Goal: Task Accomplishment & Management: Complete application form

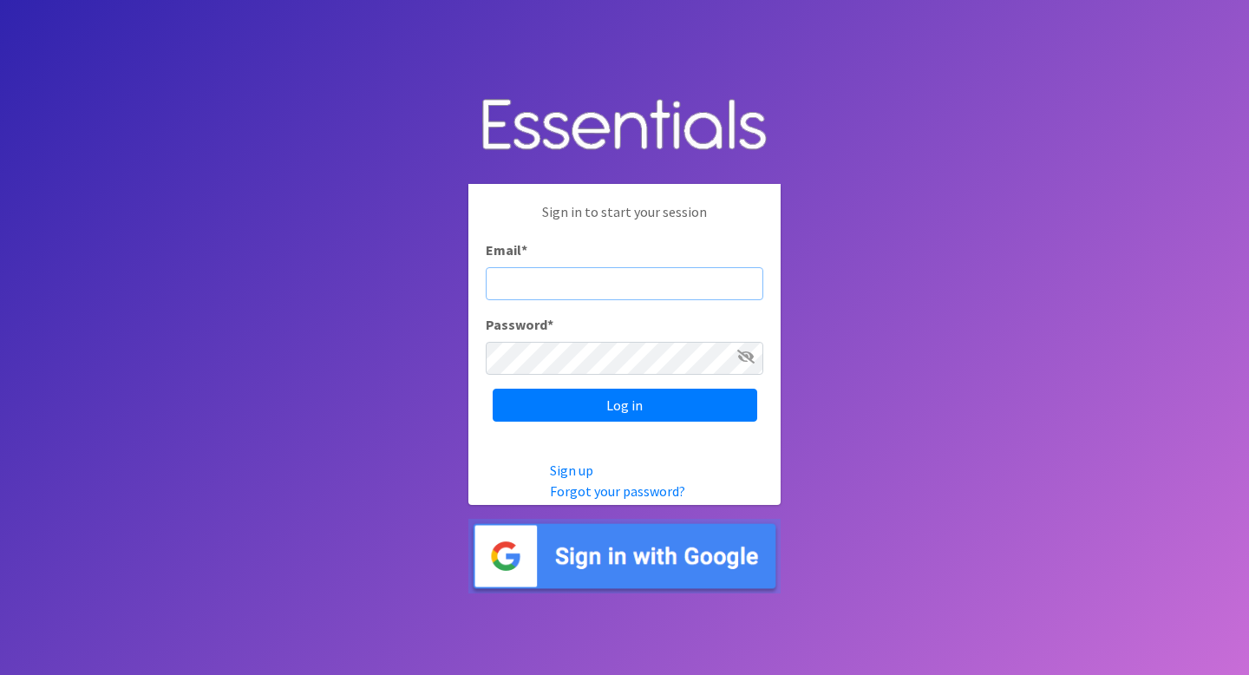
type input "diaperbank@jlno.org"
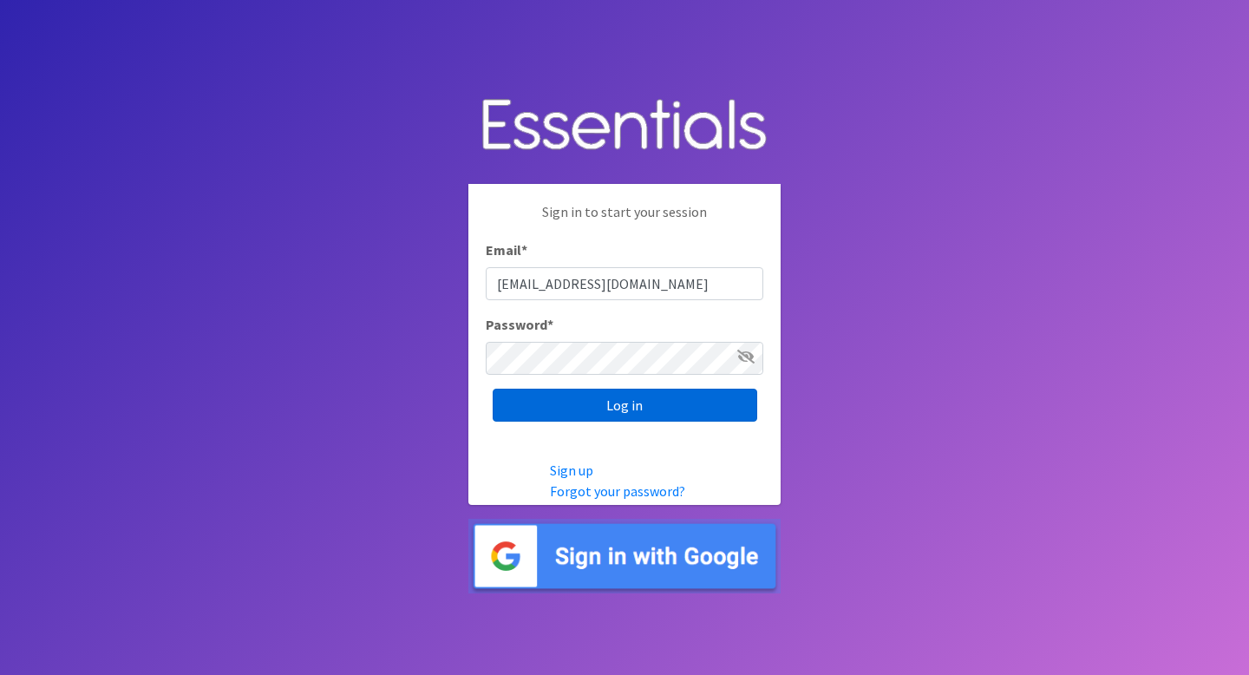
click at [644, 401] on input "Log in" at bounding box center [625, 405] width 265 height 33
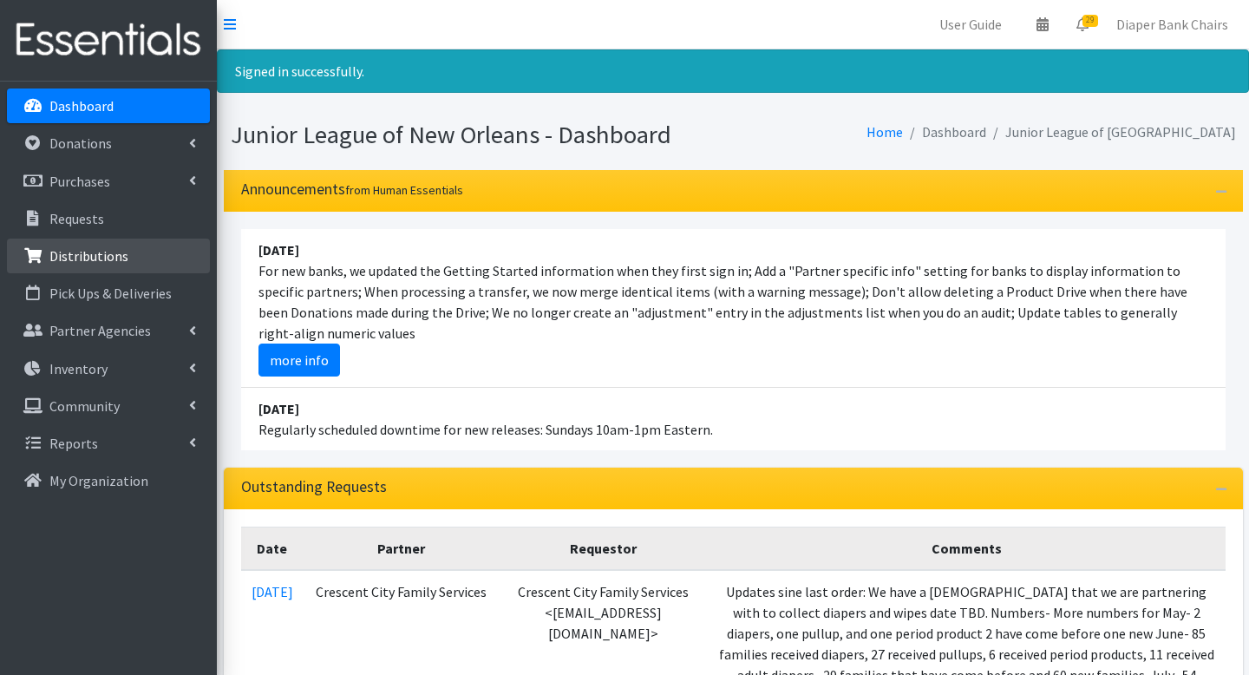
click at [82, 260] on p "Distributions" at bounding box center [88, 255] width 79 height 17
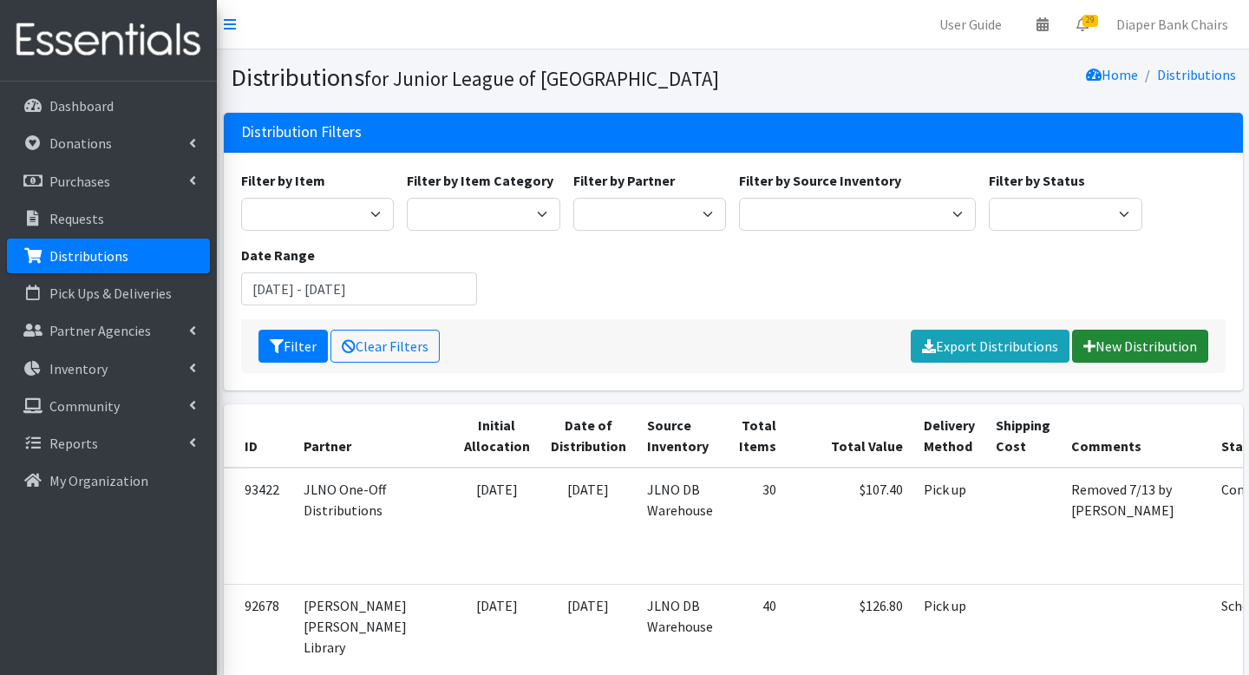
click at [1141, 343] on link "New Distribution" at bounding box center [1140, 346] width 136 height 33
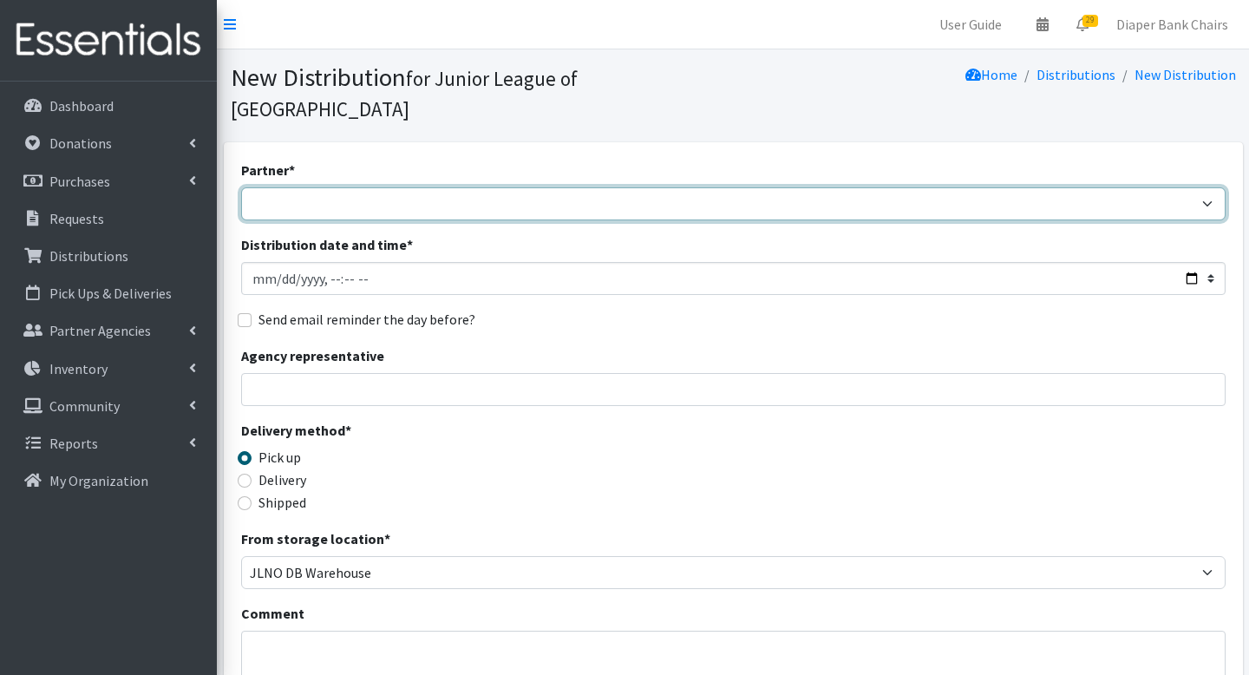
click at [466, 187] on select "A’sani Heartbeat Foundation CCANO / Access Pregnancy Center City of Kenner Conc…" at bounding box center [733, 203] width 985 height 33
select select "5755"
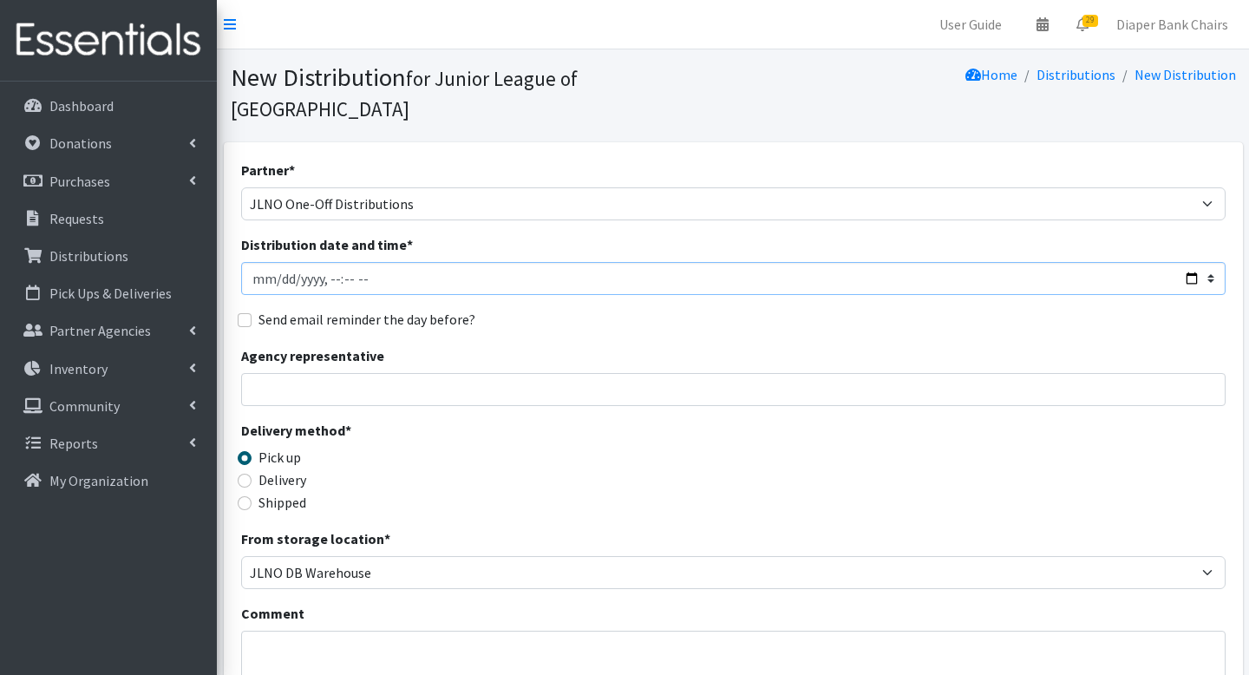
click at [1185, 262] on input "Distribution date and time *" at bounding box center [733, 278] width 985 height 33
type input "2025-08-22T10:00"
click at [655, 309] on div "Send email reminder the day before?" at bounding box center [733, 319] width 985 height 21
click at [246, 309] on fieldset "Send email reminder the day before?" at bounding box center [733, 320] width 985 height 23
click at [241, 313] on input "Send email reminder the day before?" at bounding box center [245, 320] width 14 height 14
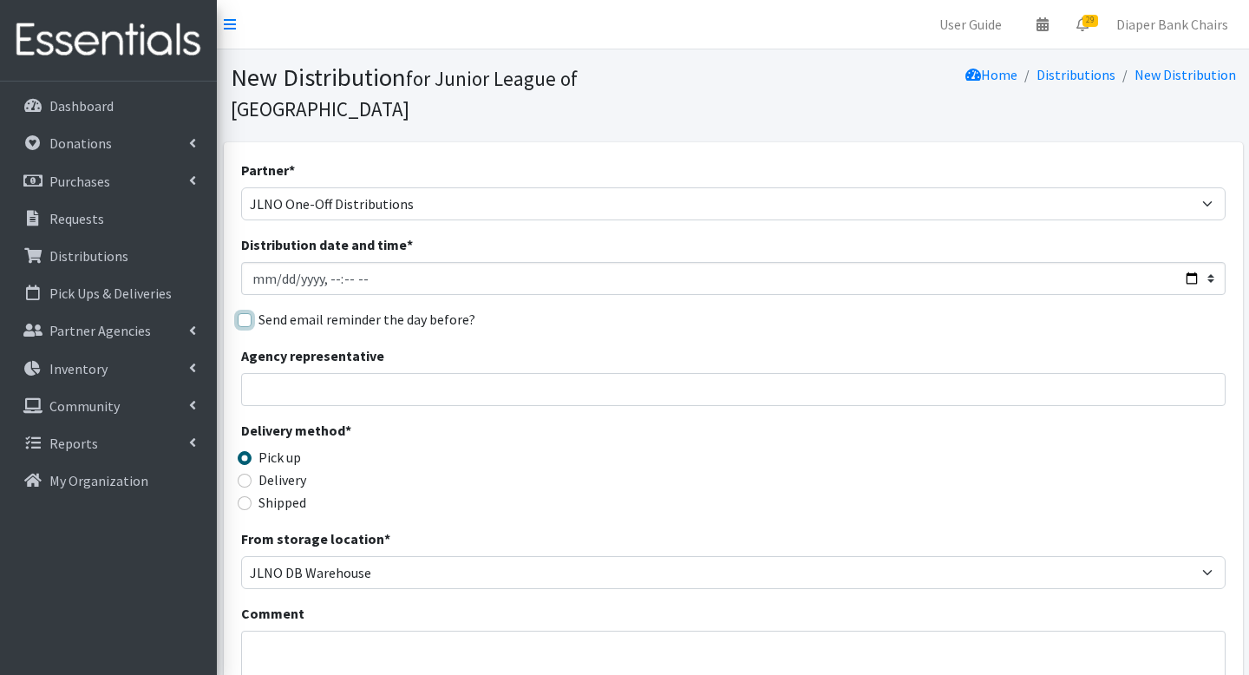
checkbox input "true"
click at [335, 379] on div "Partner * A’sani Heartbeat Foundation CCANO / Access Pregnancy Center City of K…" at bounding box center [733, 555] width 985 height 790
click at [335, 373] on input "Agency representative" at bounding box center [733, 389] width 985 height 33
click at [264, 373] on input "dale Barriere" at bounding box center [733, 389] width 985 height 33
type input "Dale Barriere"
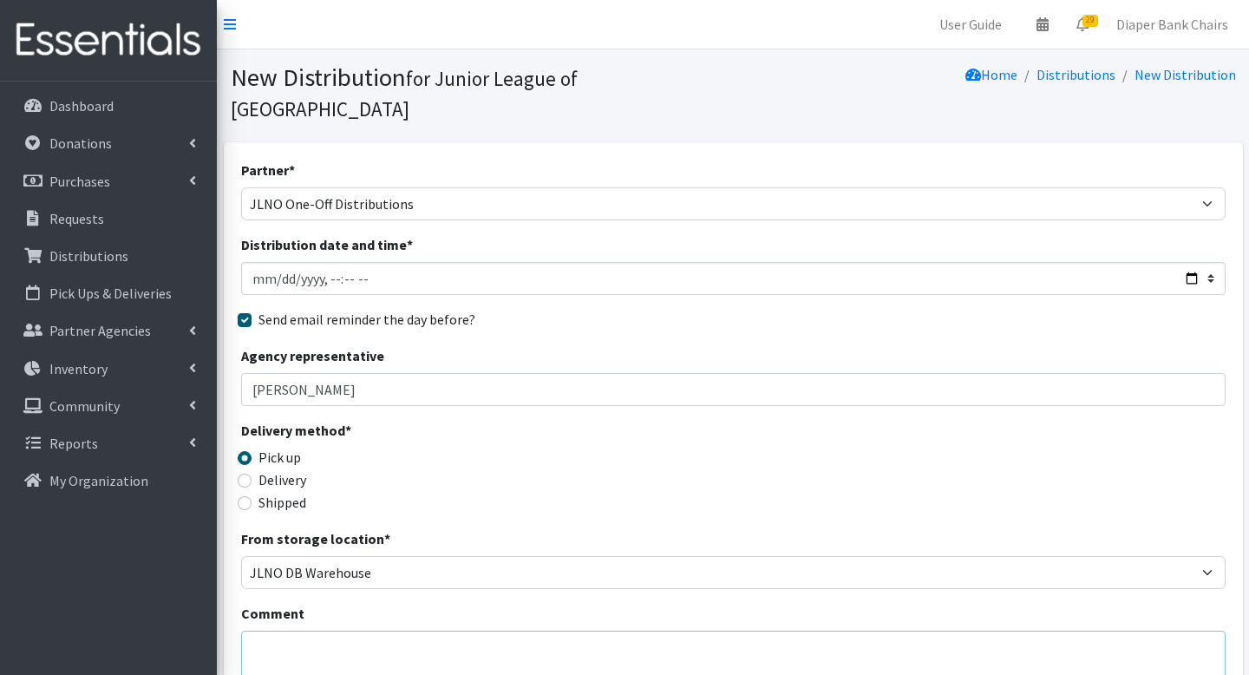
click at [313, 634] on textarea "Comment" at bounding box center [733, 658] width 985 height 54
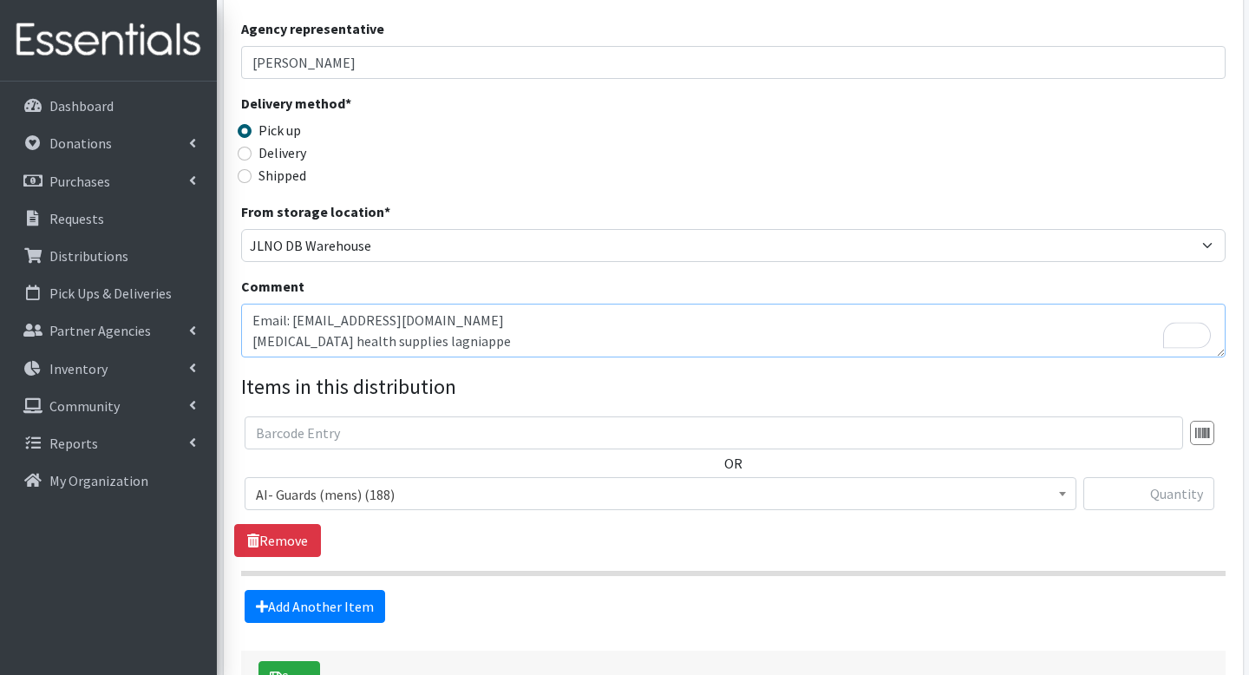
scroll to position [352, 0]
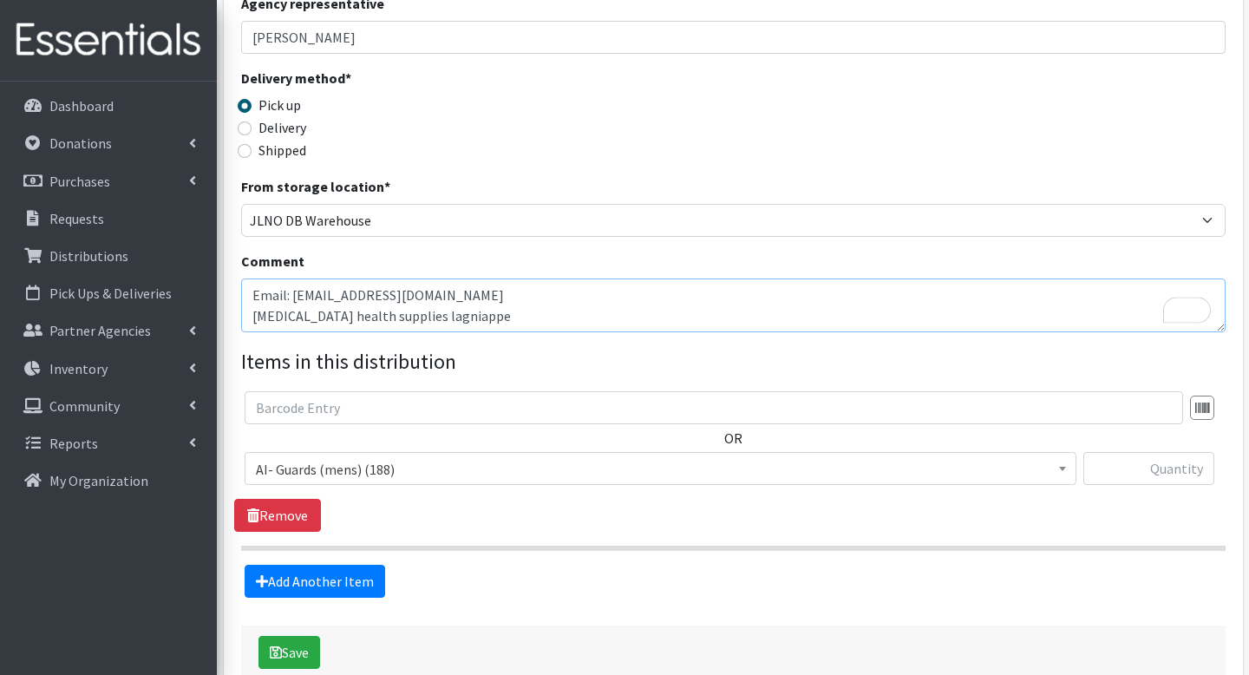
type textarea "Email: first@householdoffaithchurch.com Postpartum health supplies lagniappe"
click at [1047, 391] on input "text" at bounding box center [714, 407] width 939 height 33
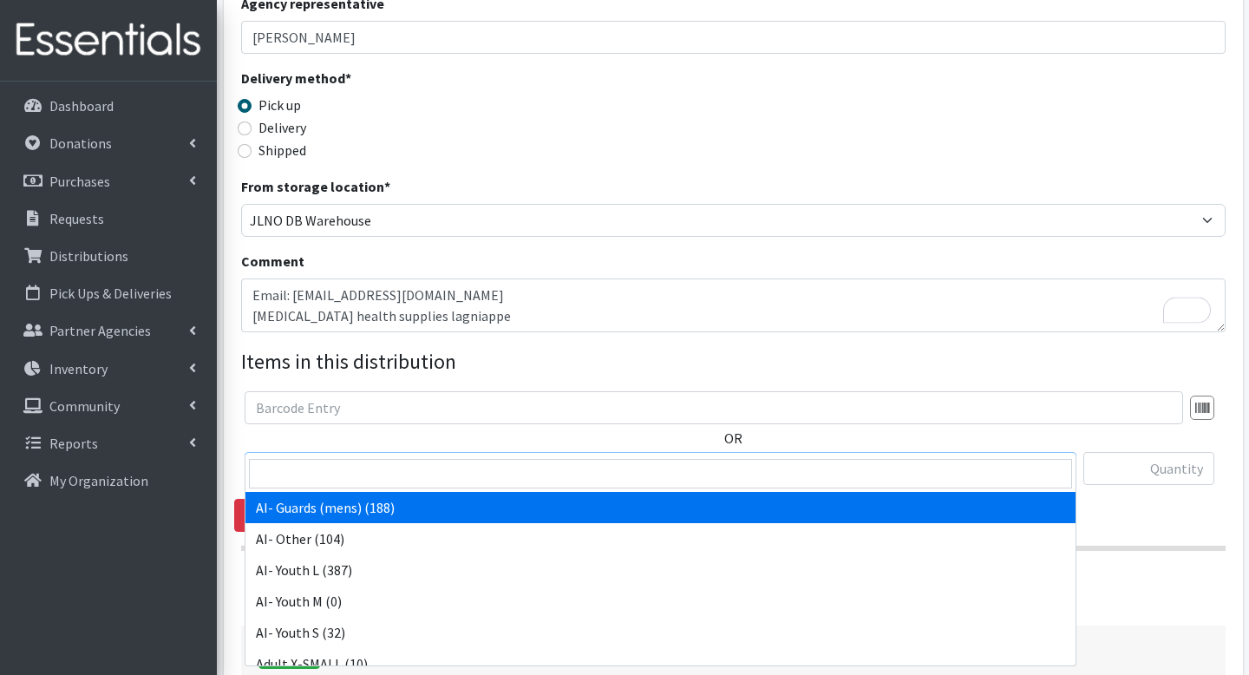
click at [536, 457] on span "AI- Guards (mens) (188)" at bounding box center [660, 469] width 809 height 24
click at [506, 468] on input "search" at bounding box center [660, 473] width 823 height 29
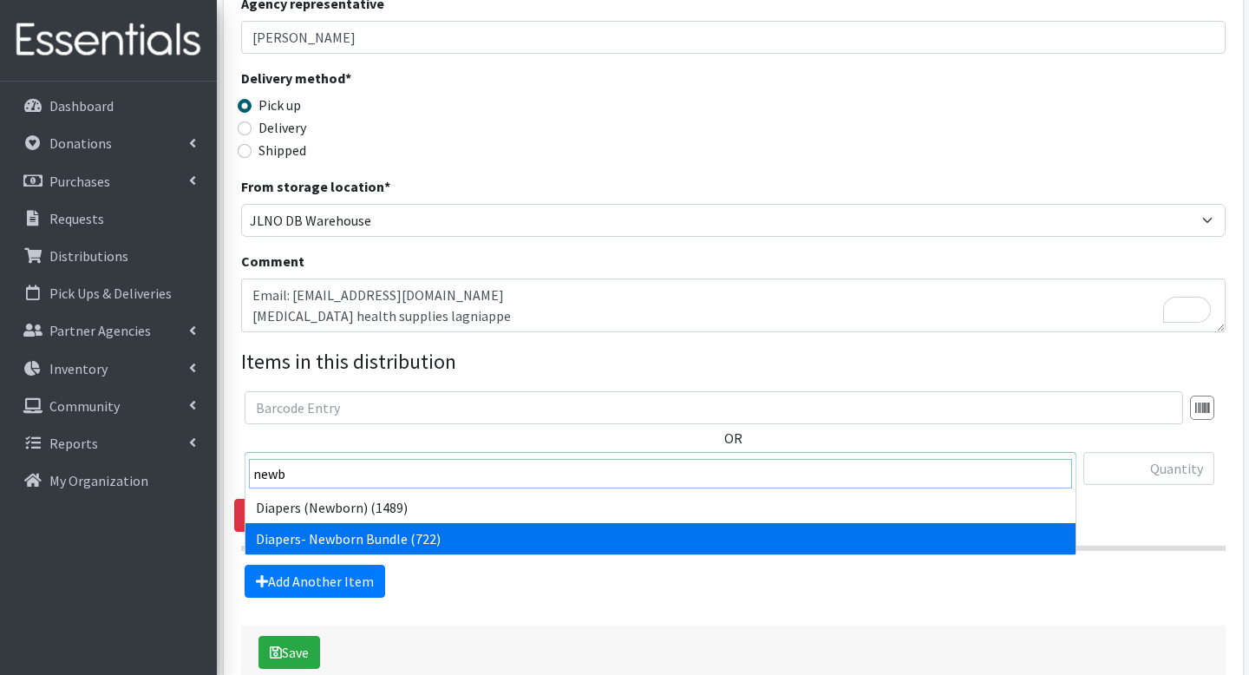
type input "newb"
select select "14875"
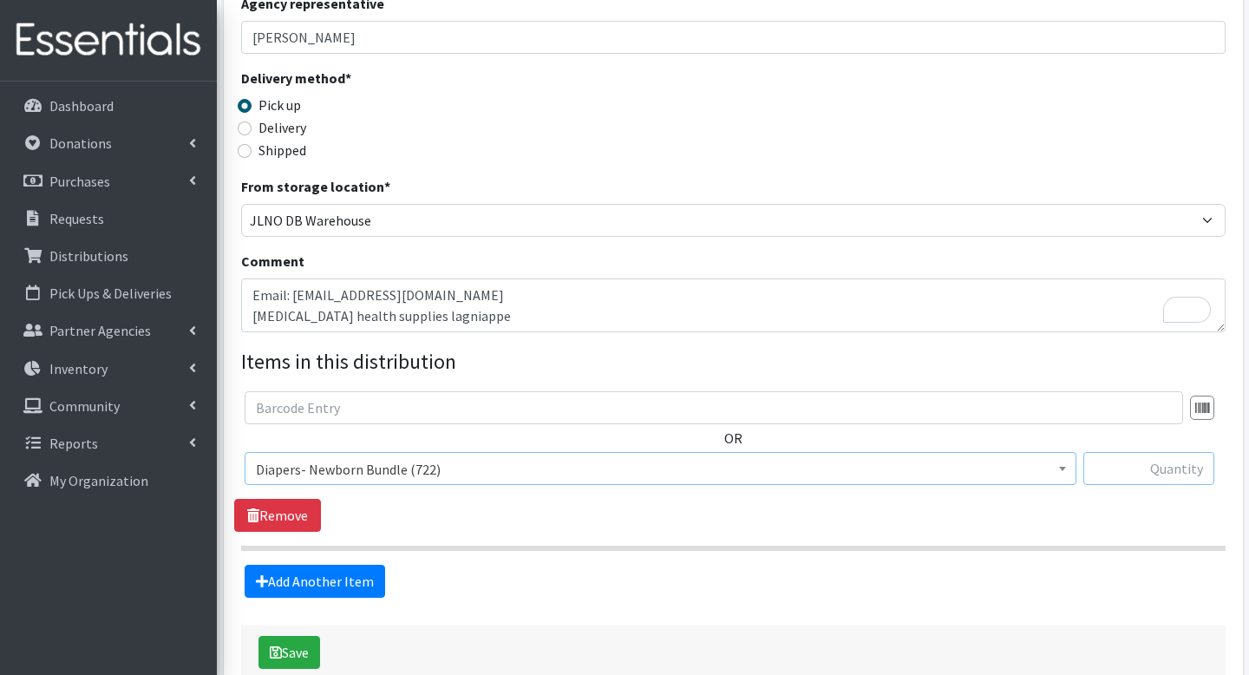
click at [1149, 452] on input "text" at bounding box center [1149, 468] width 131 height 33
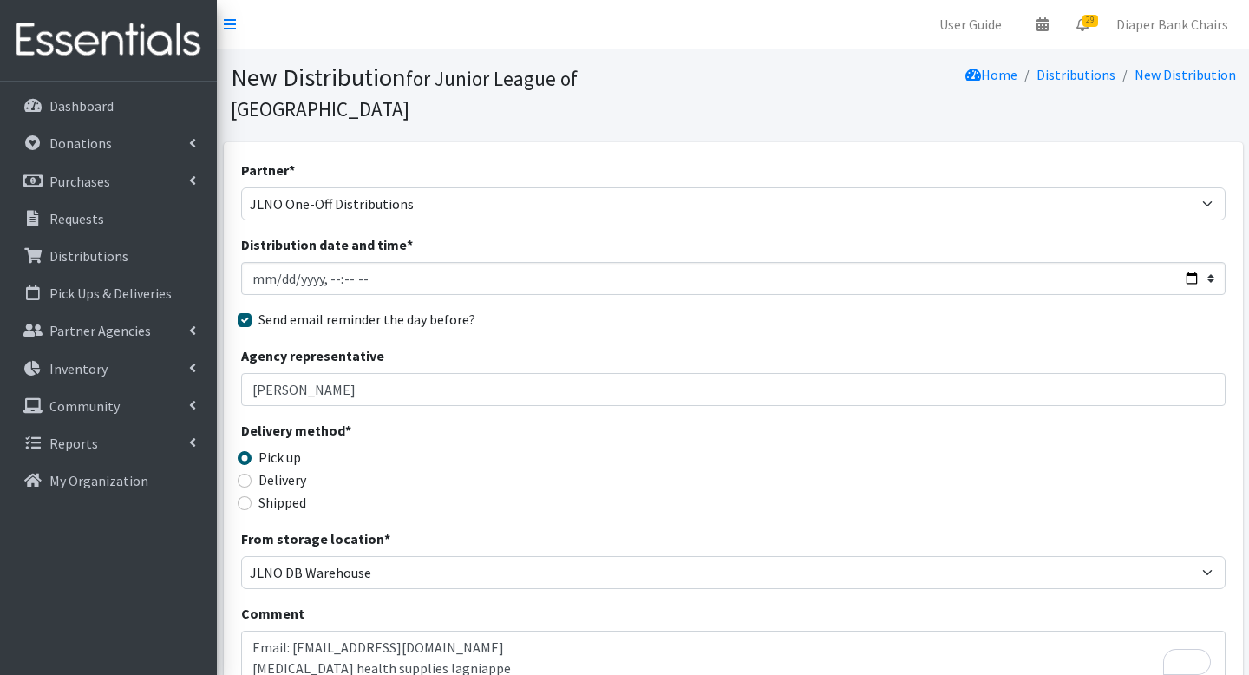
type input "25"
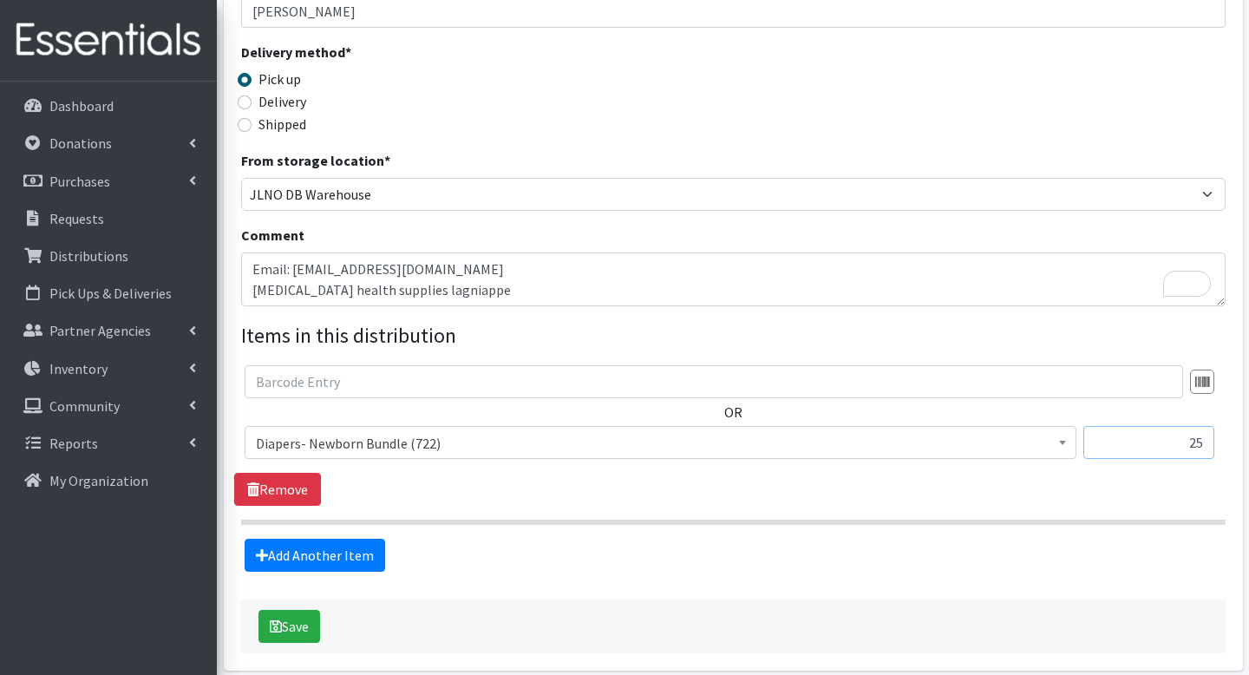
scroll to position [423, 0]
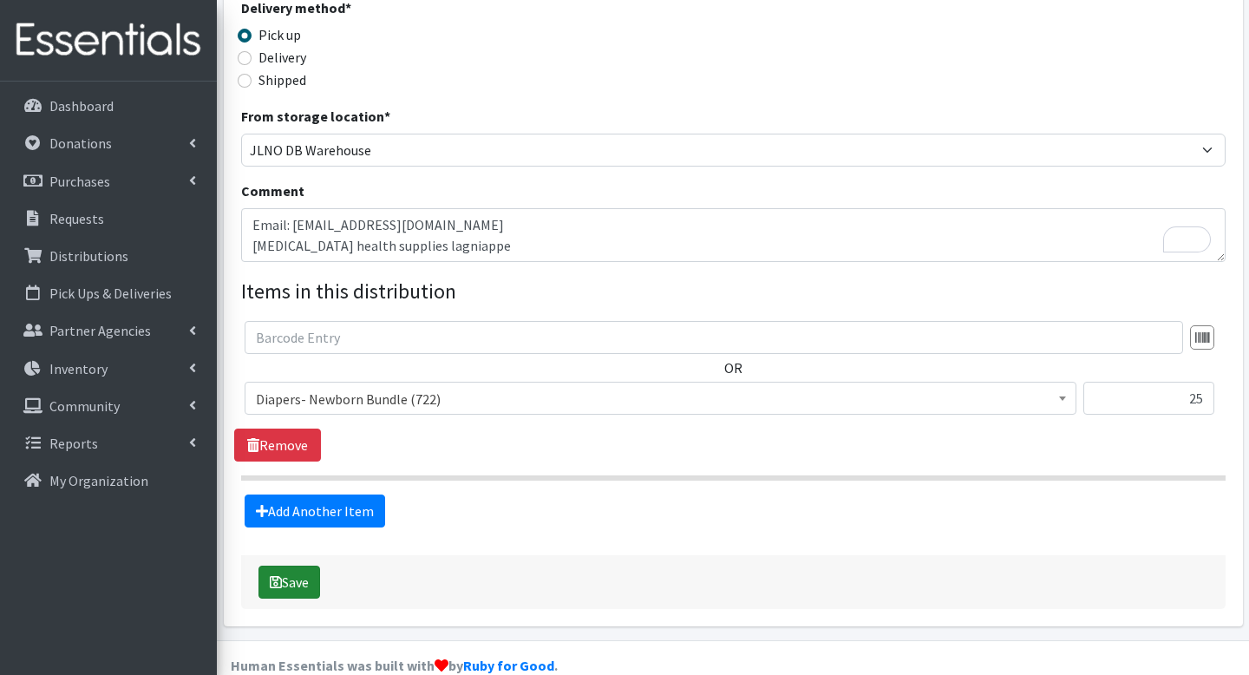
click at [302, 566] on button "Save" at bounding box center [290, 582] width 62 height 33
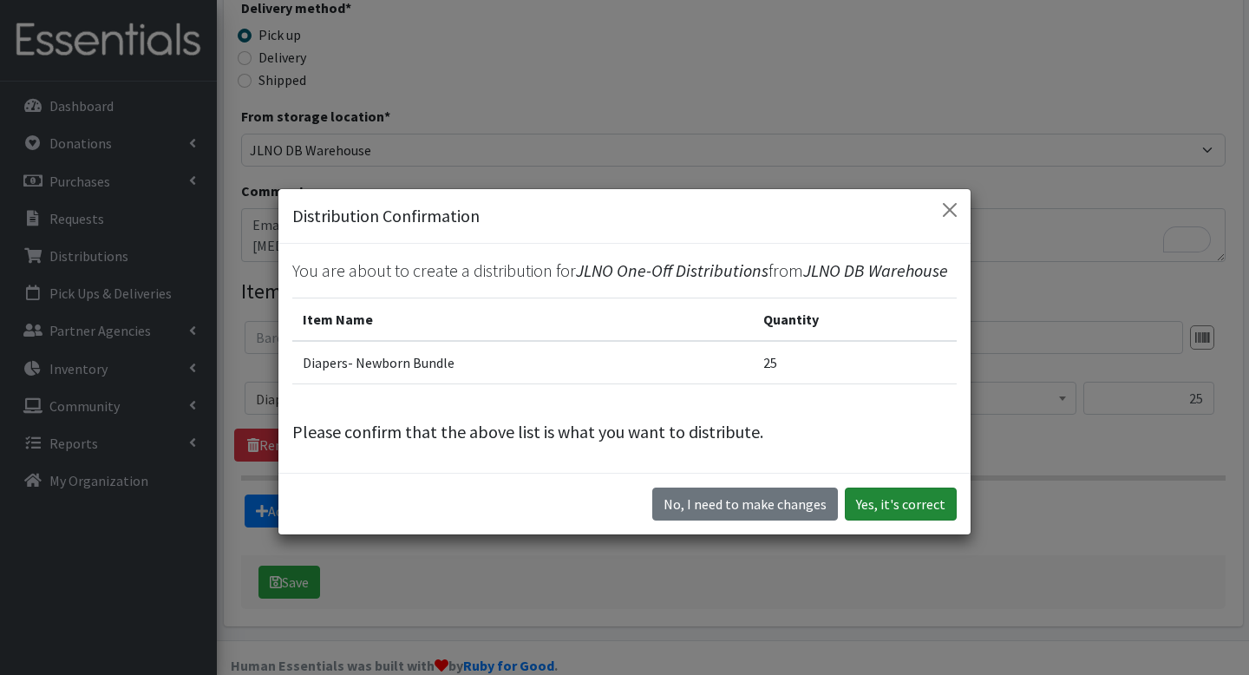
click at [915, 512] on button "Yes, it's correct" at bounding box center [901, 504] width 112 height 33
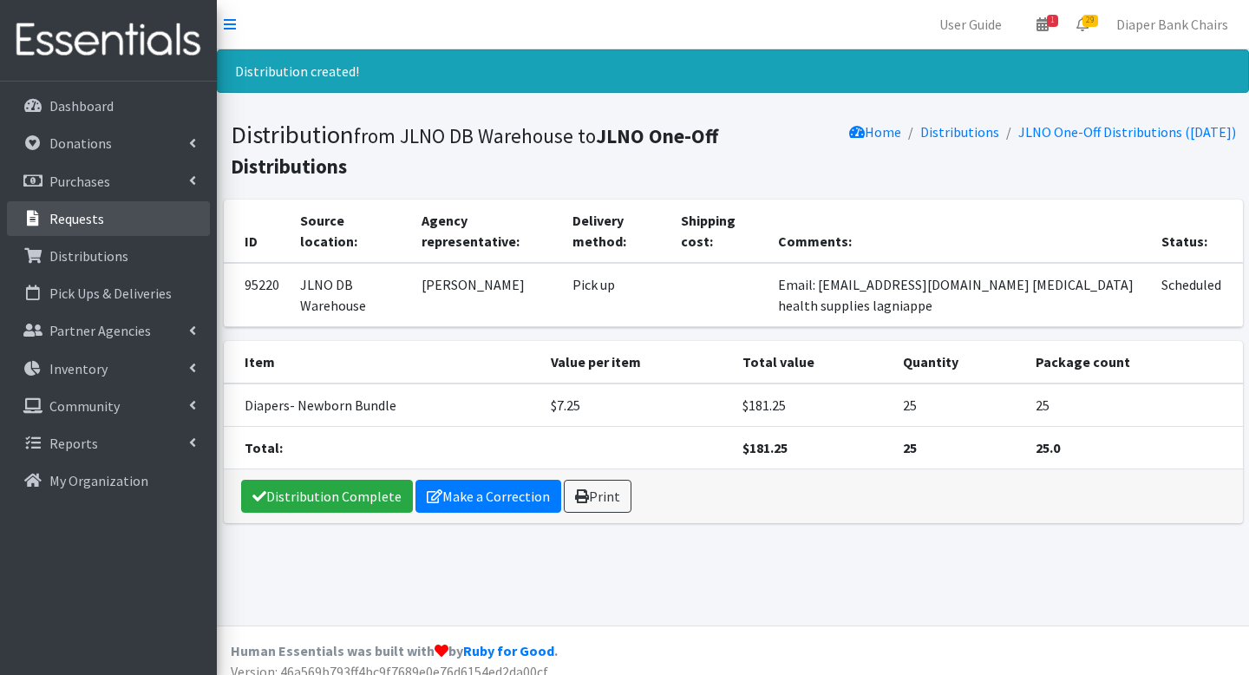
click at [95, 226] on p "Requests" at bounding box center [76, 218] width 55 height 17
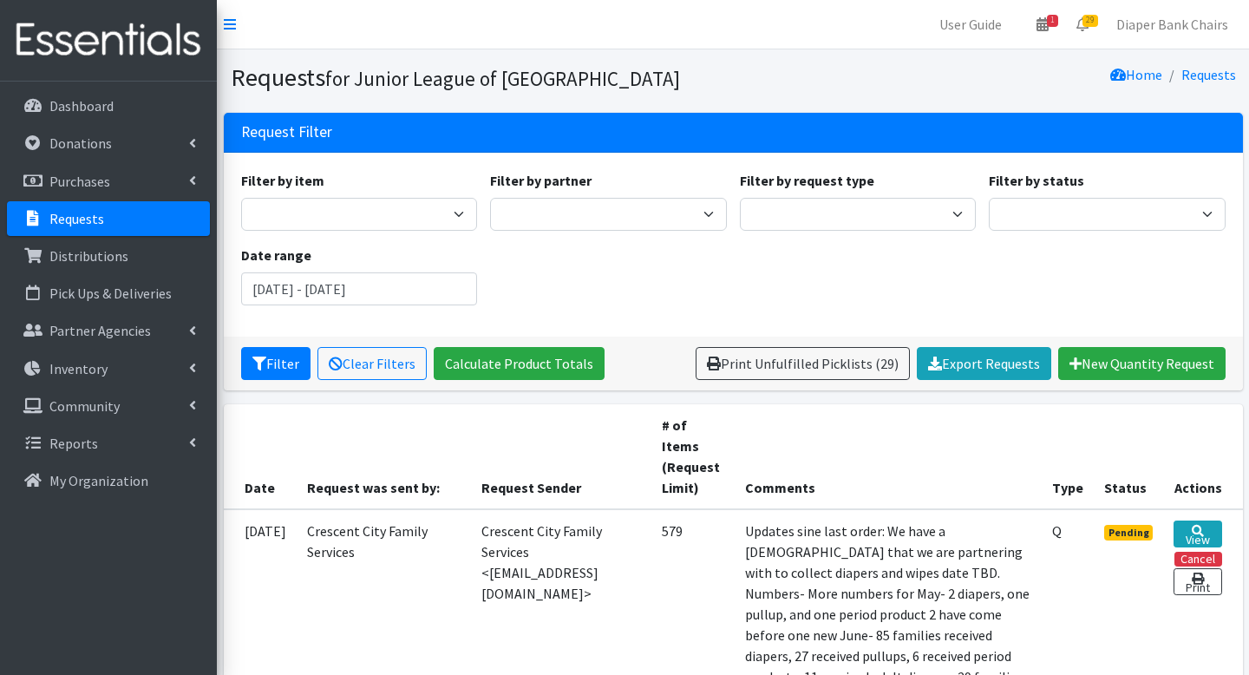
scroll to position [181, 0]
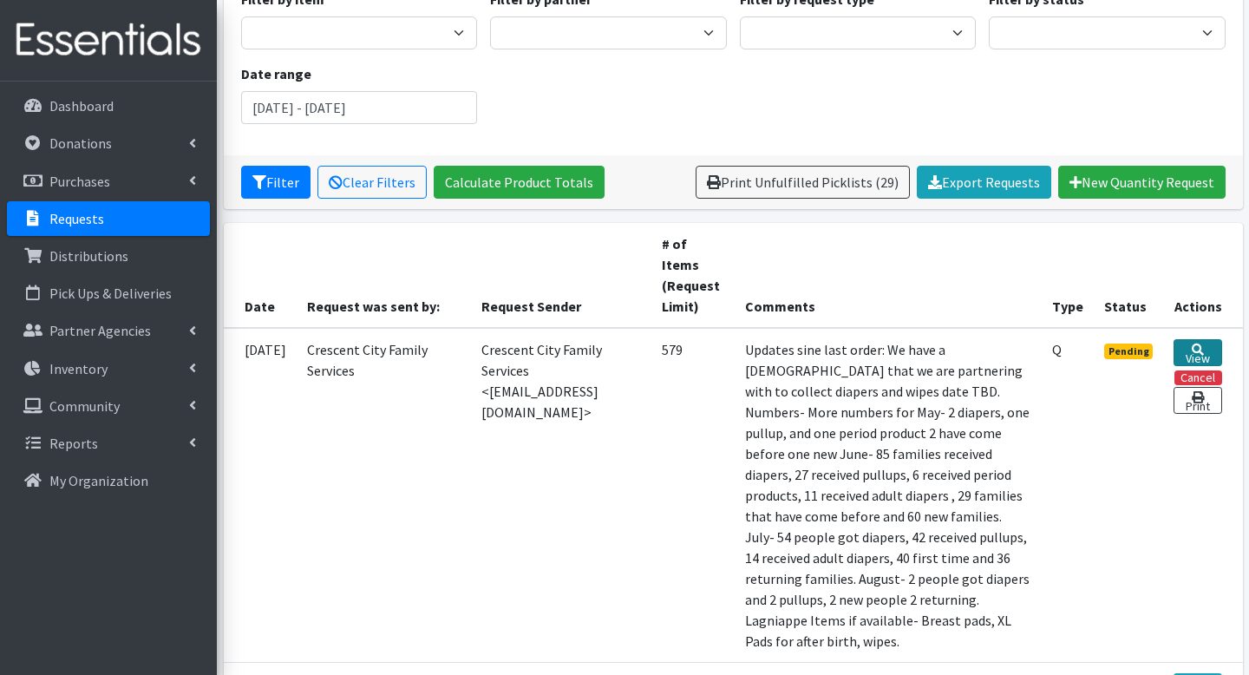
click at [1195, 355] on link "View" at bounding box center [1198, 352] width 48 height 27
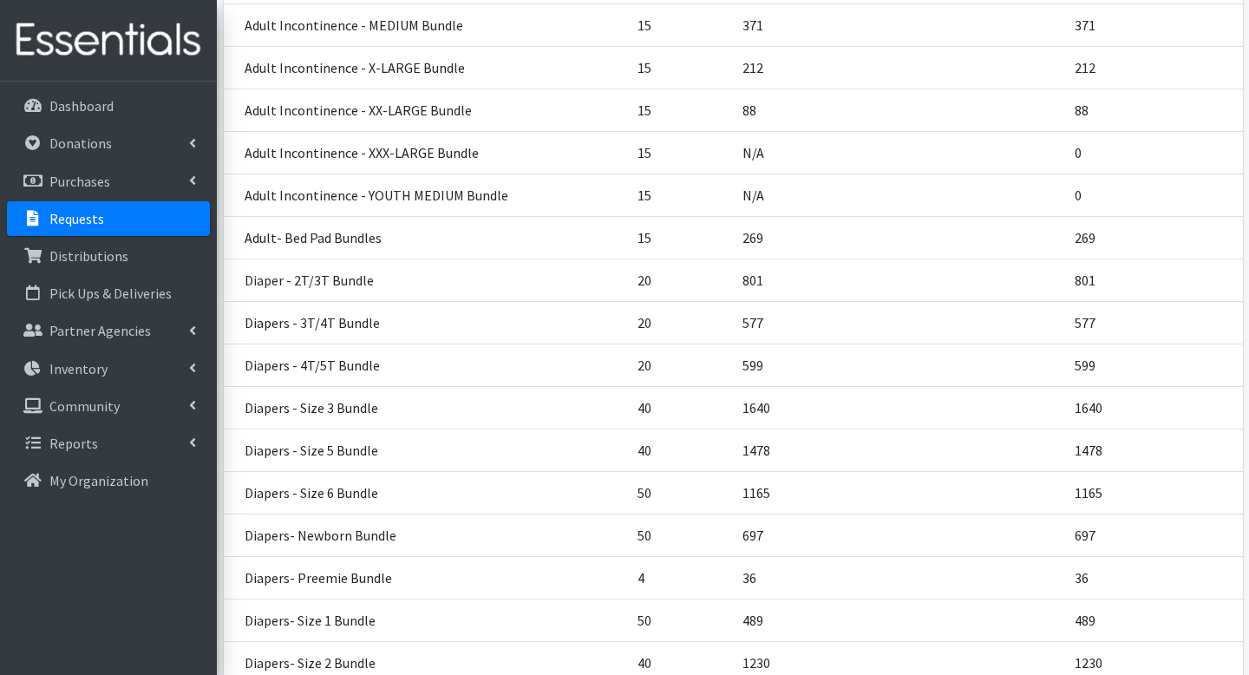
scroll to position [833, 0]
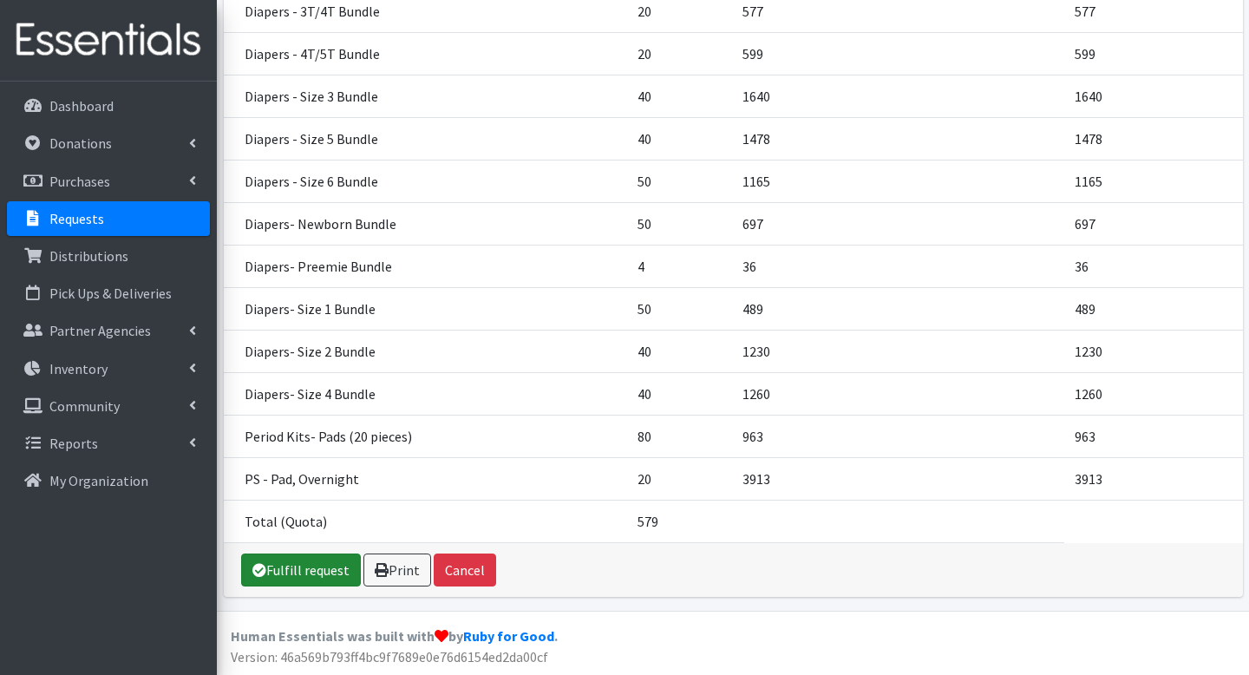
click at [285, 573] on link "Fulfill request" at bounding box center [301, 570] width 120 height 33
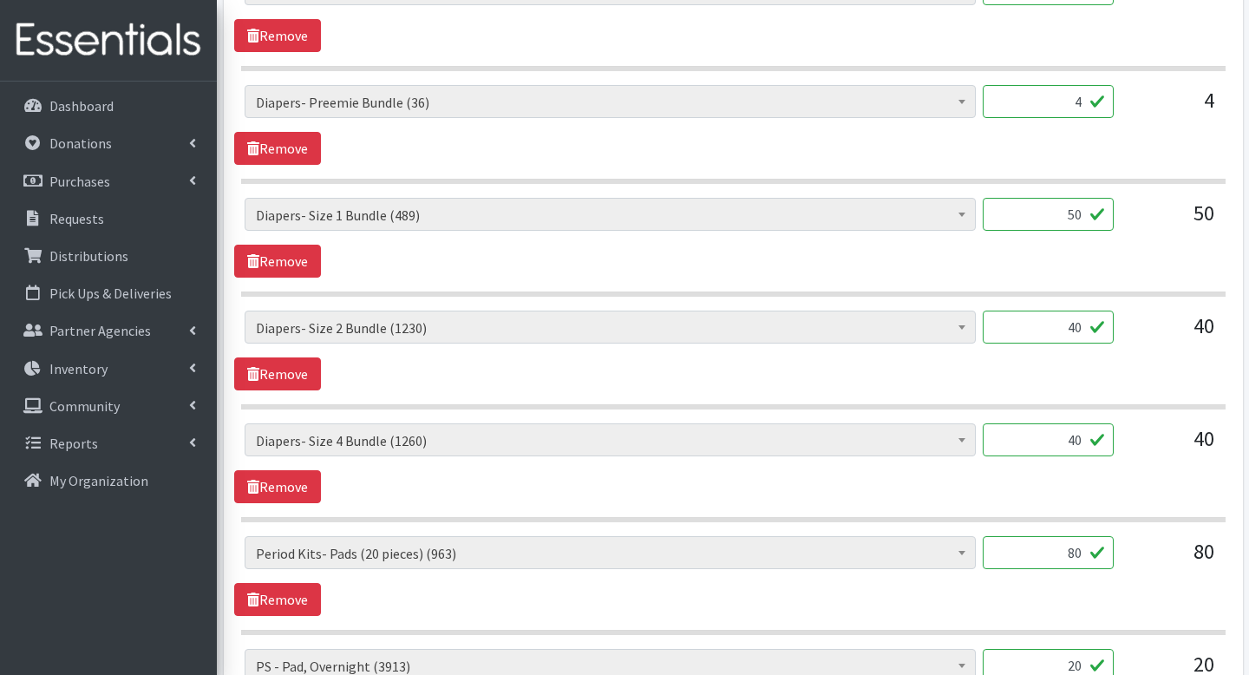
scroll to position [2631, 0]
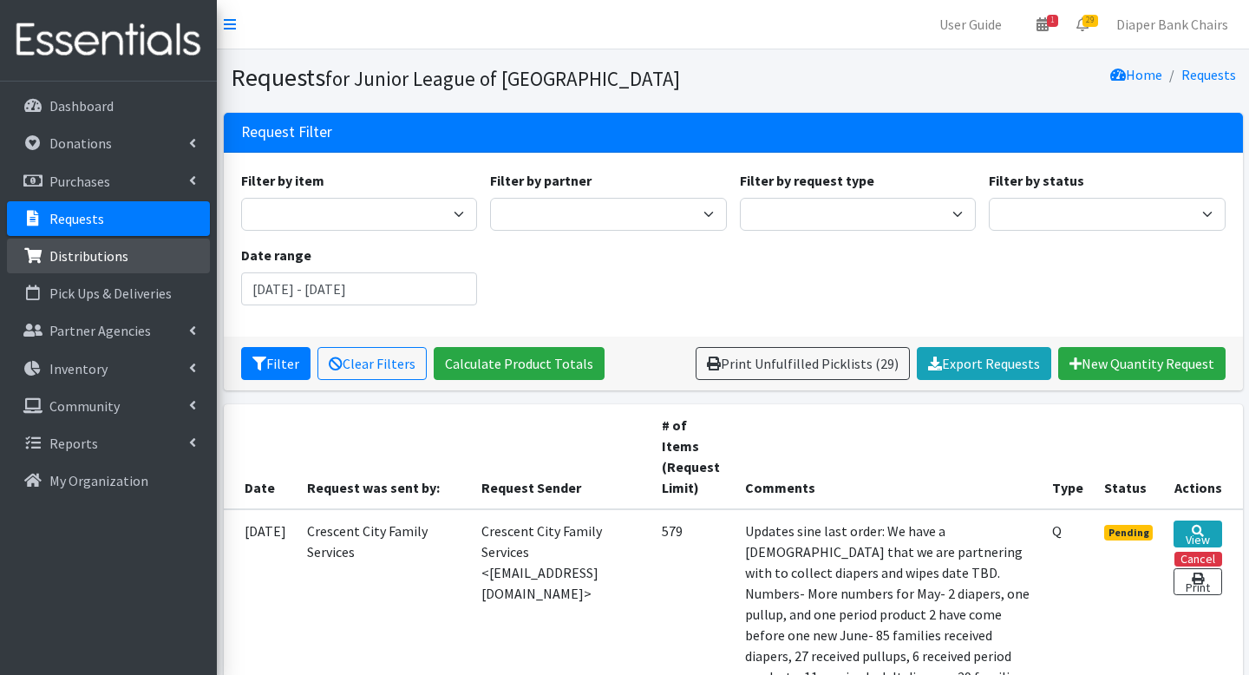
scroll to position [181, 0]
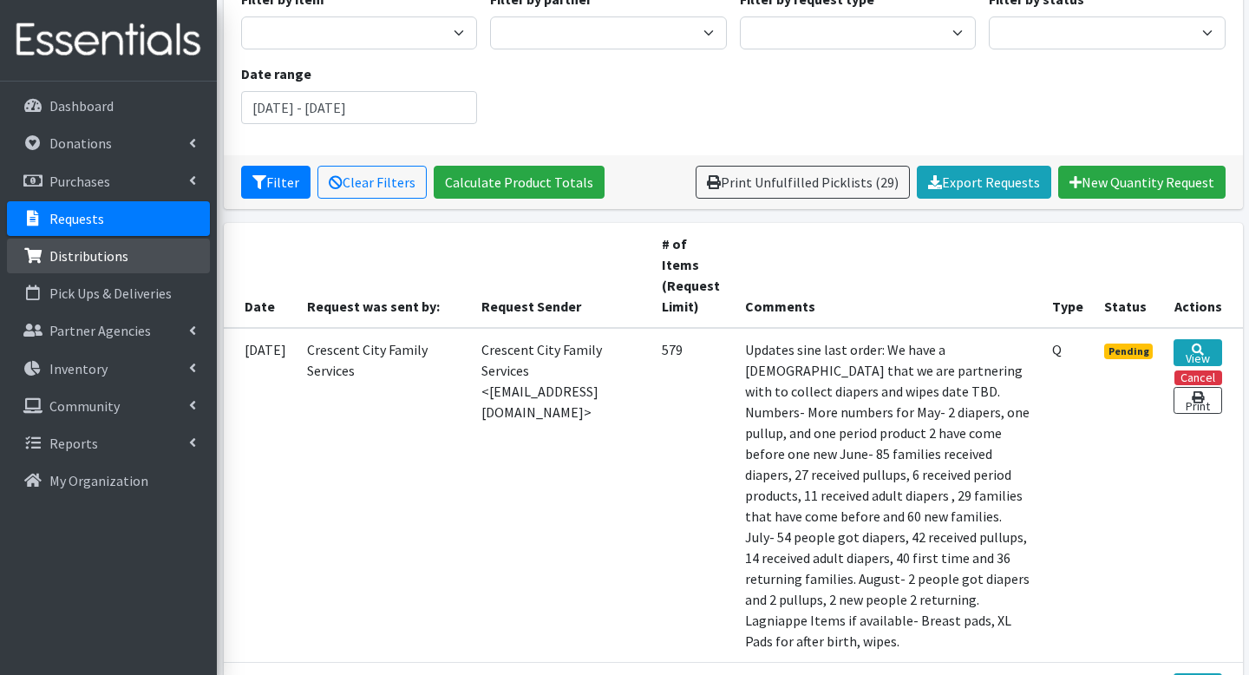
click at [100, 262] on p "Distributions" at bounding box center [88, 255] width 79 height 17
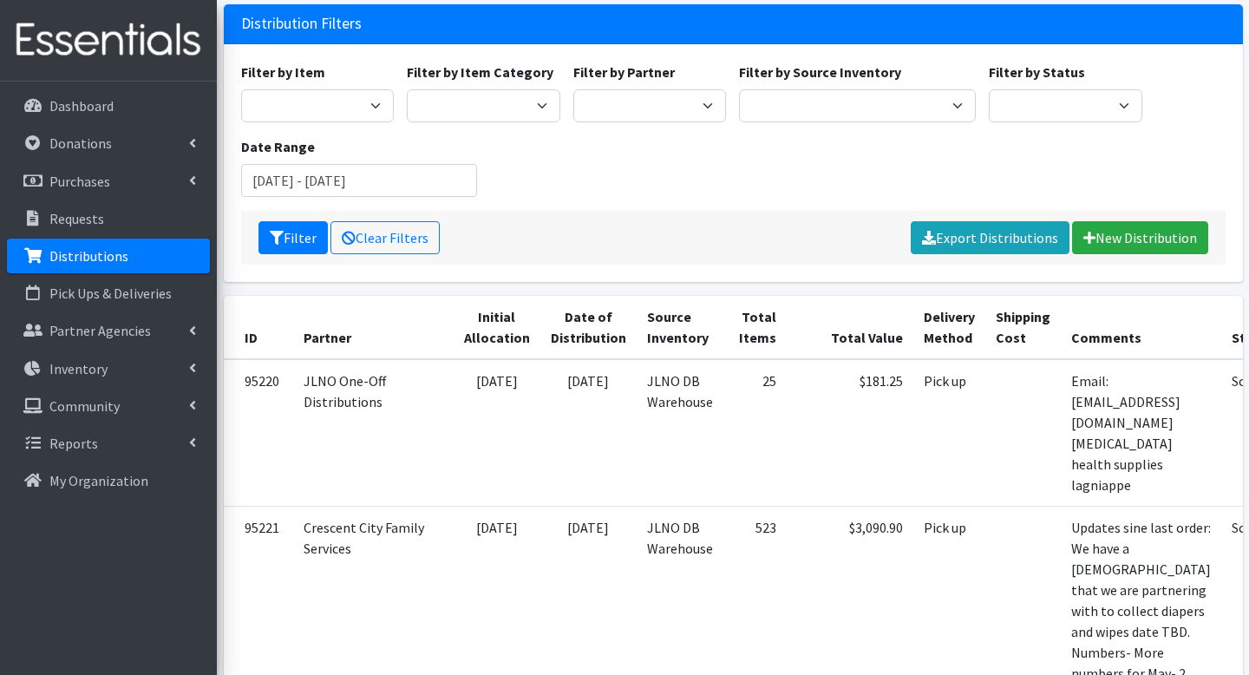
scroll to position [110, 0]
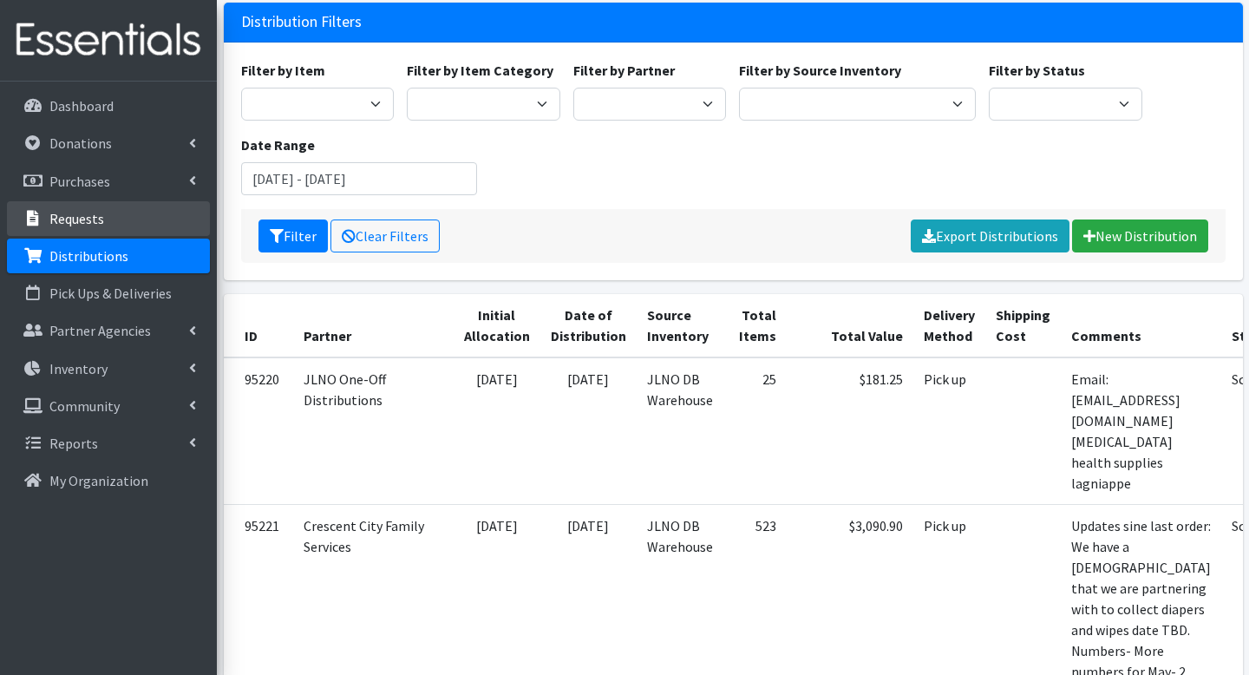
click at [85, 221] on p "Requests" at bounding box center [76, 218] width 55 height 17
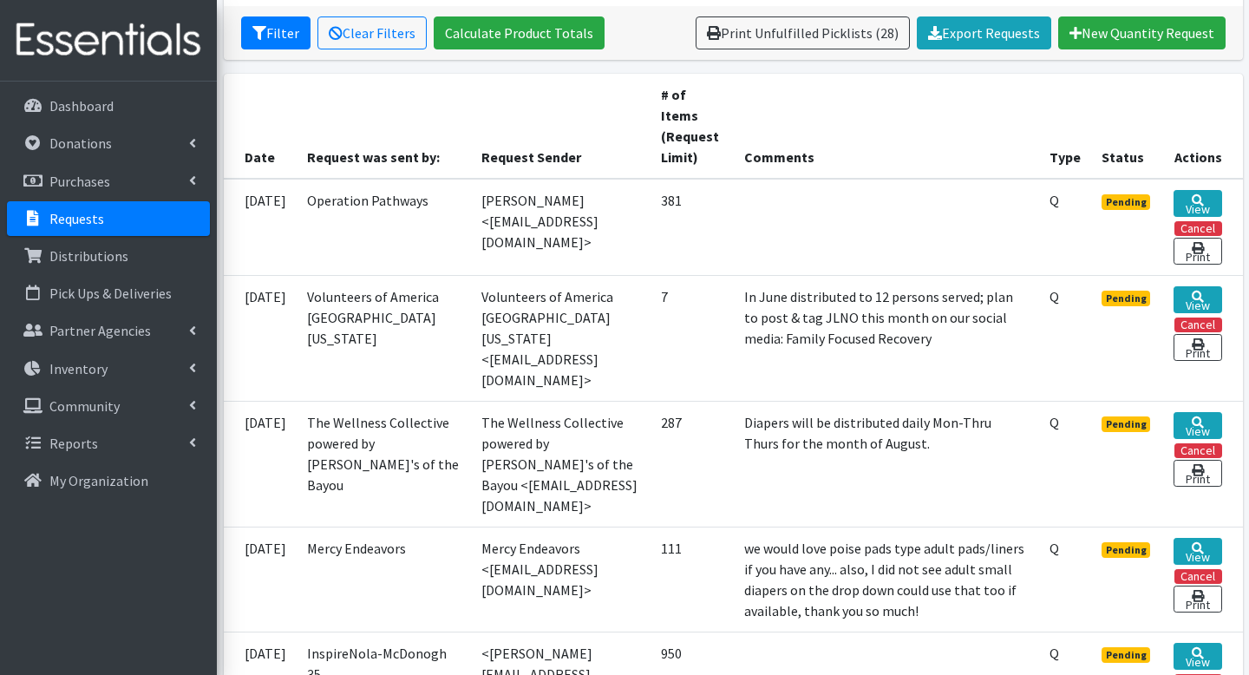
scroll to position [442, 0]
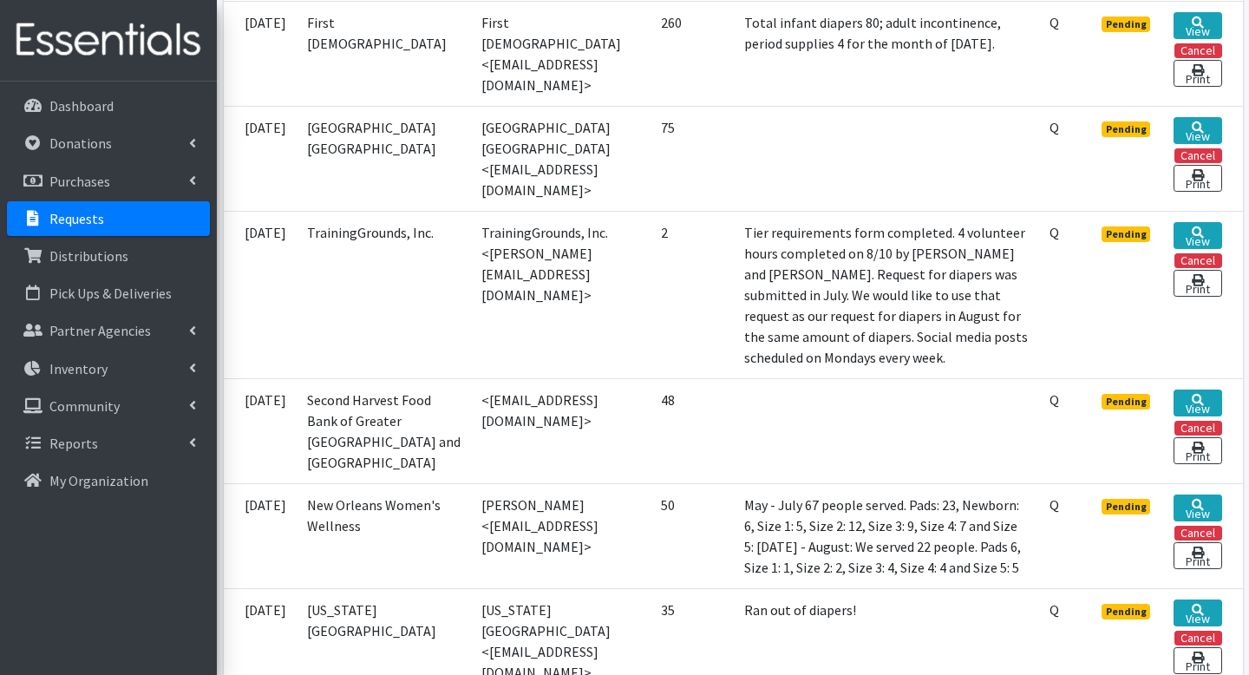
scroll to position [926, 0]
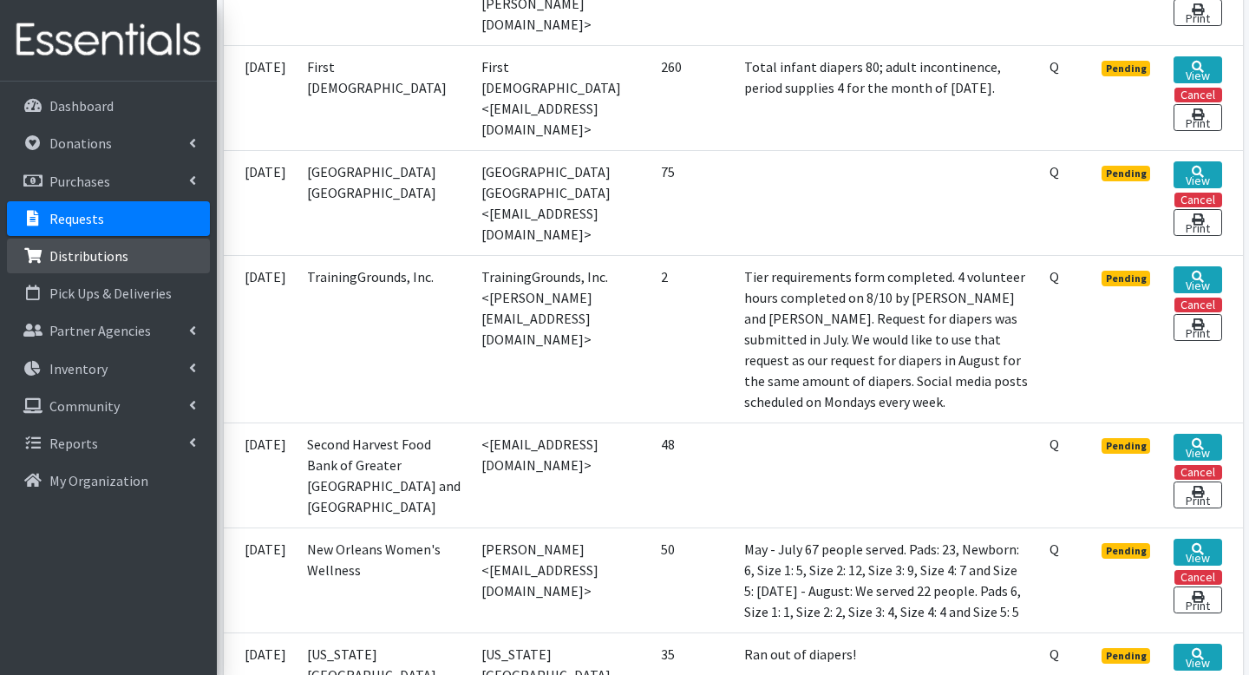
click at [137, 262] on link "Distributions" at bounding box center [108, 256] width 203 height 35
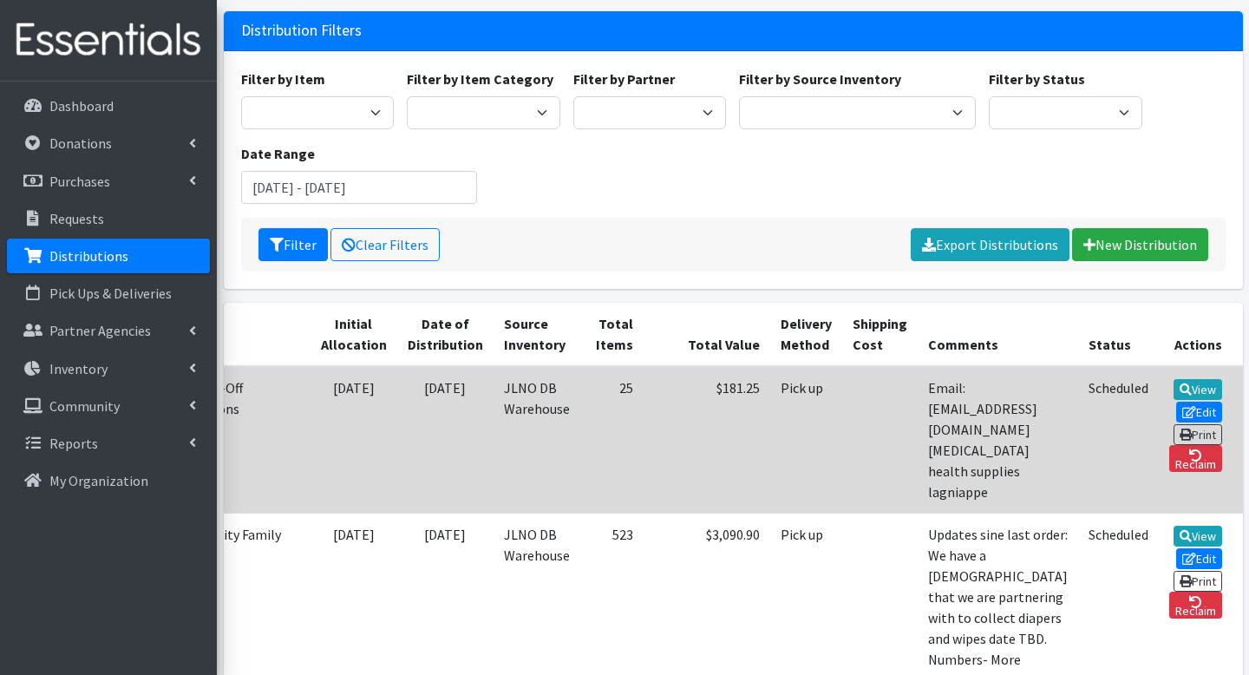
scroll to position [0, 224]
click at [1202, 437] on link "Print" at bounding box center [1197, 434] width 49 height 21
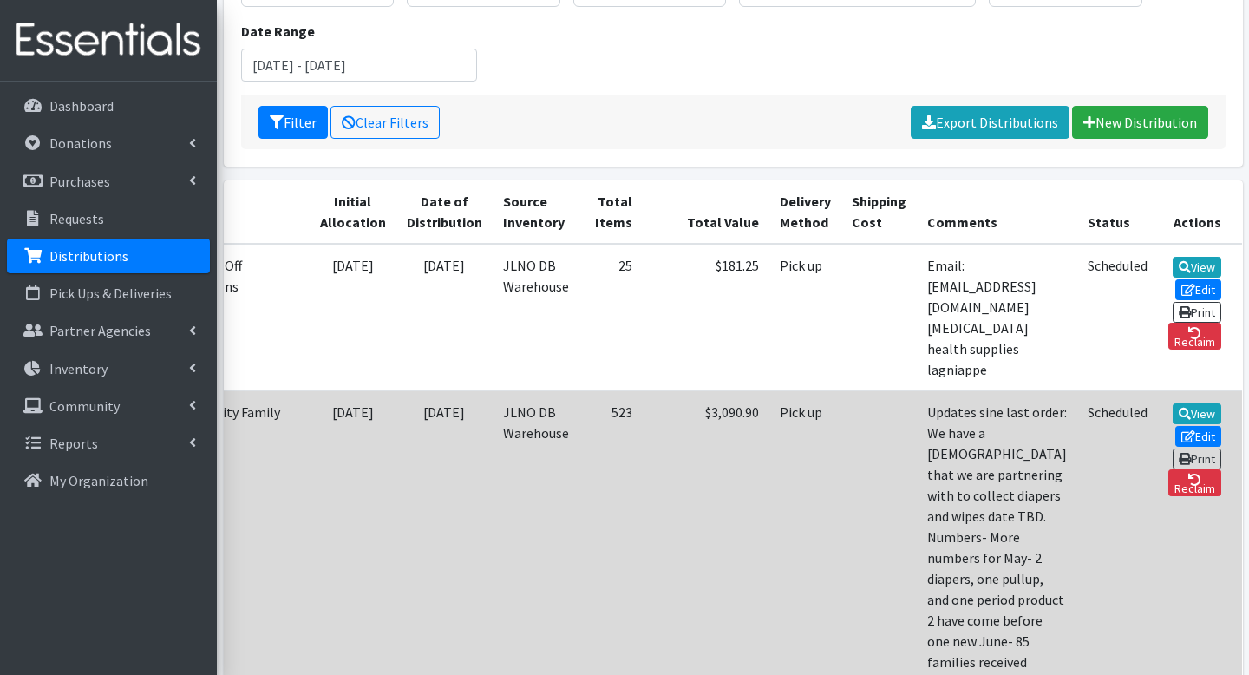
scroll to position [233, 0]
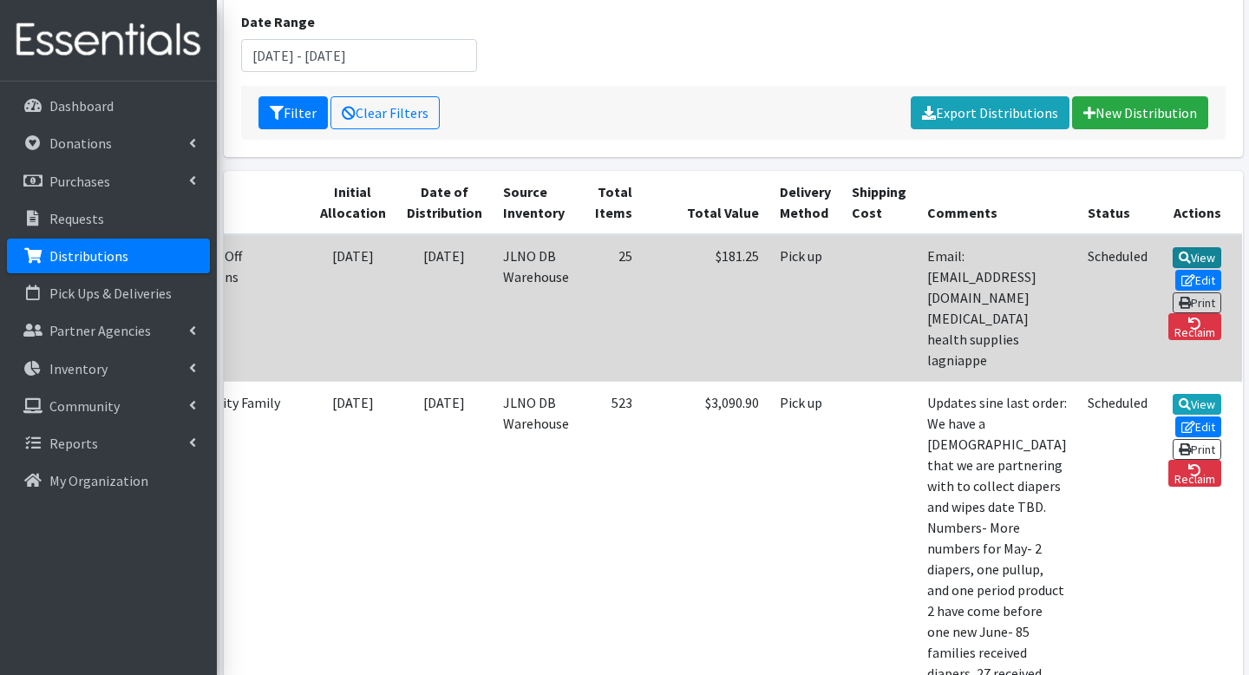
click at [1209, 260] on link "View" at bounding box center [1197, 257] width 49 height 21
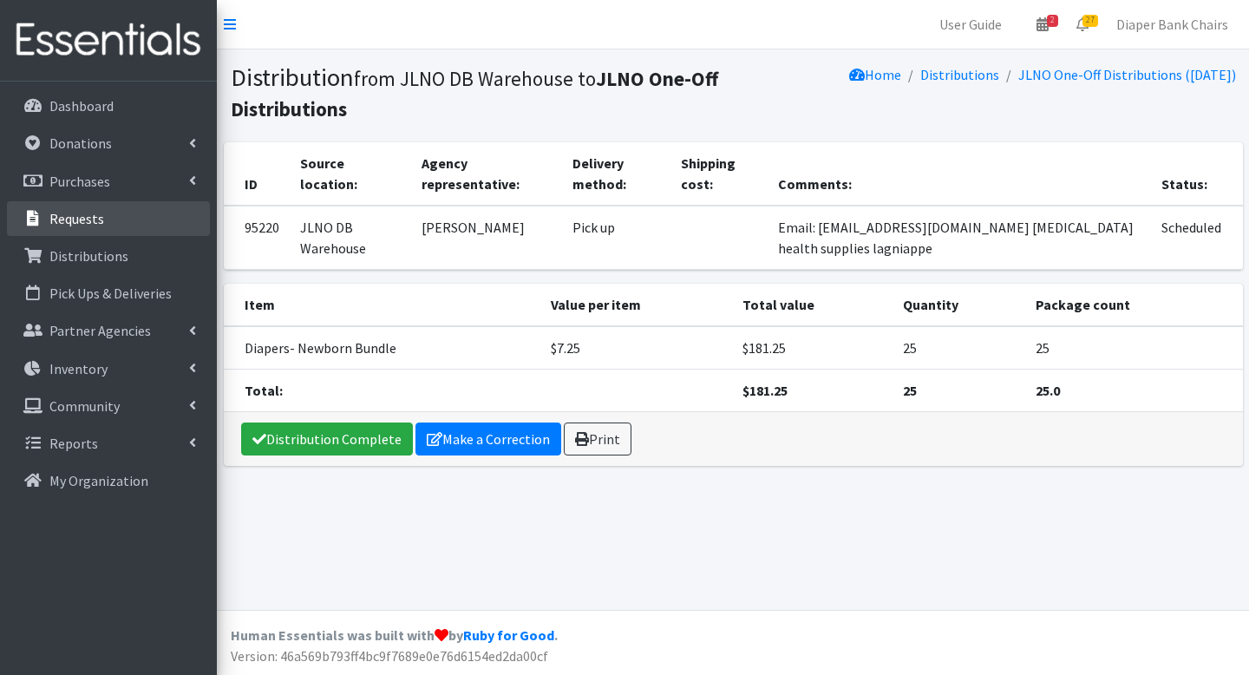
click at [125, 233] on link "Requests" at bounding box center [108, 218] width 203 height 35
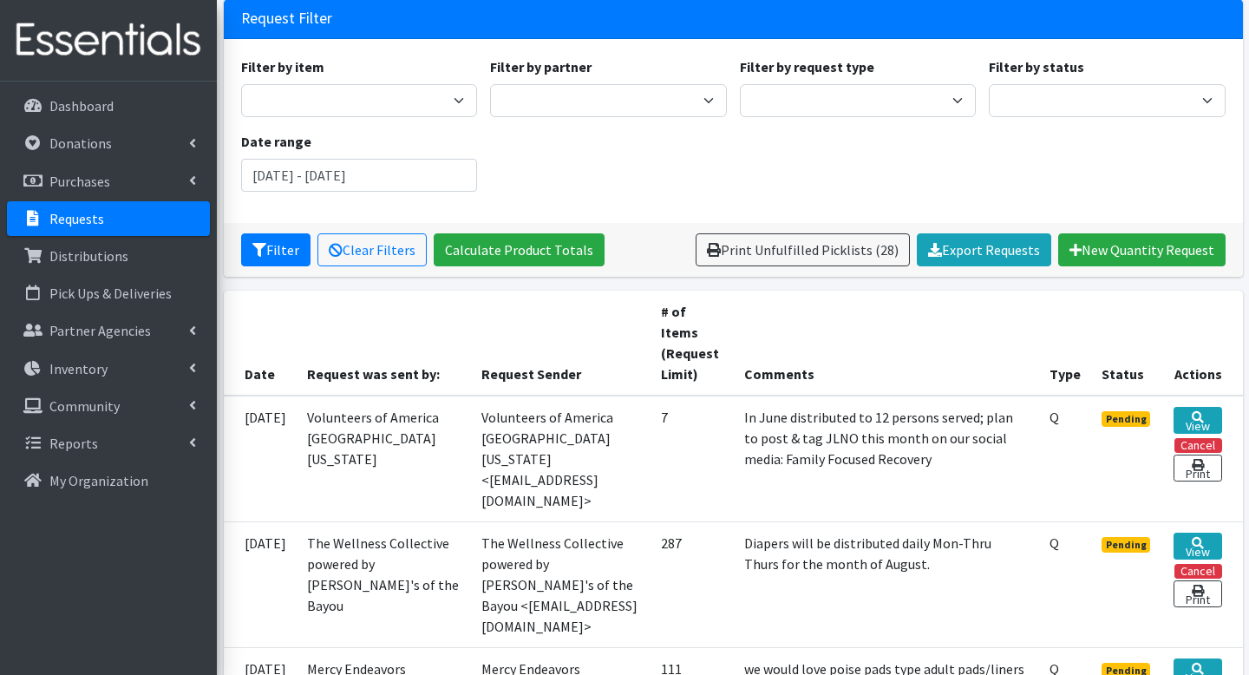
scroll to position [125, 0]
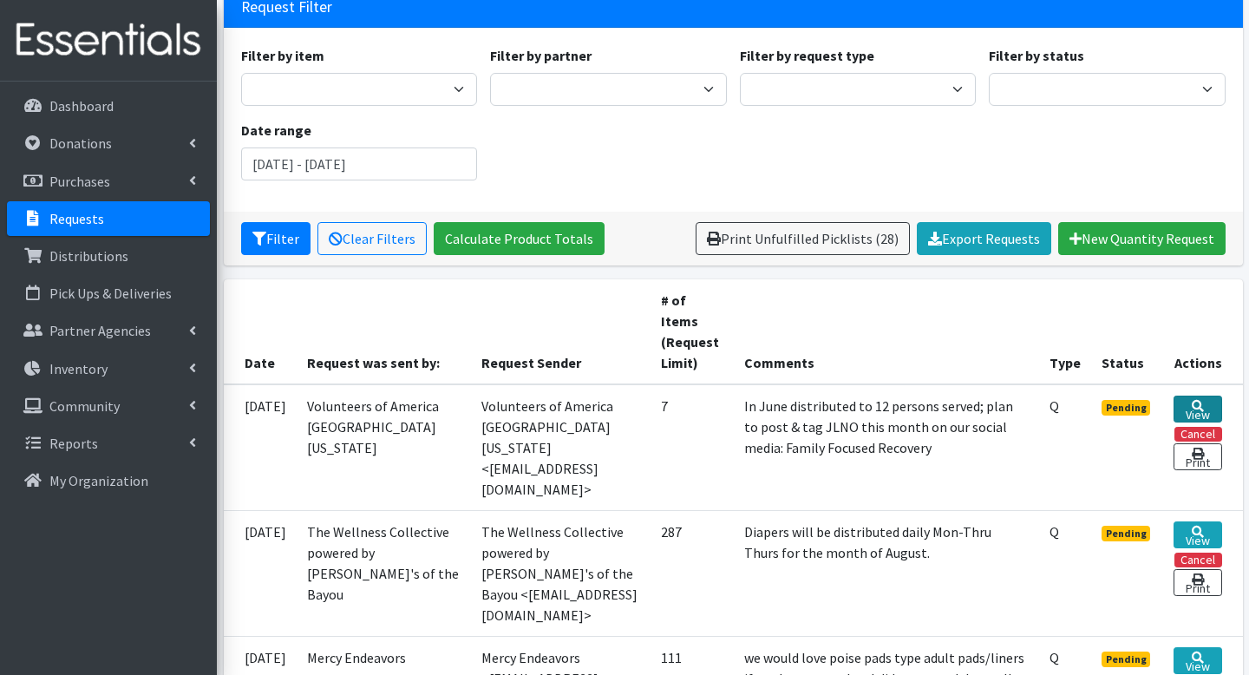
click at [1191, 412] on link "View" at bounding box center [1198, 409] width 48 height 27
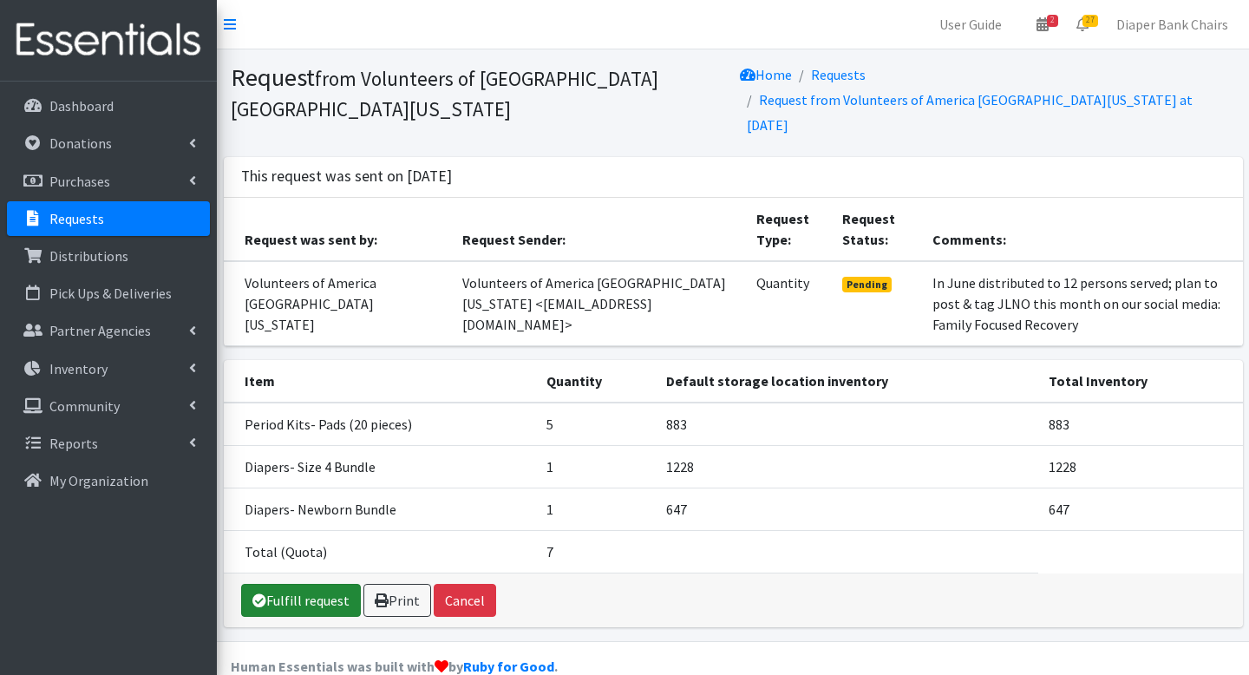
click at [313, 586] on link "Fulfill request" at bounding box center [301, 600] width 120 height 33
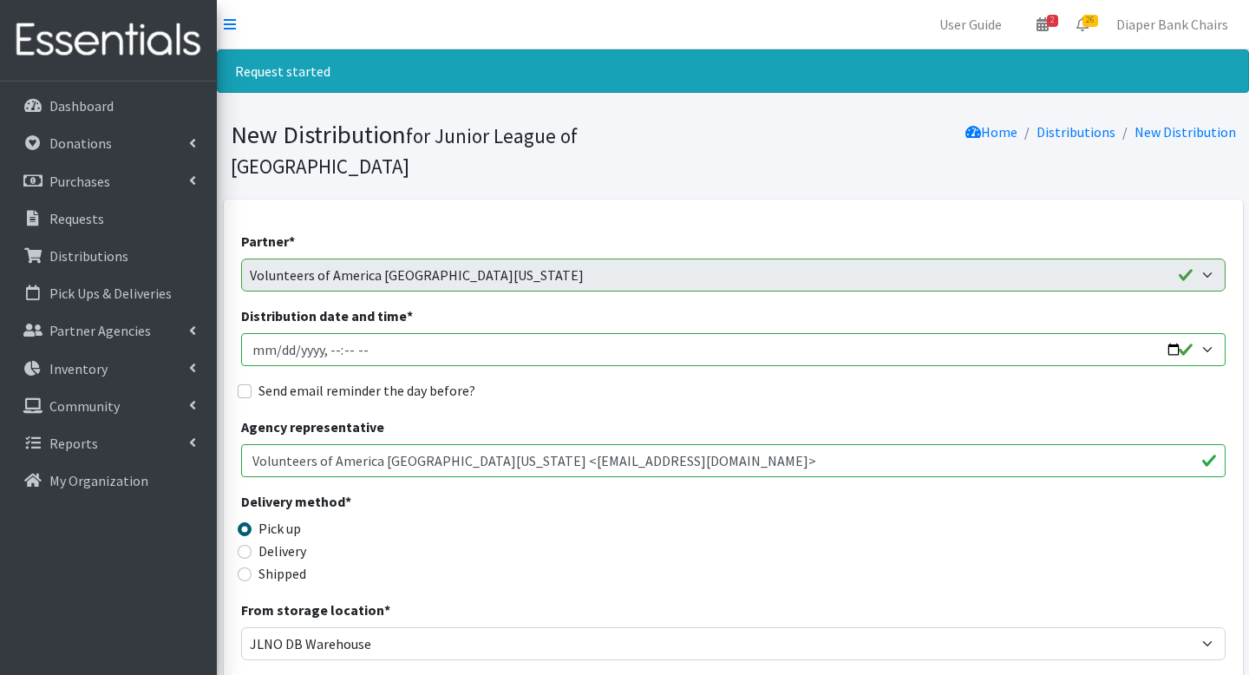
click at [1178, 333] on input "Distribution date and time *" at bounding box center [733, 349] width 985 height 33
click at [339, 333] on input "Distribution date and time *" at bounding box center [733, 349] width 985 height 33
click at [352, 333] on input "Distribution date and time *" at bounding box center [733, 349] width 985 height 33
click at [1178, 333] on input "Distribution date and time *" at bounding box center [733, 349] width 985 height 33
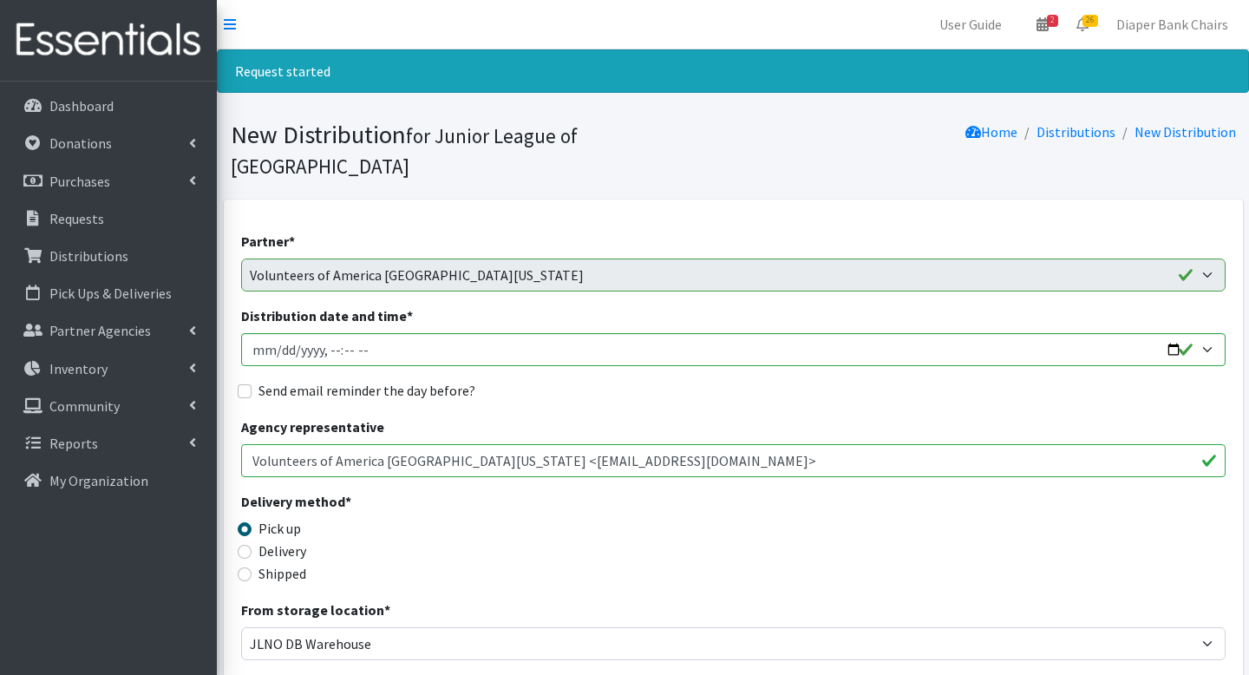
type input "2025-08-22T09:00"
click at [638, 380] on fieldset "Send email reminder the day before?" at bounding box center [733, 391] width 985 height 23
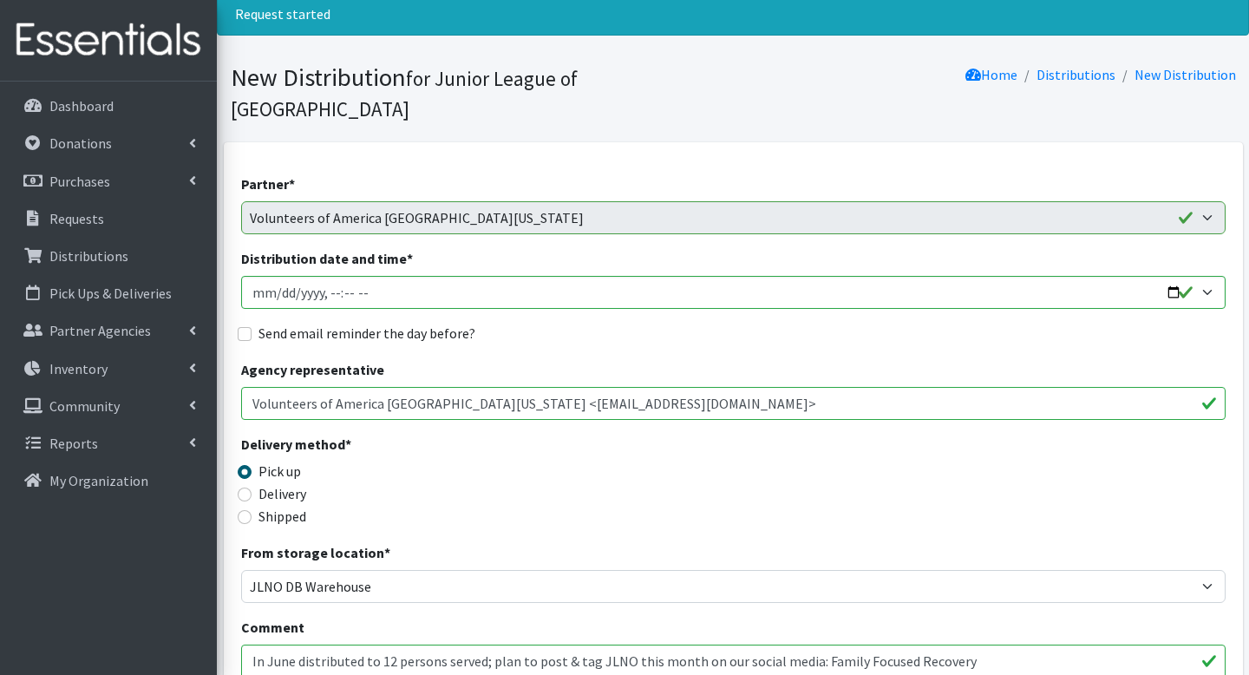
scroll to position [65, 0]
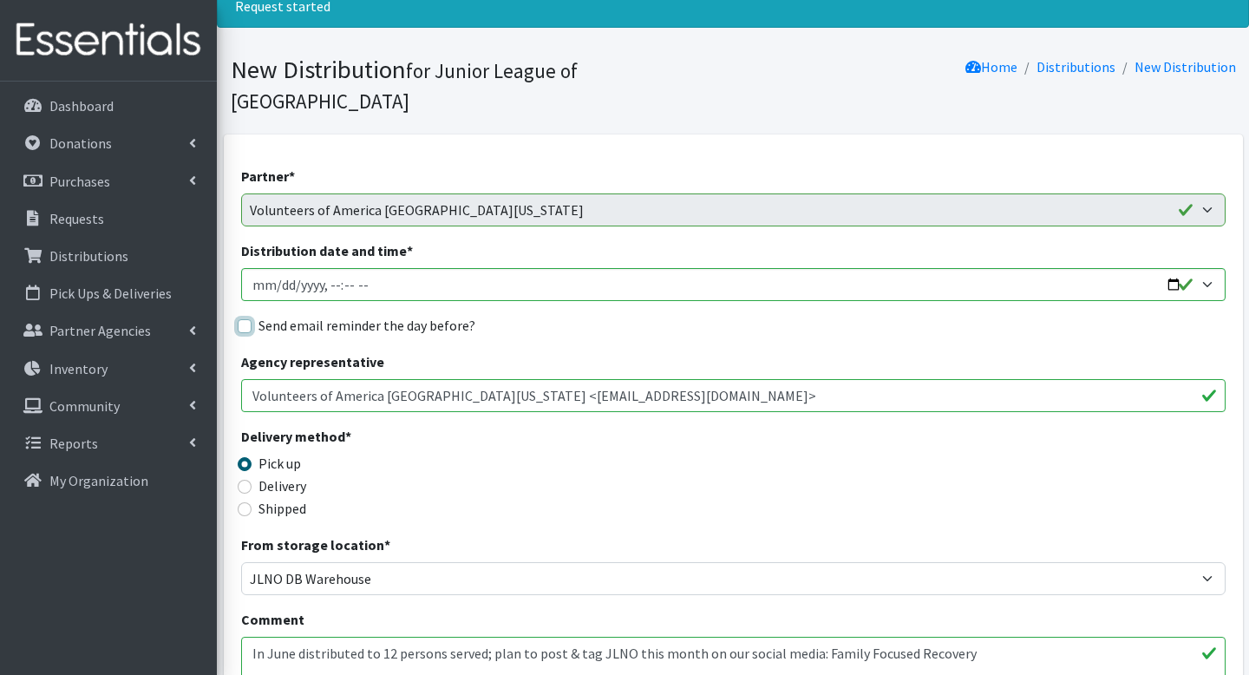
click at [241, 319] on input "Send email reminder the day before?" at bounding box center [245, 326] width 14 height 14
checkbox input "true"
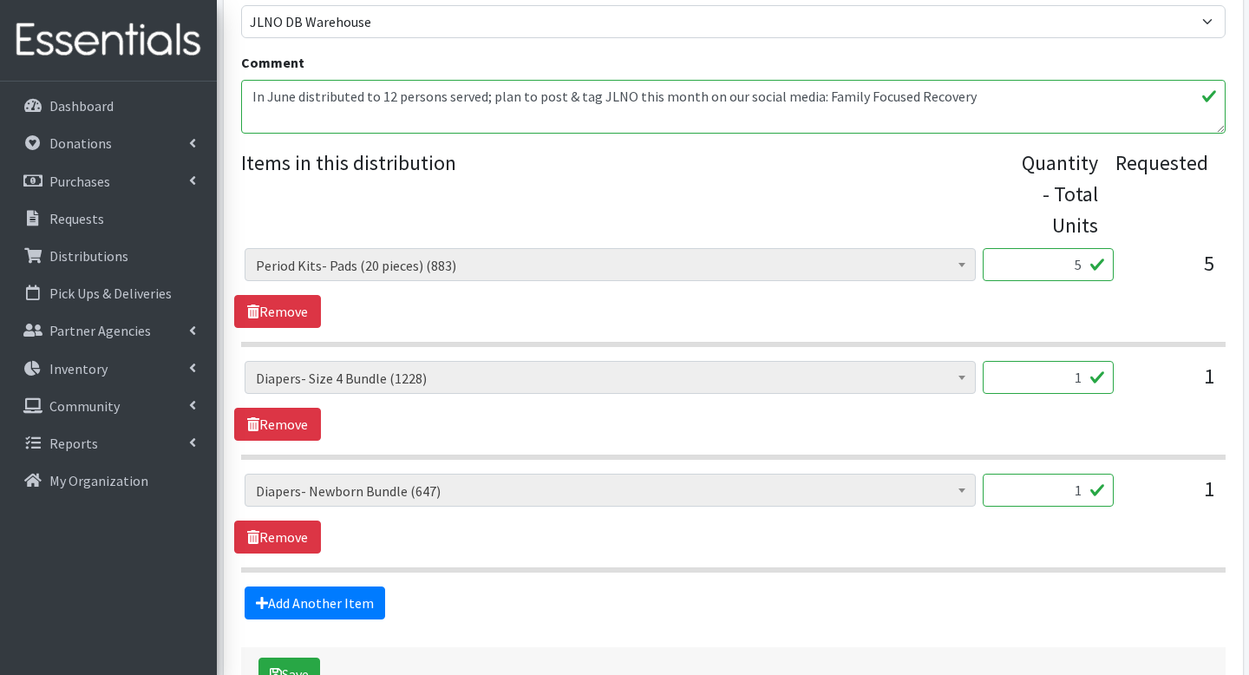
scroll to position [714, 0]
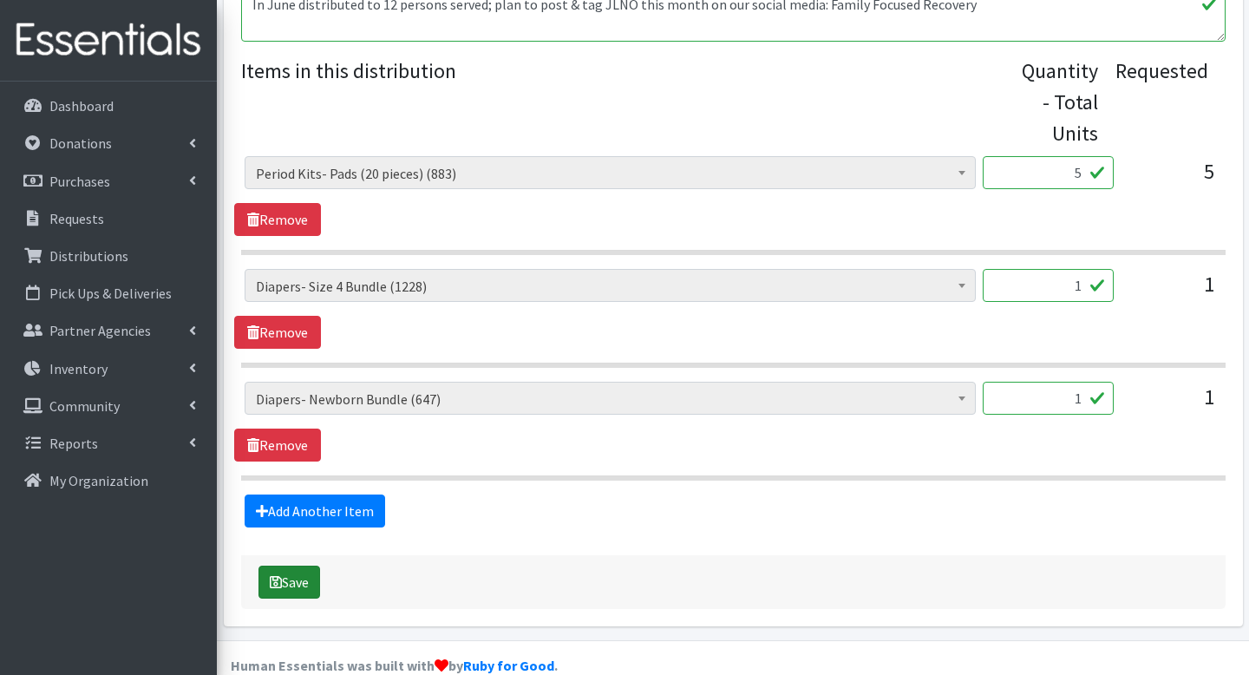
click at [299, 566] on button "Save" at bounding box center [290, 582] width 62 height 33
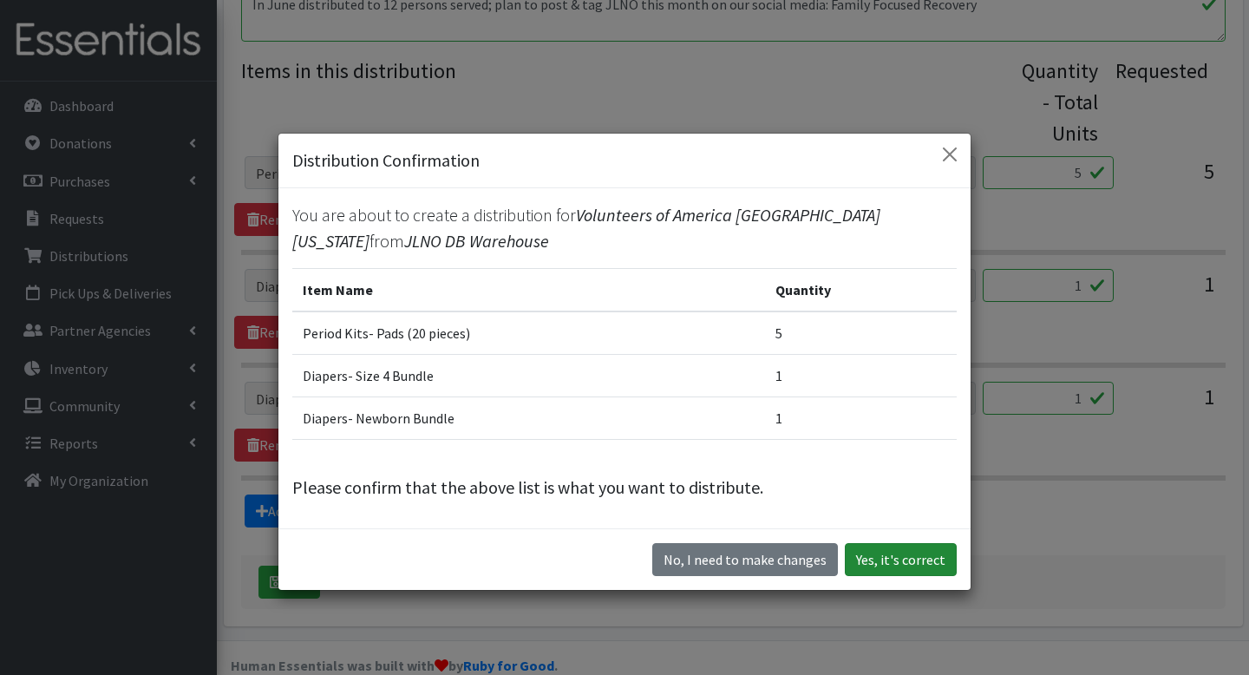
click at [890, 548] on button "Yes, it's correct" at bounding box center [901, 559] width 112 height 33
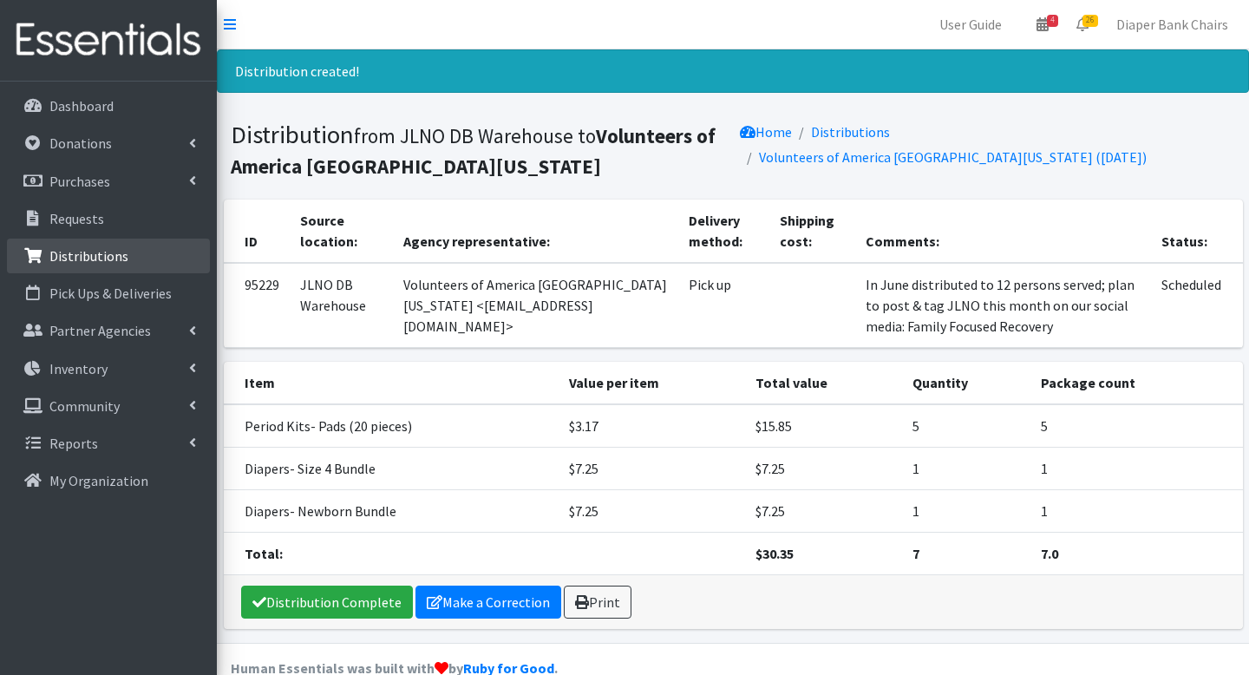
click at [96, 268] on link "Distributions" at bounding box center [108, 256] width 203 height 35
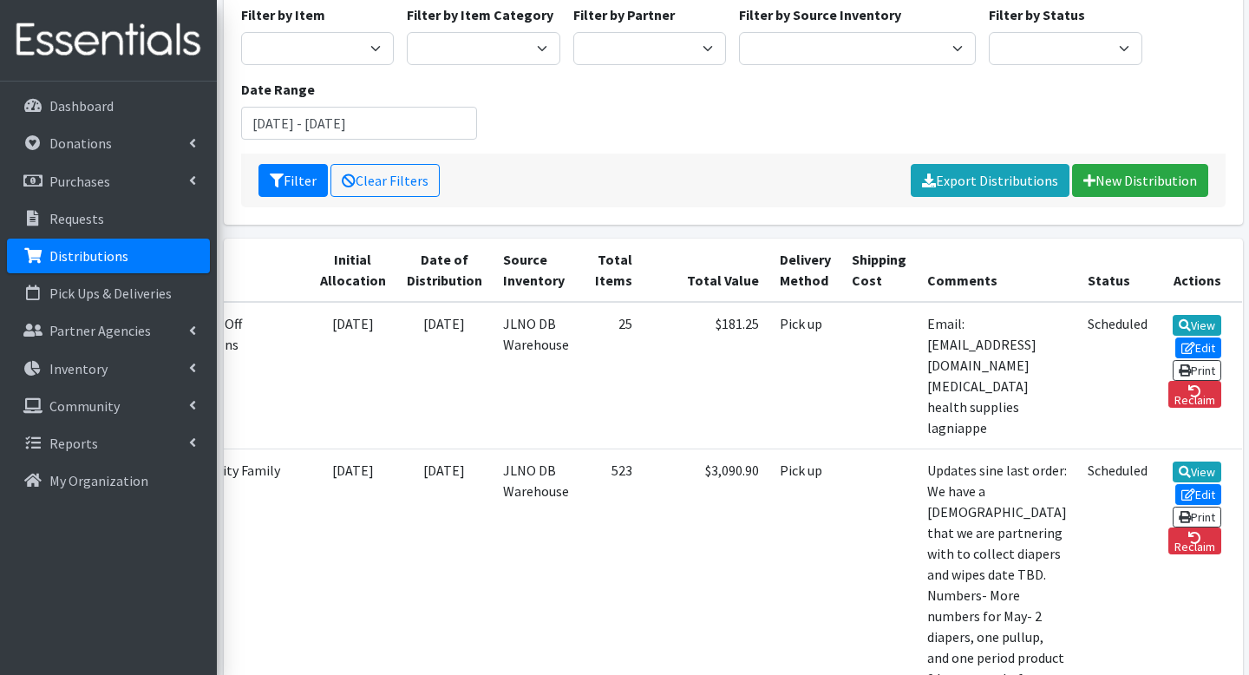
scroll to position [0, 224]
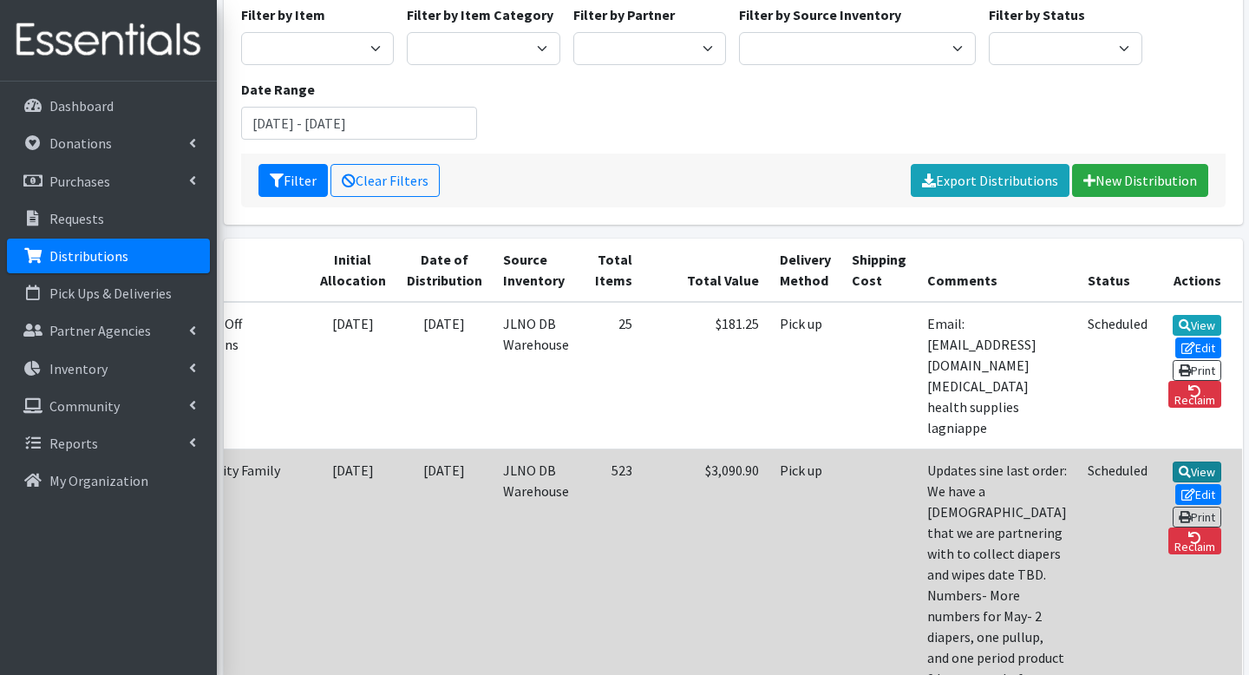
click at [1187, 466] on icon at bounding box center [1185, 472] width 12 height 12
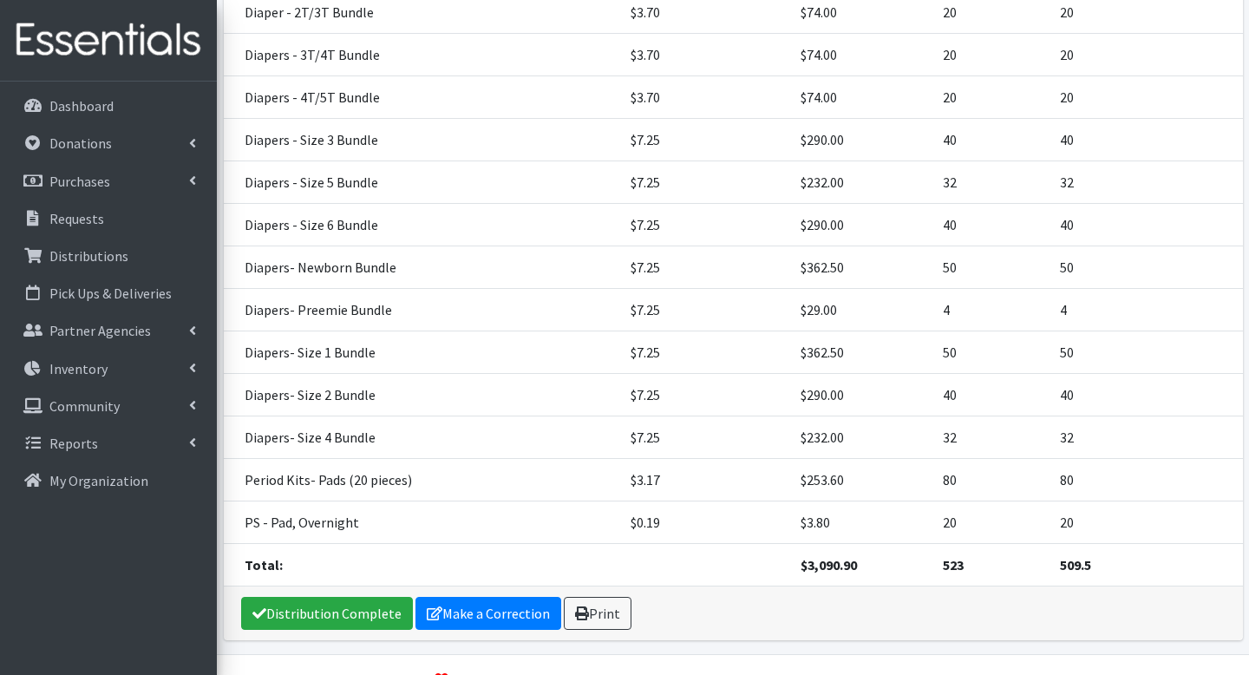
scroll to position [759, 0]
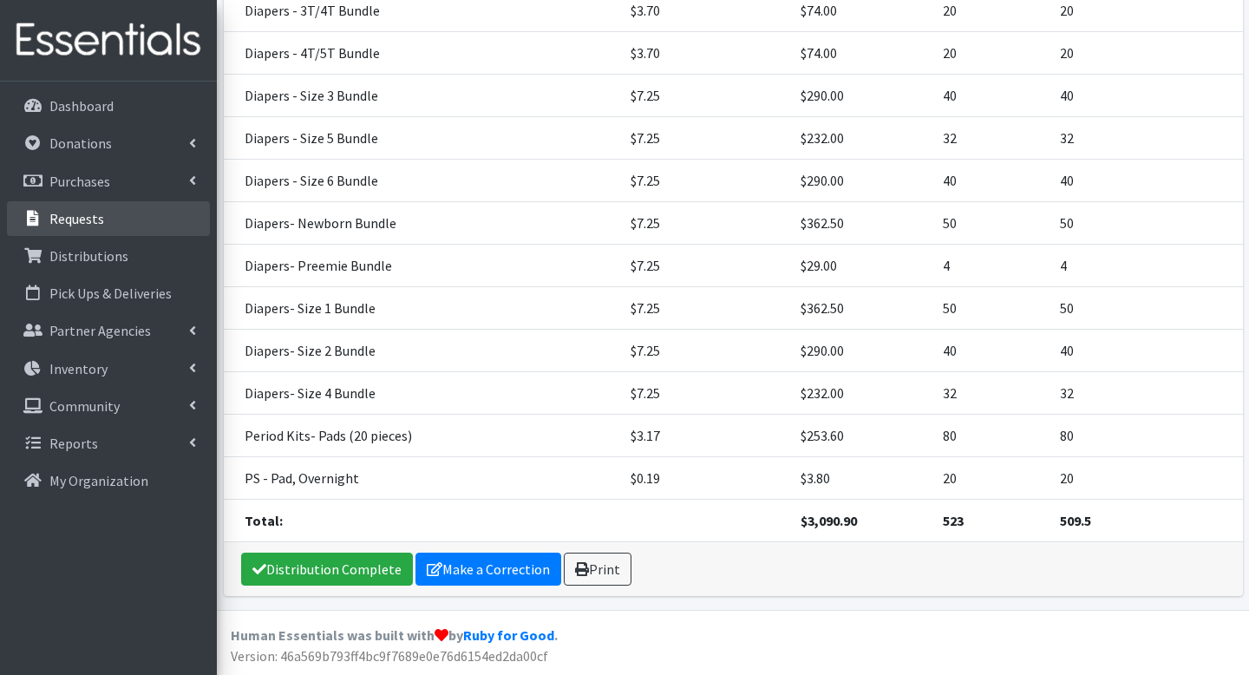
click at [71, 228] on link "Requests" at bounding box center [108, 218] width 203 height 35
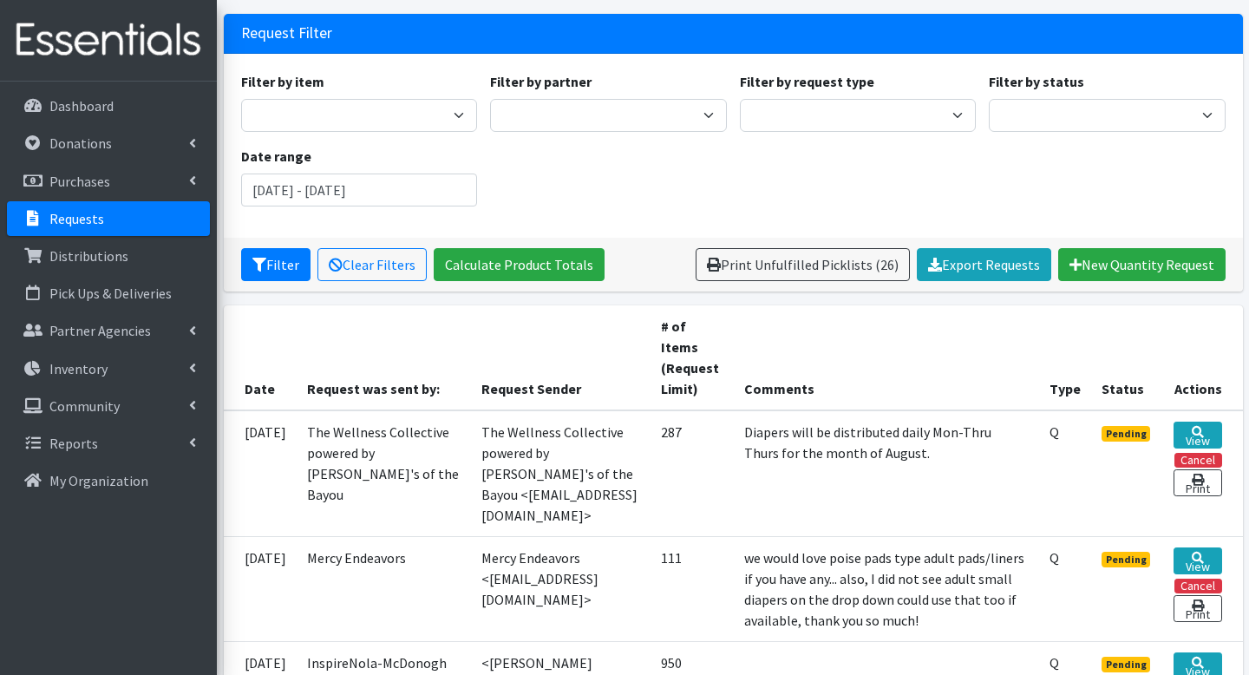
scroll to position [105, 0]
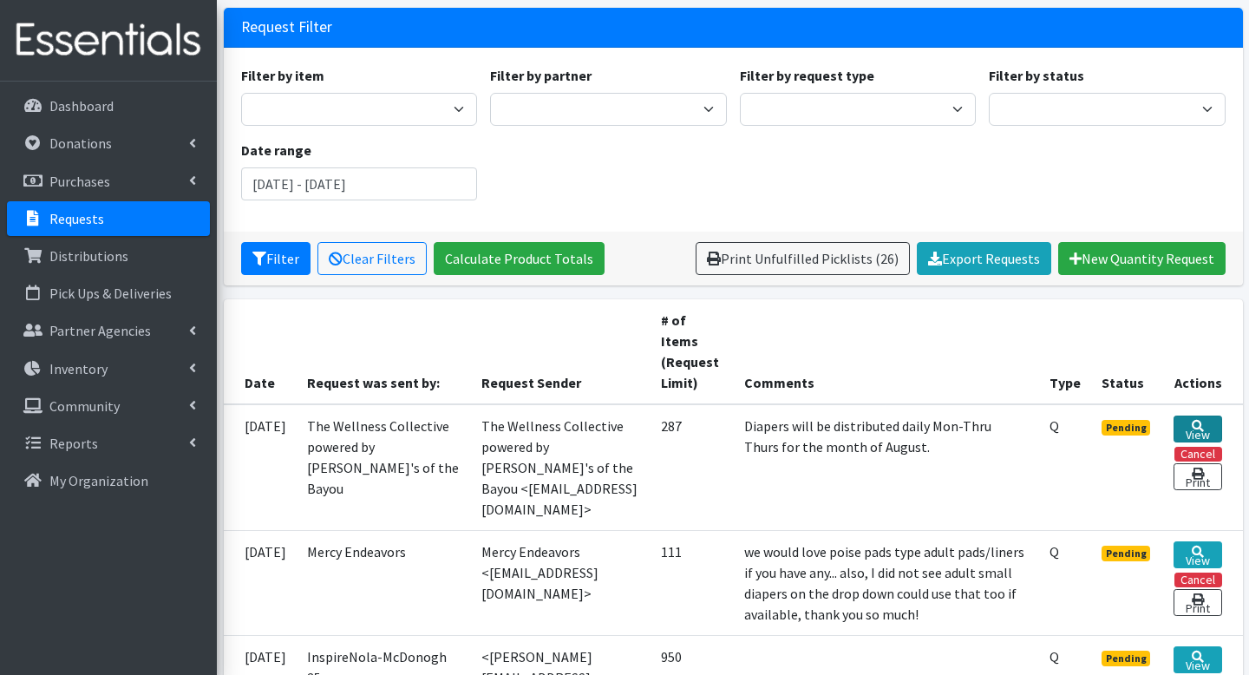
click at [1194, 435] on link "View" at bounding box center [1198, 429] width 48 height 27
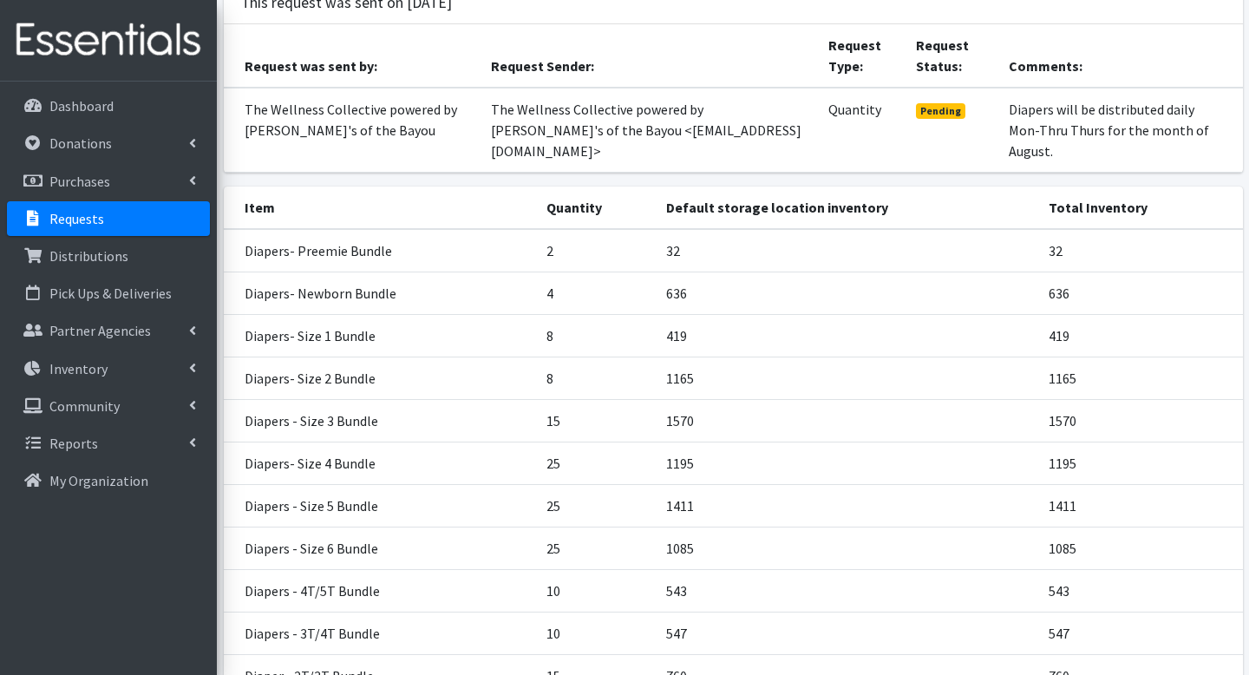
scroll to position [498, 0]
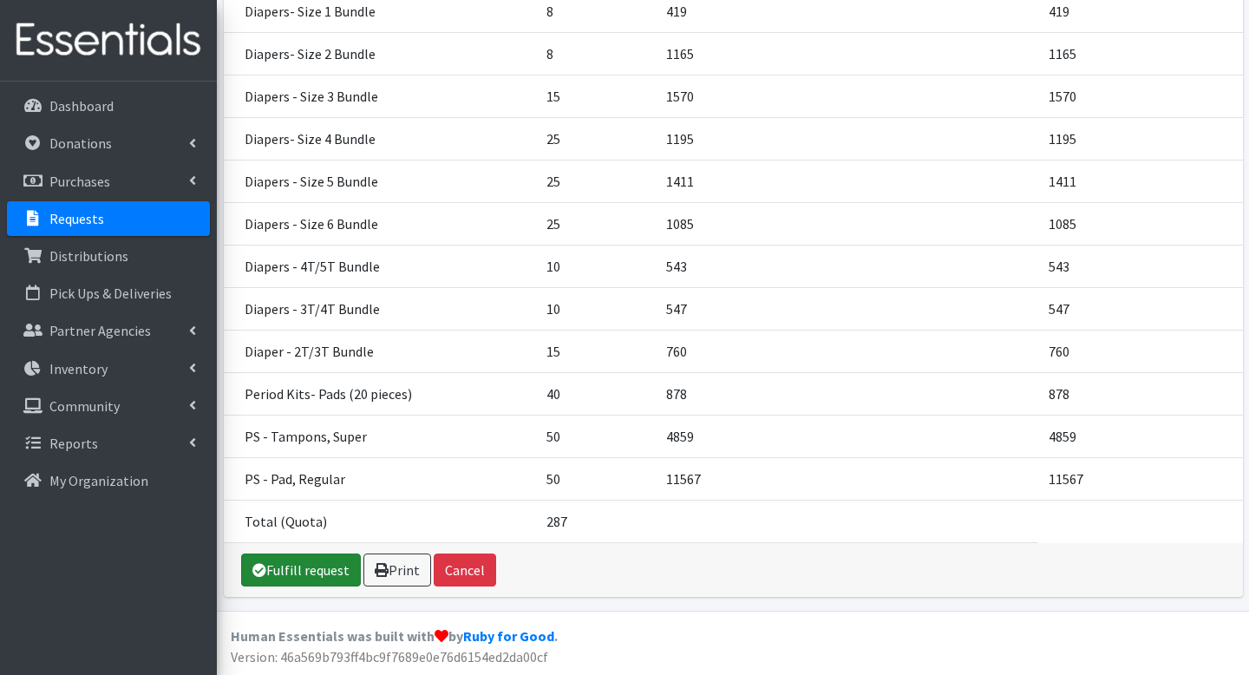
click at [308, 568] on link "Fulfill request" at bounding box center [301, 570] width 120 height 33
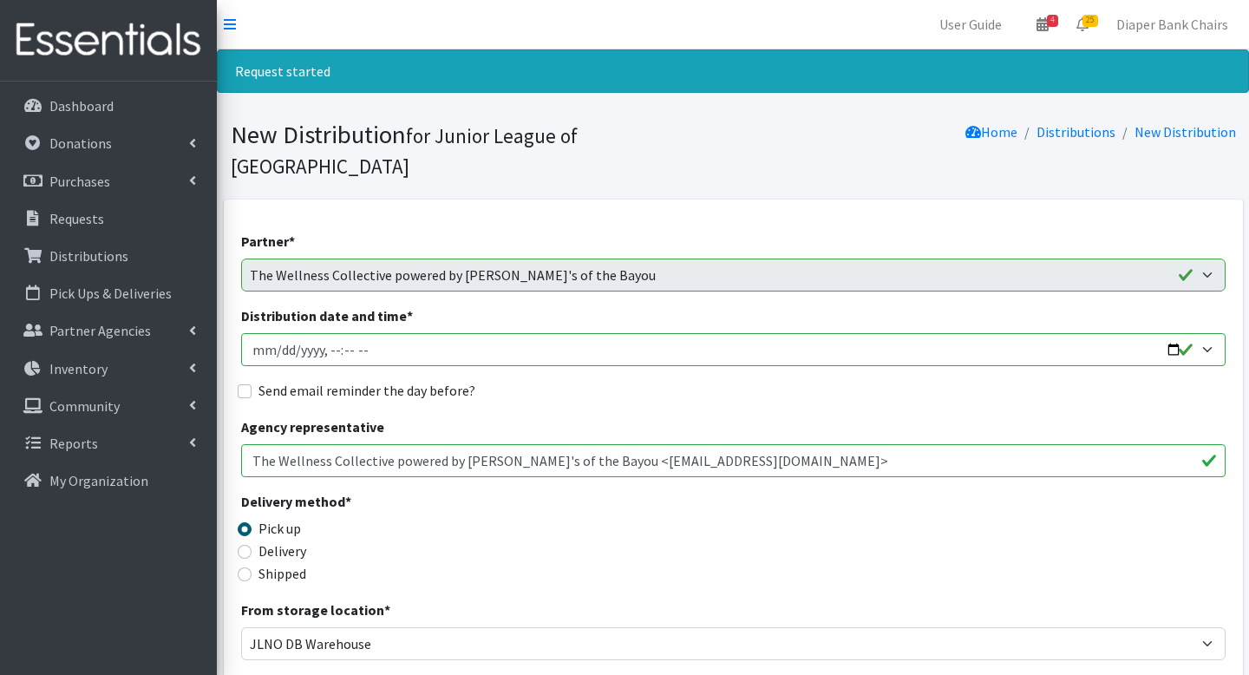
click at [1163, 333] on input "Distribution date and time *" at bounding box center [733, 349] width 985 height 33
click at [1183, 333] on input "Distribution date and time *" at bounding box center [733, 349] width 985 height 33
click at [318, 333] on input "Distribution date and time *" at bounding box center [733, 349] width 985 height 33
click at [1174, 333] on input "Distribution date and time *" at bounding box center [733, 349] width 985 height 33
type input "2025-08-22T09:00"
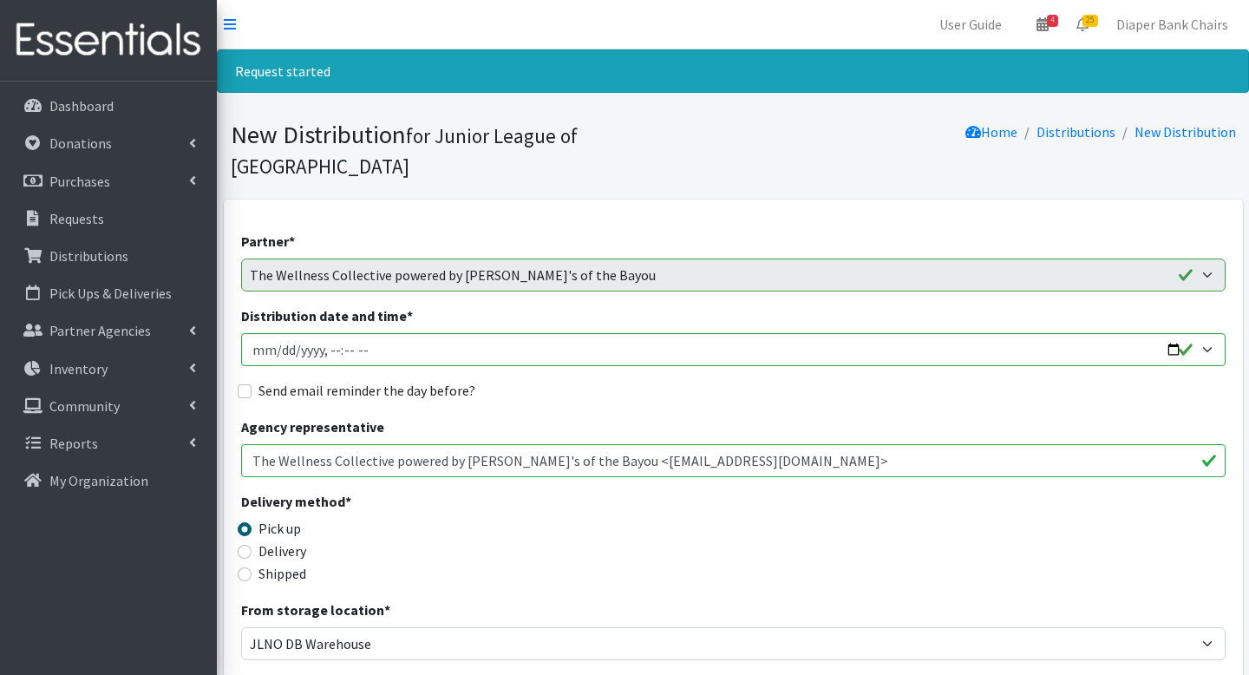
click at [661, 380] on div "Send email reminder the day before?" at bounding box center [733, 390] width 985 height 21
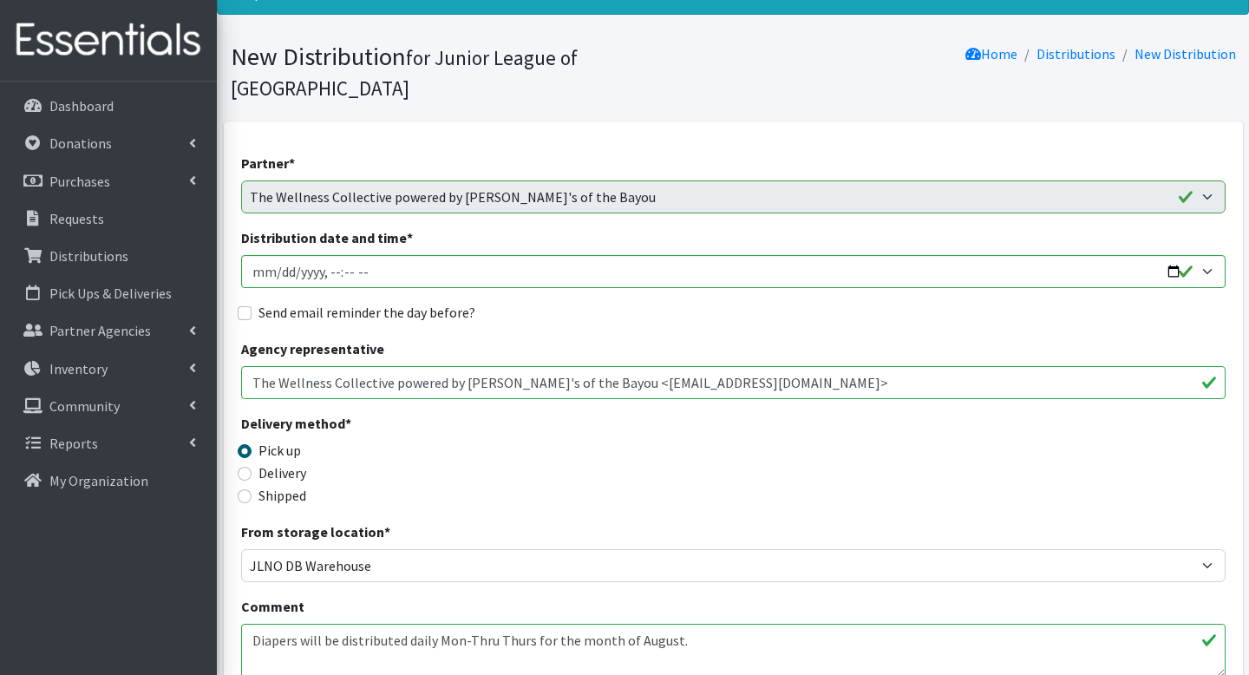
scroll to position [96, 0]
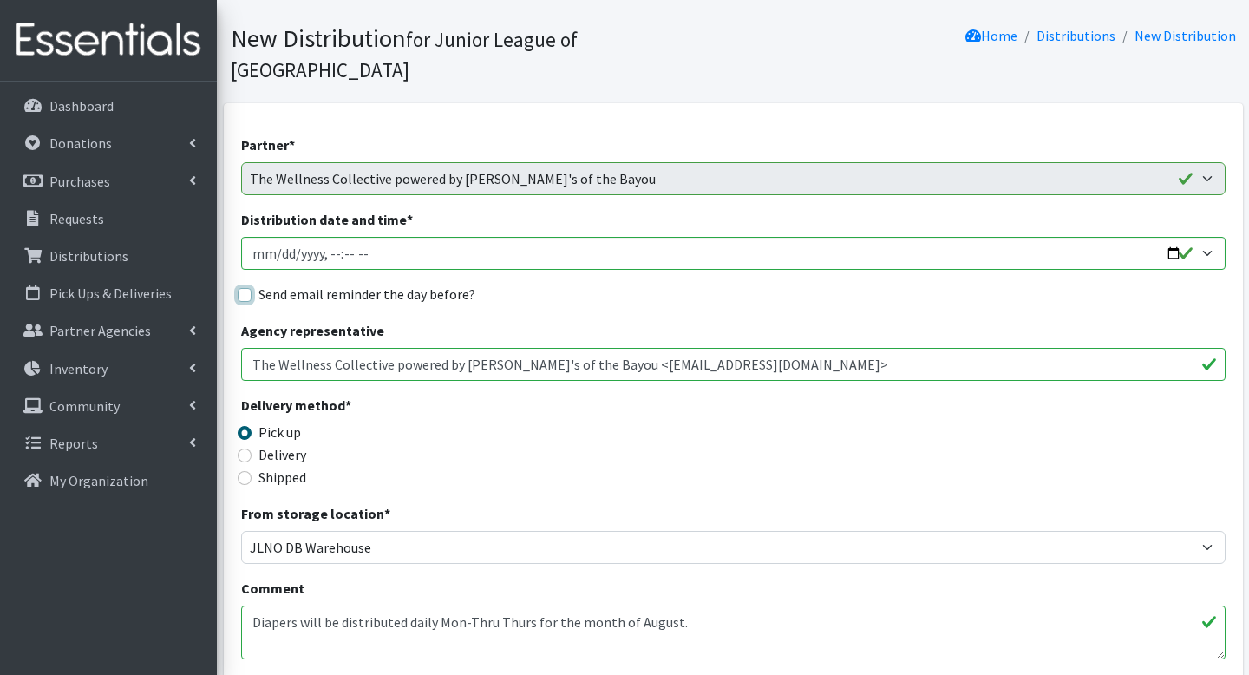
click at [246, 288] on input "Send email reminder the day before?" at bounding box center [245, 295] width 14 height 14
checkbox input "true"
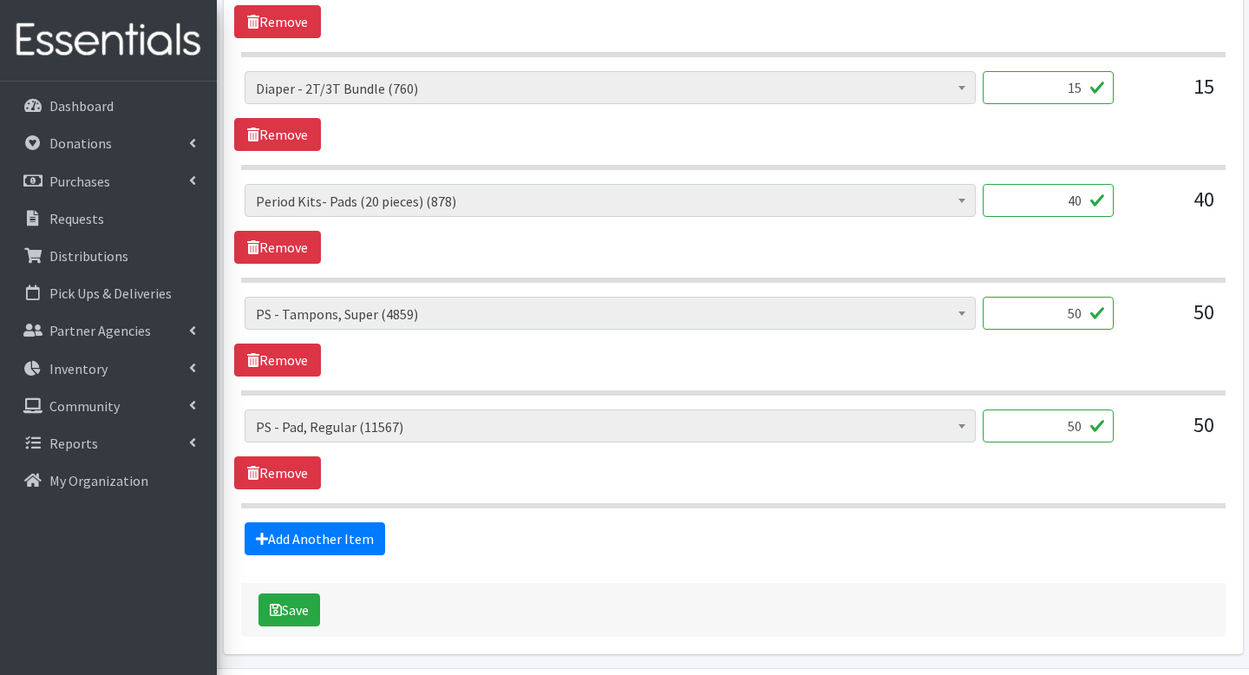
scroll to position [1955, 0]
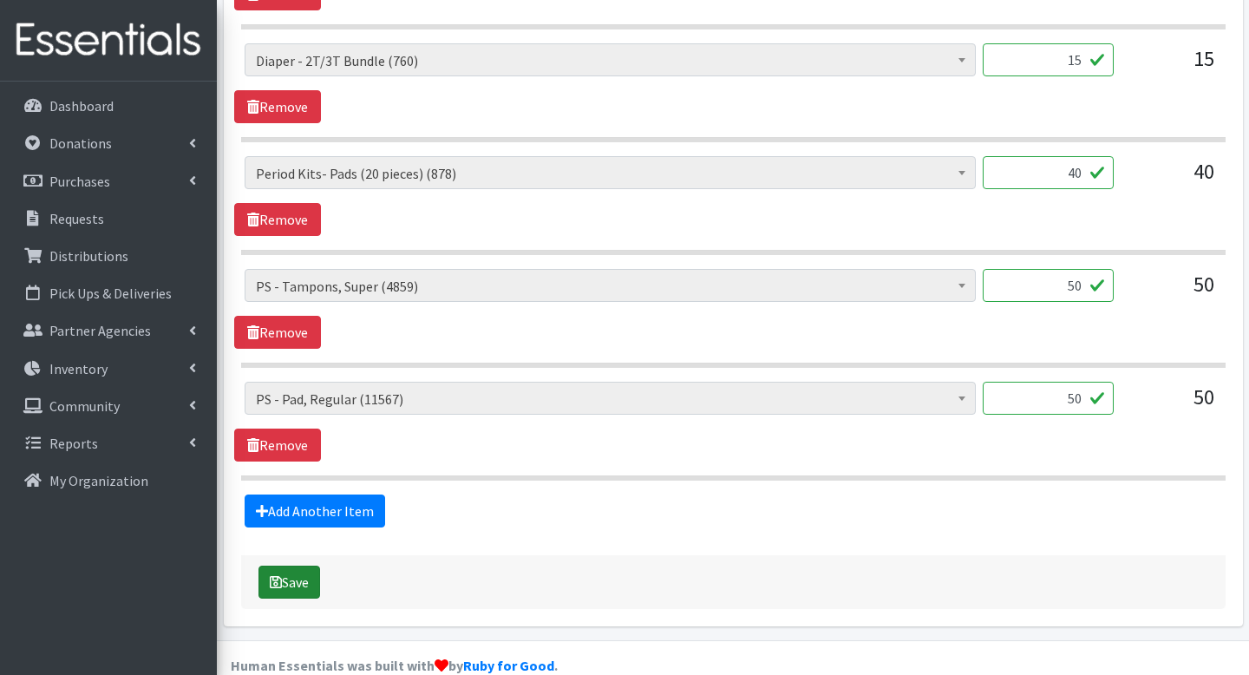
click at [287, 566] on button "Save" at bounding box center [290, 582] width 62 height 33
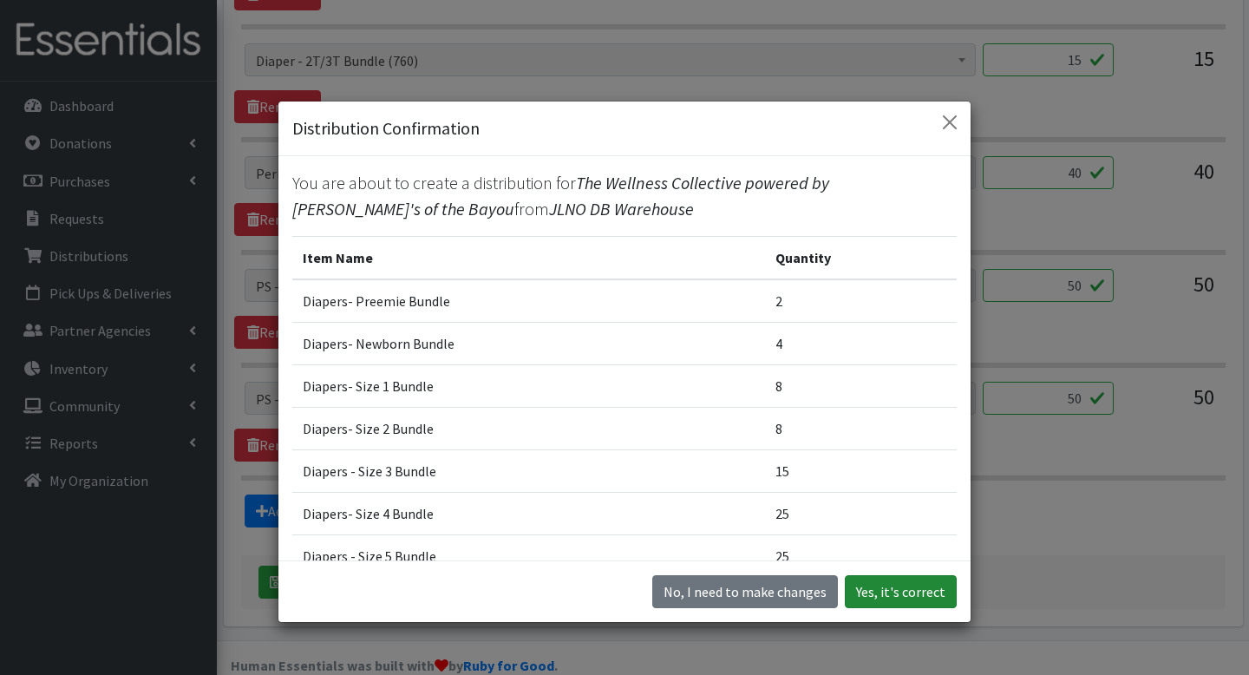
click at [899, 591] on button "Yes, it's correct" at bounding box center [901, 591] width 112 height 33
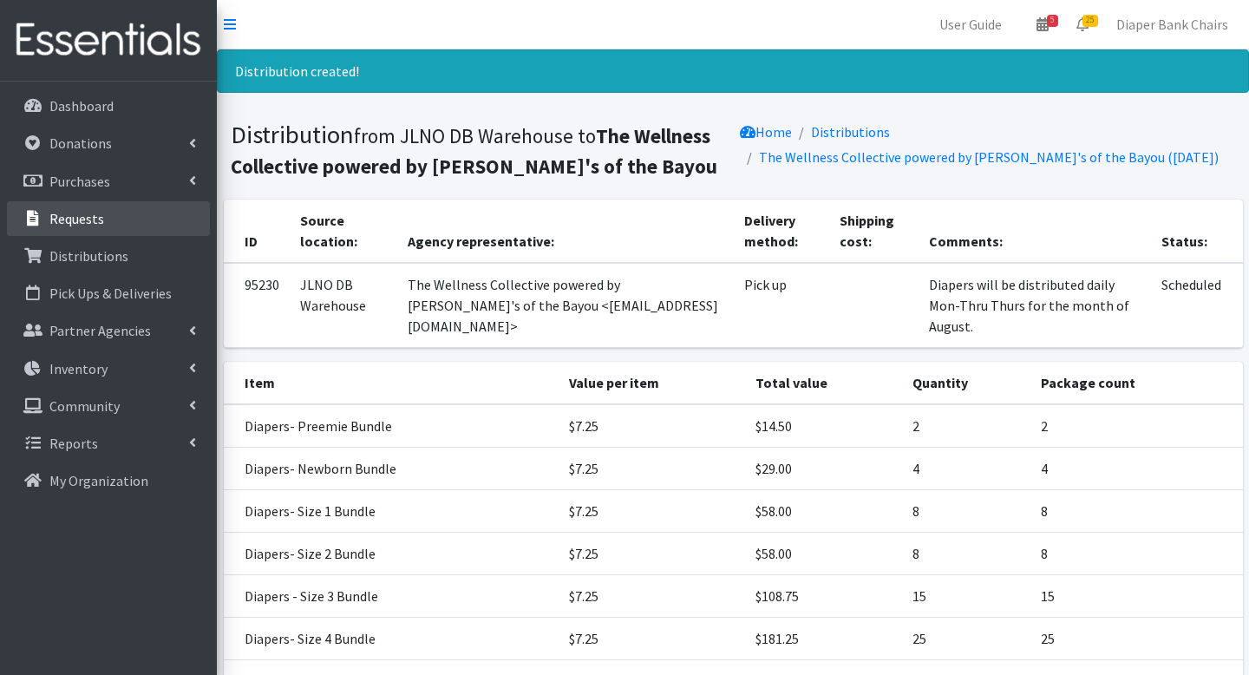
click at [85, 218] on p "Requests" at bounding box center [76, 218] width 55 height 17
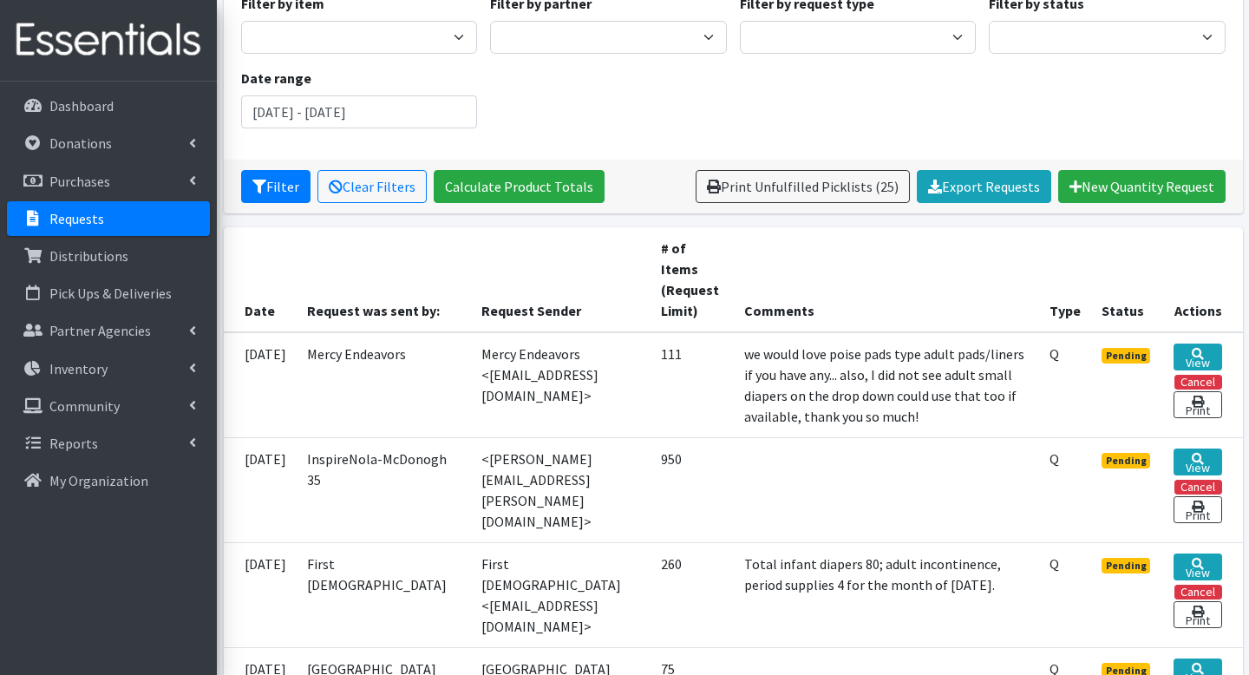
scroll to position [184, 0]
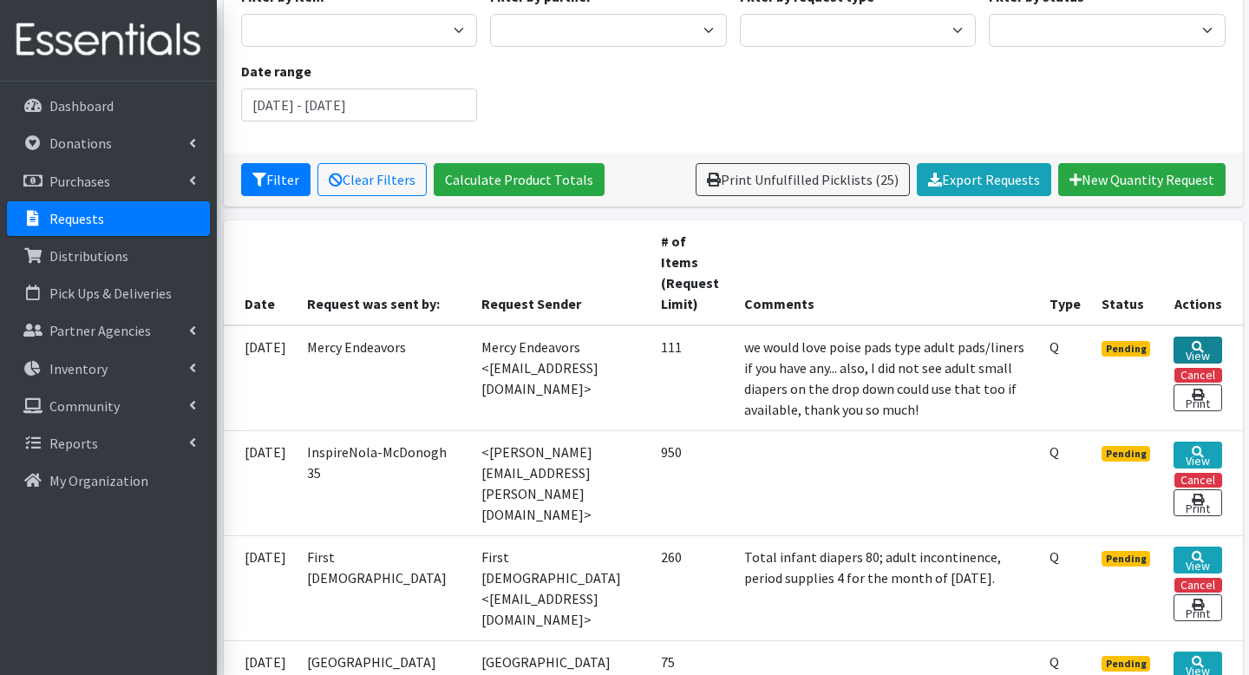
click at [1182, 350] on link "View" at bounding box center [1198, 350] width 48 height 27
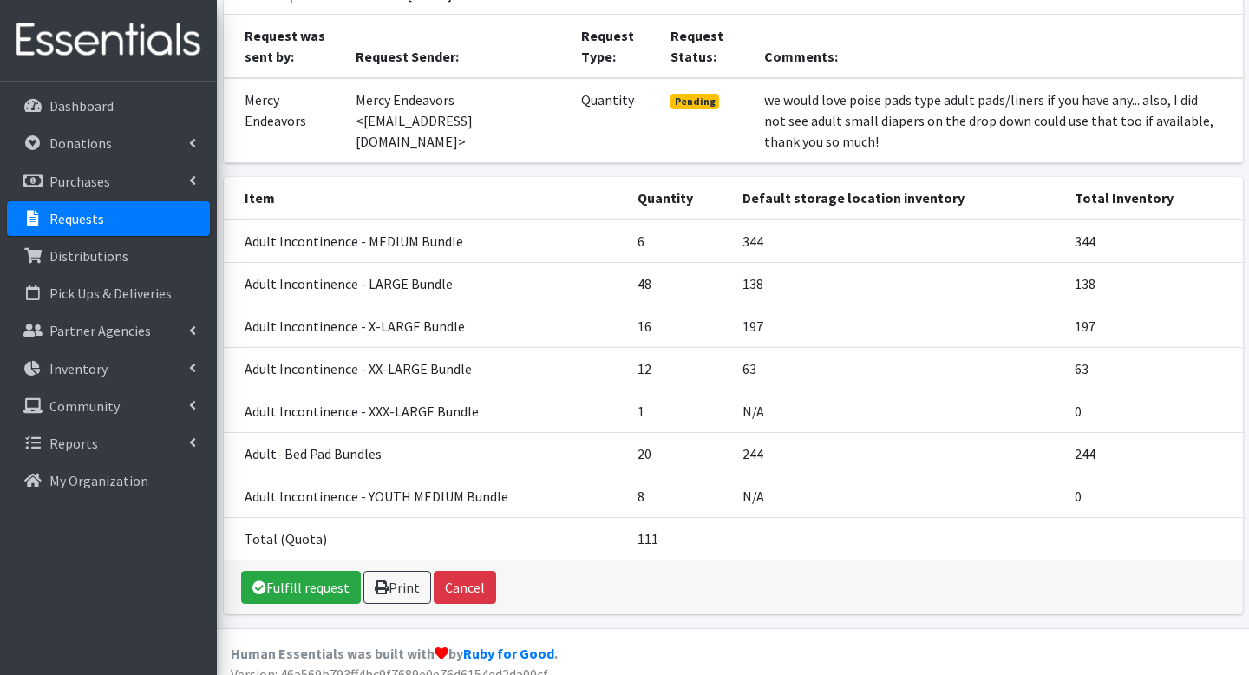
scroll to position [155, 0]
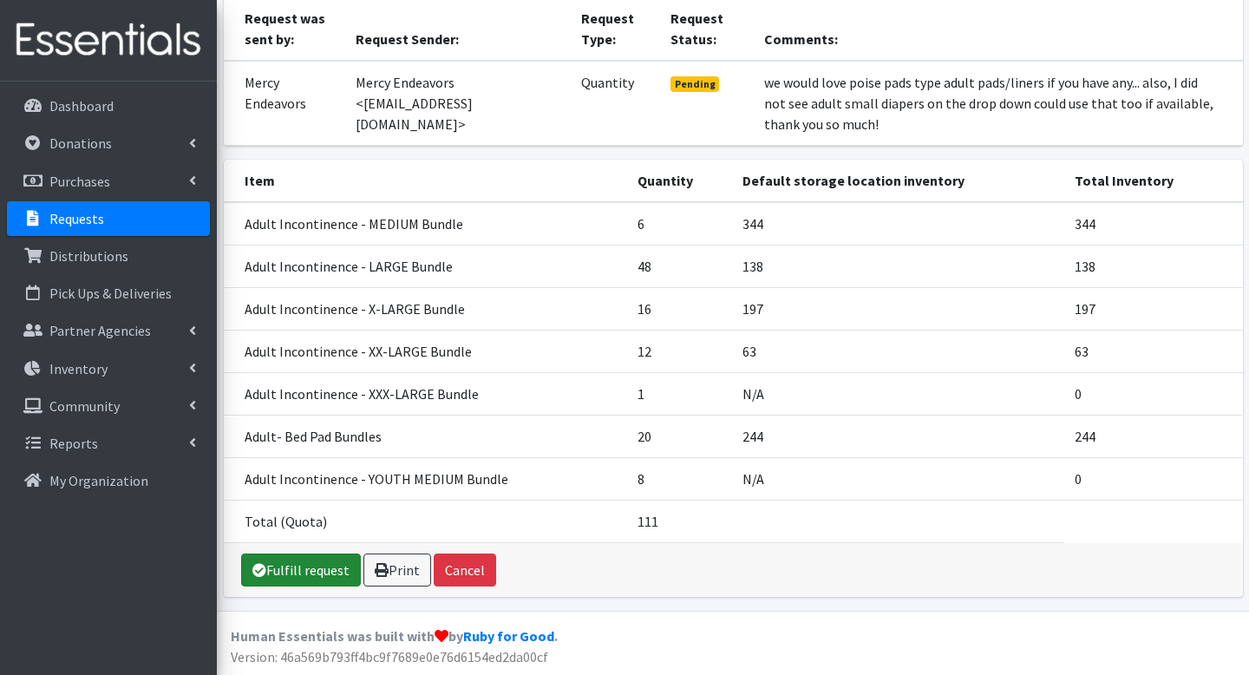
click at [305, 565] on link "Fulfill request" at bounding box center [301, 570] width 120 height 33
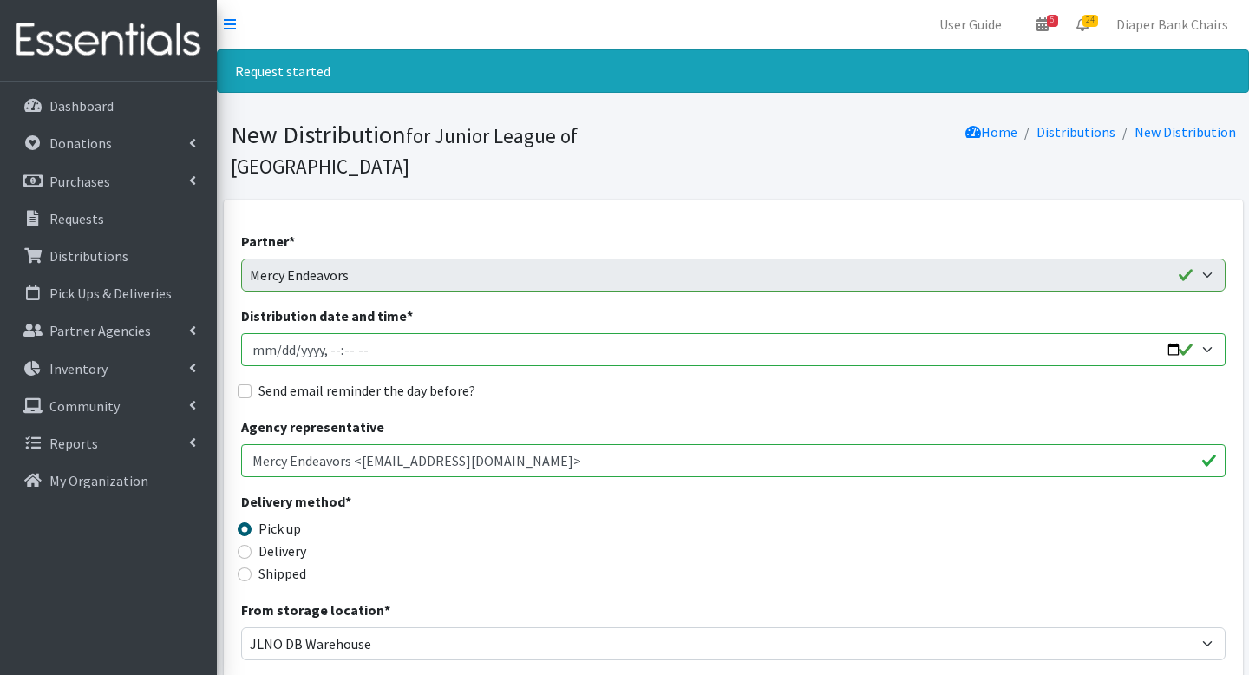
click at [1170, 333] on input "Distribution date and time *" at bounding box center [733, 349] width 985 height 33
type input "[DATE]T09:00"
click at [667, 380] on fieldset "Send email reminder the day before?" at bounding box center [733, 391] width 985 height 23
click at [246, 380] on div "Send email reminder the day before?" at bounding box center [733, 390] width 985 height 21
click at [248, 384] on input "Send email reminder the day before?" at bounding box center [245, 391] width 14 height 14
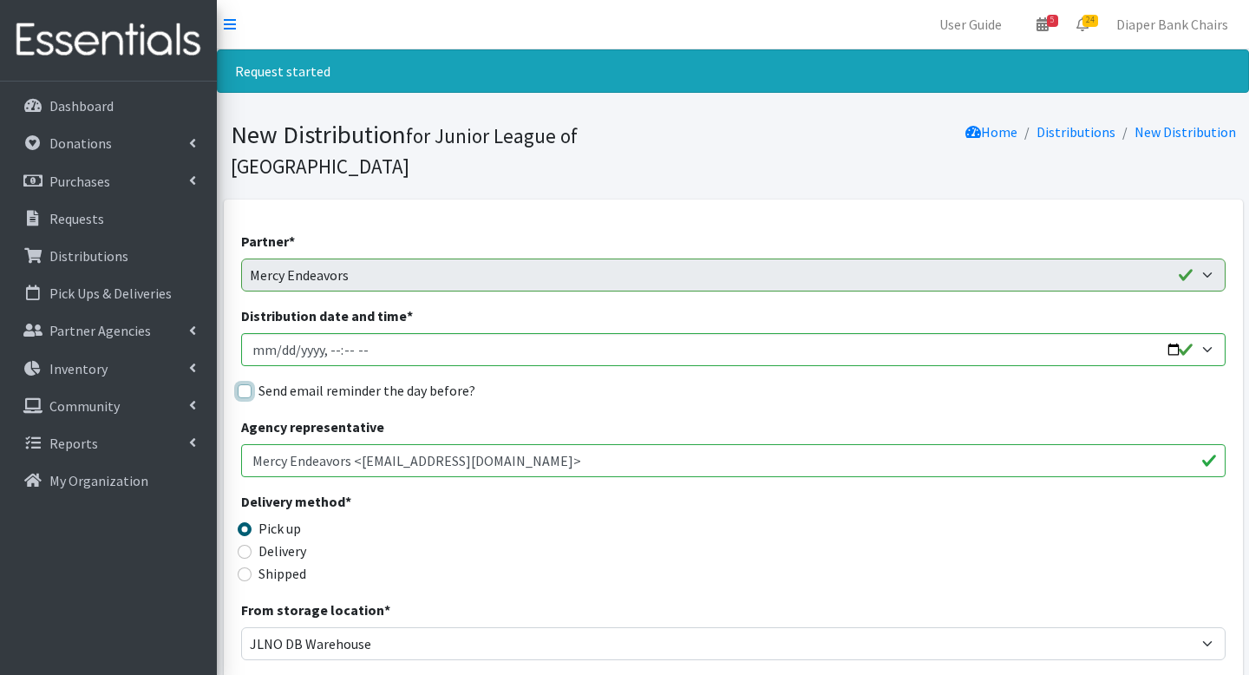
checkbox input "true"
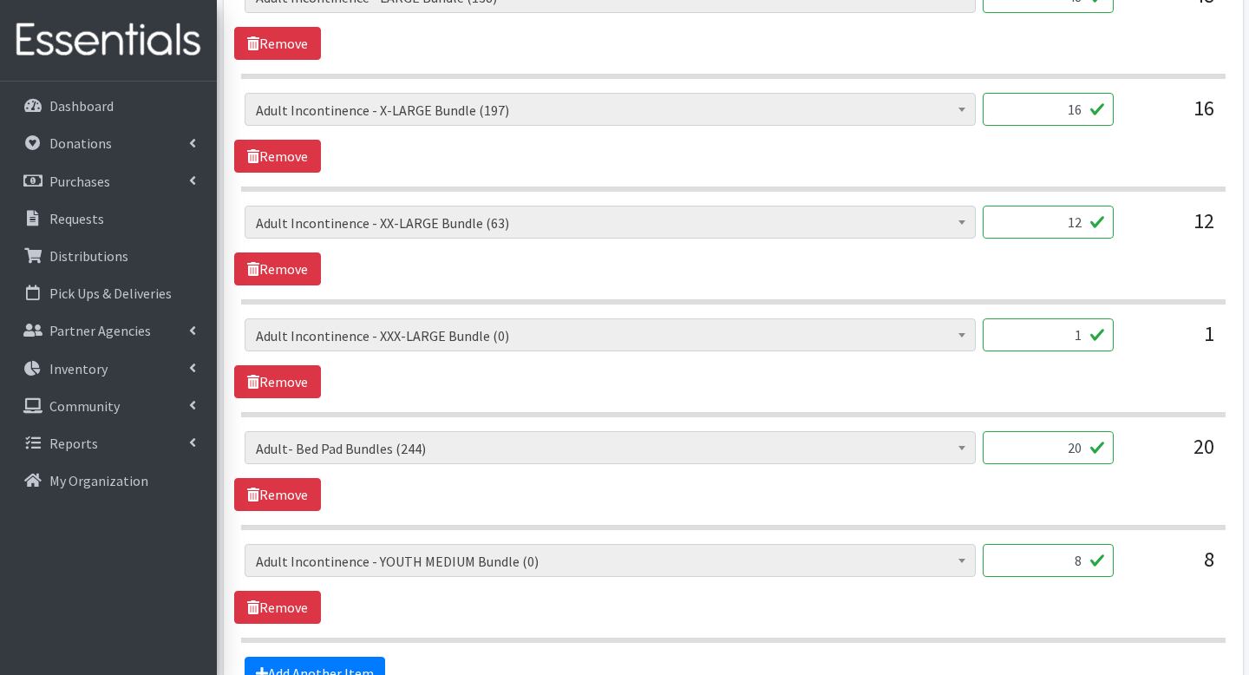
scroll to position [1004, 0]
click at [305, 364] on link "Remove" at bounding box center [277, 380] width 87 height 33
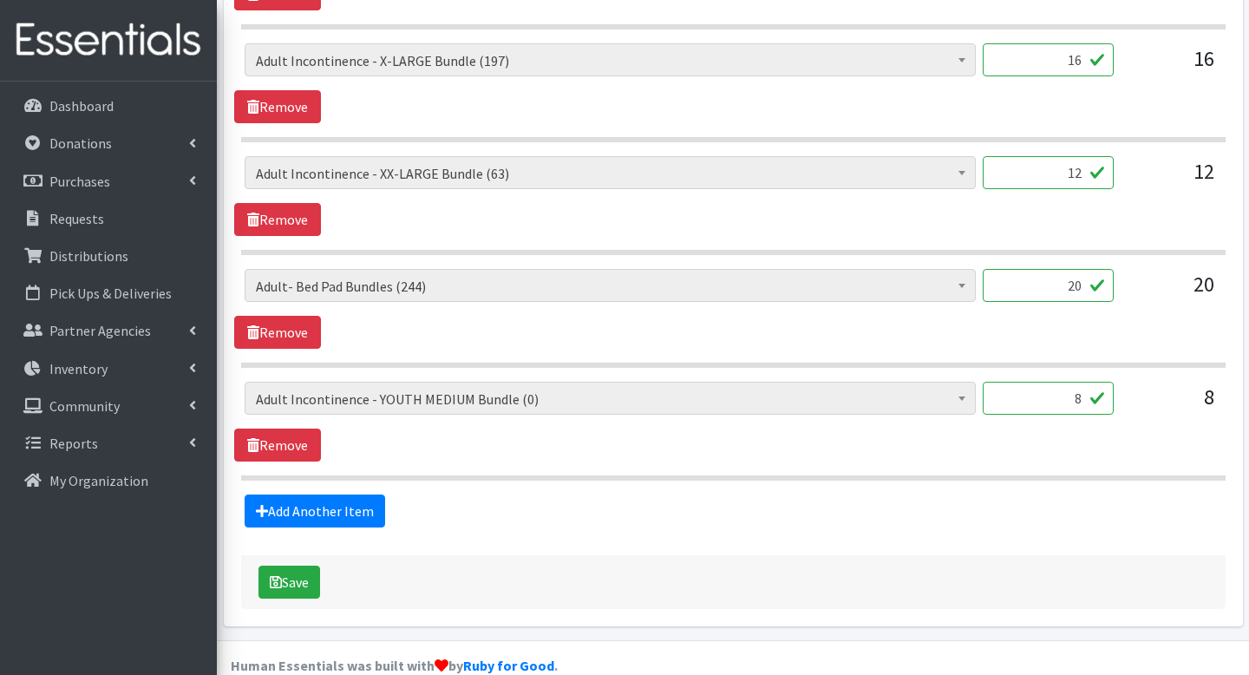
scroll to position [1052, 0]
click at [298, 429] on link "Remove" at bounding box center [277, 445] width 87 height 33
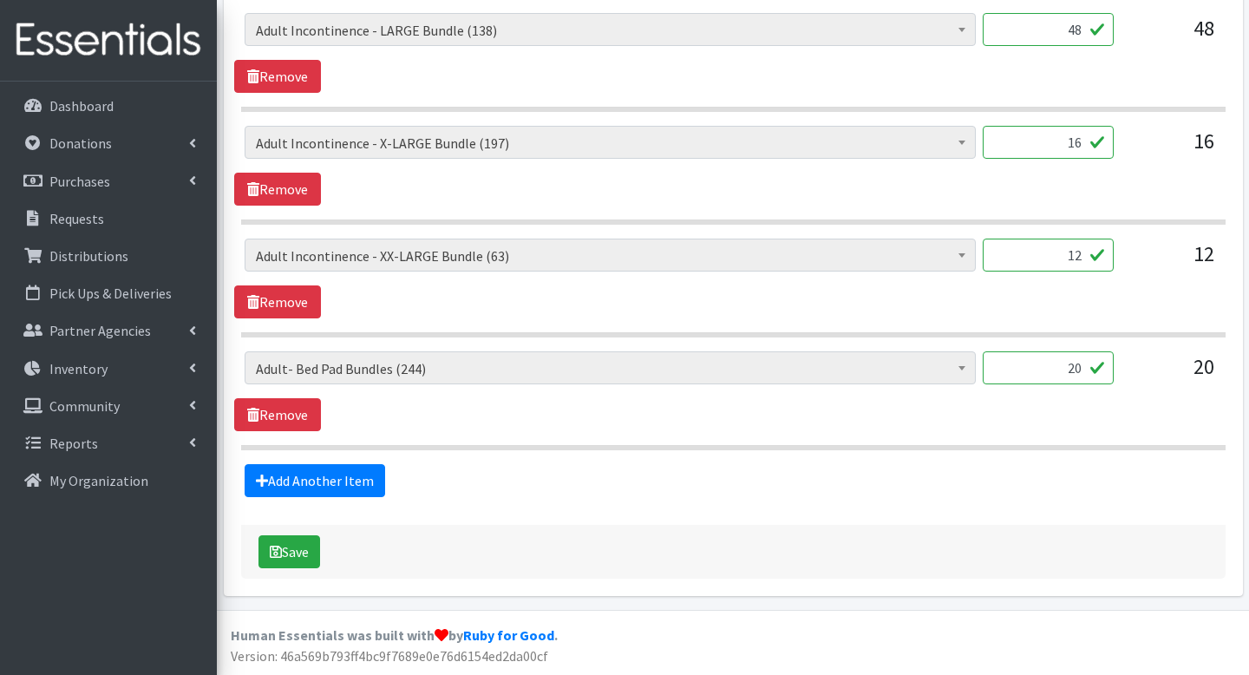
scroll to position [940, 0]
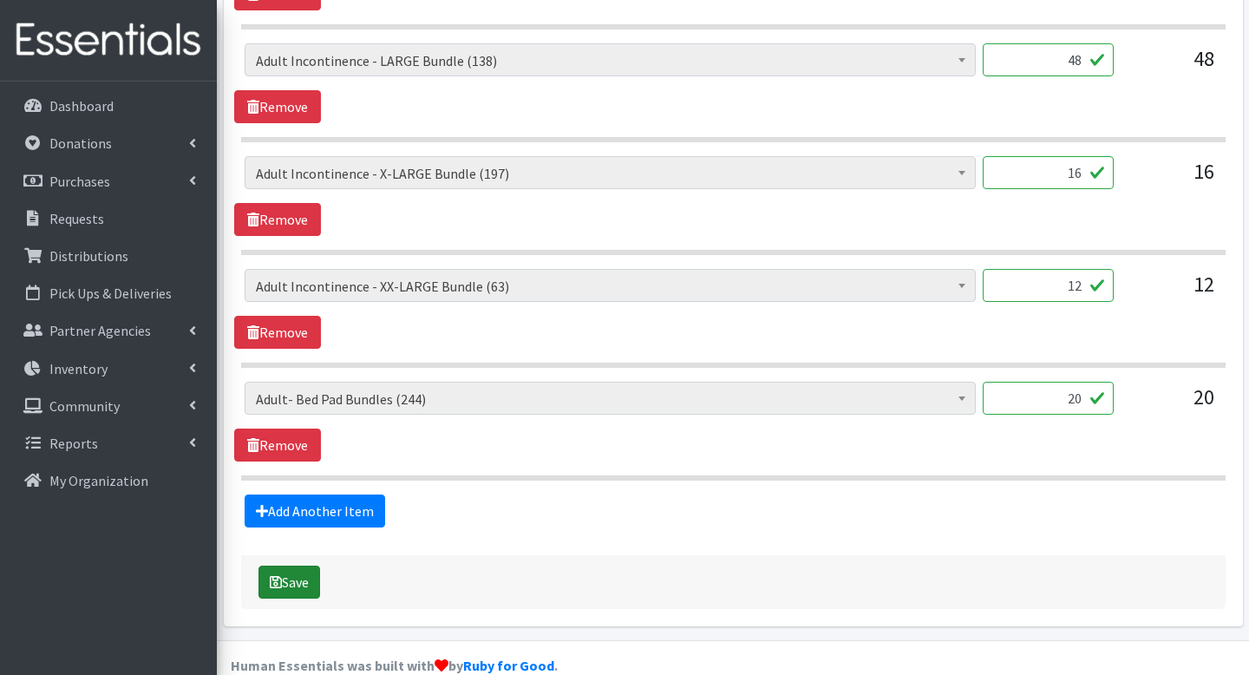
click at [297, 566] on button "Save" at bounding box center [290, 582] width 62 height 33
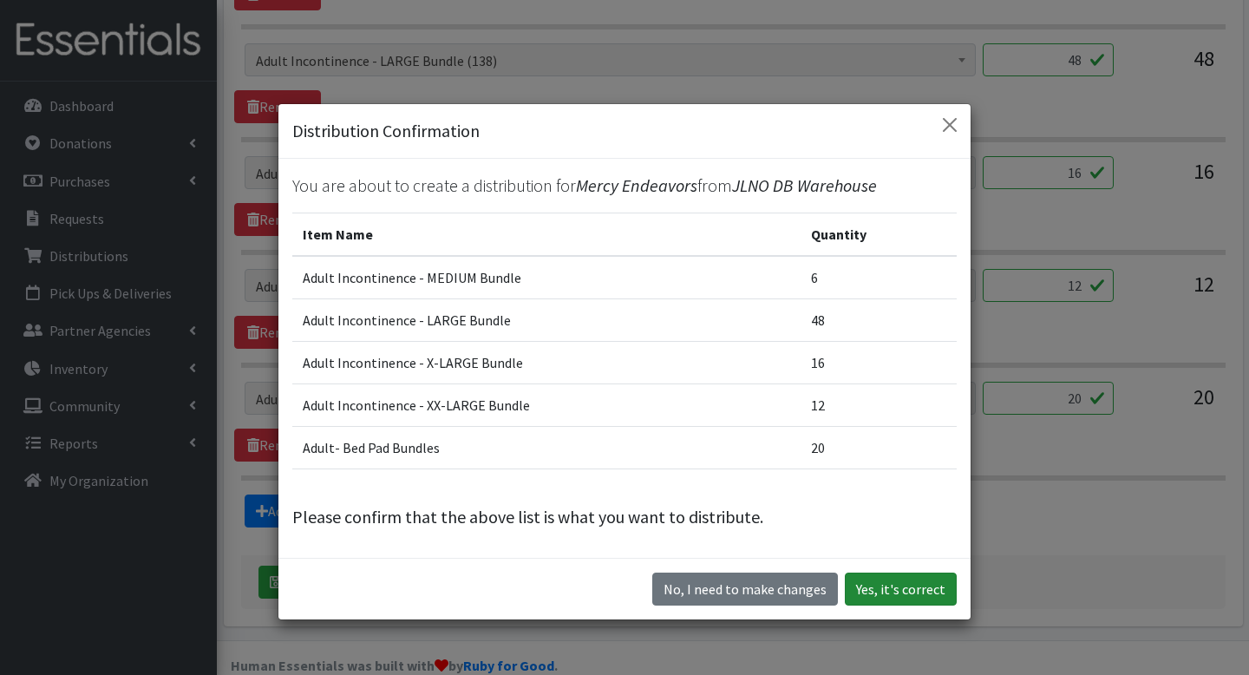
click at [905, 589] on button "Yes, it's correct" at bounding box center [901, 589] width 112 height 33
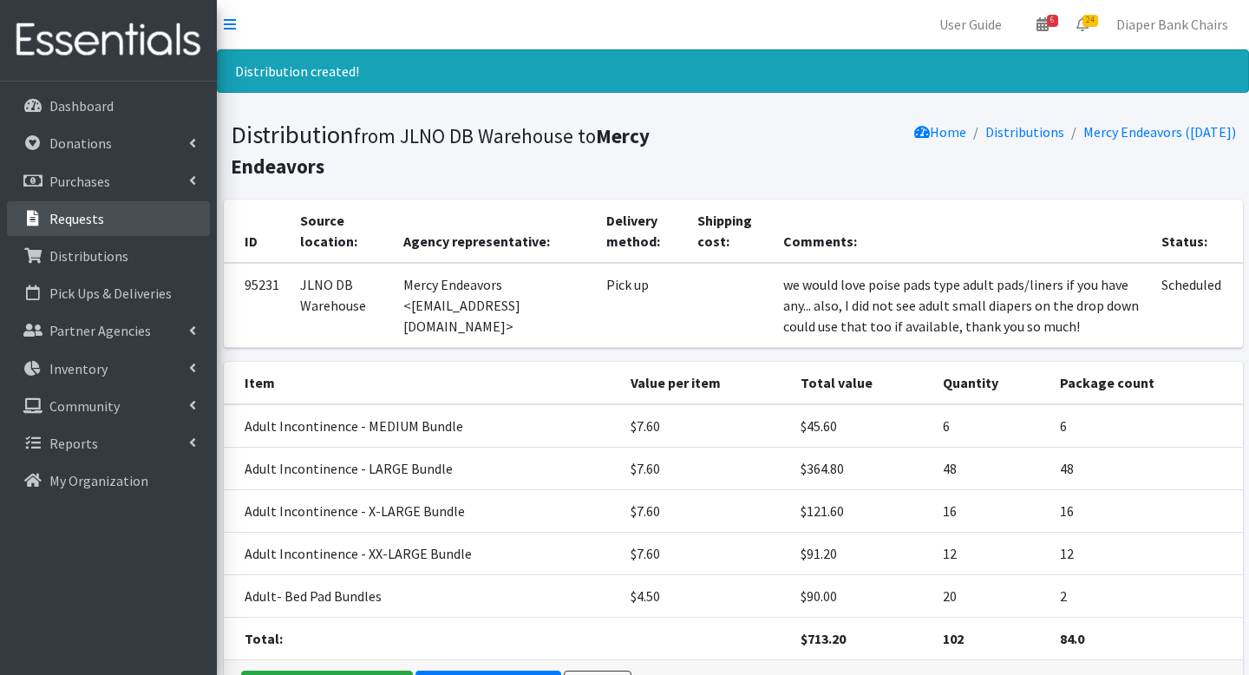
click at [83, 221] on p "Requests" at bounding box center [76, 218] width 55 height 17
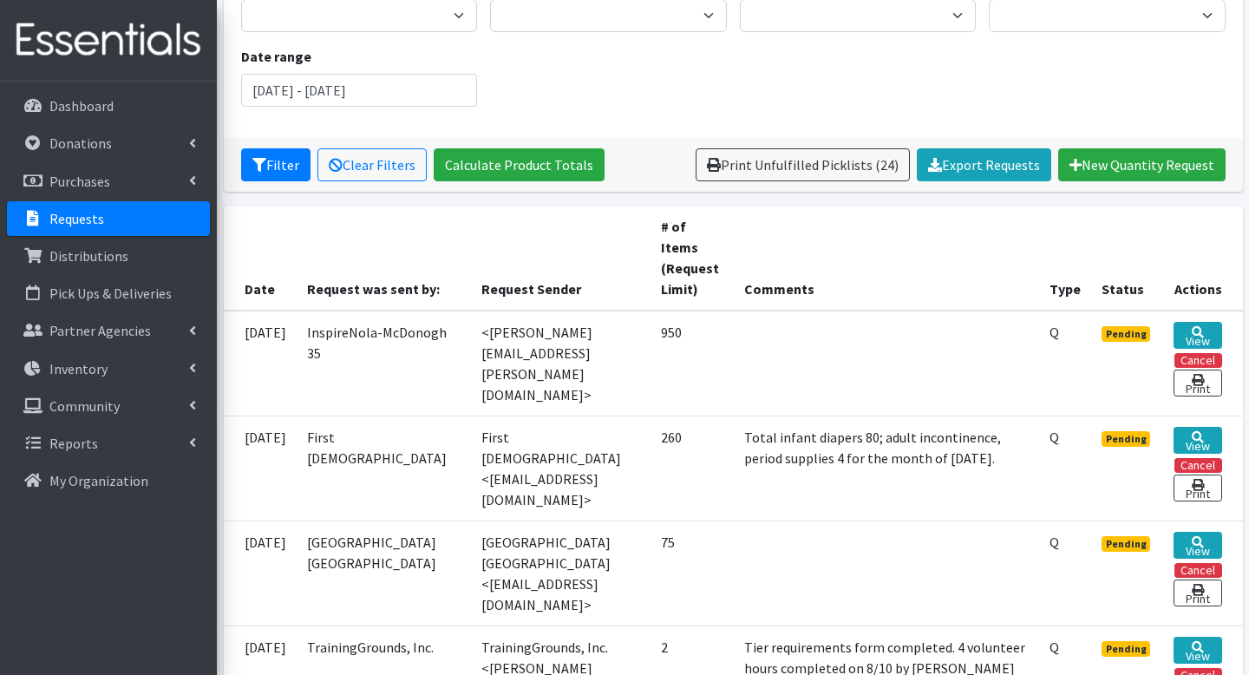
scroll to position [203, 0]
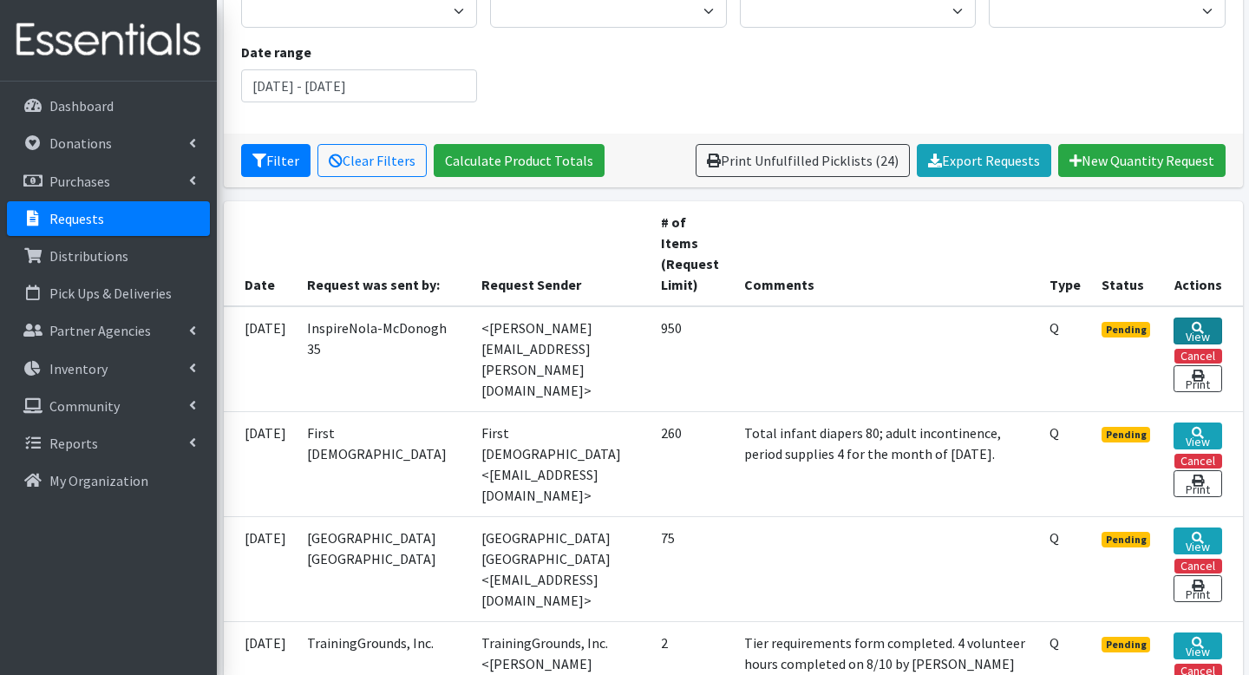
click at [1198, 337] on link "View" at bounding box center [1198, 331] width 48 height 27
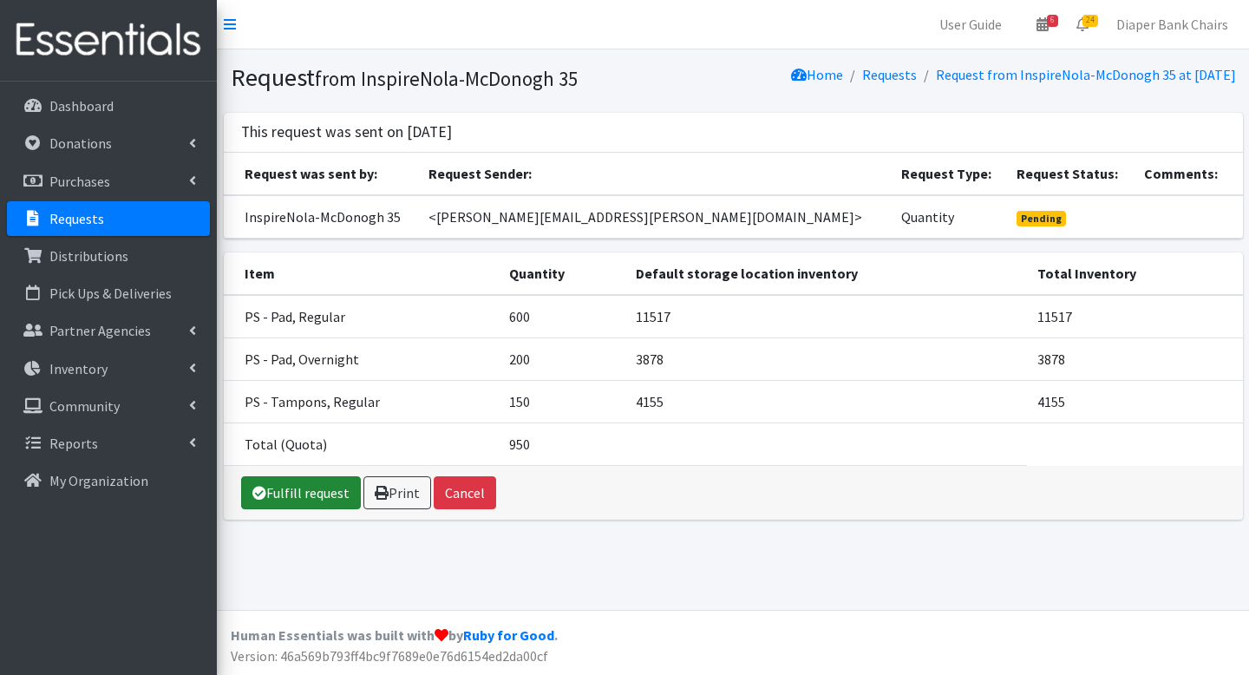
click at [325, 499] on link "Fulfill request" at bounding box center [301, 492] width 120 height 33
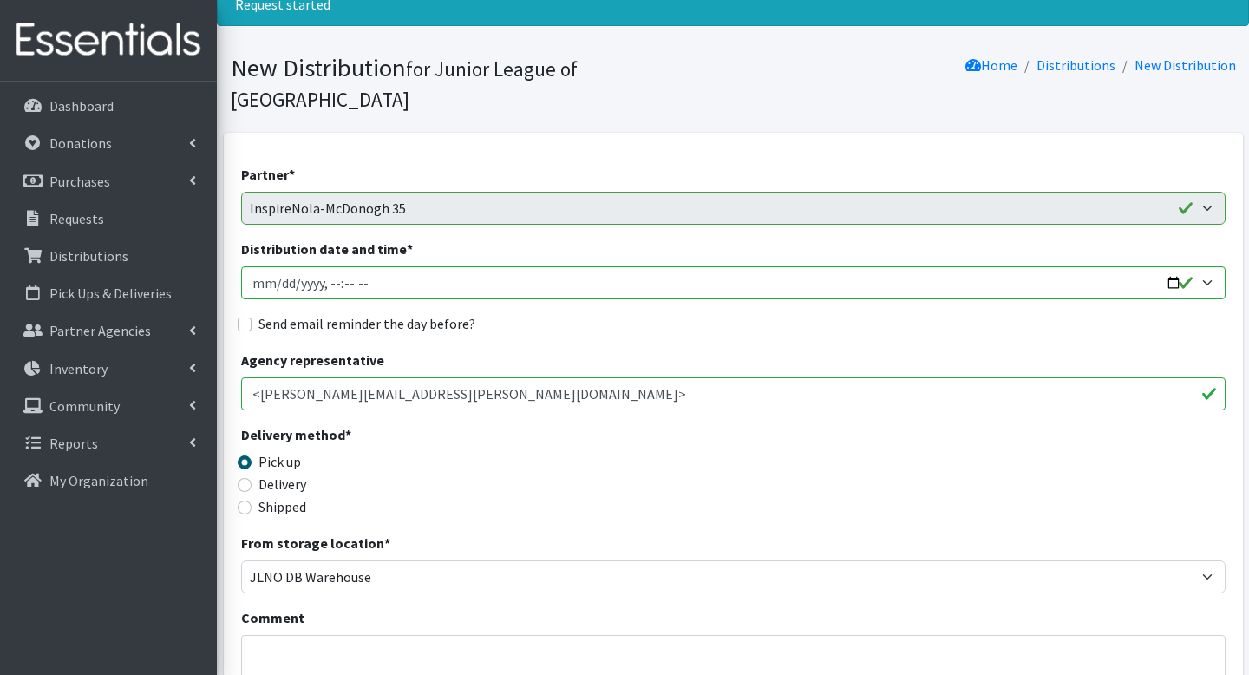
scroll to position [85, 0]
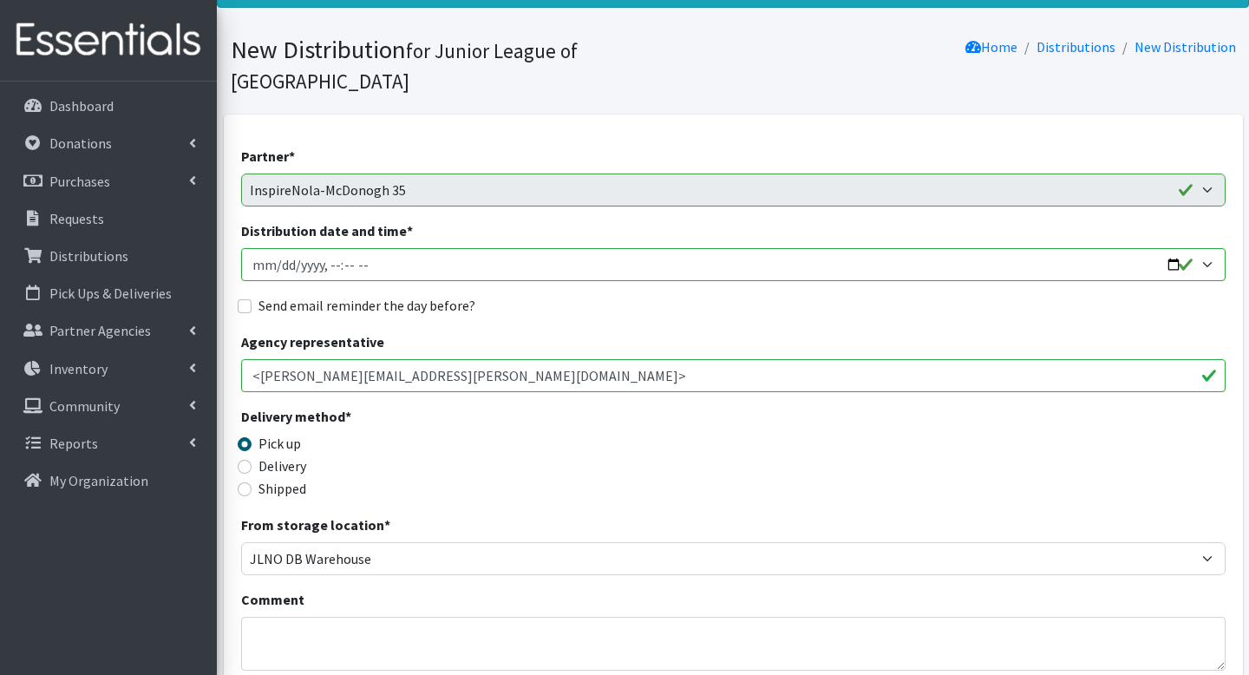
click at [1182, 248] on input "Distribution date and time *" at bounding box center [733, 264] width 985 height 33
type input "[DATE]T09:00"
click at [699, 331] on div "Agency representative <[PERSON_NAME][EMAIL_ADDRESS][PERSON_NAME][DOMAIN_NAME]>" at bounding box center [733, 361] width 985 height 61
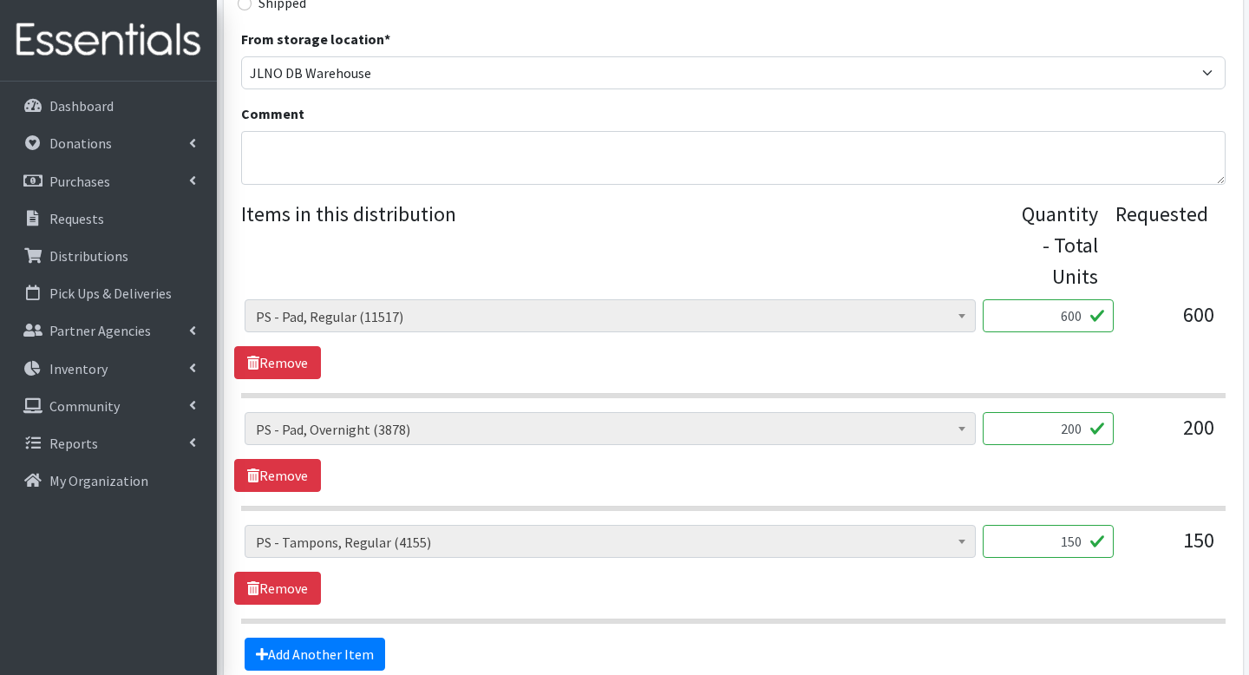
scroll to position [589, 0]
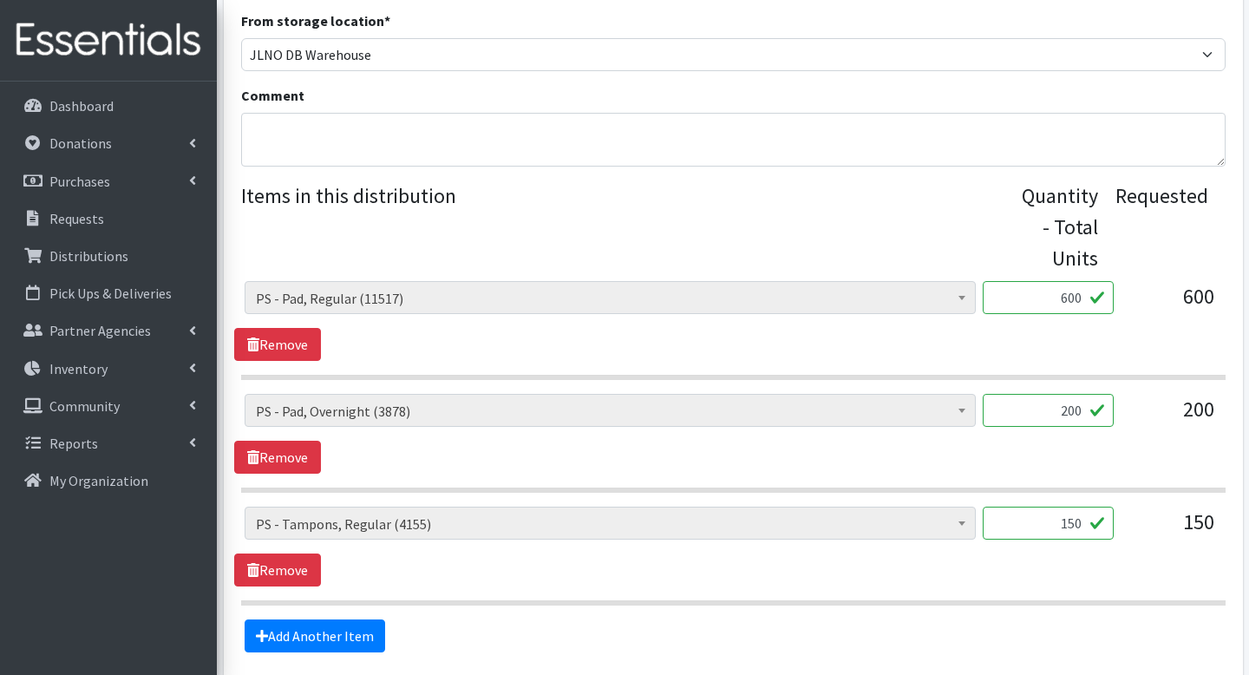
drag, startPoint x: 1045, startPoint y: 271, endPoint x: 1104, endPoint y: 271, distance: 58.1
click at [1104, 281] on input "600" at bounding box center [1048, 297] width 131 height 33
click at [1035, 394] on input "200" at bounding box center [1048, 410] width 131 height 33
drag, startPoint x: 1062, startPoint y: 274, endPoint x: 1093, endPoint y: 278, distance: 31.4
click at [1093, 281] on input "100" at bounding box center [1048, 297] width 131 height 33
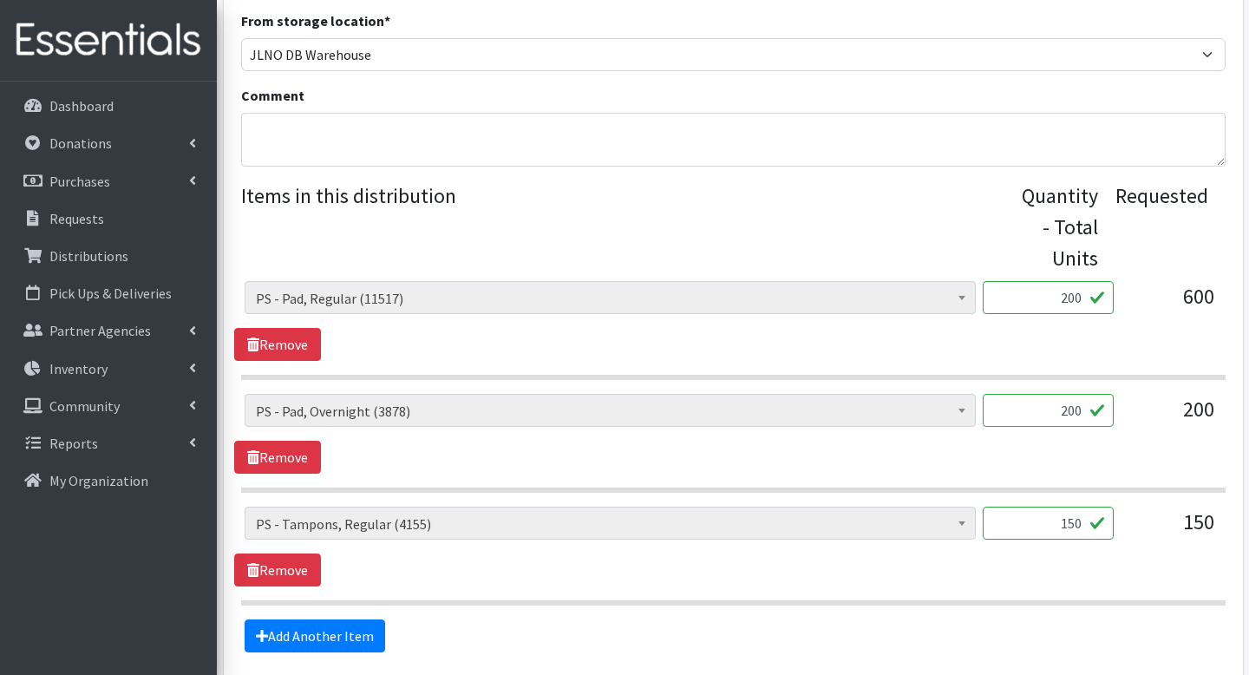
type input "200"
drag, startPoint x: 1057, startPoint y: 388, endPoint x: 1116, endPoint y: 386, distance: 59.0
click at [1116, 394] on div "AI- Guards (mens) (188) AI- Other (104) AI- Youth L (387) AI- Youth M (0) AI- Y…" at bounding box center [733, 417] width 977 height 47
type input "100"
drag, startPoint x: 1057, startPoint y: 501, endPoint x: 1112, endPoint y: 500, distance: 55.6
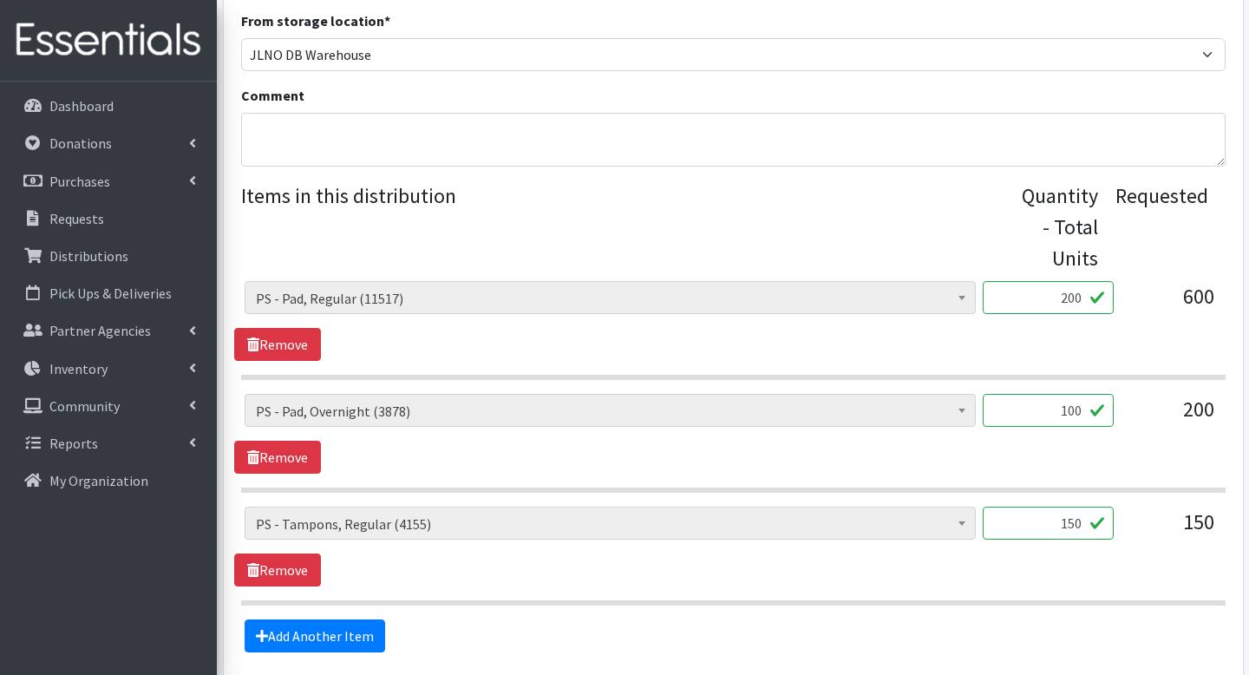
click at [1112, 507] on input "150" at bounding box center [1048, 523] width 131 height 33
drag, startPoint x: 1056, startPoint y: 495, endPoint x: 1090, endPoint y: 495, distance: 33.8
click at [1090, 507] on input "150" at bounding box center [1048, 523] width 131 height 33
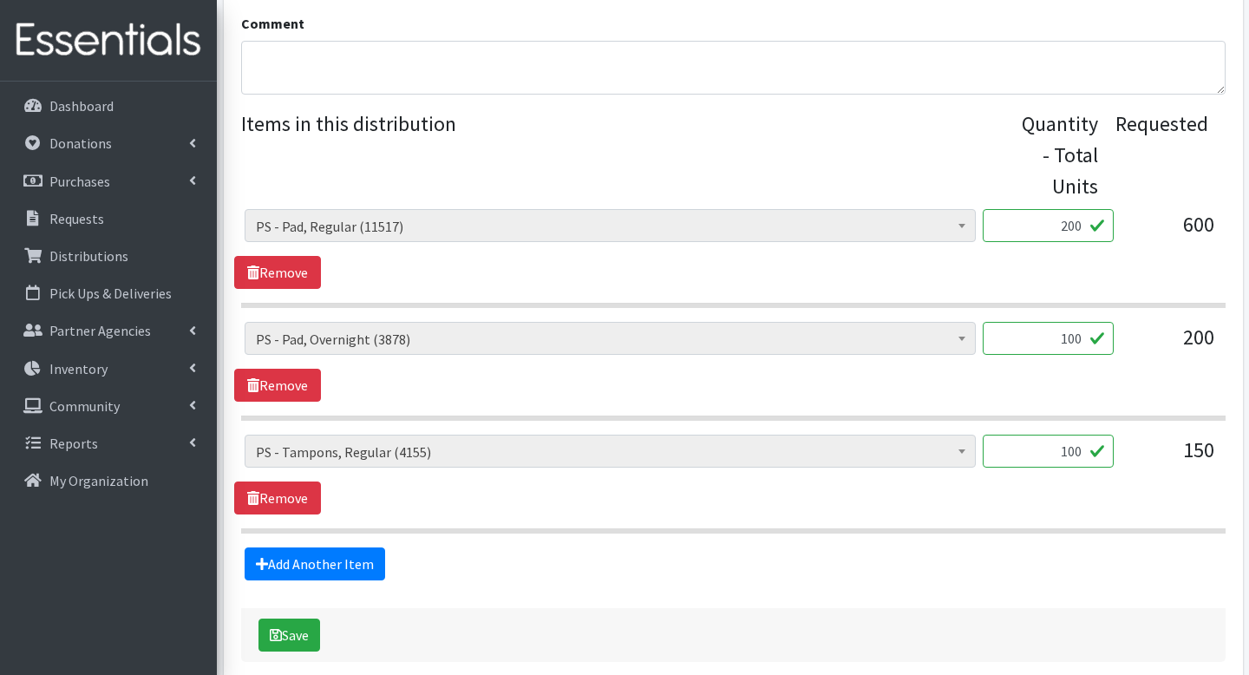
scroll to position [714, 0]
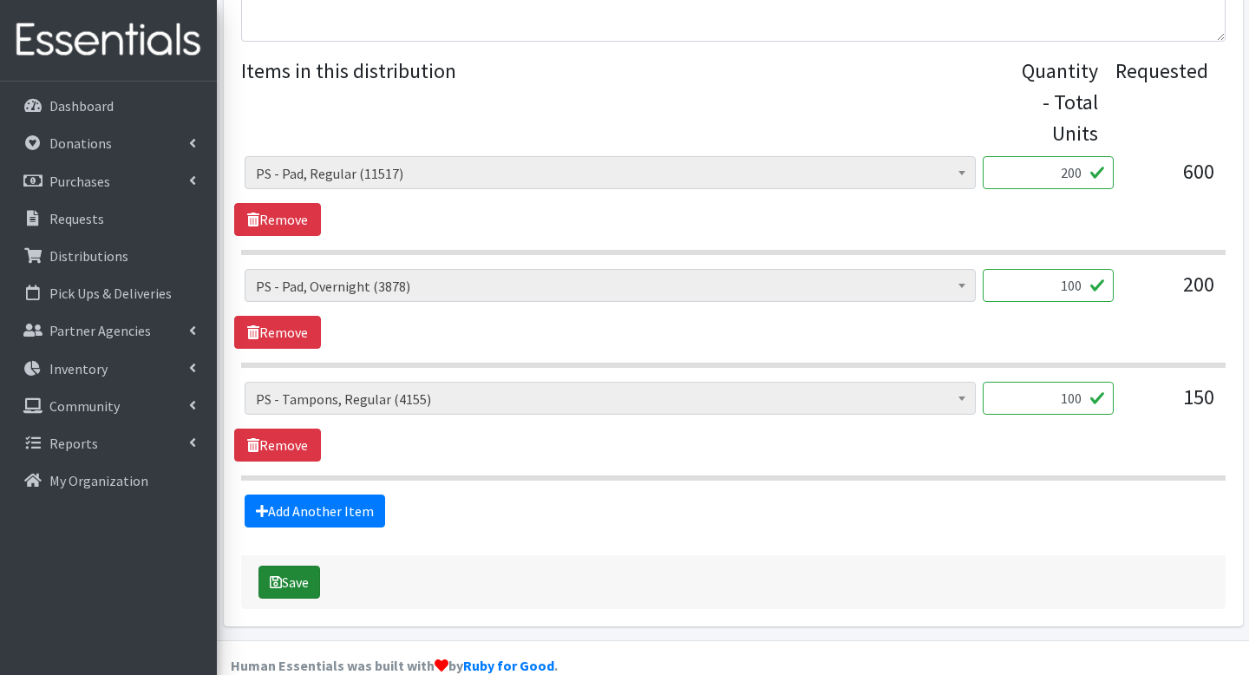
type input "100"
click at [309, 566] on button "Save" at bounding box center [290, 582] width 62 height 33
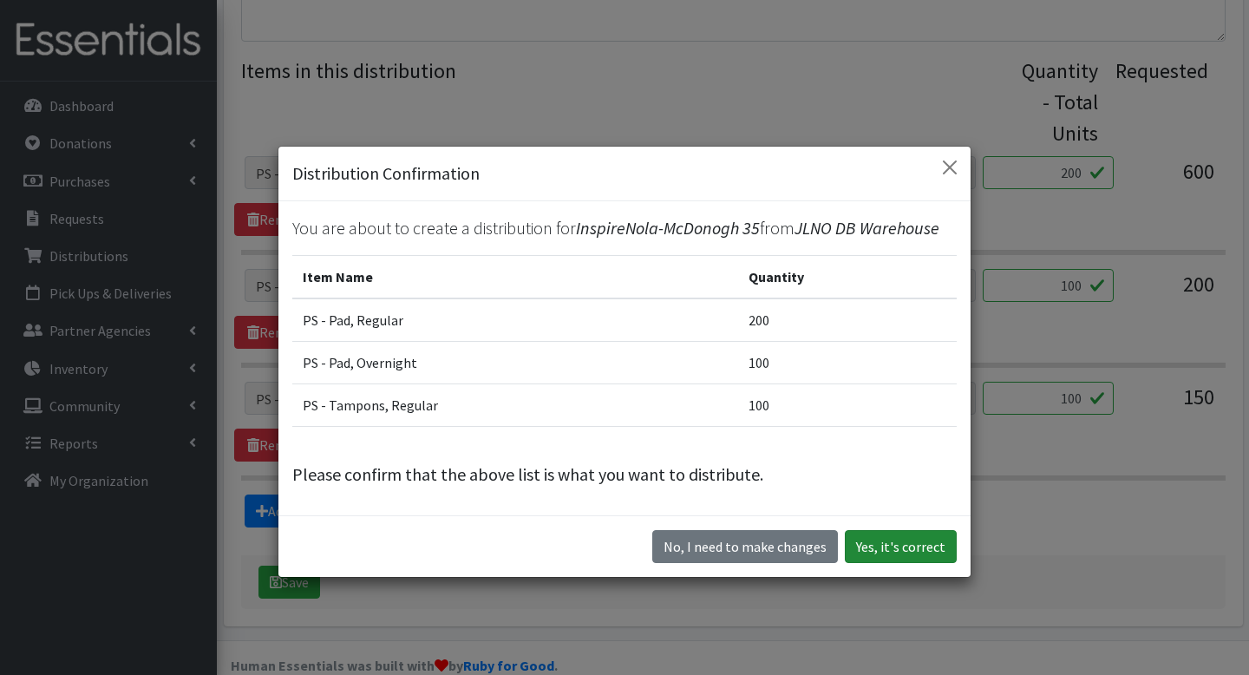
click at [932, 551] on button "Yes, it's correct" at bounding box center [901, 546] width 112 height 33
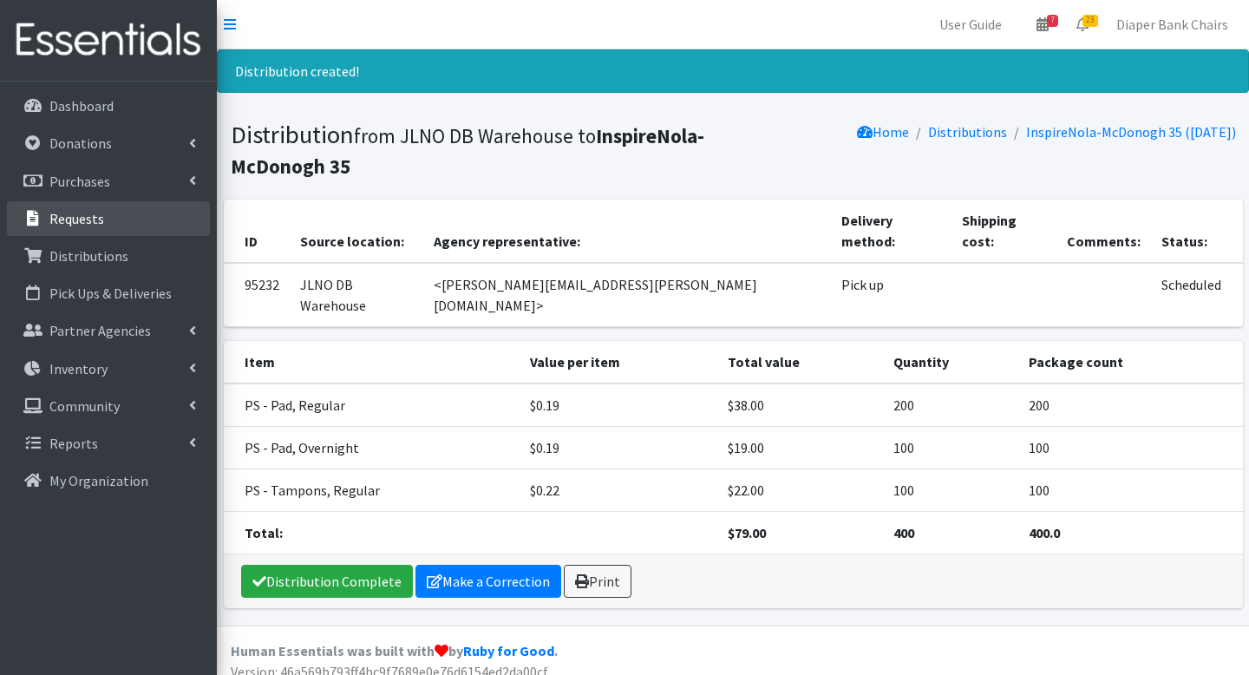
click at [87, 227] on link "Requests" at bounding box center [108, 218] width 203 height 35
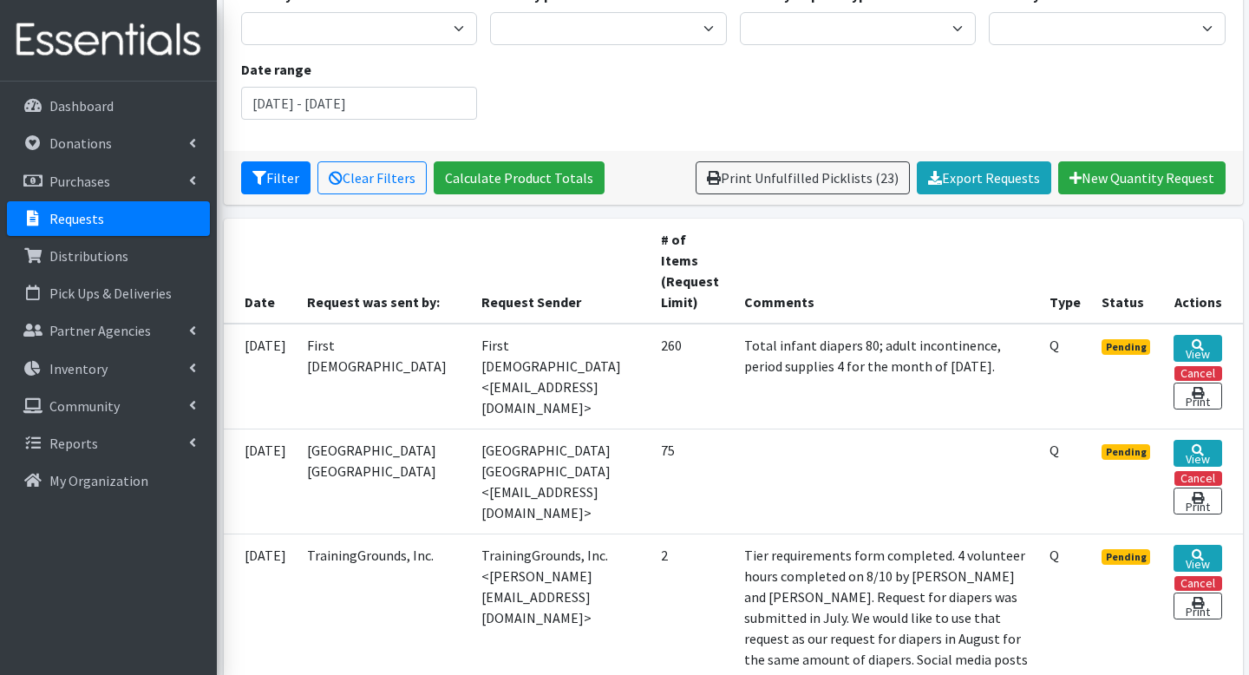
scroll to position [189, 0]
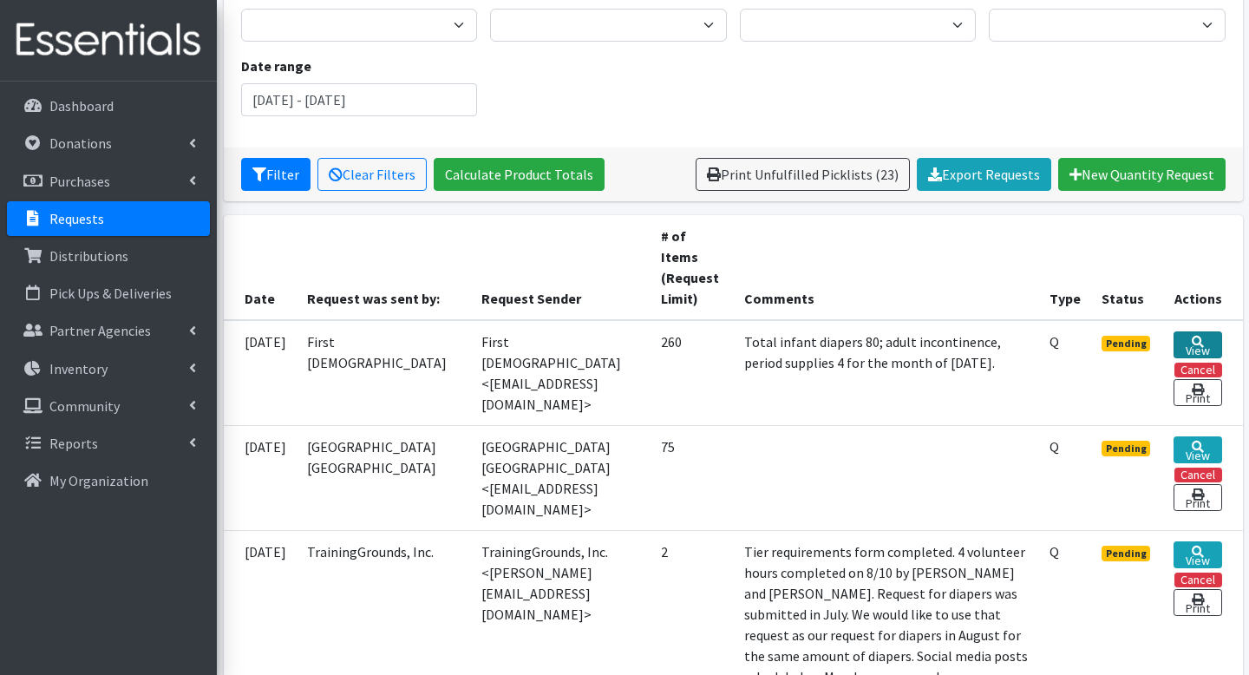
click at [1200, 337] on icon at bounding box center [1198, 342] width 12 height 12
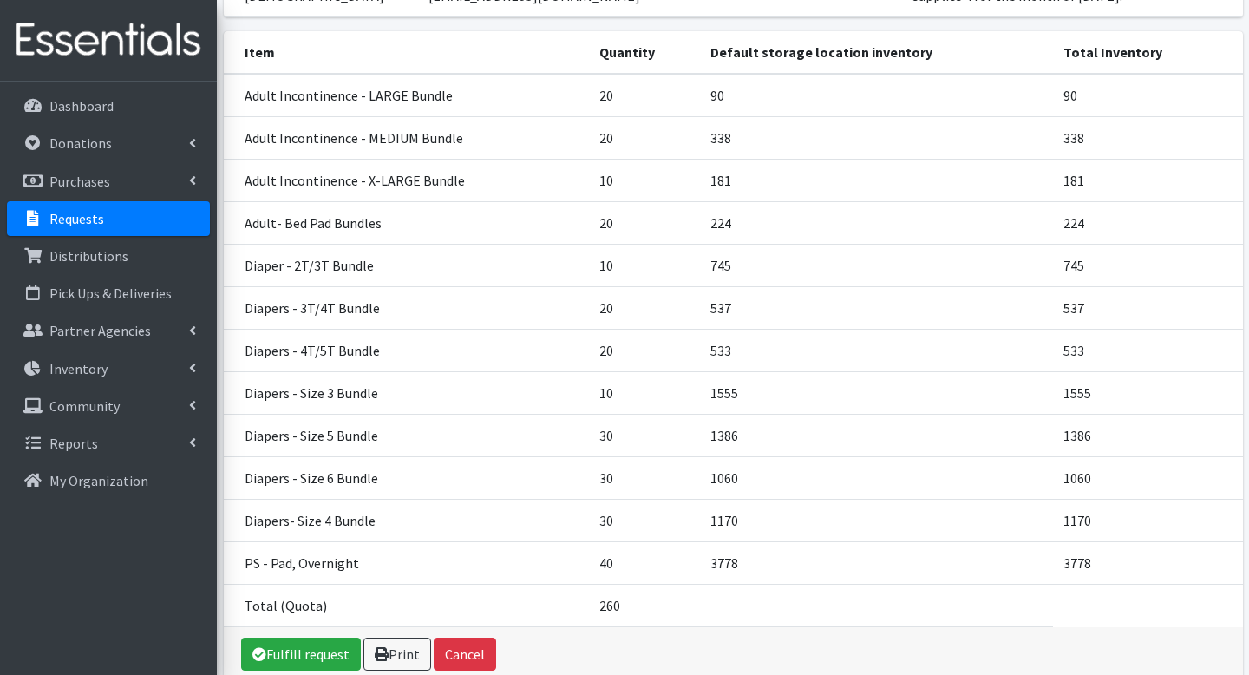
scroll to position [347, 0]
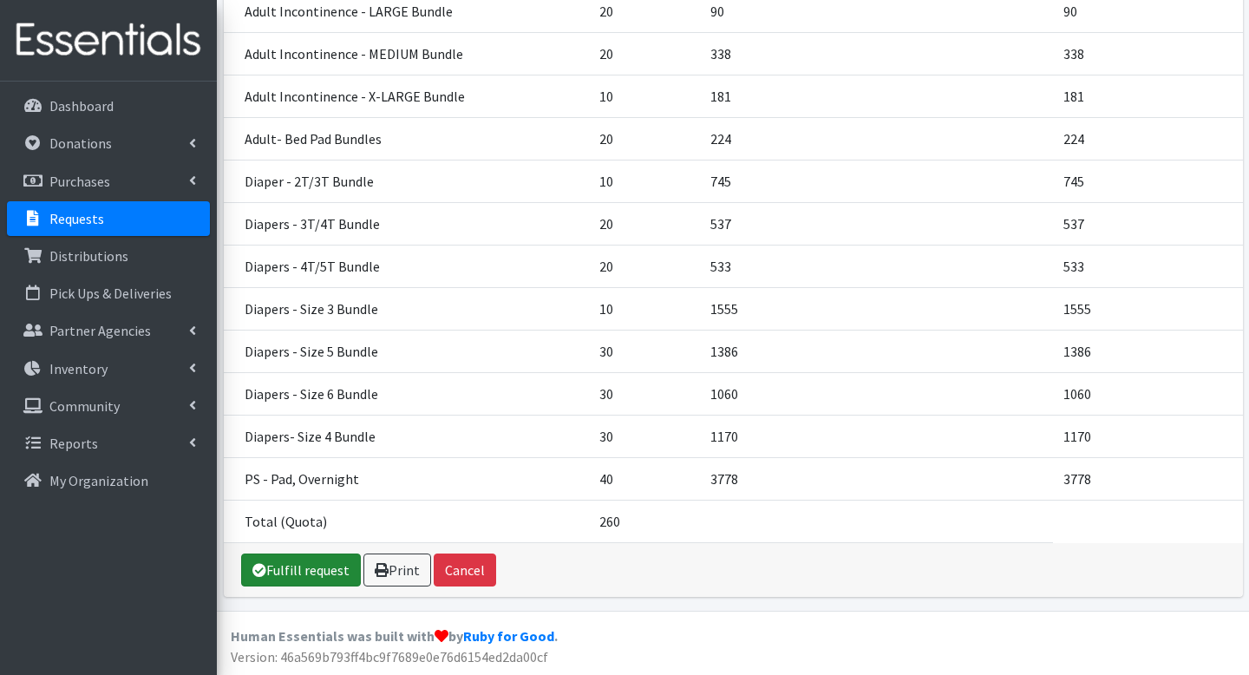
click at [311, 579] on link "Fulfill request" at bounding box center [301, 570] width 120 height 33
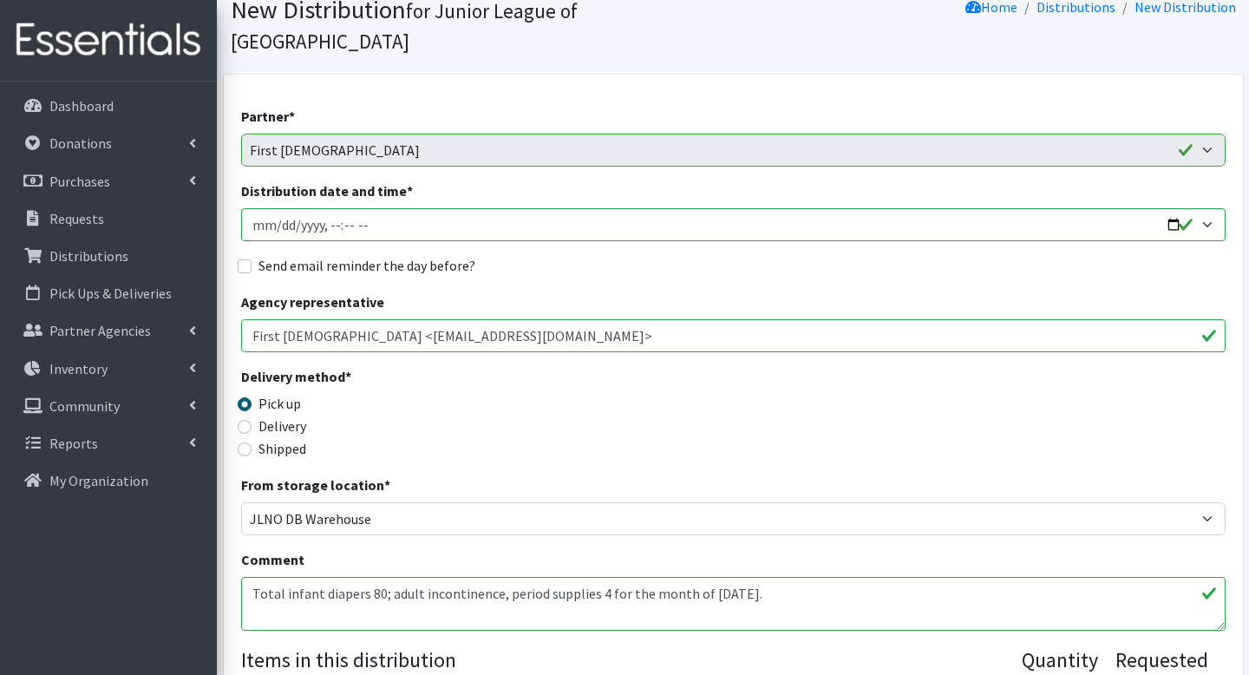
scroll to position [145, 0]
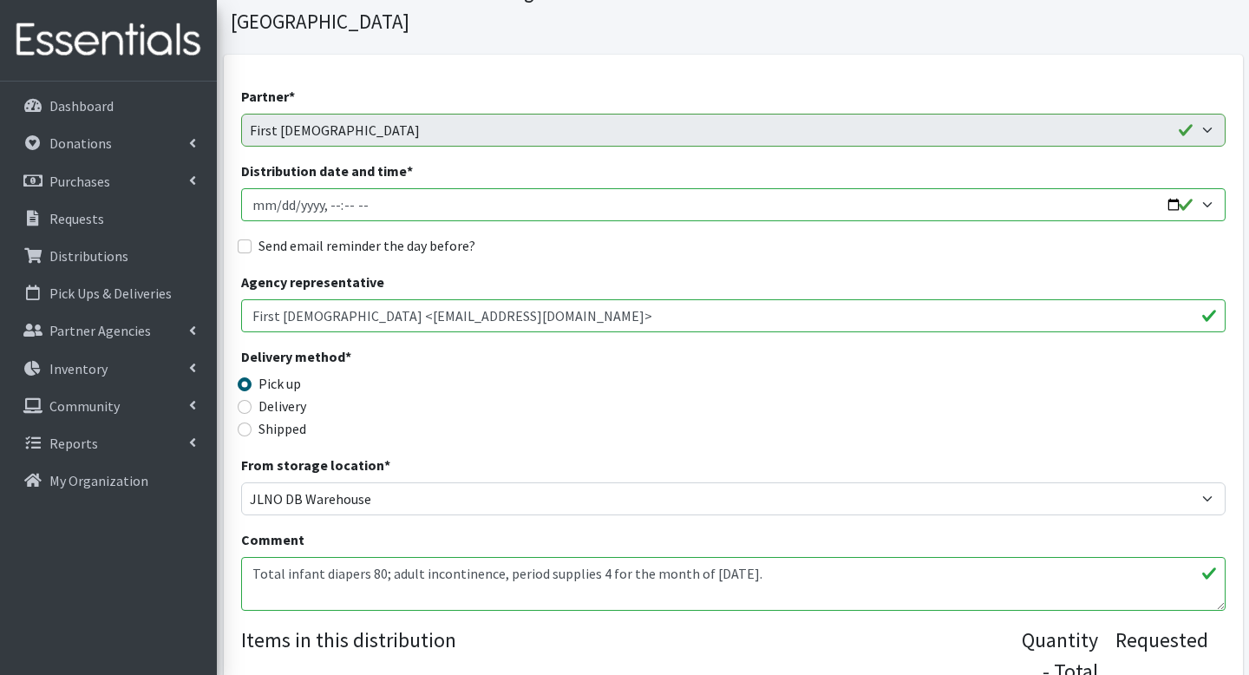
click at [1170, 188] on input "Distribution date and time *" at bounding box center [733, 204] width 985 height 33
type input "2025-08-22T09:00"
click at [664, 235] on div "Send email reminder the day before?" at bounding box center [733, 245] width 985 height 21
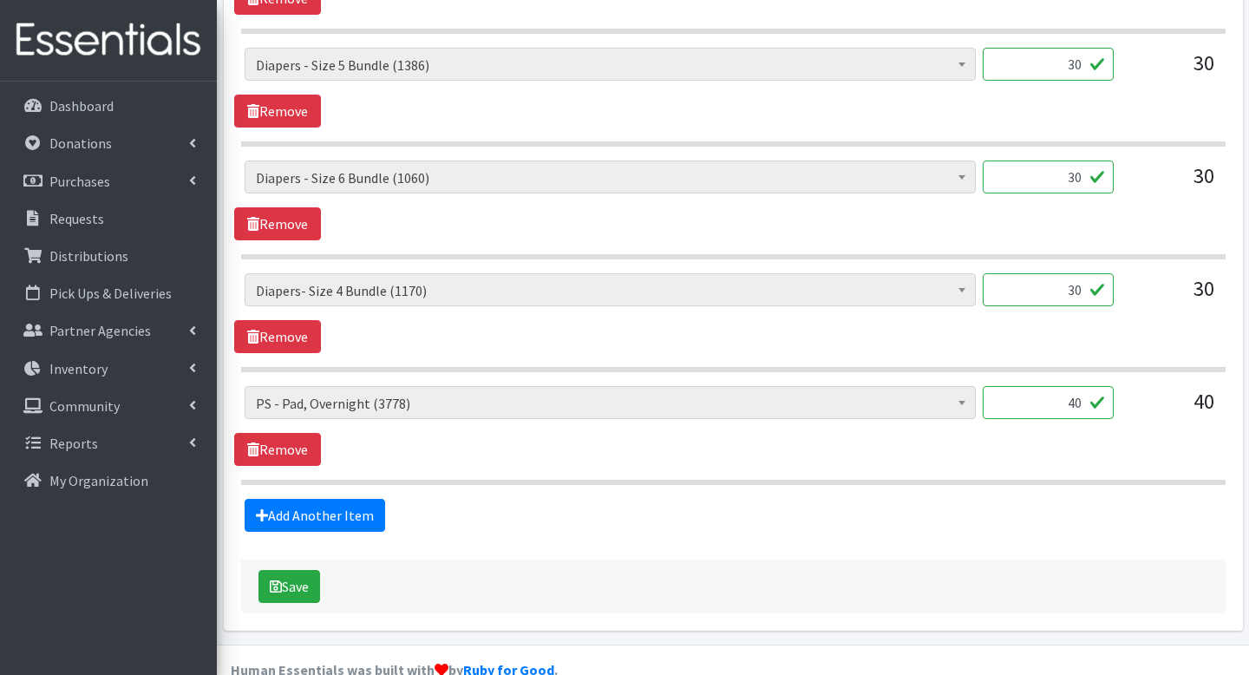
scroll to position [1728, 0]
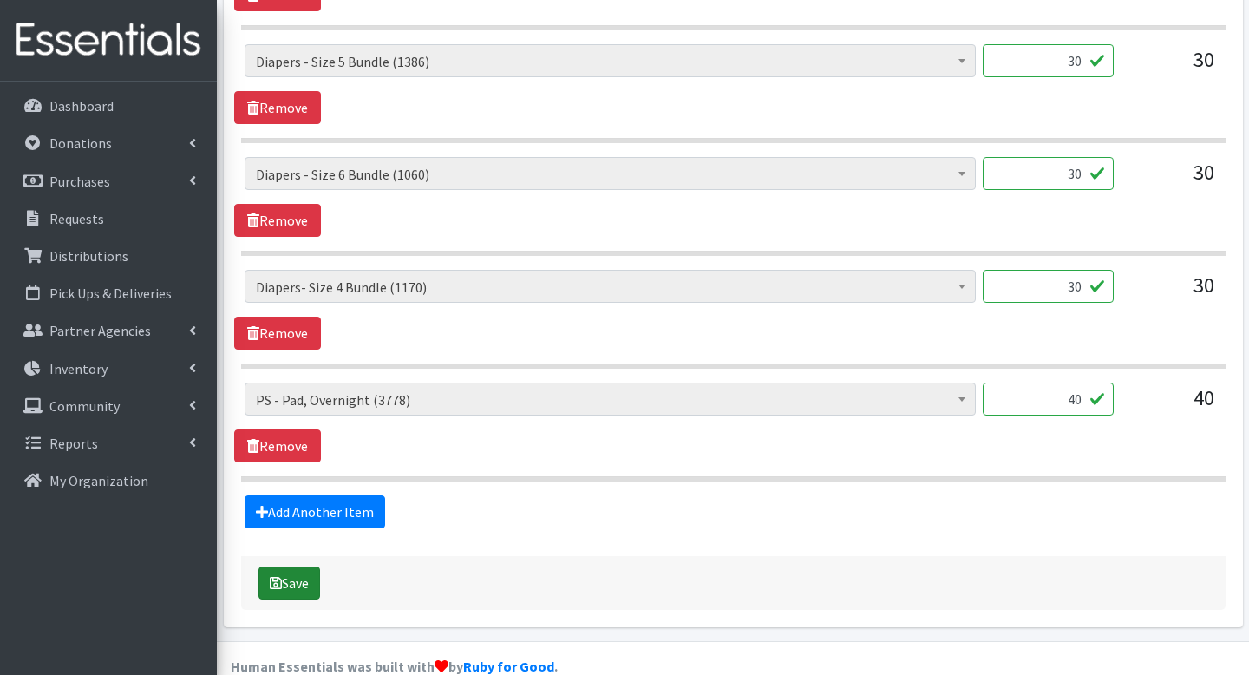
click at [282, 567] on button "Save" at bounding box center [290, 583] width 62 height 33
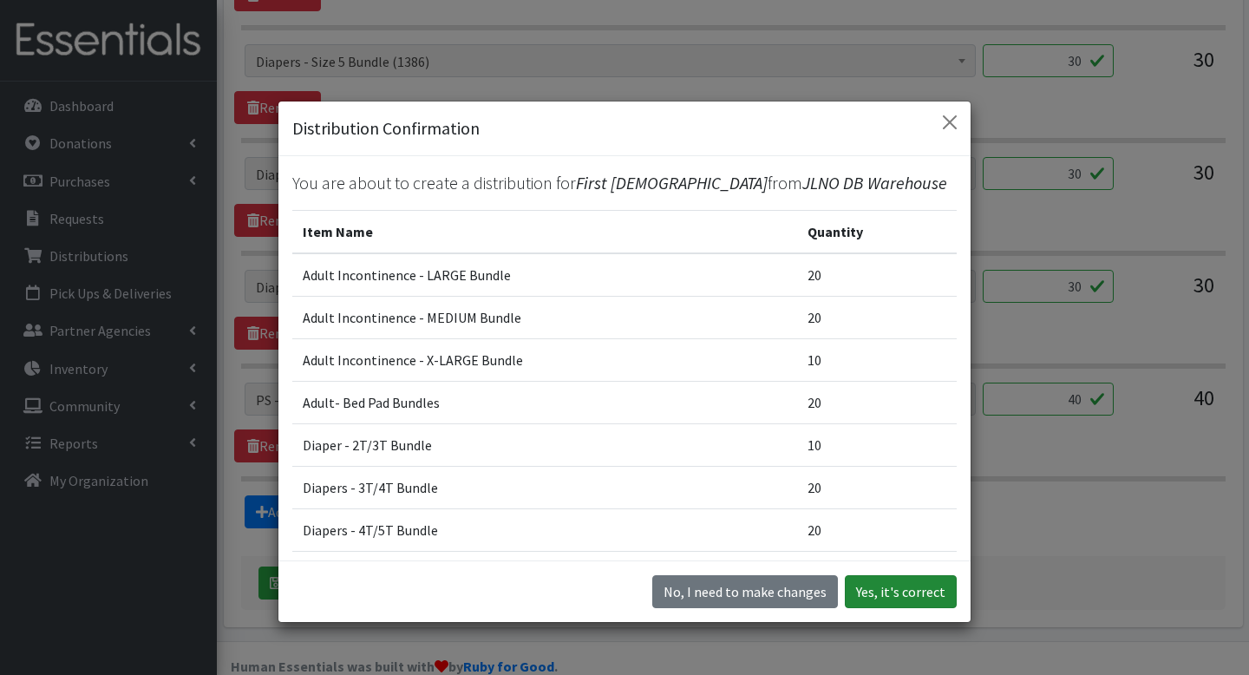
click at [881, 585] on button "Yes, it's correct" at bounding box center [901, 591] width 112 height 33
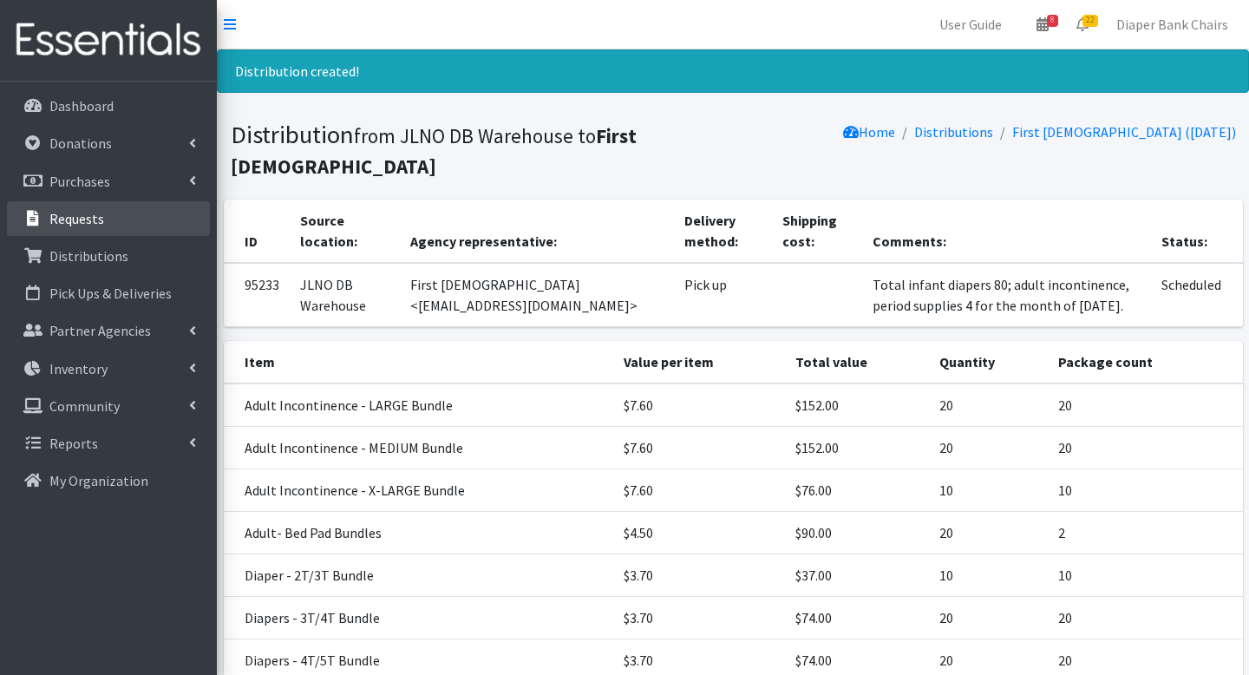
click at [74, 224] on p "Requests" at bounding box center [76, 218] width 55 height 17
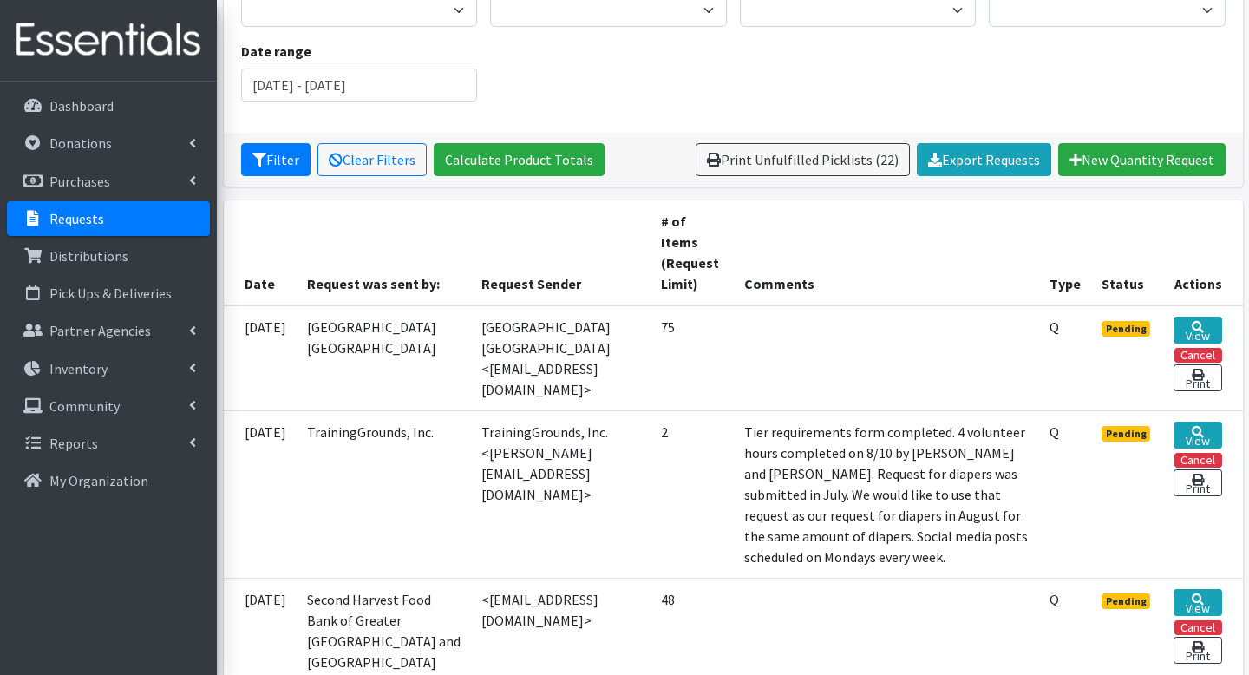
scroll to position [224, 0]
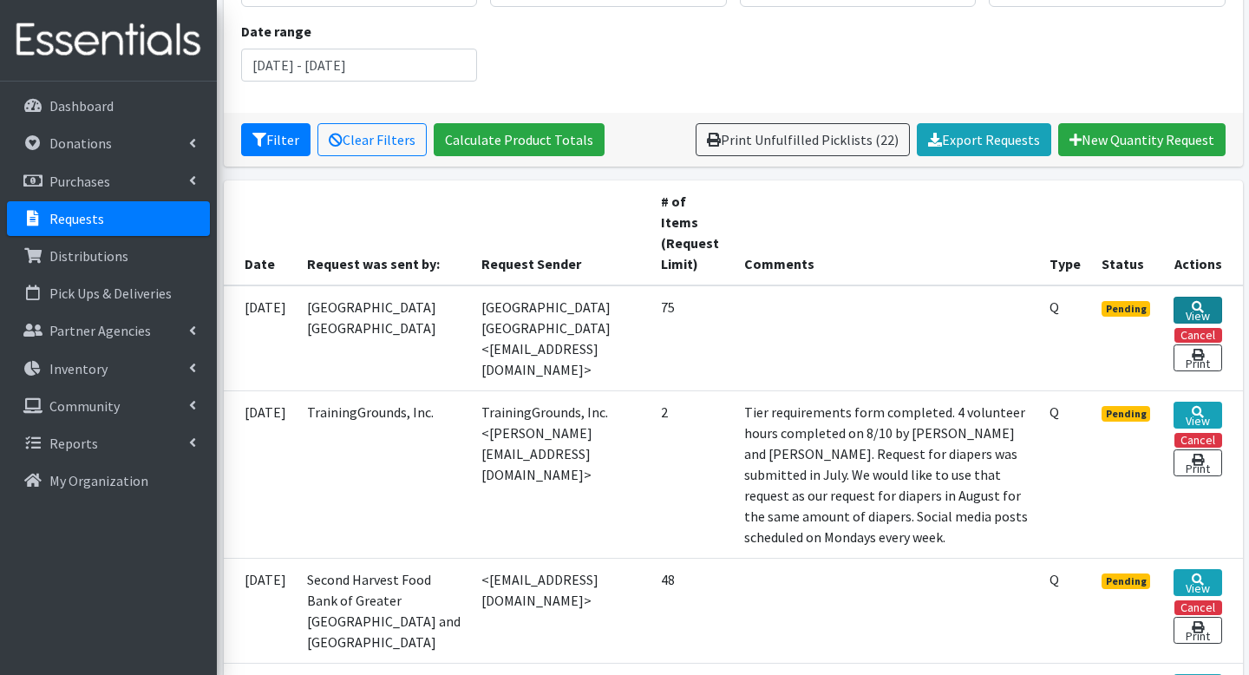
click at [1207, 305] on link "View" at bounding box center [1198, 310] width 48 height 27
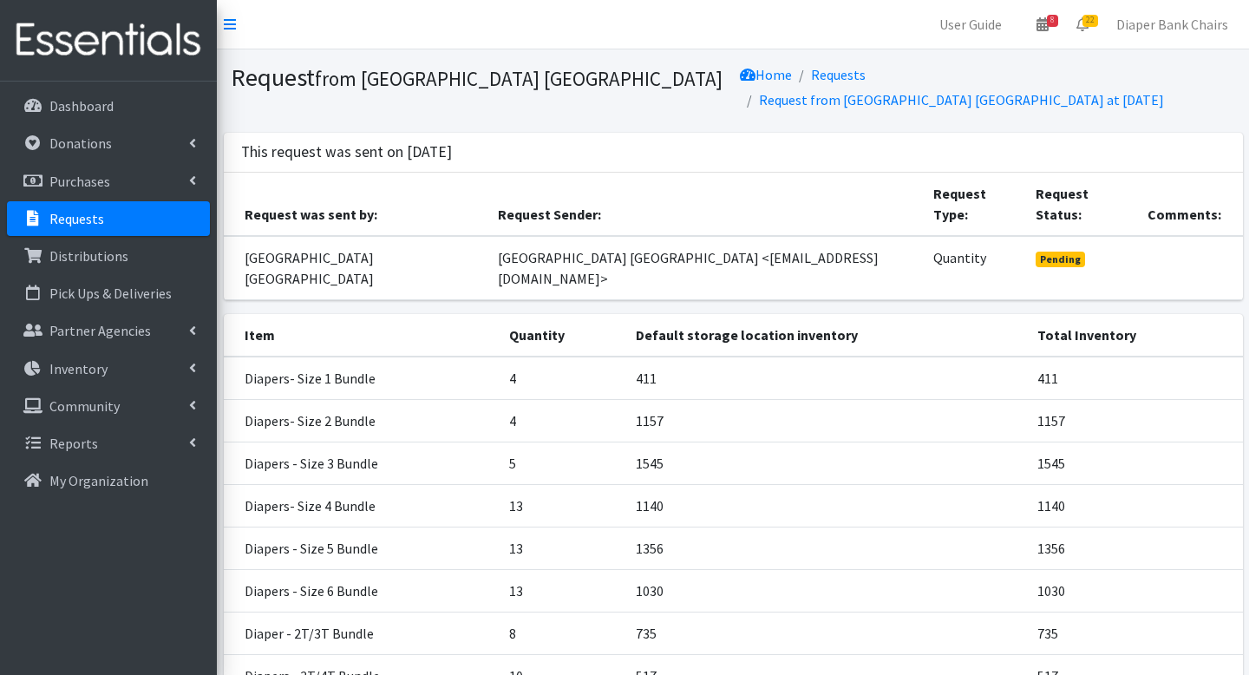
scroll to position [198, 0]
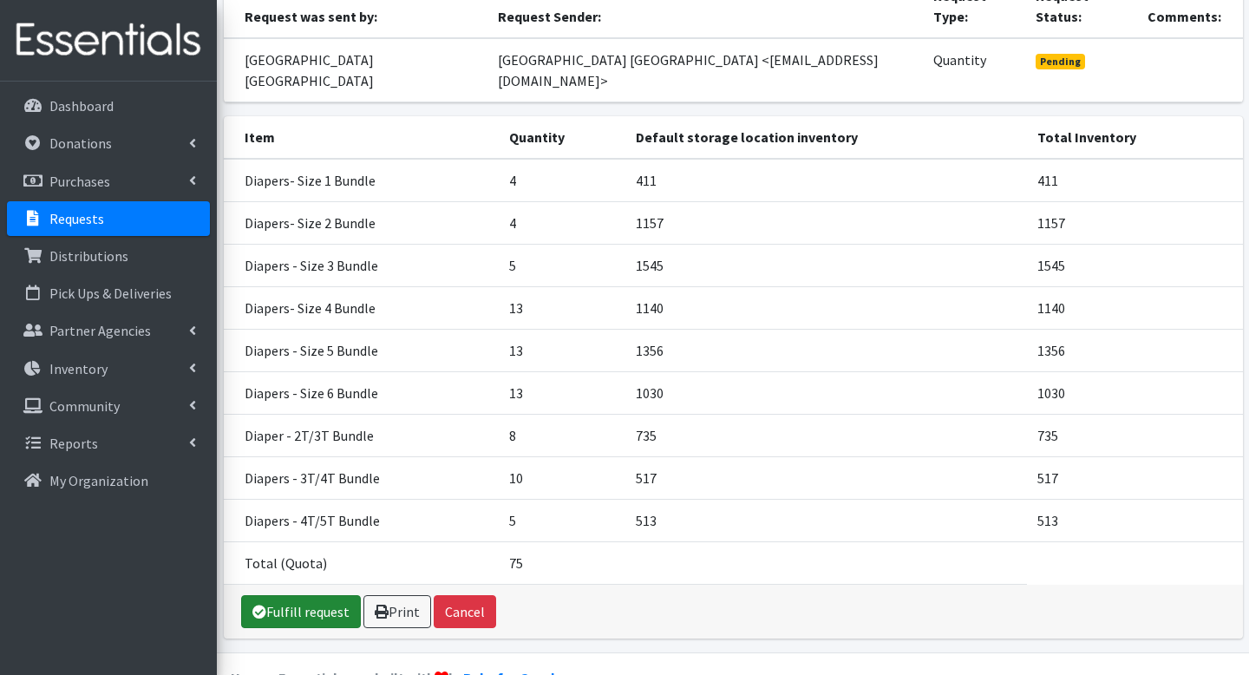
click at [305, 595] on link "Fulfill request" at bounding box center [301, 611] width 120 height 33
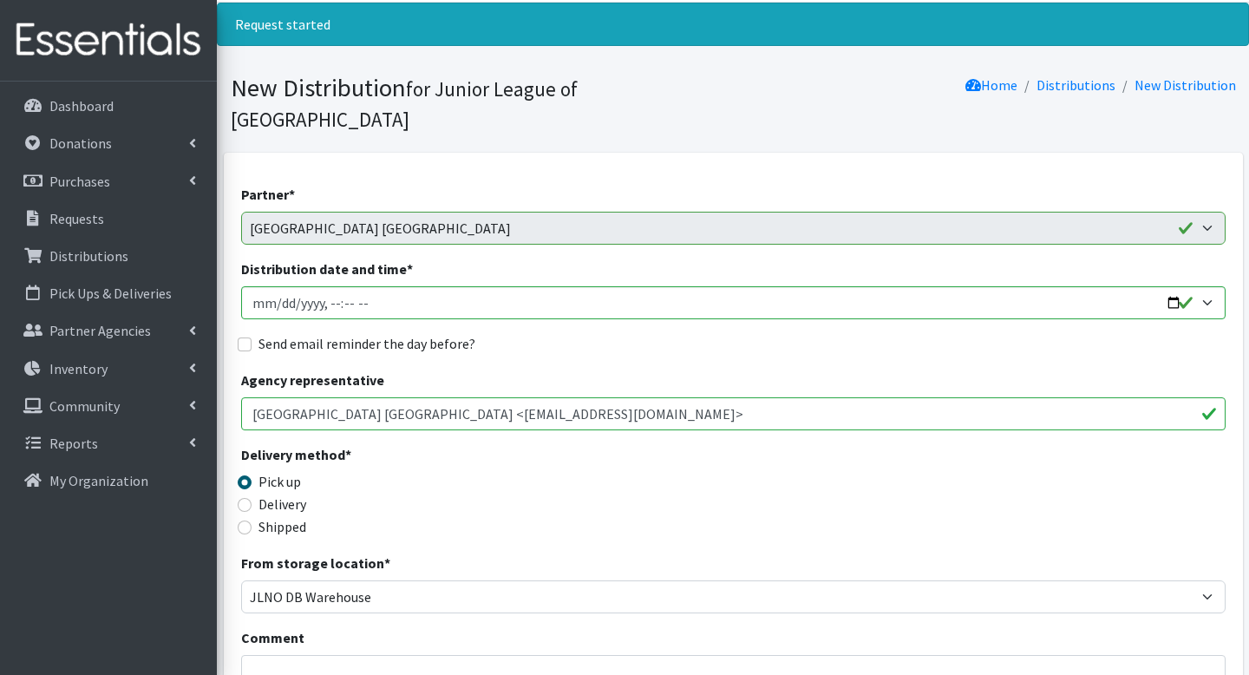
scroll to position [56, 0]
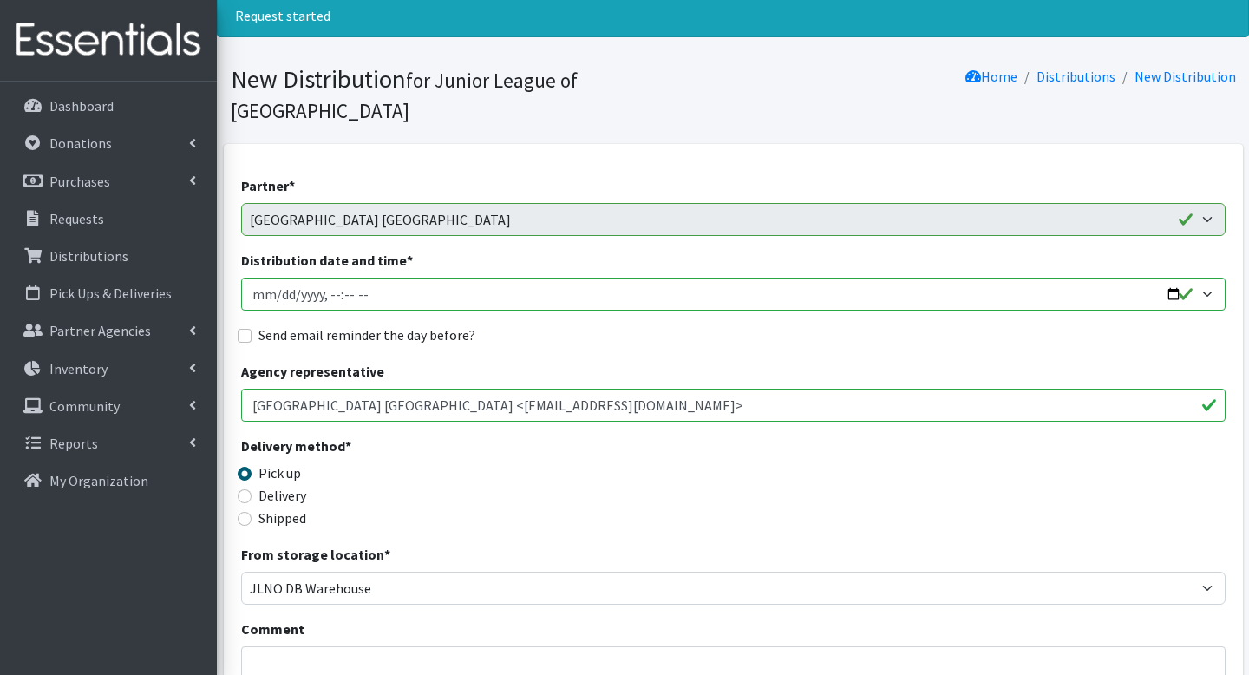
click at [1181, 278] on input "Distribution date and time *" at bounding box center [733, 294] width 985 height 33
type input "2025-08-22T09:00"
click at [612, 361] on div "Agency representative Covenant House New Orleans <kazegami@covenanthouse.org>" at bounding box center [733, 391] width 985 height 61
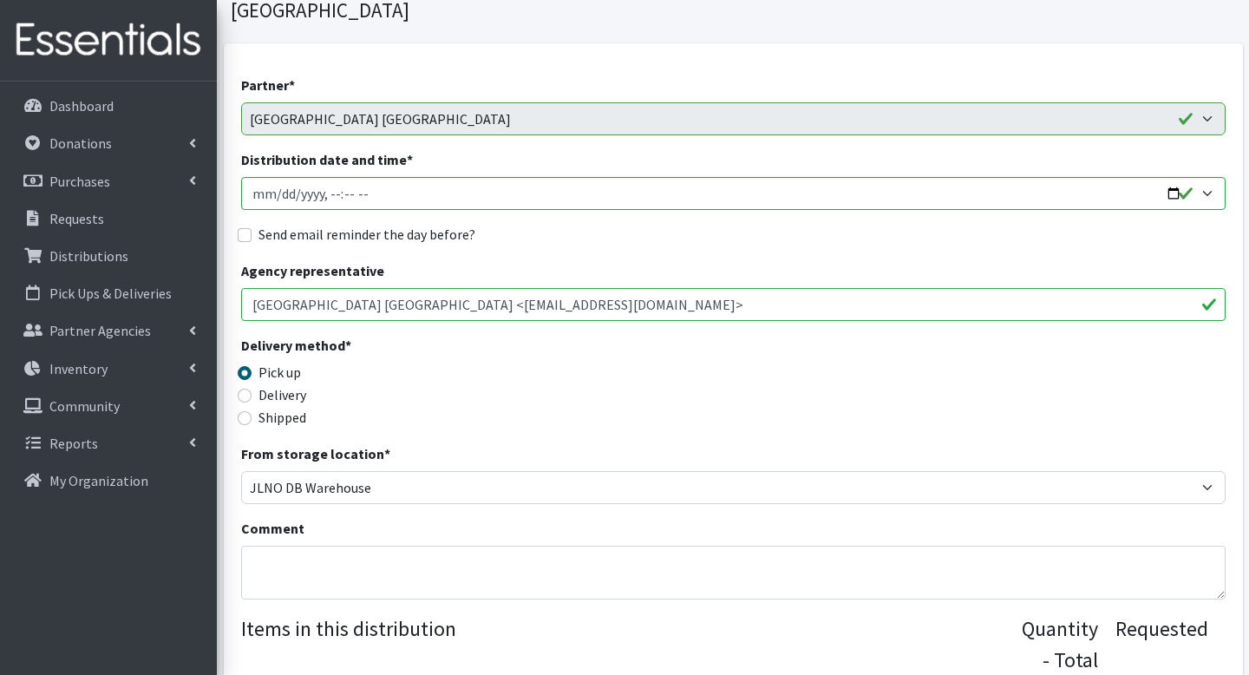
scroll to position [172, 0]
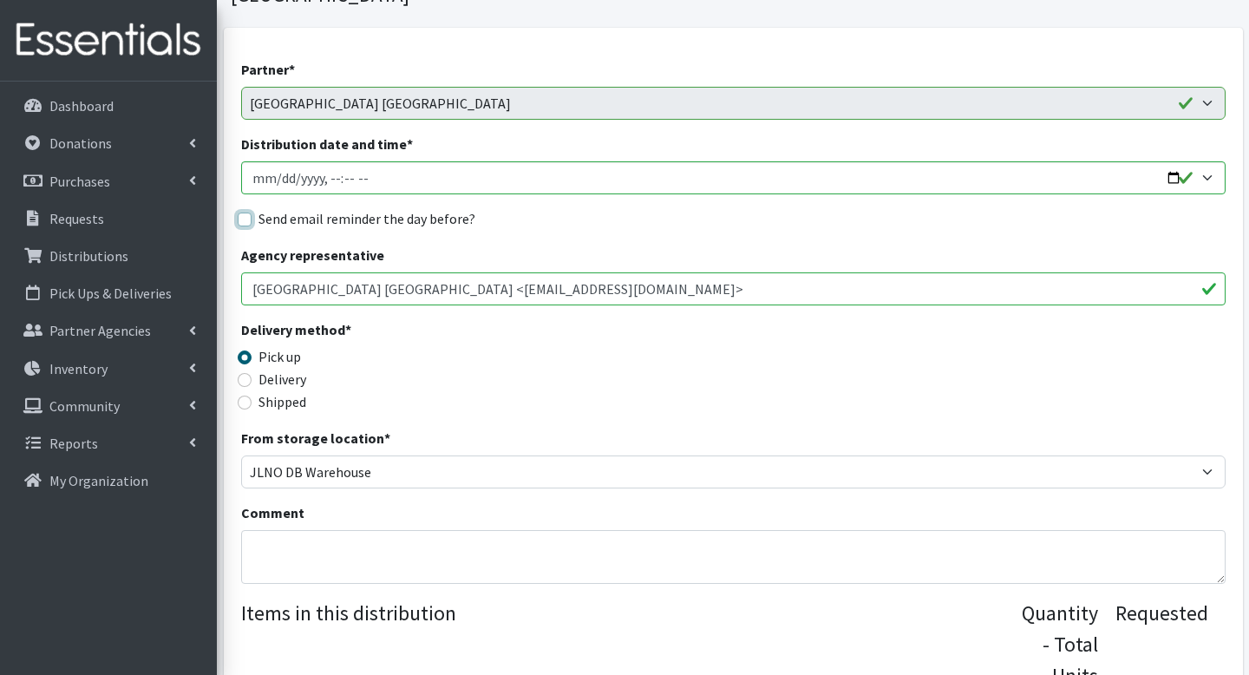
click at [239, 213] on input "Send email reminder the day before?" at bounding box center [245, 220] width 14 height 14
checkbox input "true"
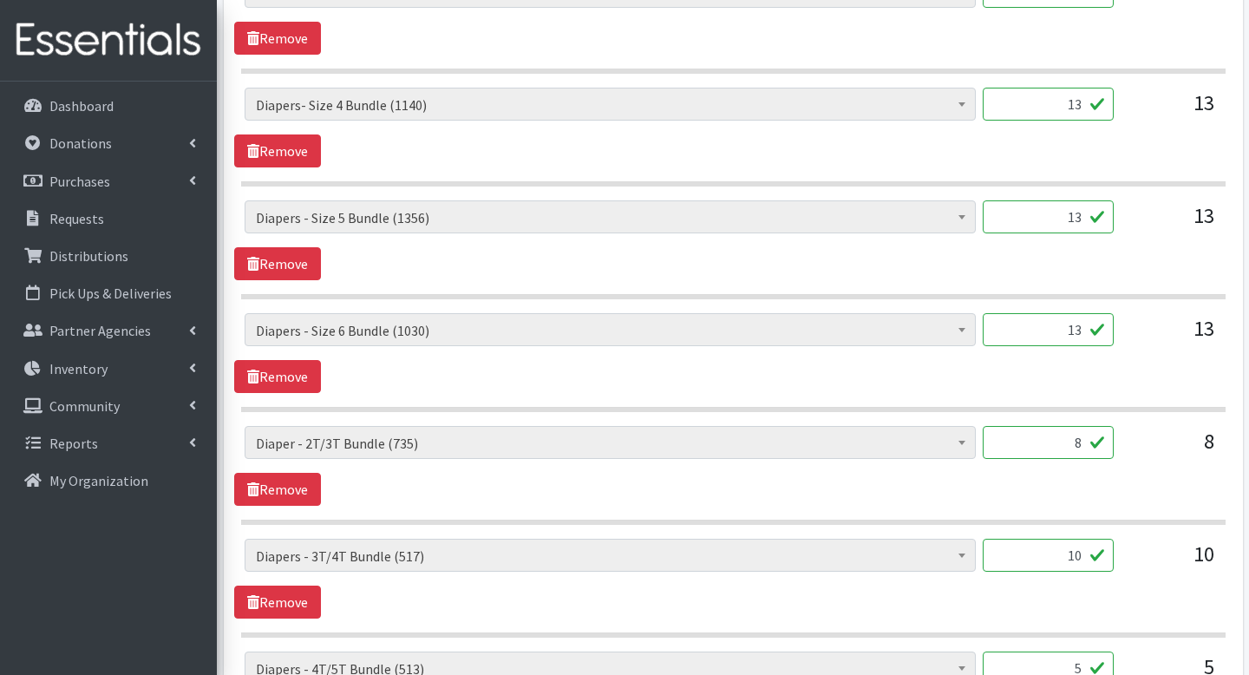
scroll to position [1391, 0]
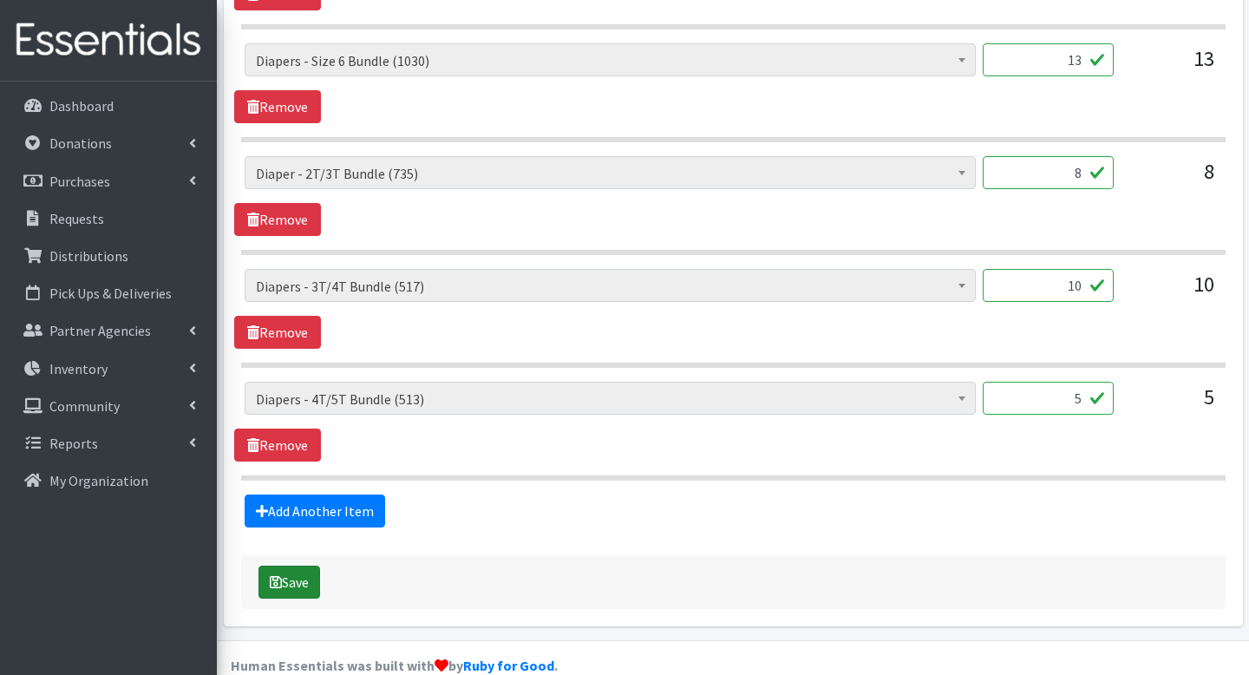
click at [292, 566] on button "Save" at bounding box center [290, 582] width 62 height 33
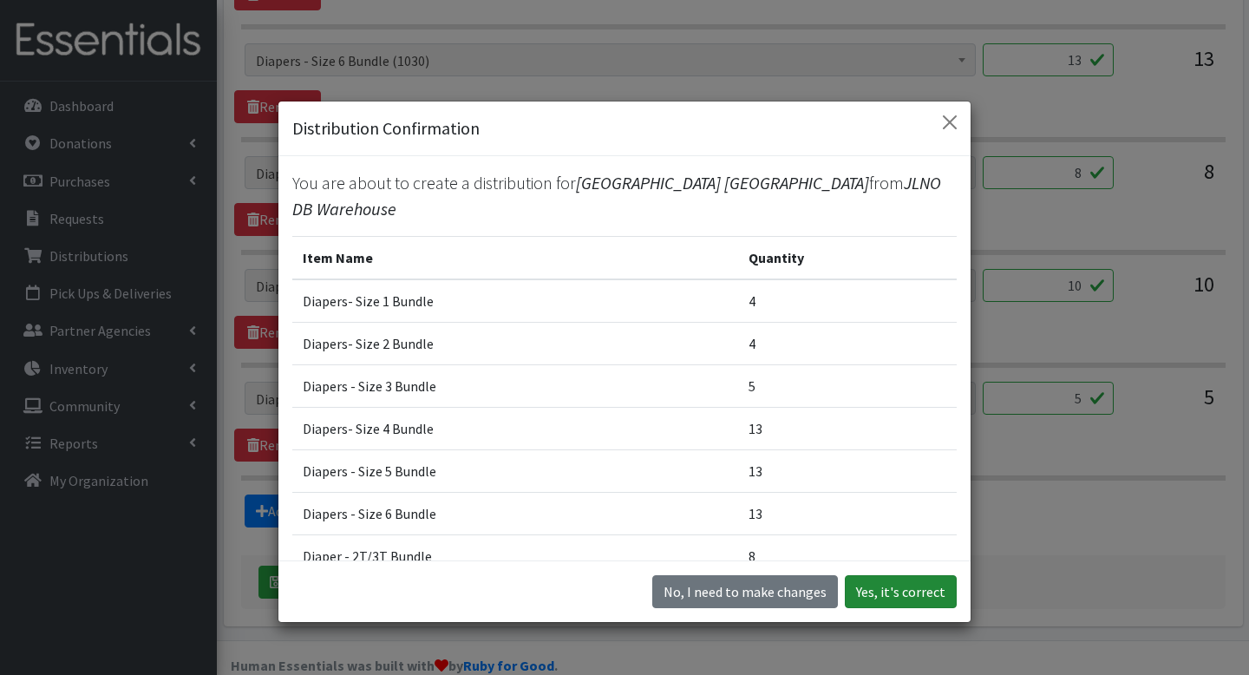
click at [918, 591] on button "Yes, it's correct" at bounding box center [901, 591] width 112 height 33
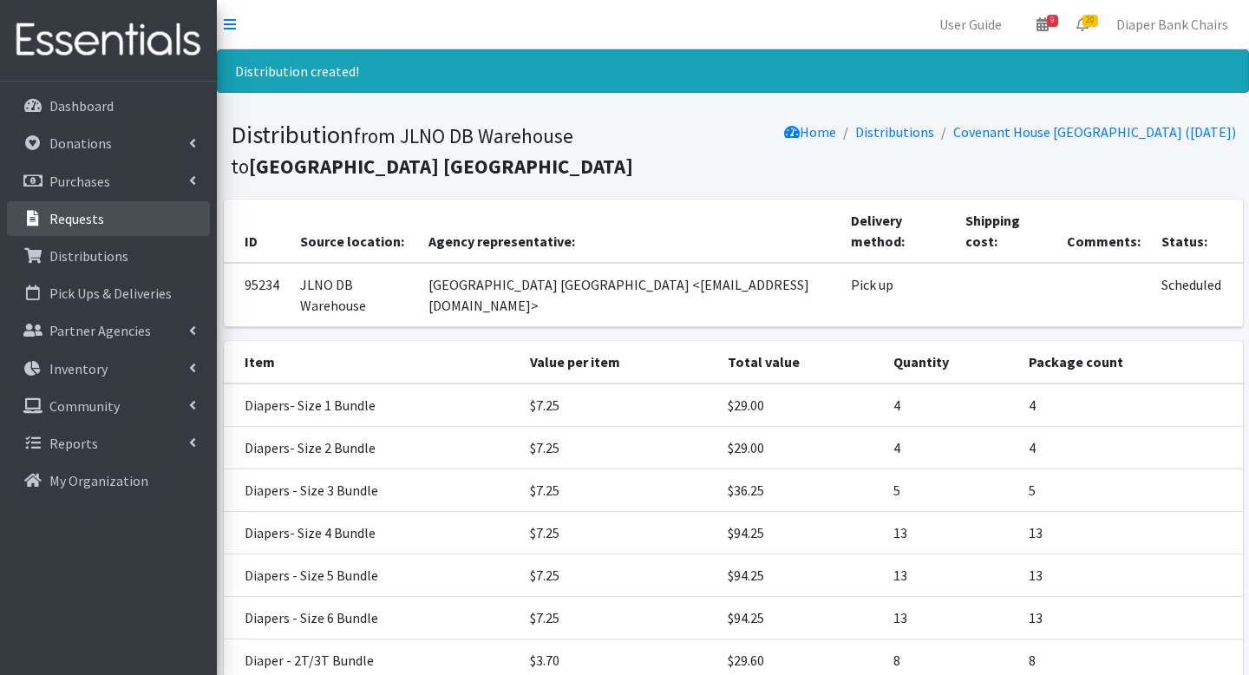
click at [75, 223] on p "Requests" at bounding box center [76, 218] width 55 height 17
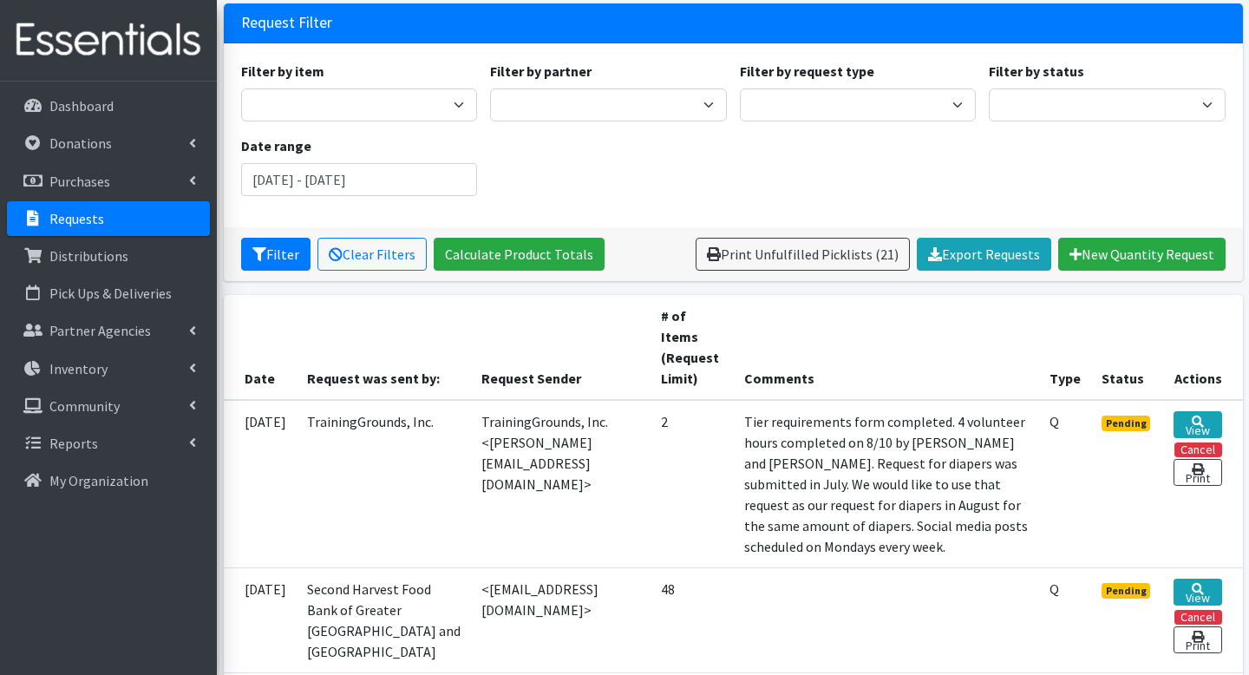
scroll to position [106, 0]
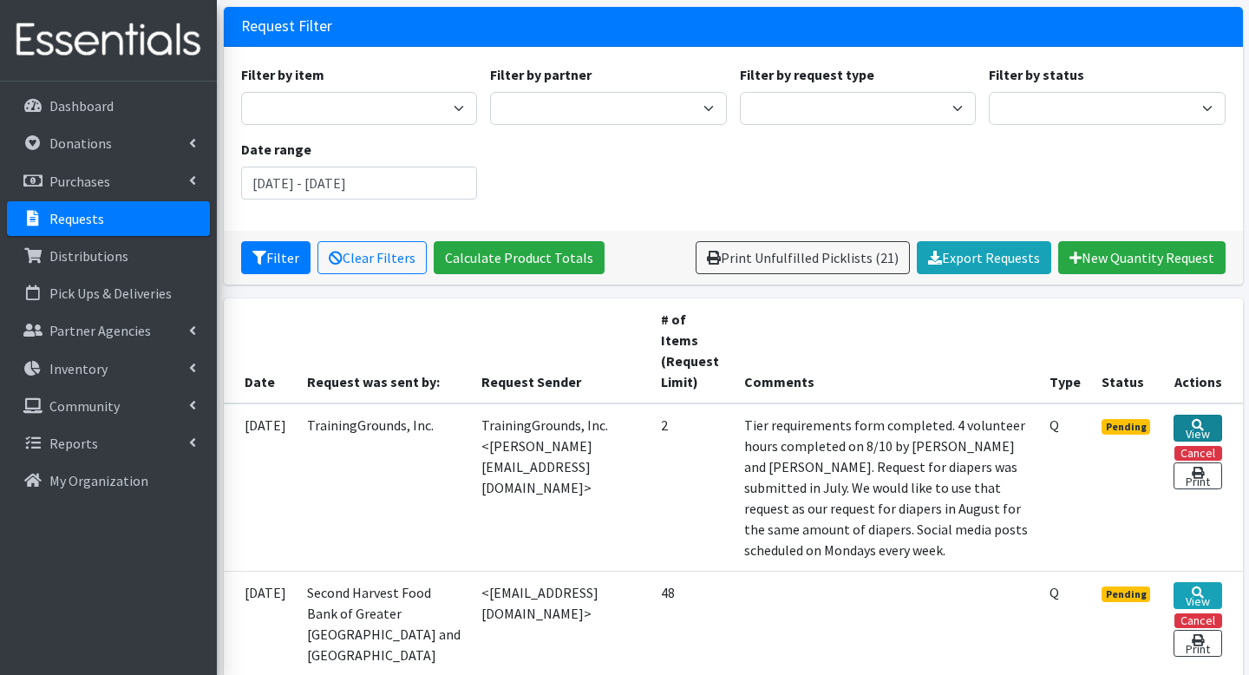
click at [1190, 423] on link "View" at bounding box center [1198, 428] width 48 height 27
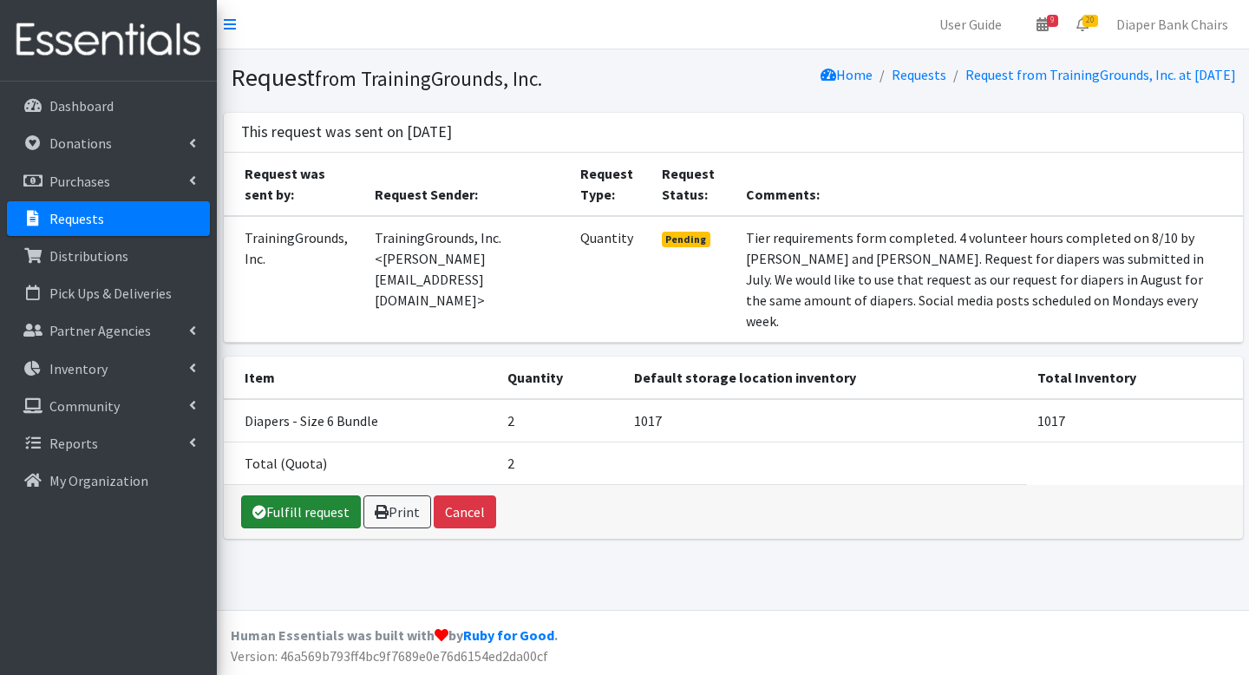
click at [320, 513] on link "Fulfill request" at bounding box center [301, 511] width 120 height 33
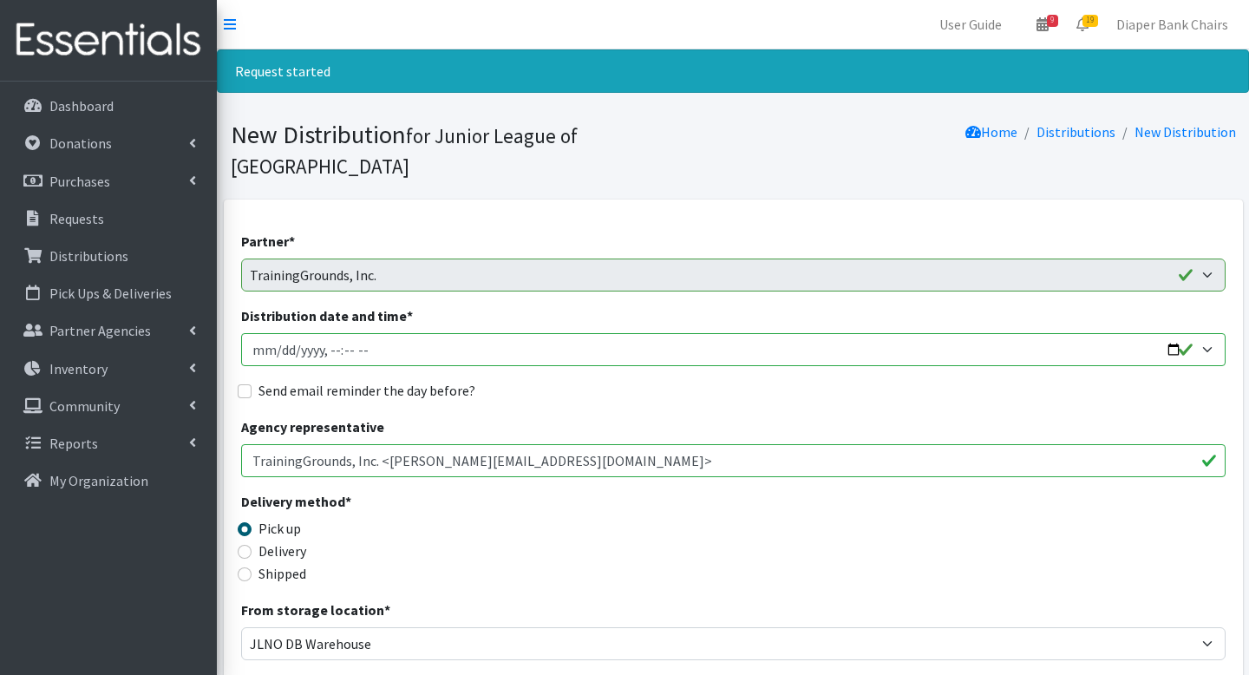
click at [1170, 333] on input "Distribution date and time *" at bounding box center [733, 349] width 985 height 33
type input "[DATE]T09:00"
click at [666, 382] on div "Partner * A’sani Heartbeat Foundation CCANO / Access [GEOGRAPHIC_DATA] City of …" at bounding box center [733, 623] width 985 height 785
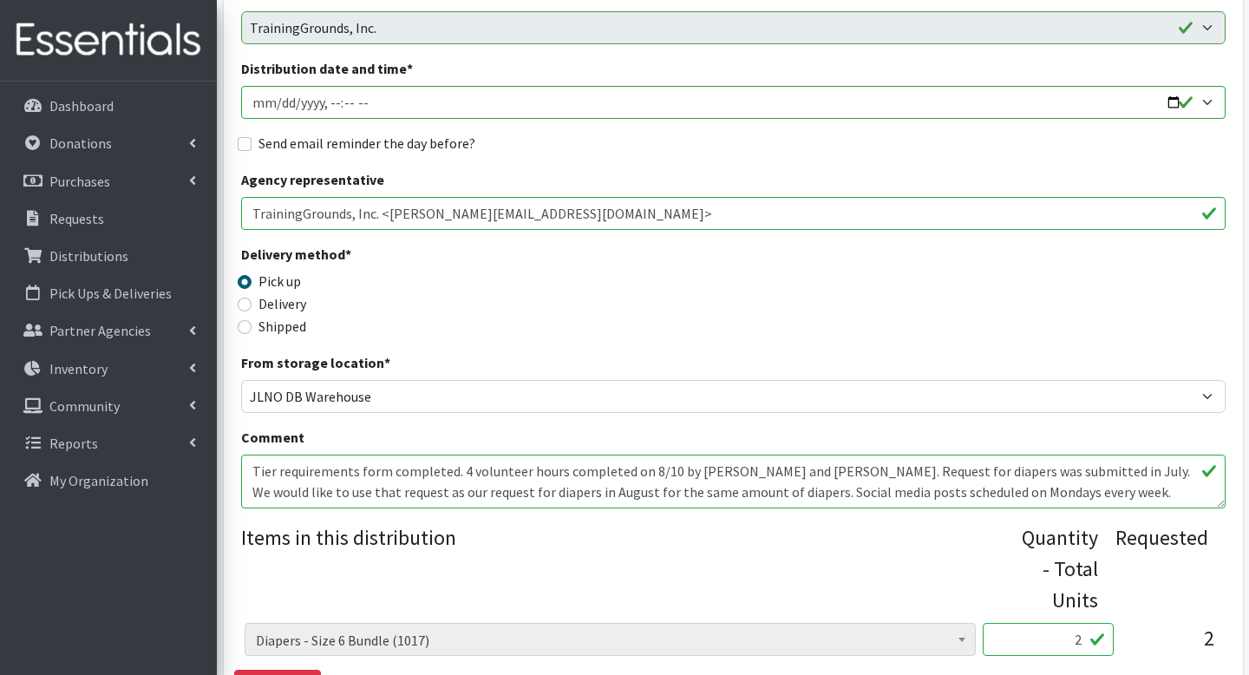
scroll to position [271, 0]
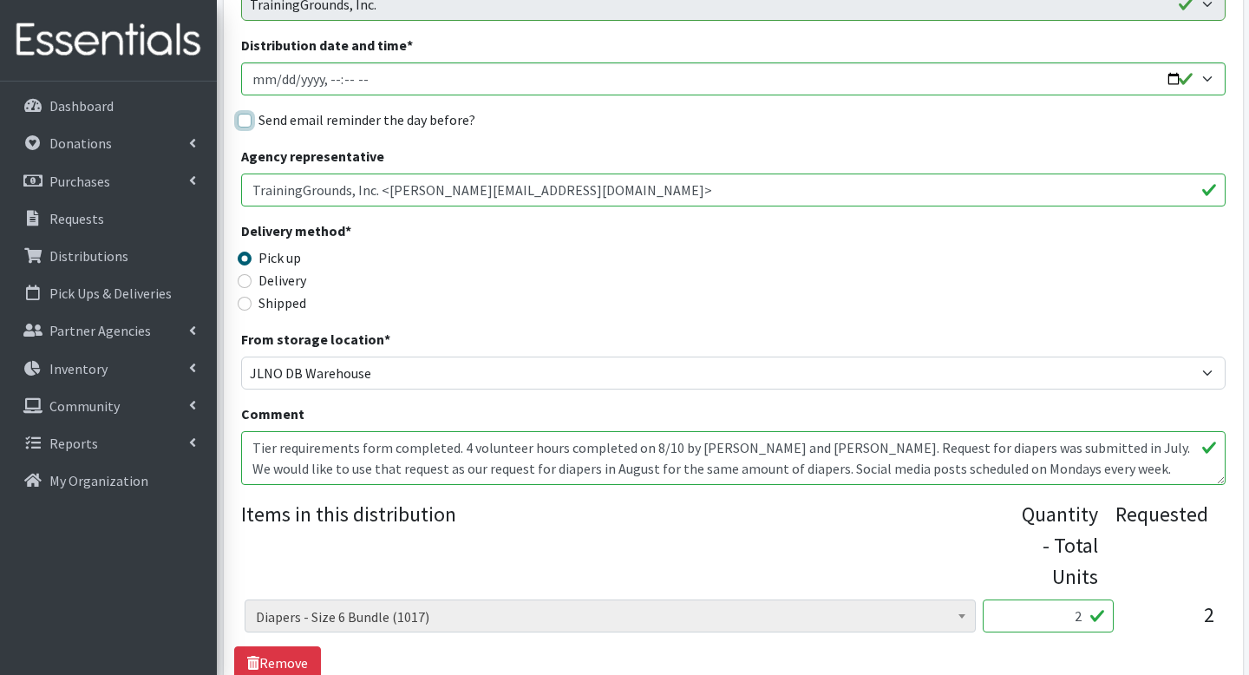
click at [248, 114] on input "Send email reminder the day before?" at bounding box center [245, 121] width 14 height 14
checkbox input "true"
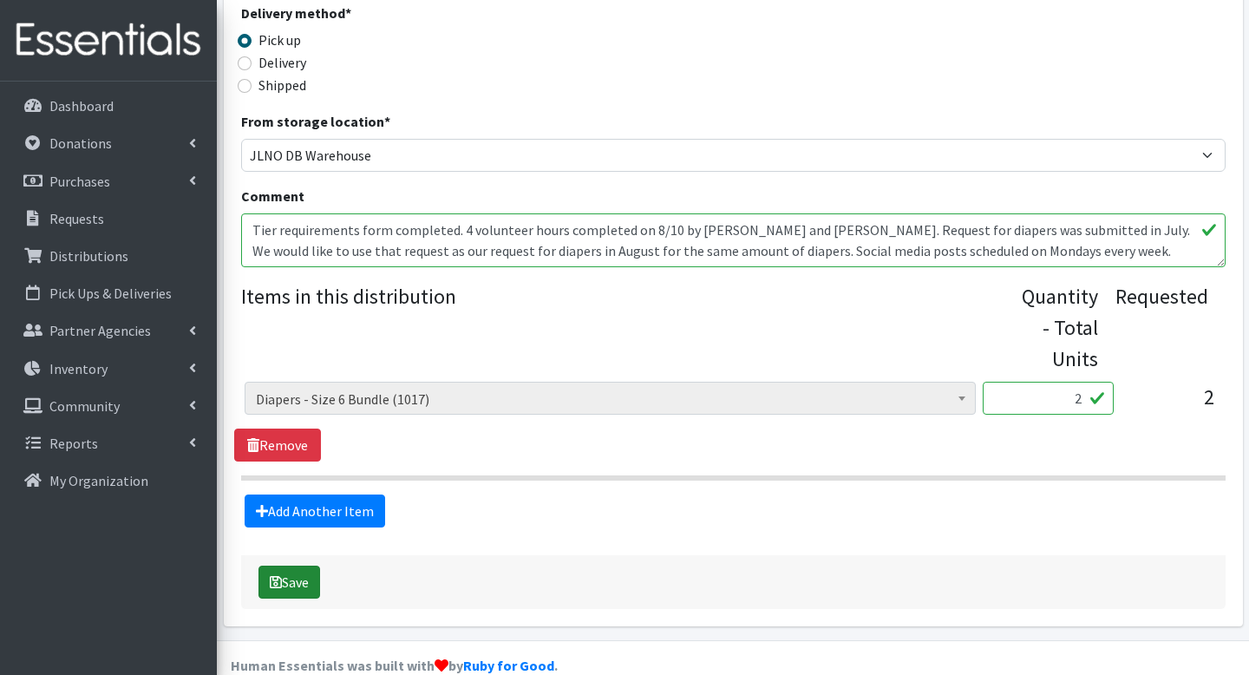
click at [292, 566] on button "Save" at bounding box center [290, 582] width 62 height 33
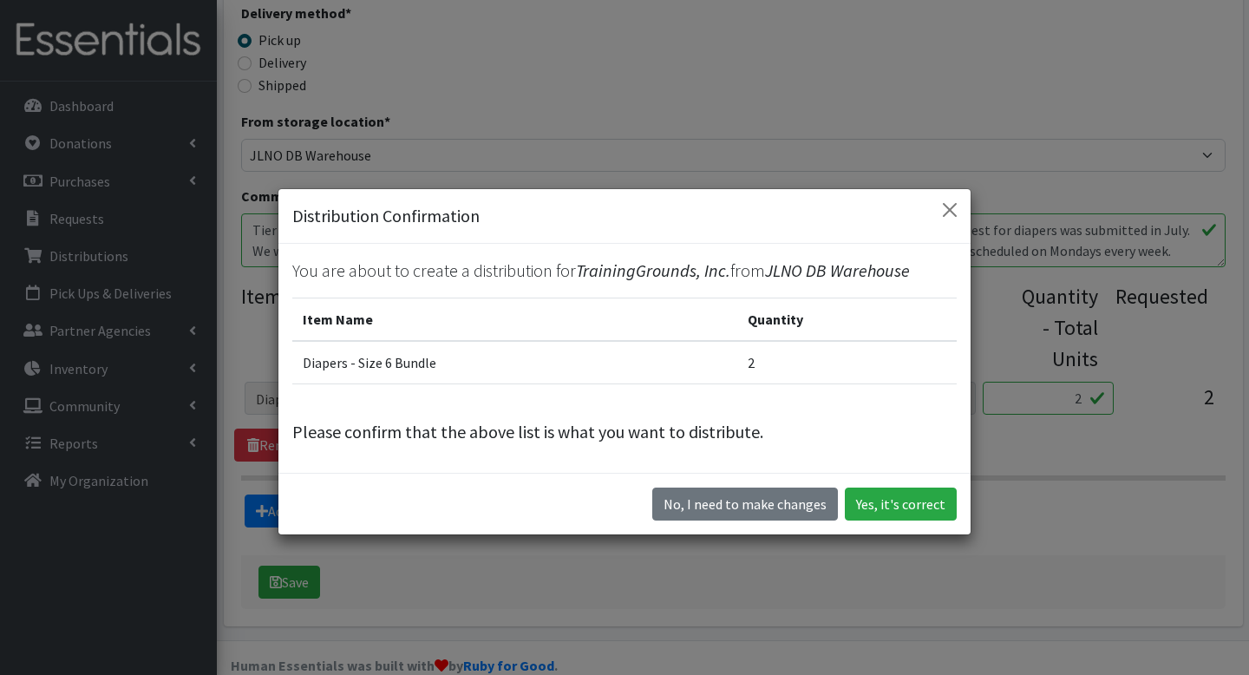
click at [903, 524] on div "No, I need to make changes Yes, it's correct" at bounding box center [624, 504] width 692 height 62
click at [903, 507] on button "Yes, it's correct" at bounding box center [901, 504] width 112 height 33
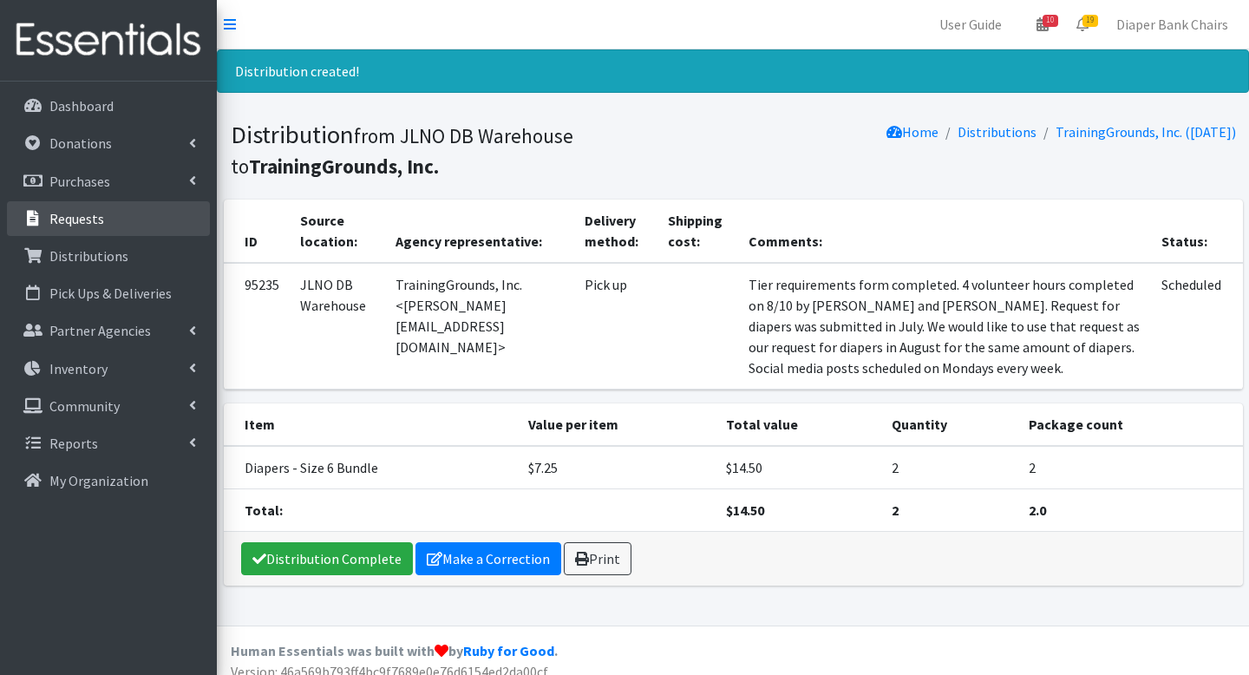
click at [111, 225] on link "Requests" at bounding box center [108, 218] width 203 height 35
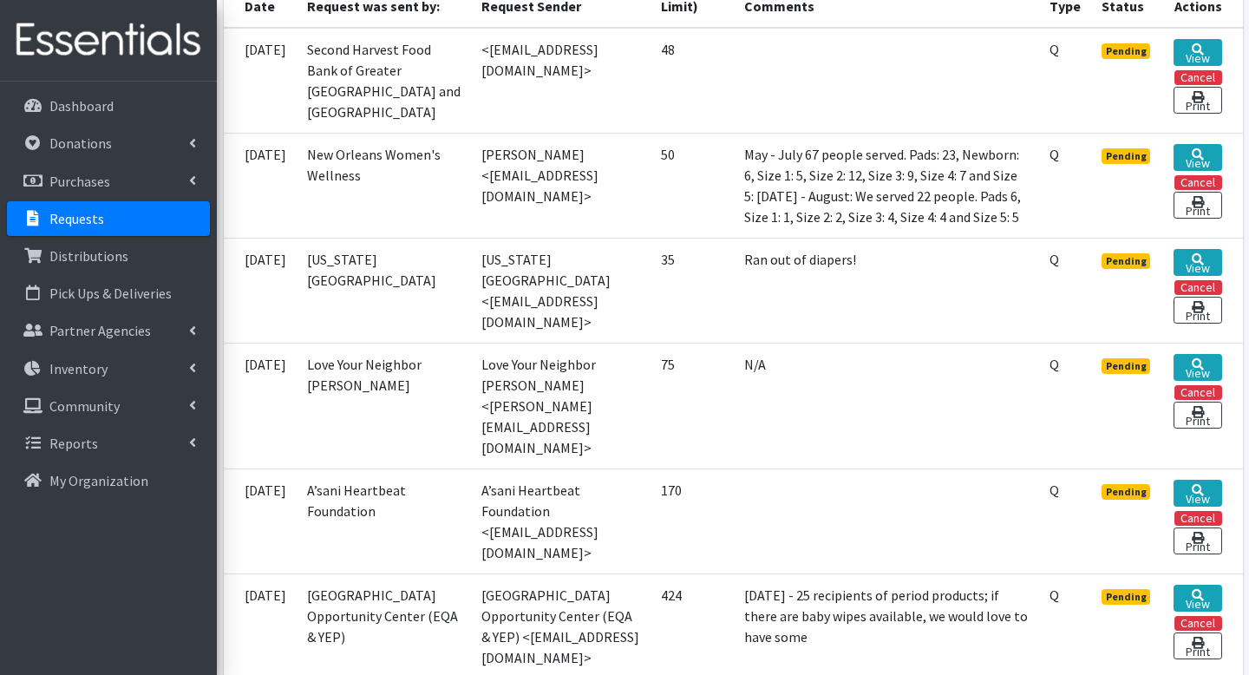
scroll to position [475, 0]
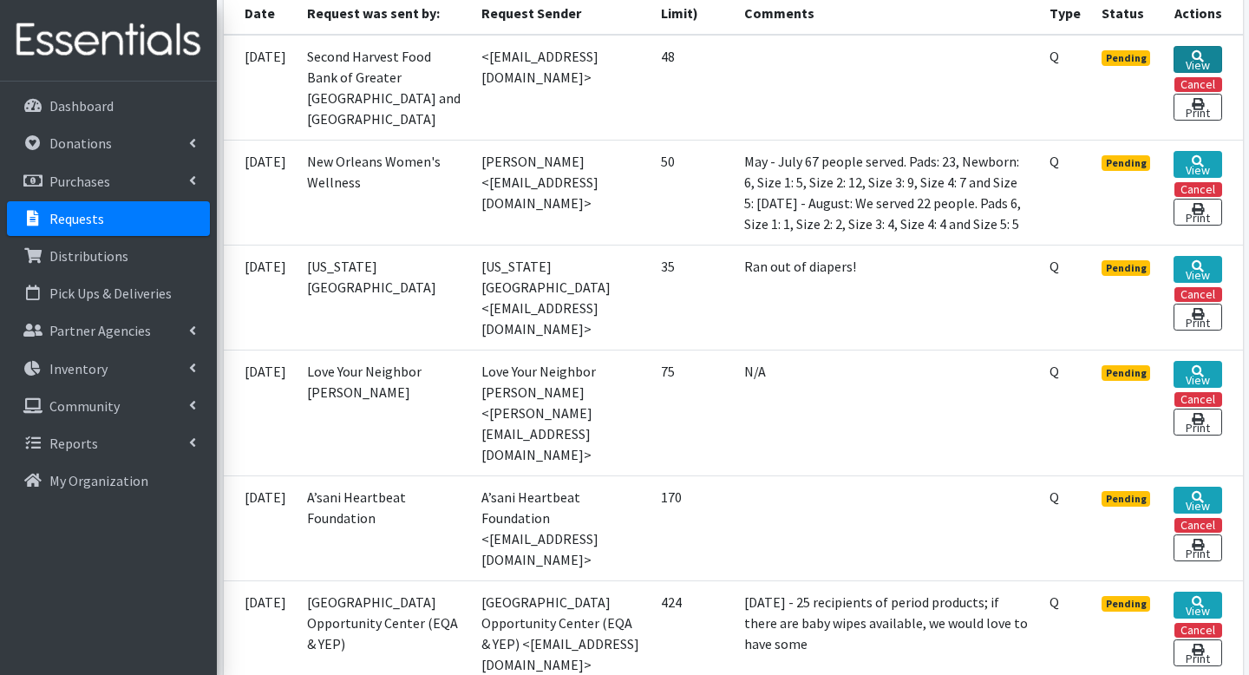
click at [1190, 61] on link "View" at bounding box center [1198, 59] width 48 height 27
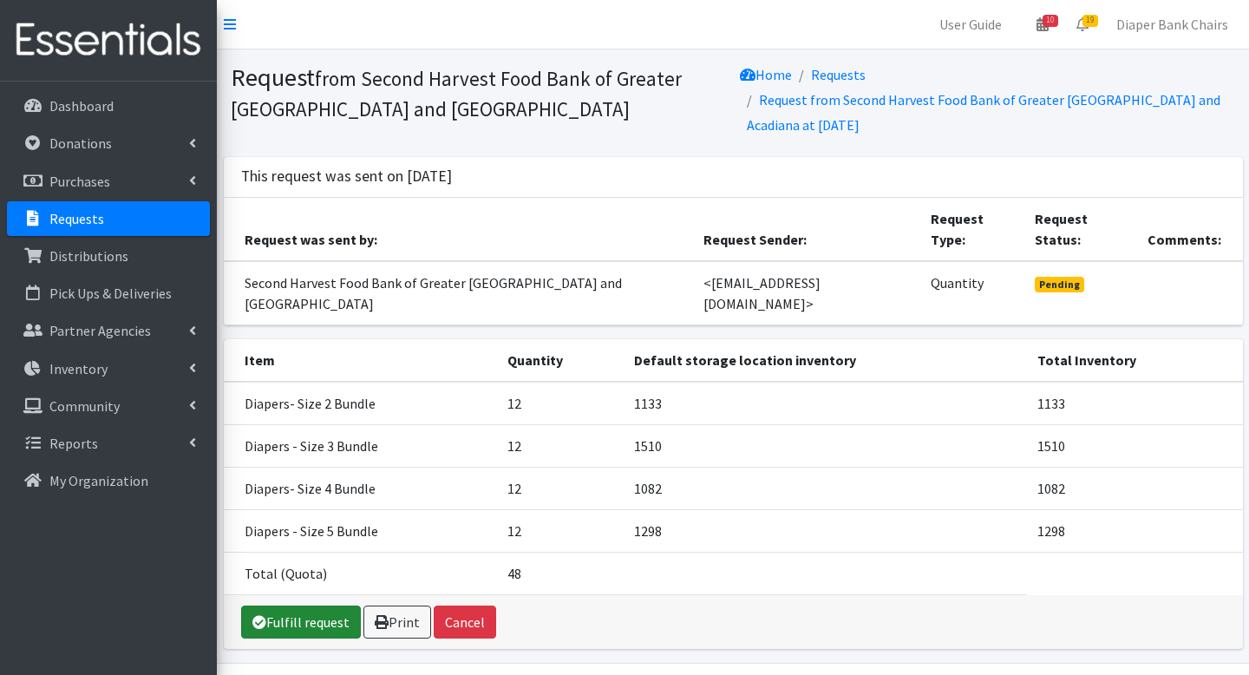
click at [308, 606] on link "Fulfill request" at bounding box center [301, 622] width 120 height 33
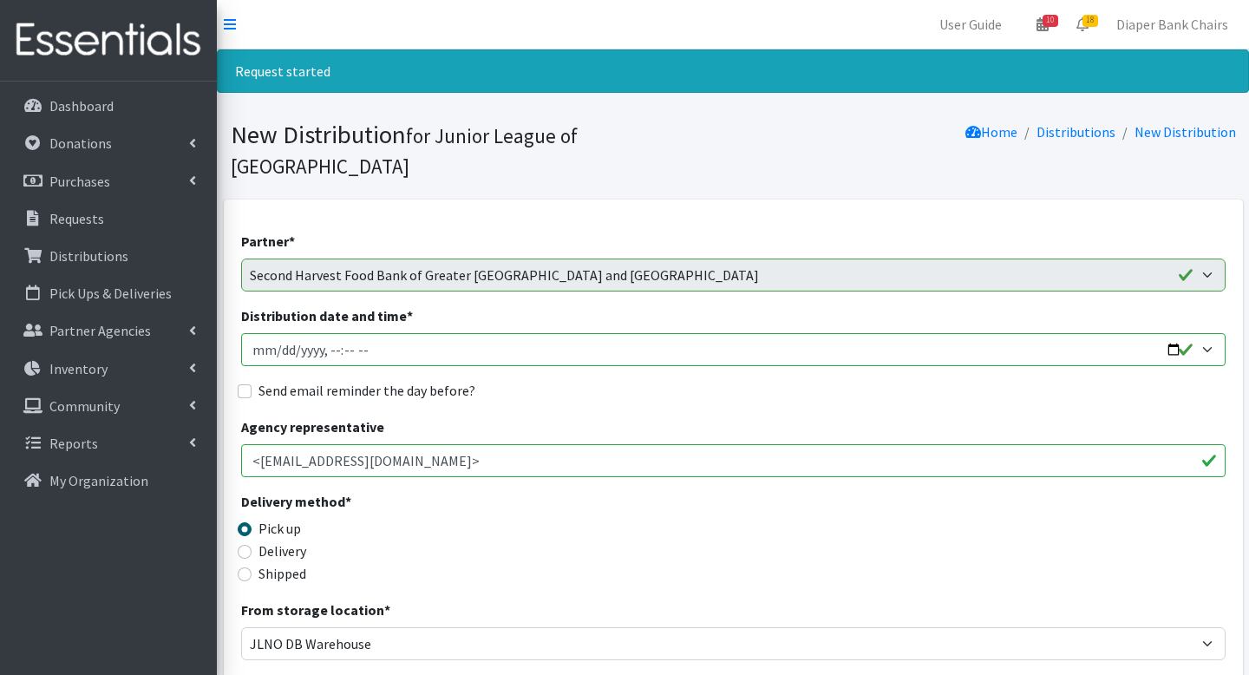
click at [1157, 333] on input "Distribution date and time *" at bounding box center [733, 349] width 985 height 33
click at [1173, 333] on input "Distribution date and time *" at bounding box center [733, 349] width 985 height 33
type input "[DATE]T09:00"
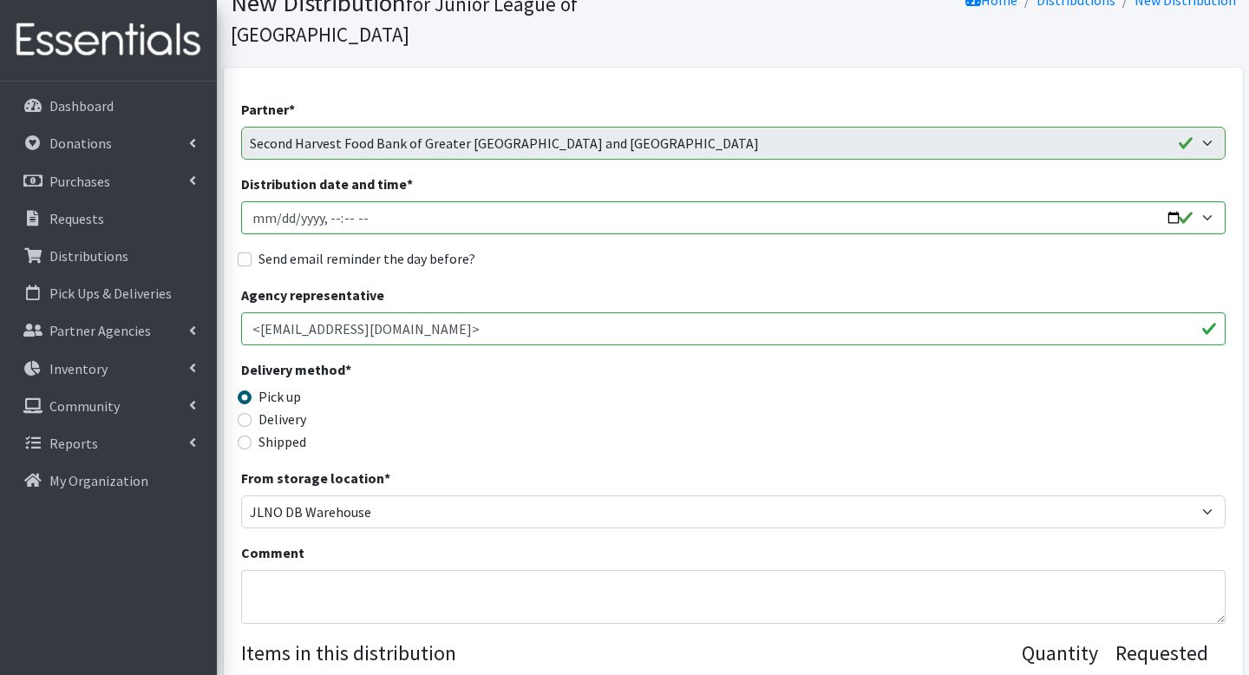
scroll to position [129, 0]
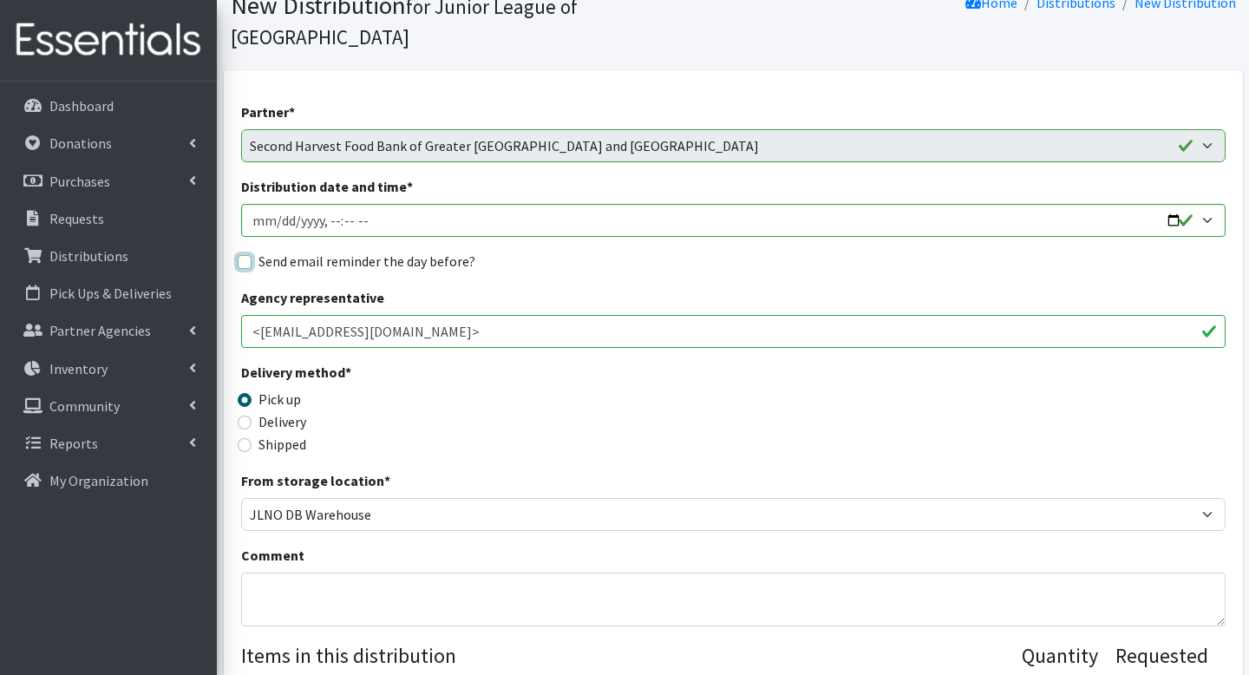
click at [240, 255] on input "Send email reminder the day before?" at bounding box center [245, 262] width 14 height 14
checkbox input "true"
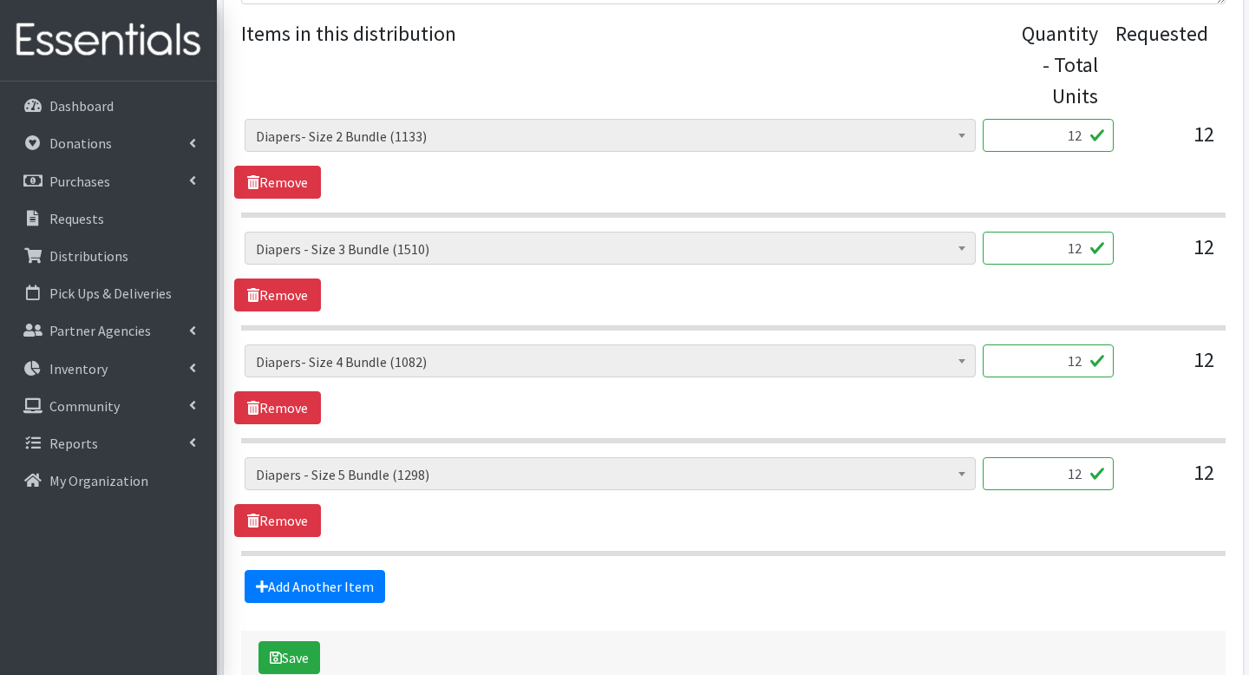
scroll to position [827, 0]
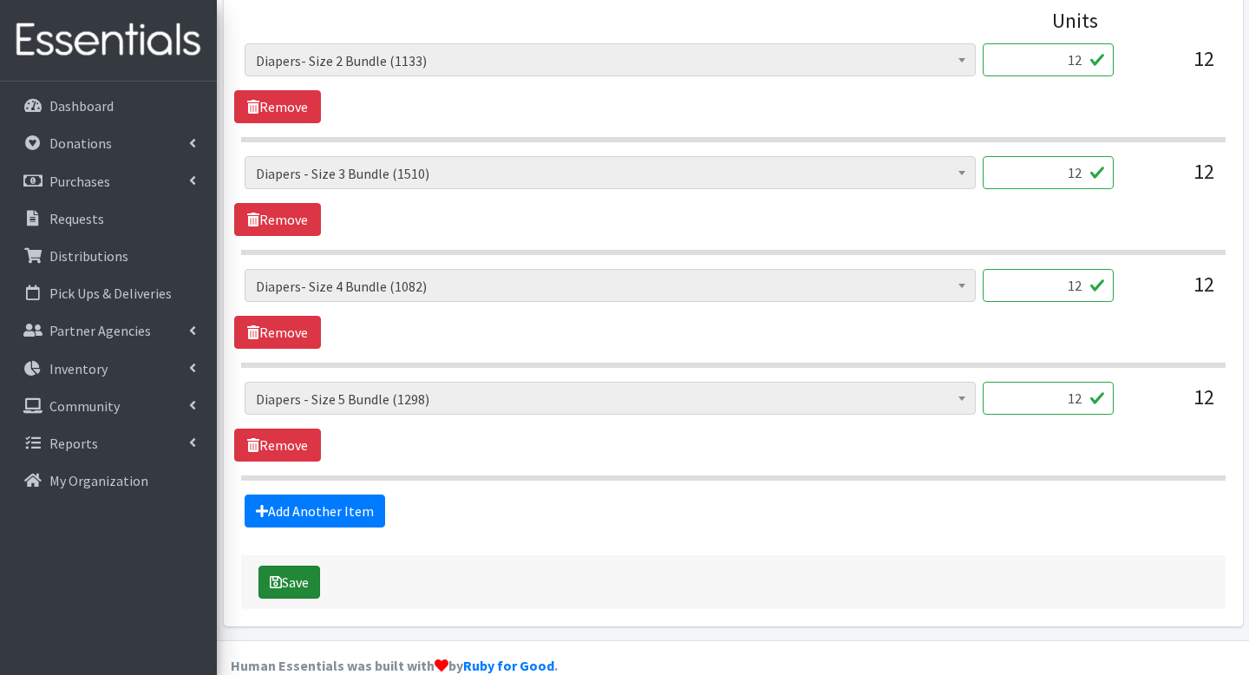
click at [303, 566] on button "Save" at bounding box center [290, 582] width 62 height 33
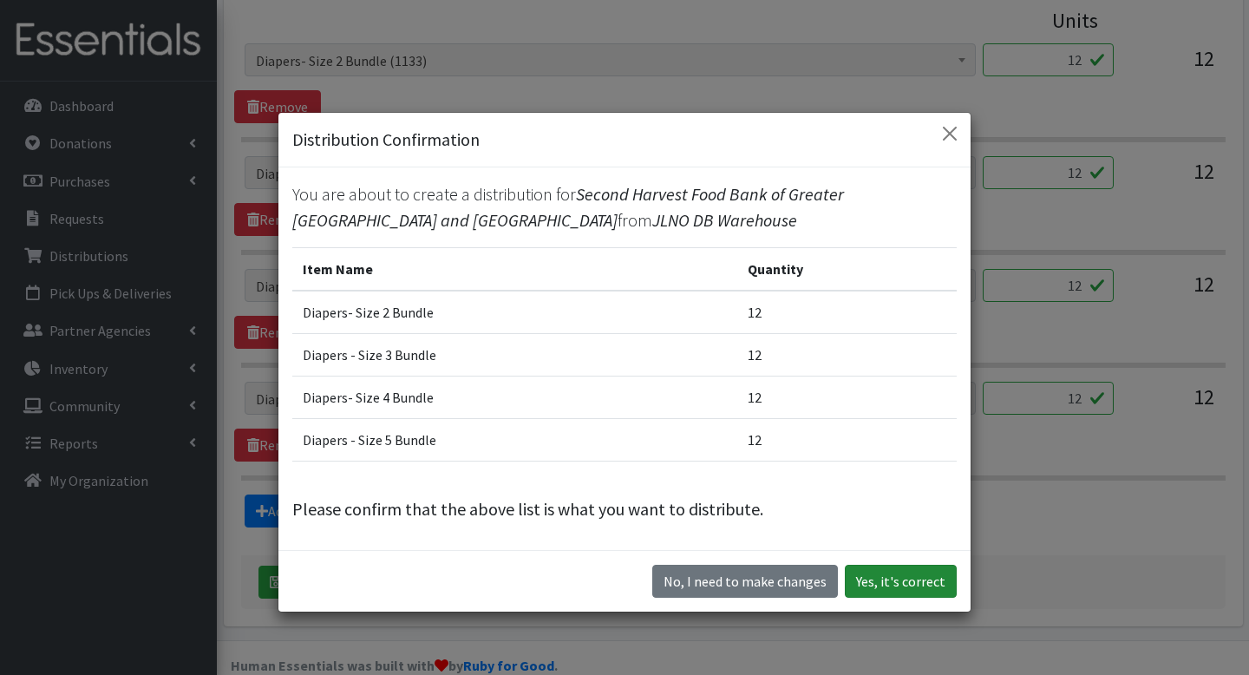
click at [905, 580] on button "Yes, it's correct" at bounding box center [901, 581] width 112 height 33
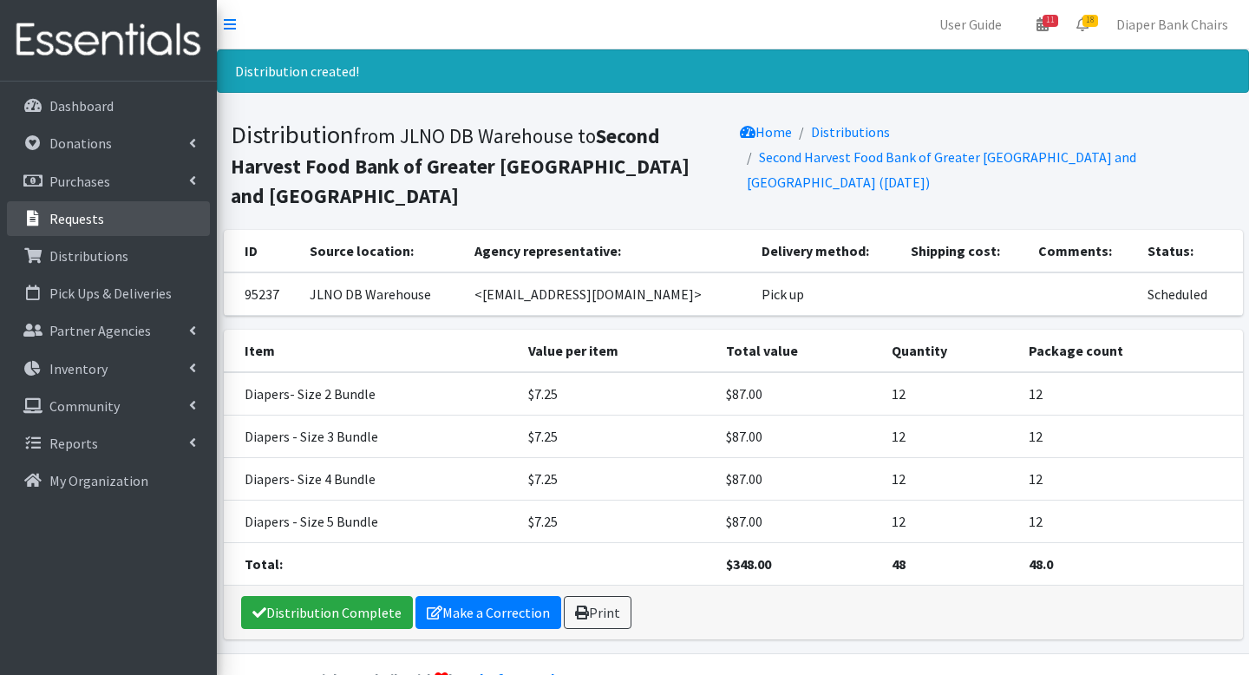
click at [111, 216] on link "Requests" at bounding box center [108, 218] width 203 height 35
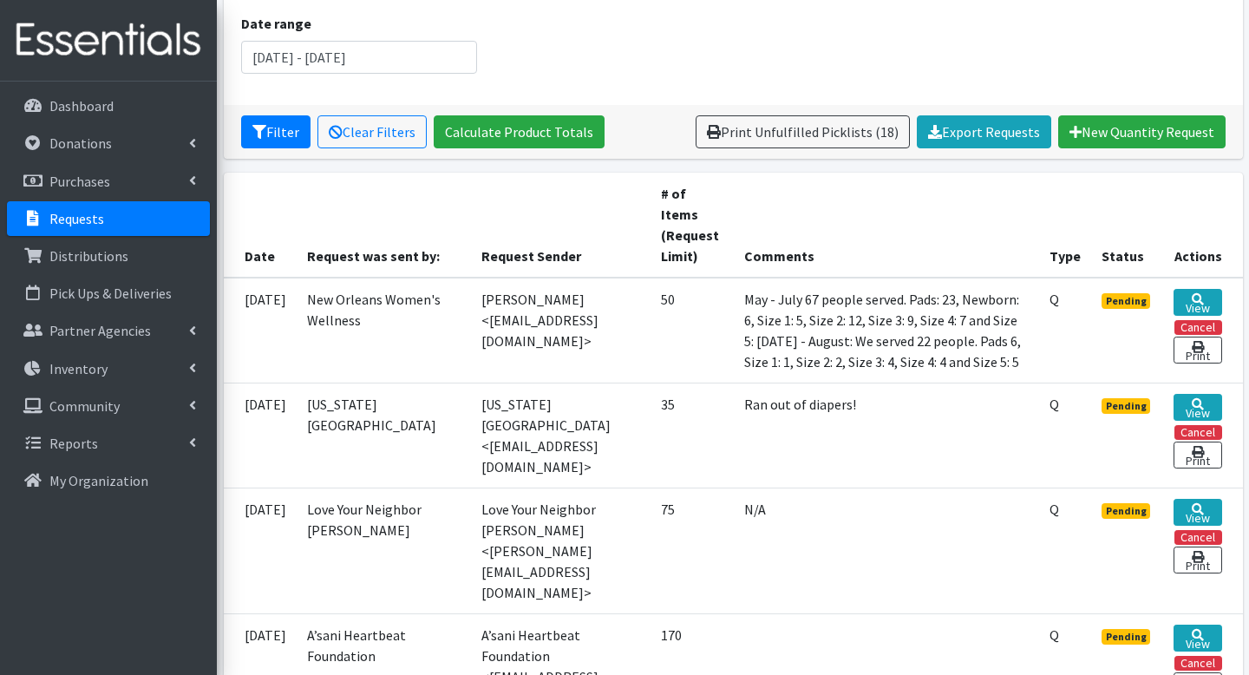
scroll to position [236, 0]
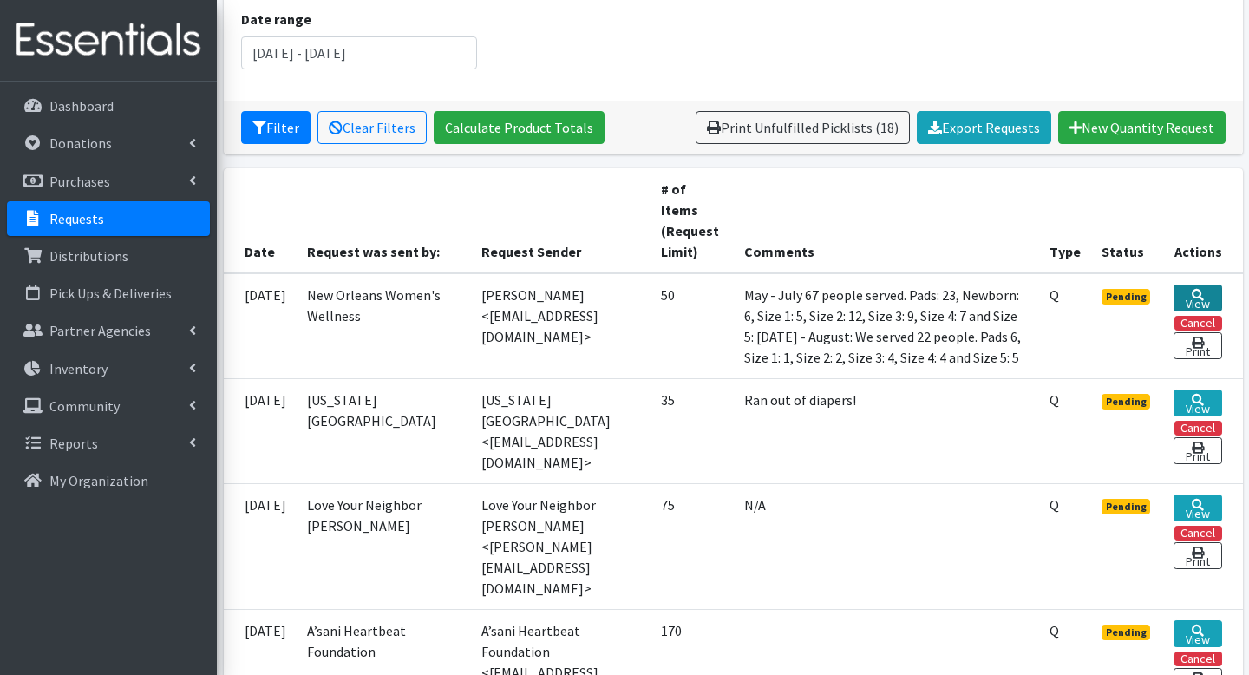
click at [1199, 297] on link "View" at bounding box center [1198, 298] width 48 height 27
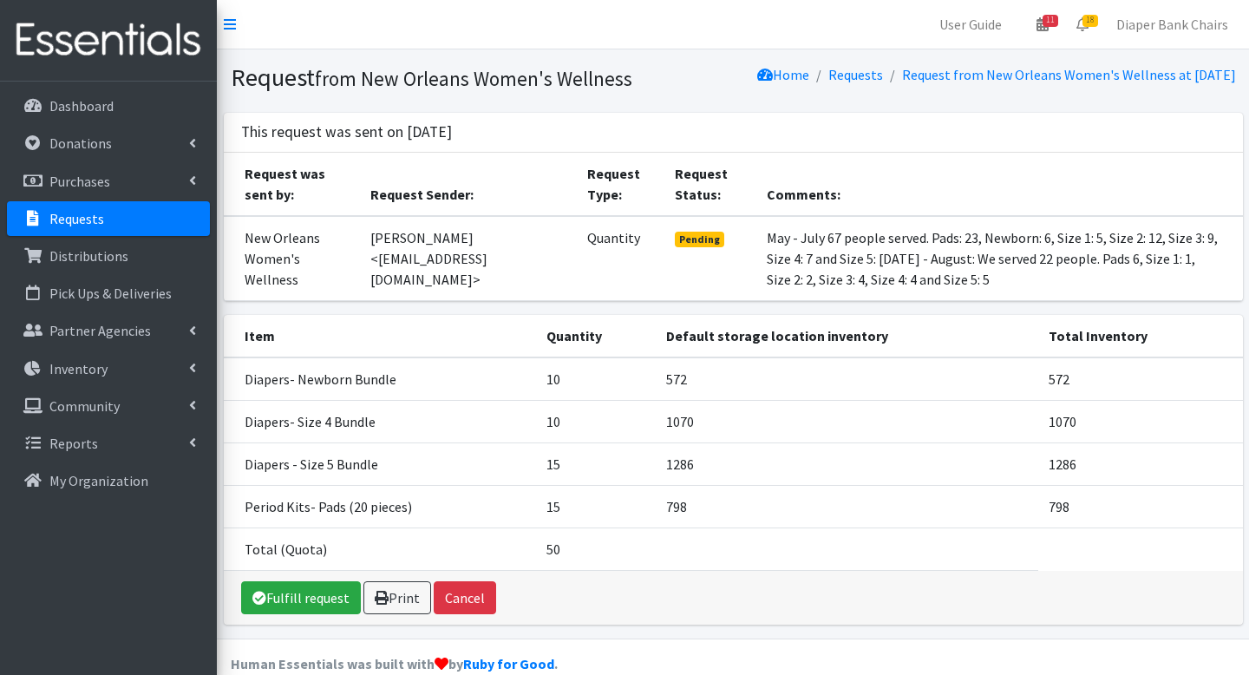
scroll to position [48, 0]
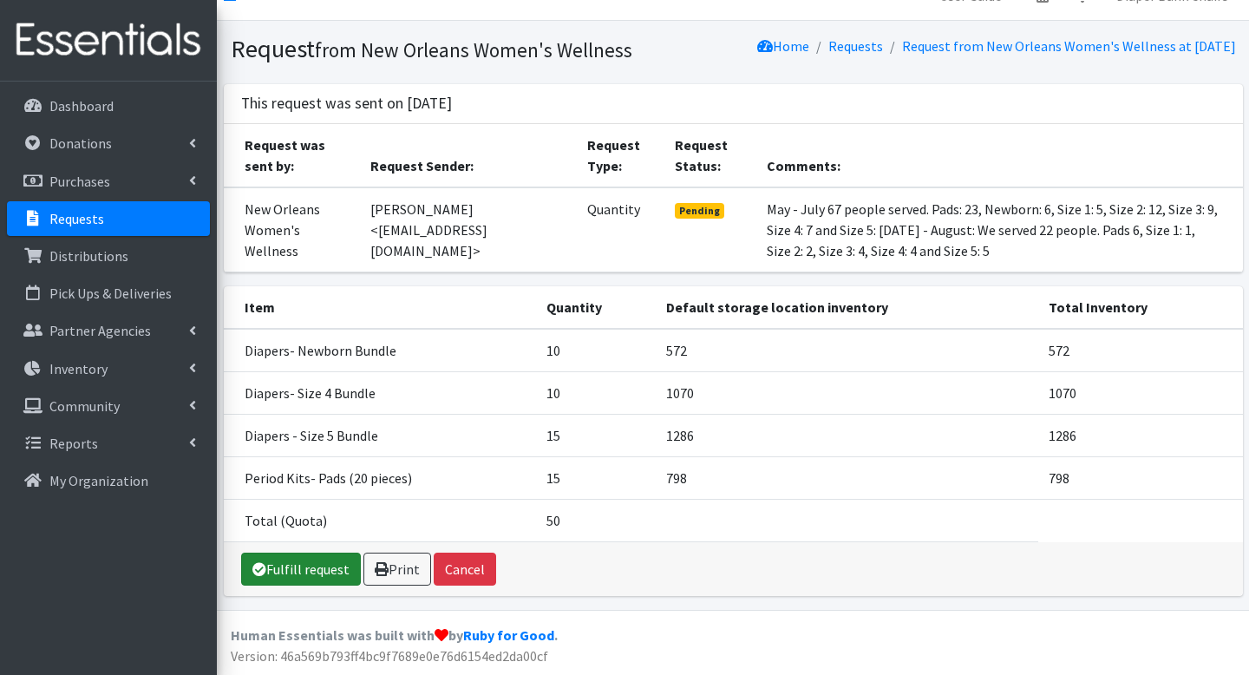
click at [298, 565] on link "Fulfill request" at bounding box center [301, 569] width 120 height 33
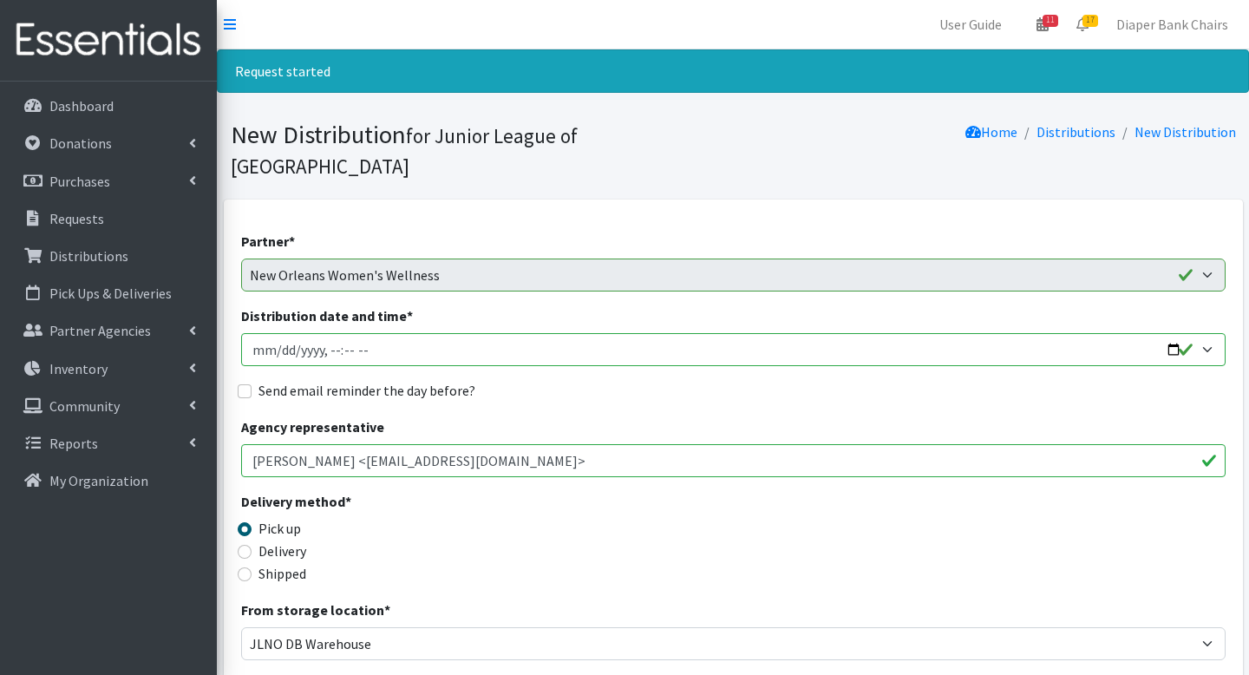
click at [1172, 333] on input "Distribution date and time *" at bounding box center [733, 349] width 985 height 33
type input "[DATE]T09:00"
click at [674, 416] on div "Agency representative [PERSON_NAME] <[EMAIL_ADDRESS][DOMAIN_NAME]>" at bounding box center [733, 446] width 985 height 61
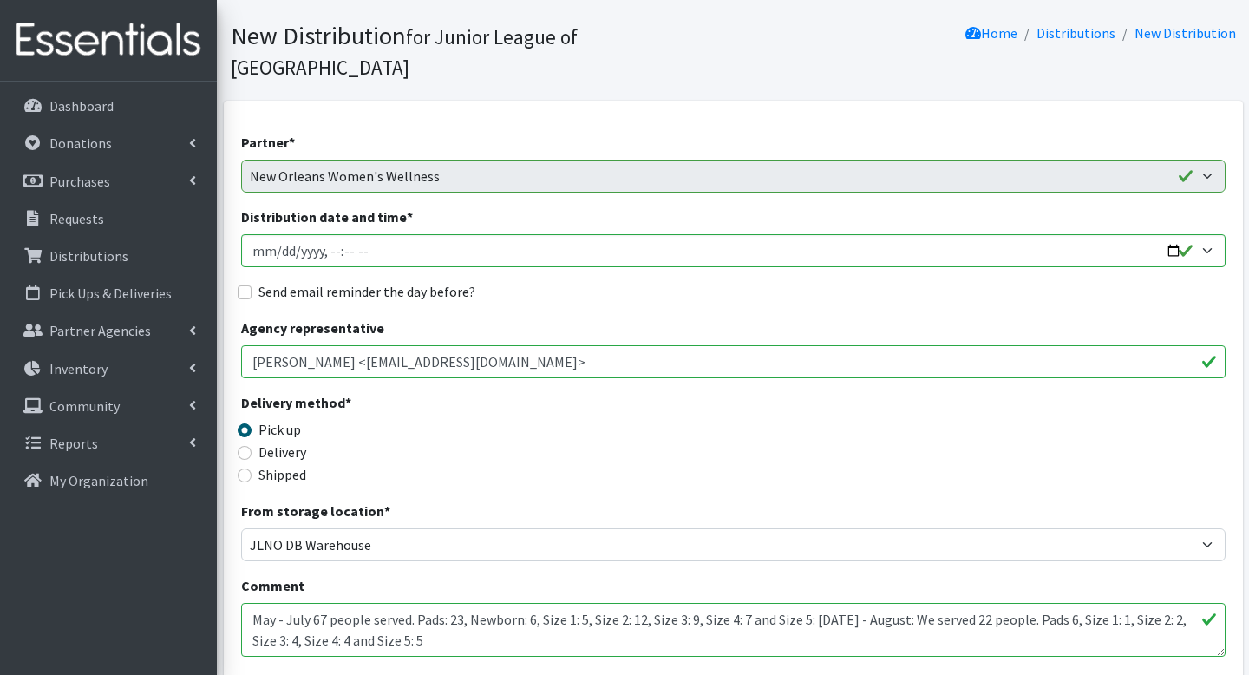
scroll to position [101, 0]
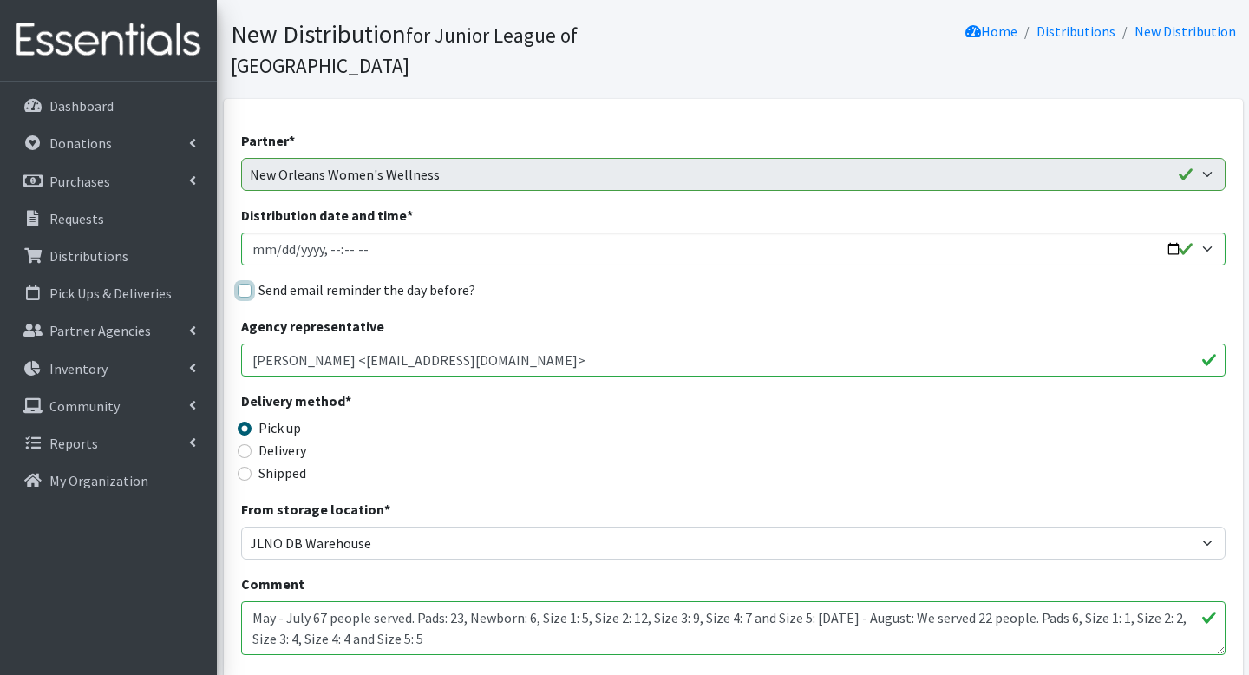
click at [245, 284] on input "Send email reminder the day before?" at bounding box center [245, 291] width 14 height 14
checkbox input "true"
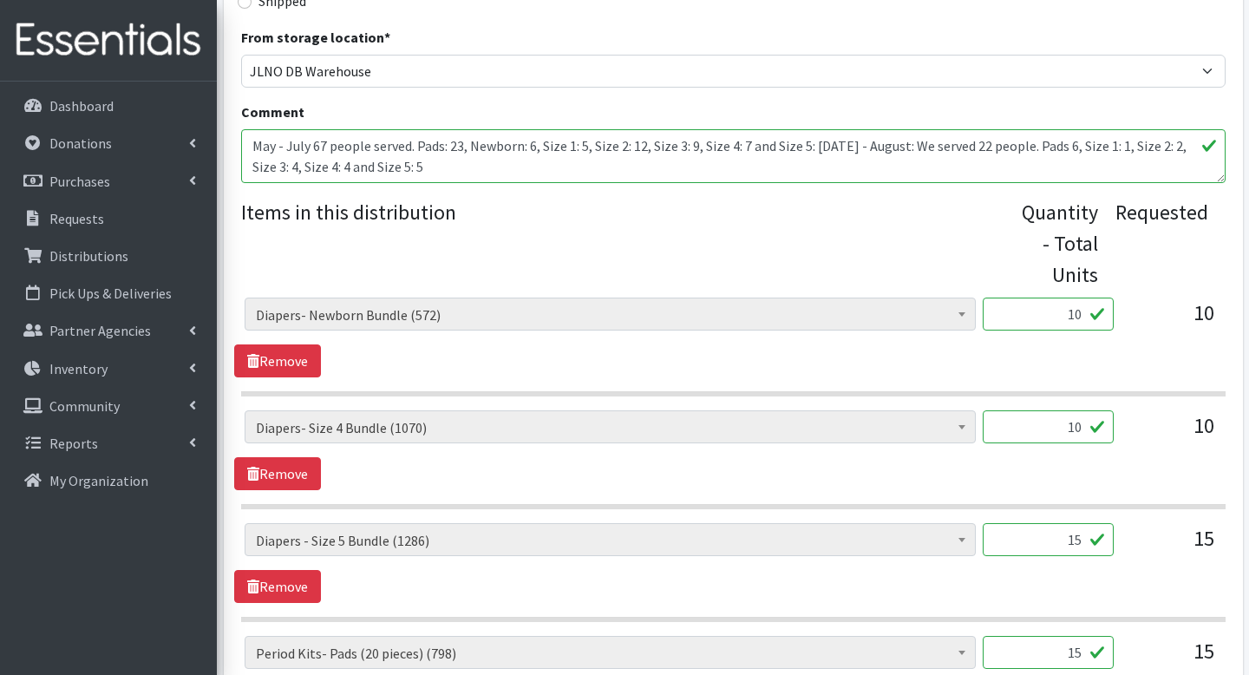
scroll to position [827, 0]
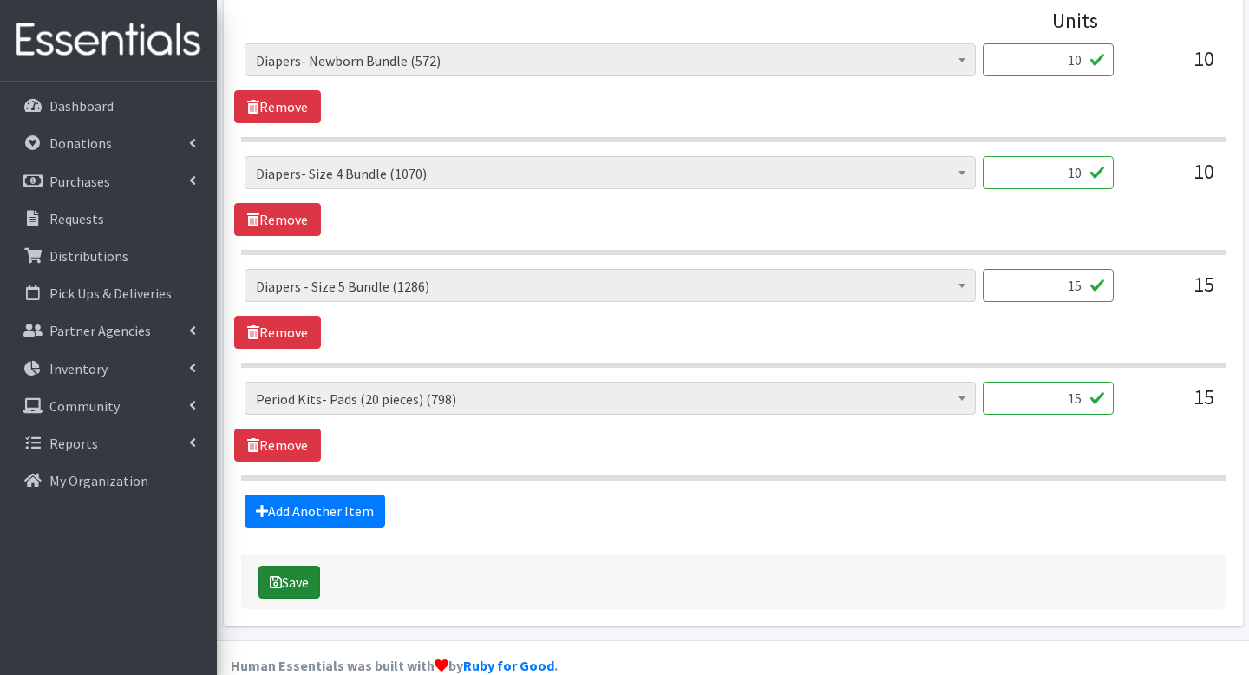
click at [293, 566] on button "Save" at bounding box center [290, 582] width 62 height 33
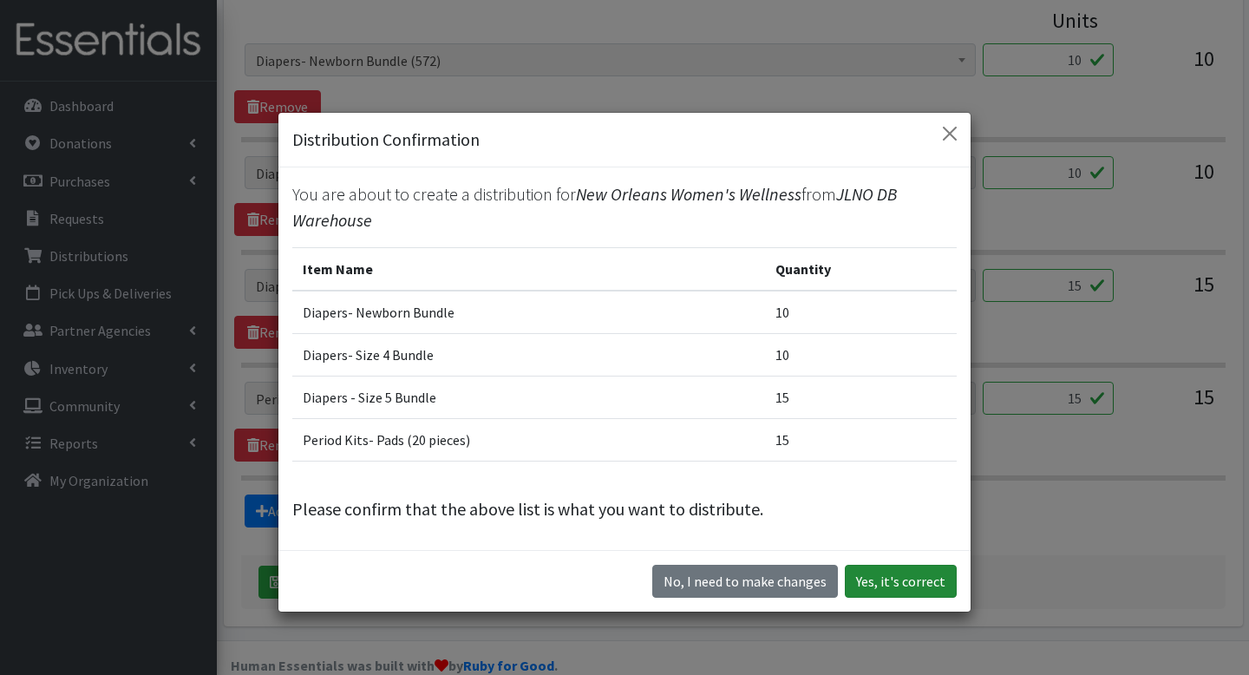
click at [886, 582] on button "Yes, it's correct" at bounding box center [901, 581] width 112 height 33
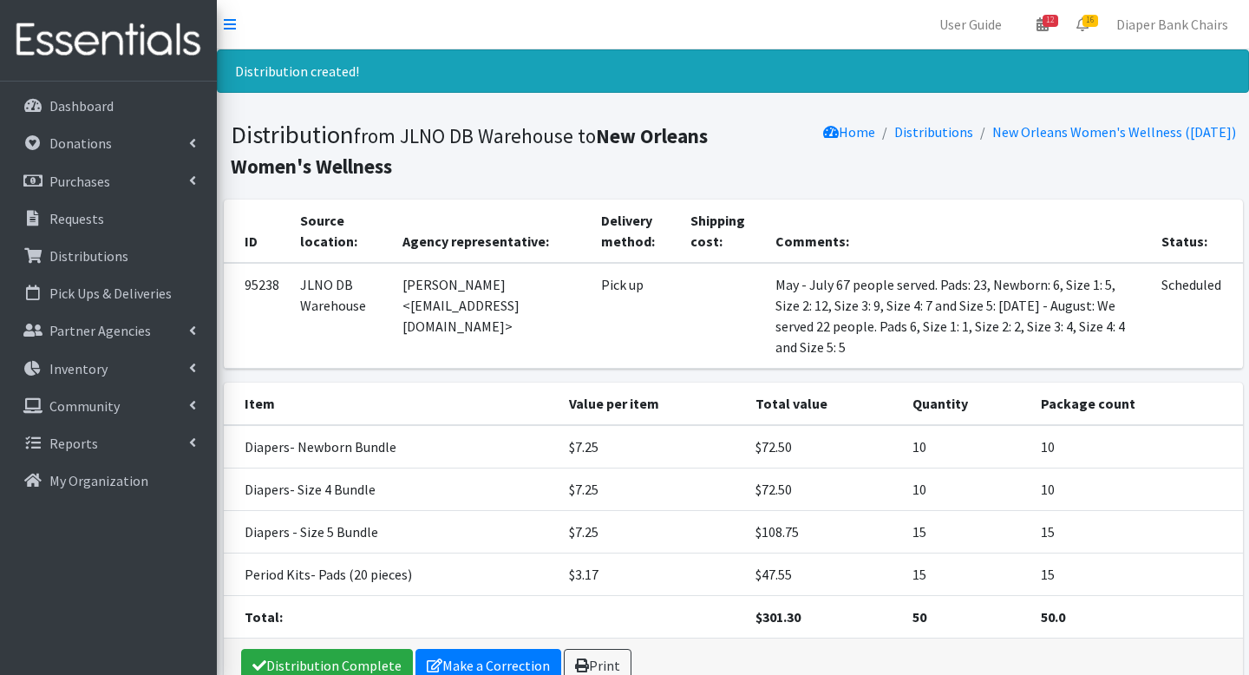
scroll to position [96, 0]
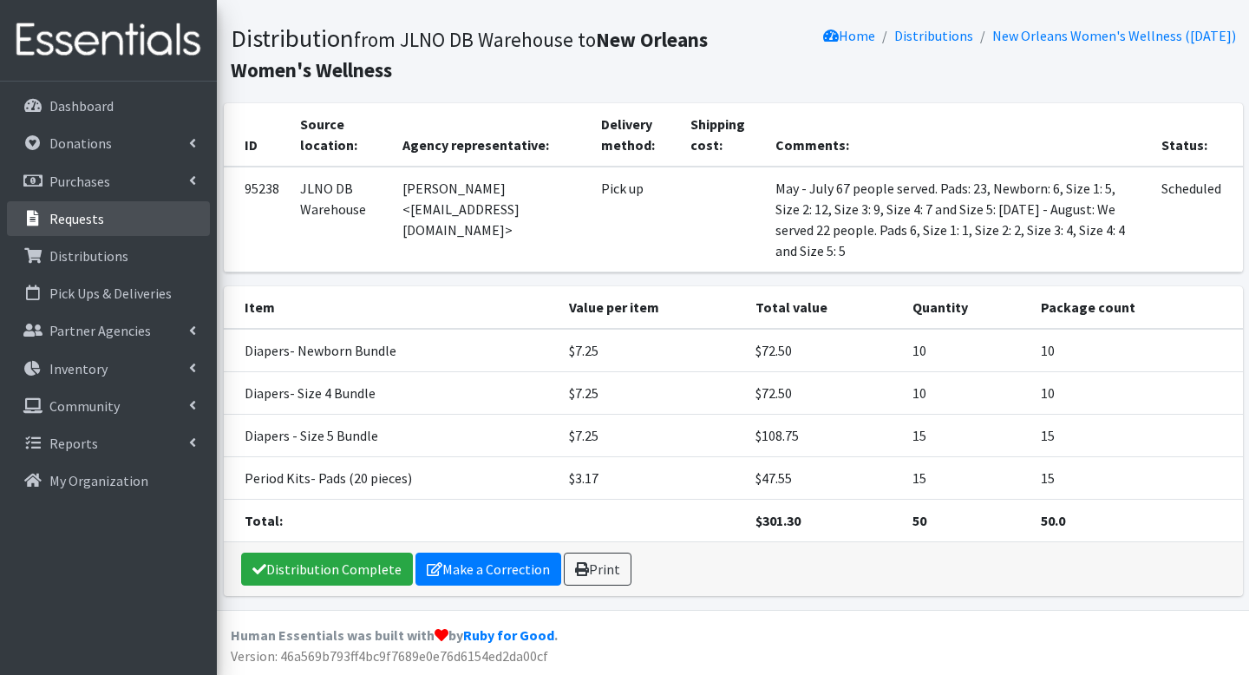
click at [90, 216] on p "Requests" at bounding box center [76, 218] width 55 height 17
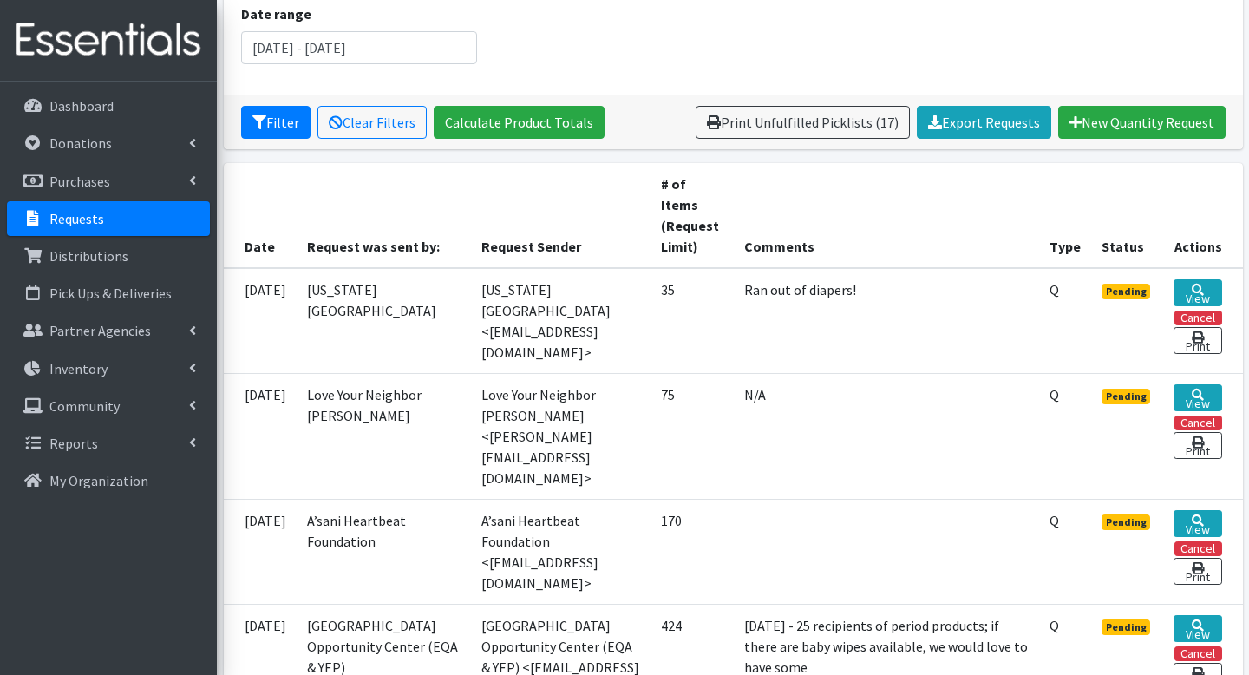
scroll to position [258, 0]
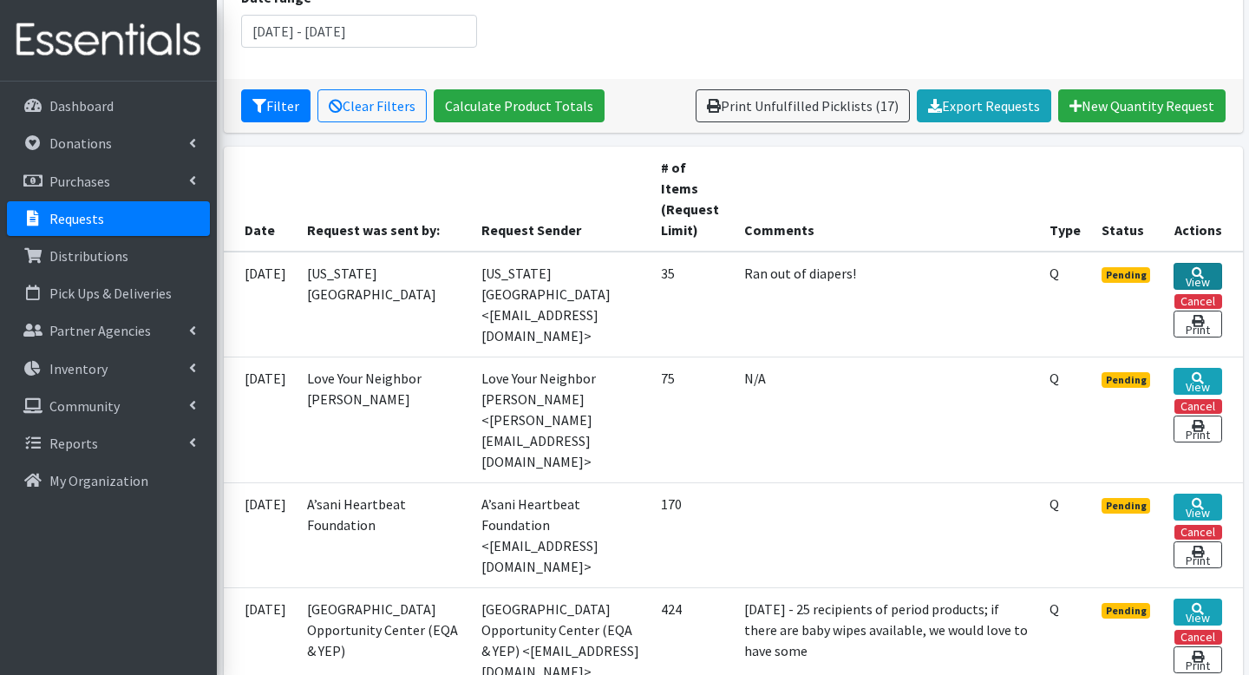
click at [1189, 280] on link "View" at bounding box center [1198, 276] width 48 height 27
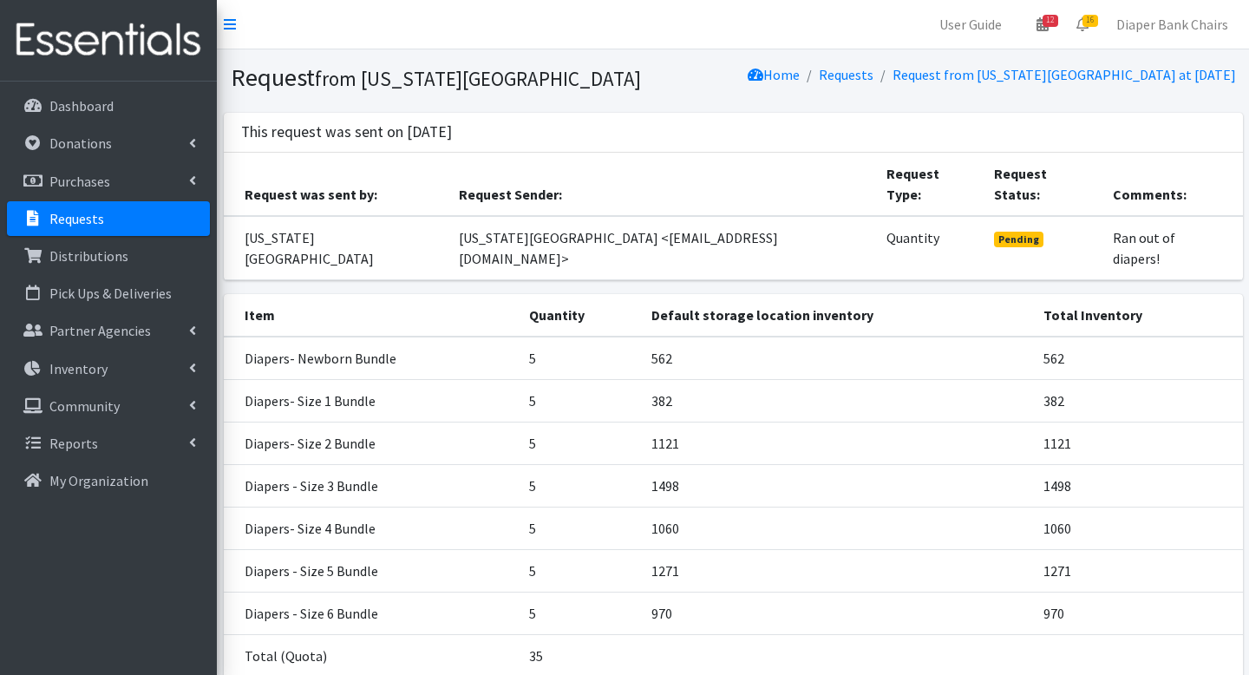
scroll to position [113, 0]
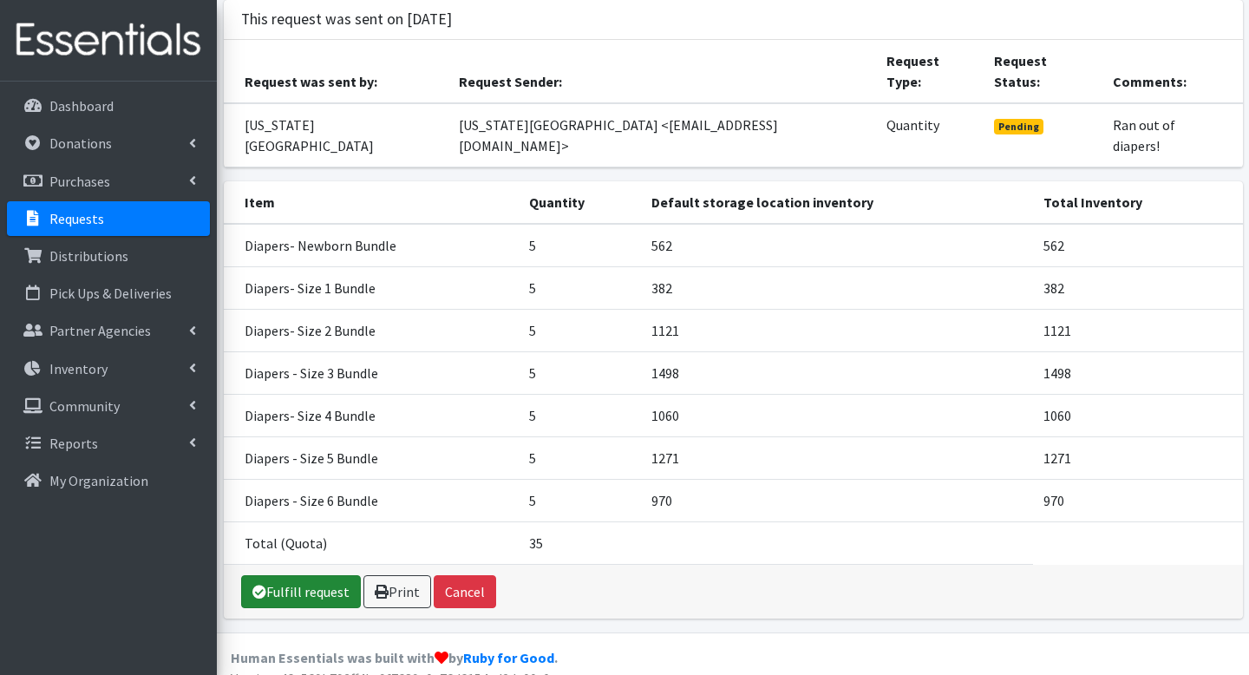
click at [299, 577] on link "Fulfill request" at bounding box center [301, 591] width 120 height 33
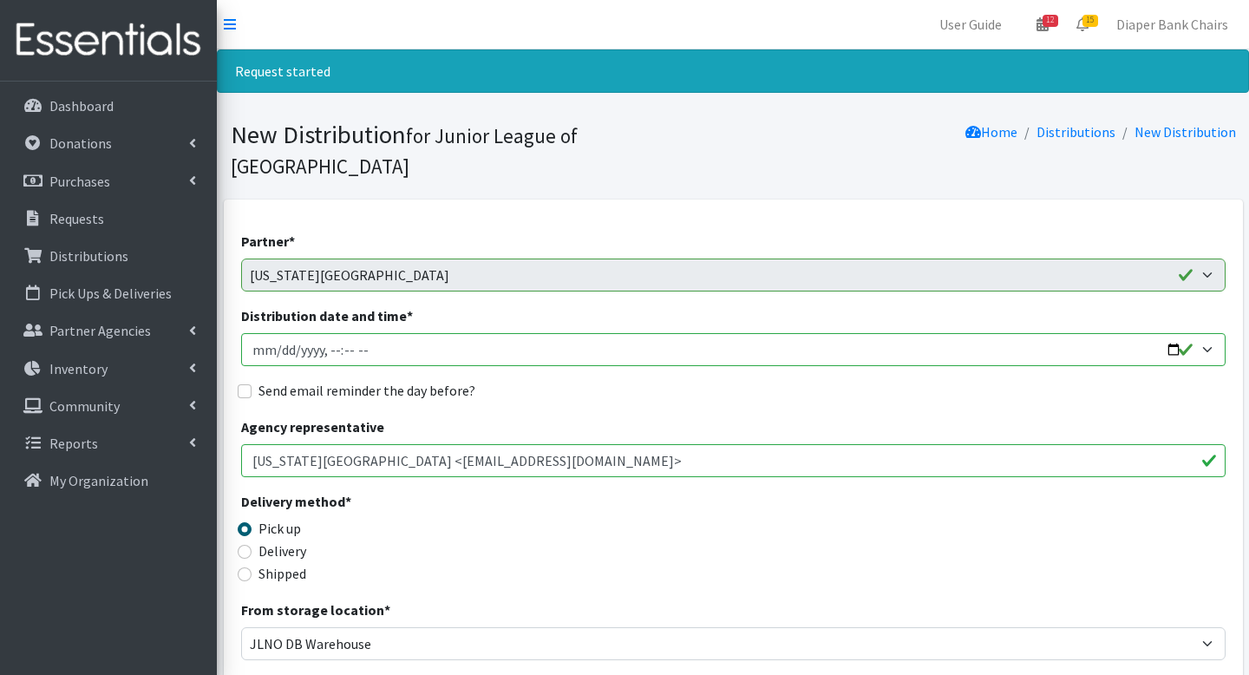
click at [1161, 333] on input "Distribution date and time *" at bounding box center [733, 349] width 985 height 33
click at [1185, 333] on input "Distribution date and time *" at bounding box center [733, 349] width 985 height 33
click at [1178, 333] on input "Distribution date and time *" at bounding box center [733, 349] width 985 height 33
type input "[DATE]T09:00"
click at [624, 416] on div "Agency representative Louisiana Children's Museum <csmall@lcm.org>" at bounding box center [733, 446] width 985 height 61
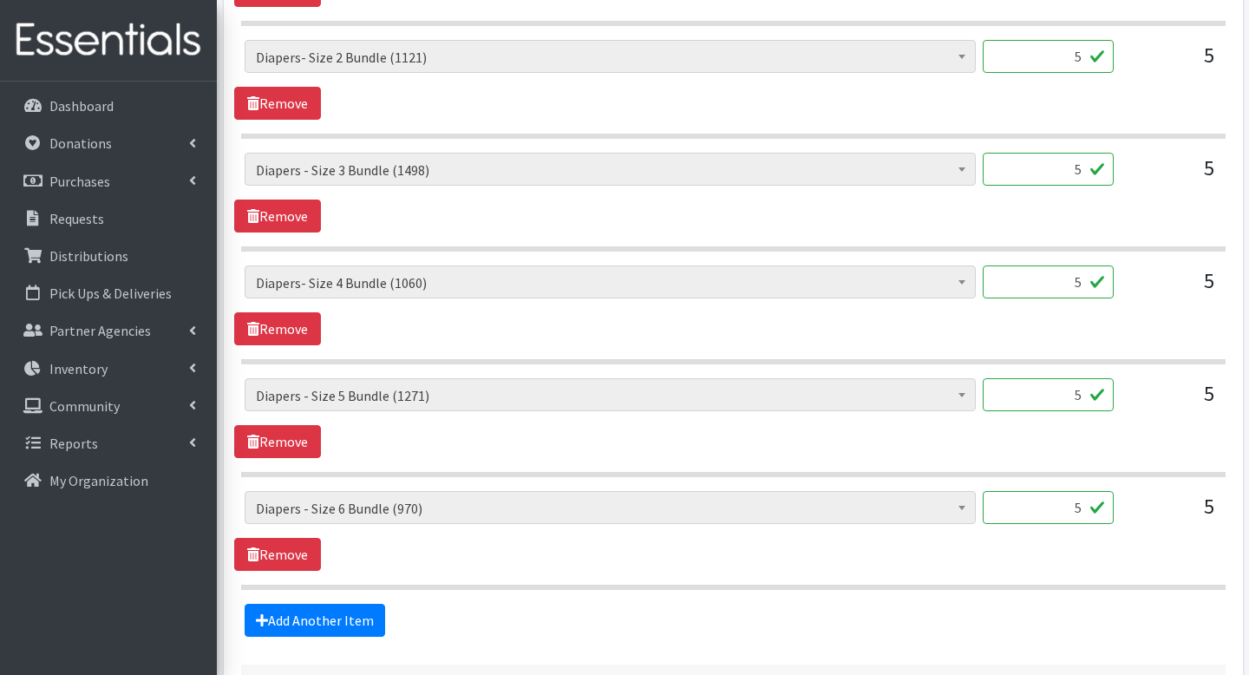
scroll to position [1165, 0]
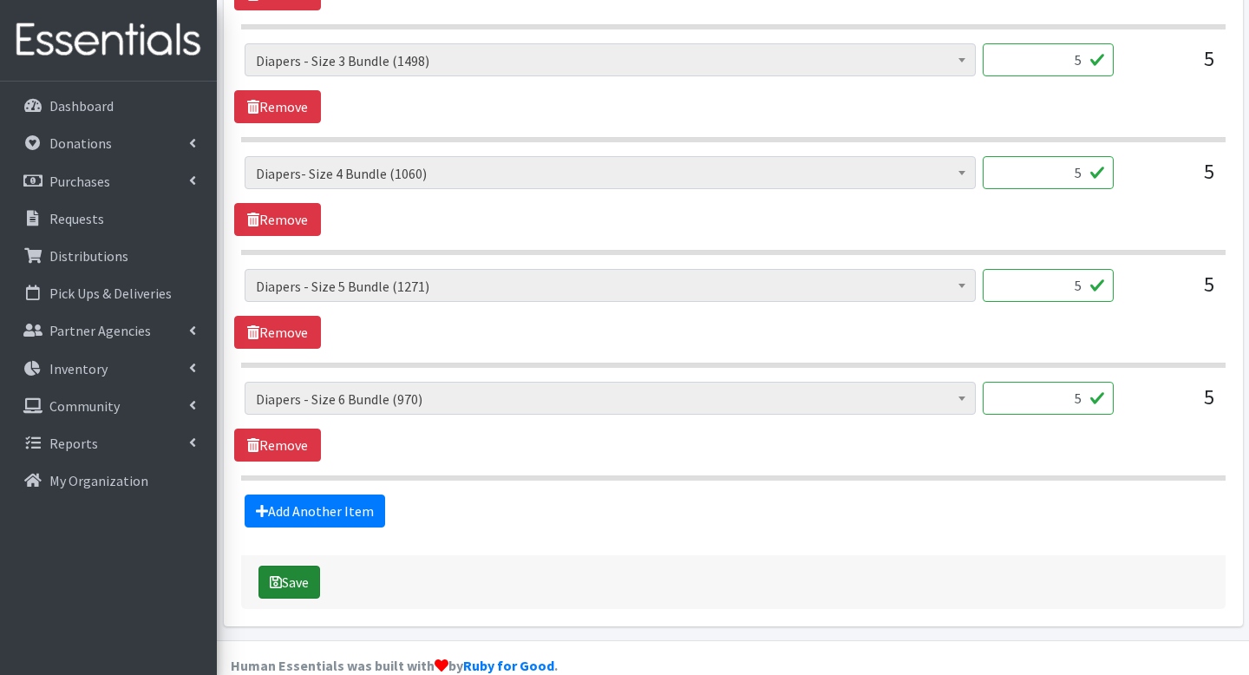
click at [275, 575] on icon "submit" at bounding box center [276, 582] width 12 height 14
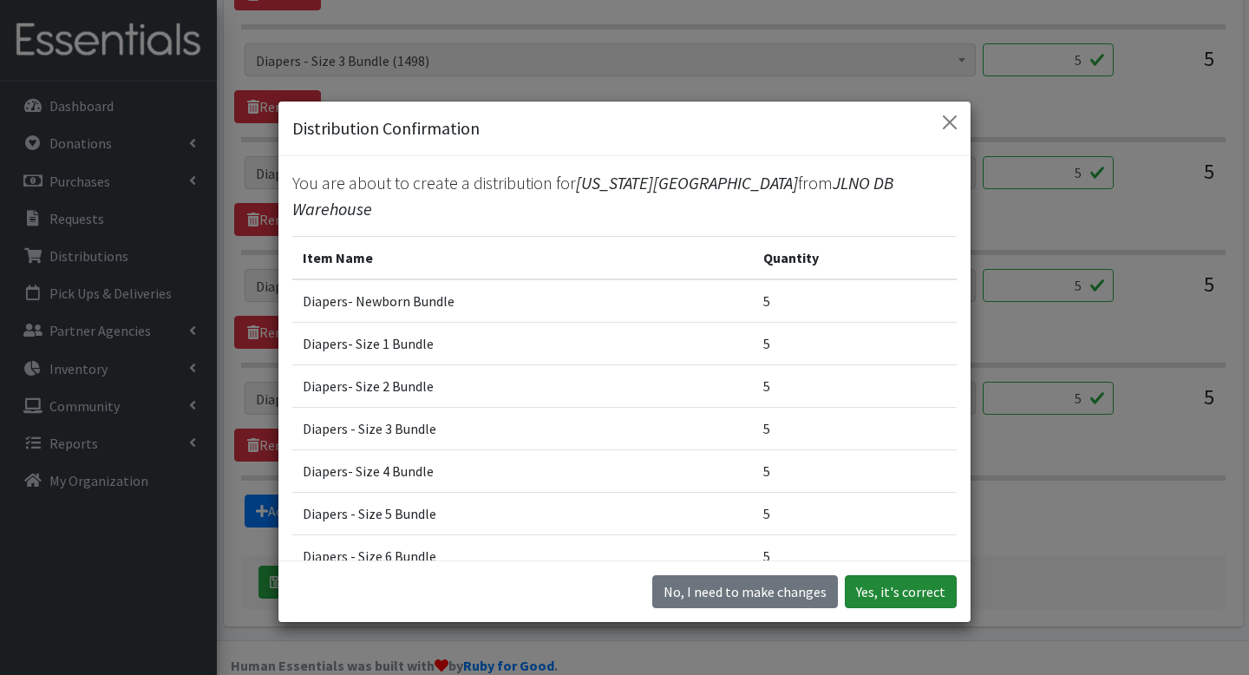
click at [871, 593] on button "Yes, it's correct" at bounding box center [901, 591] width 112 height 33
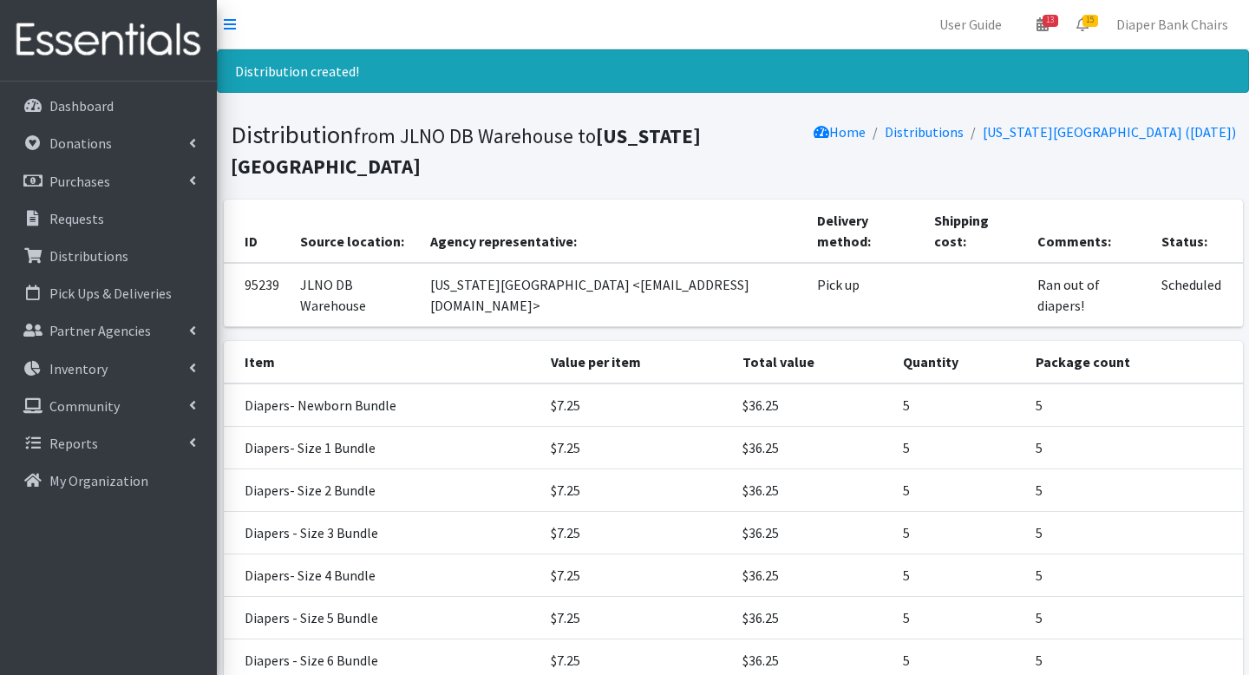
scroll to position [141, 0]
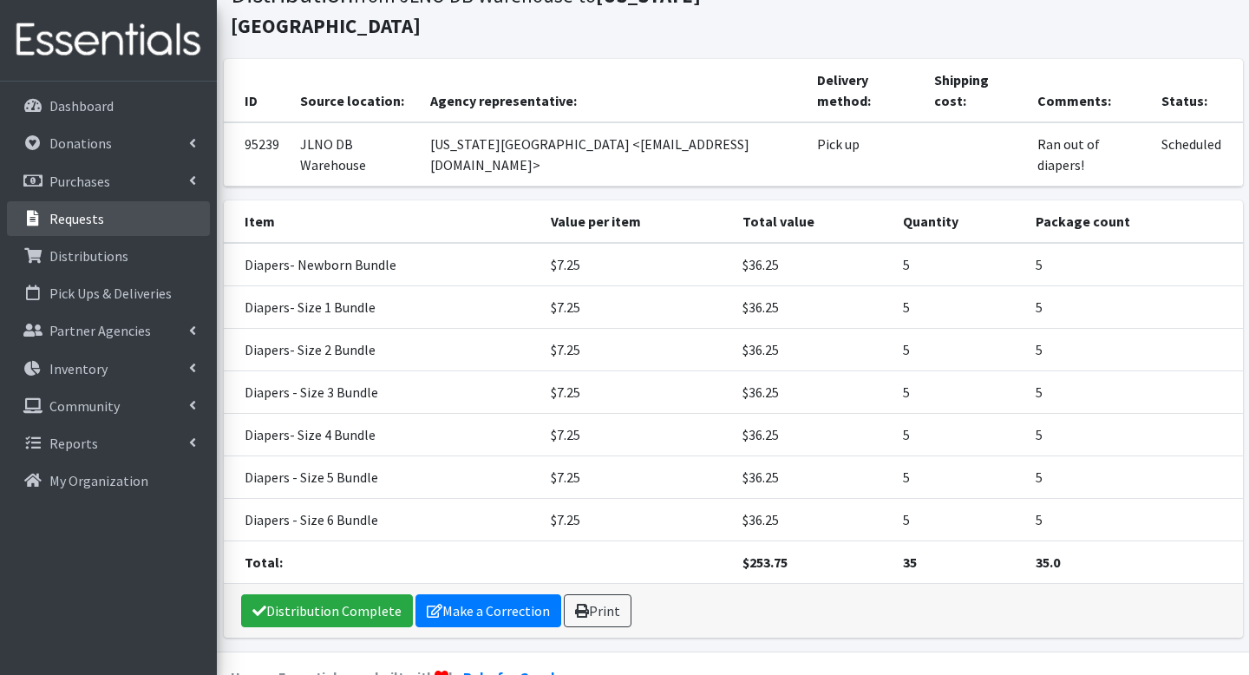
click at [94, 220] on p "Requests" at bounding box center [76, 218] width 55 height 17
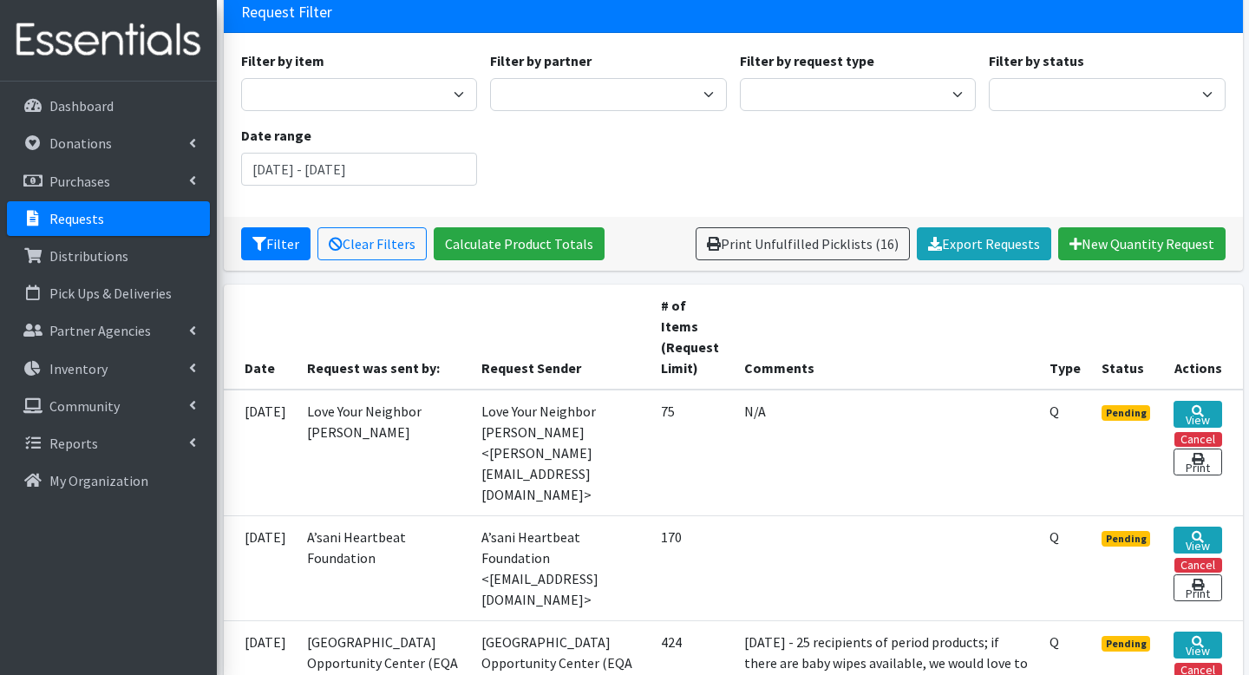
scroll to position [203, 0]
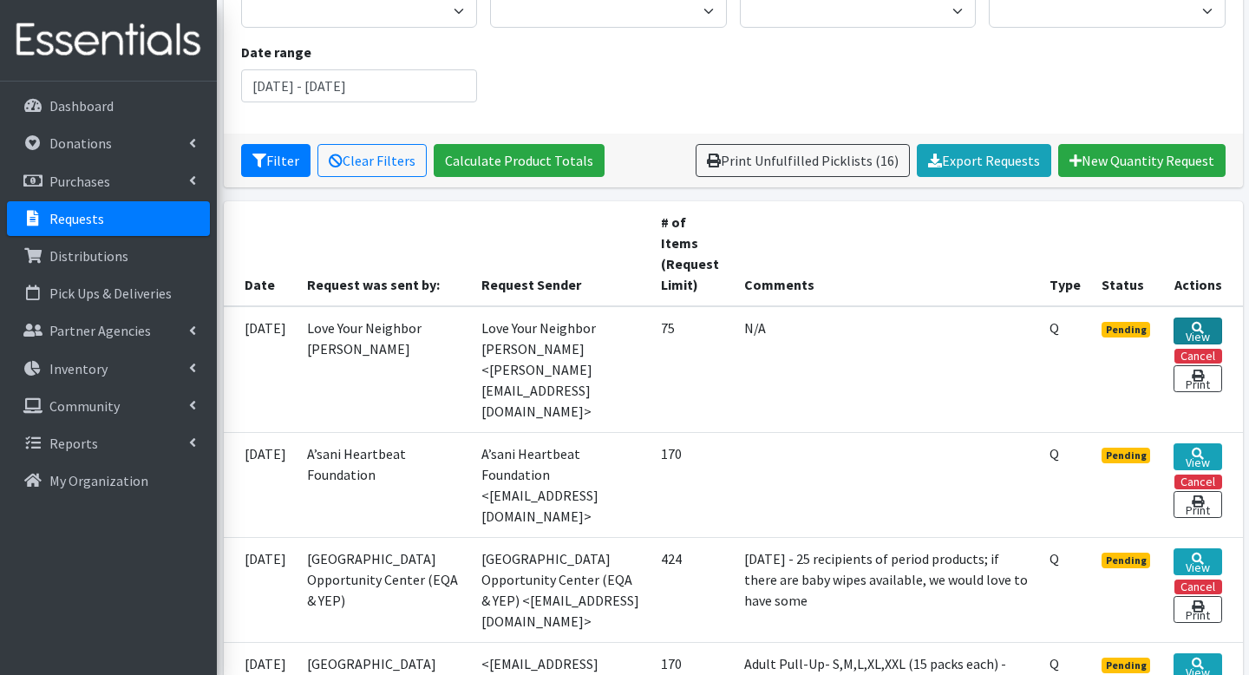
click at [1198, 327] on icon at bounding box center [1198, 328] width 12 height 12
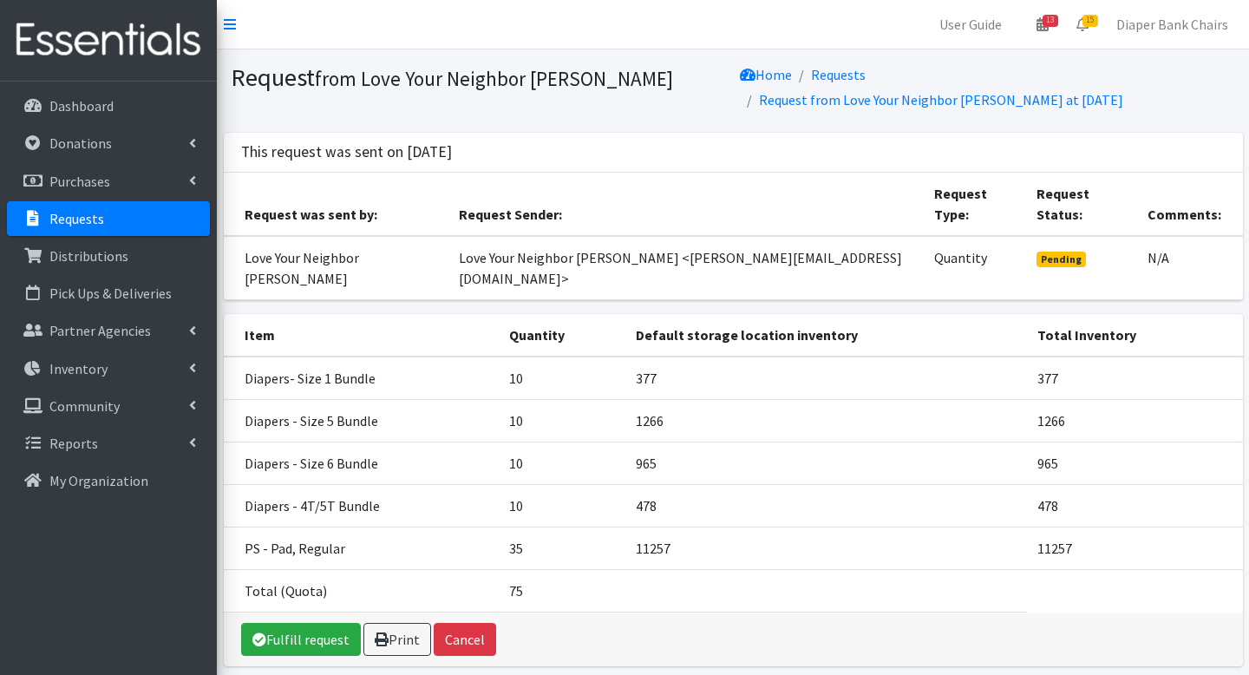
scroll to position [8, 0]
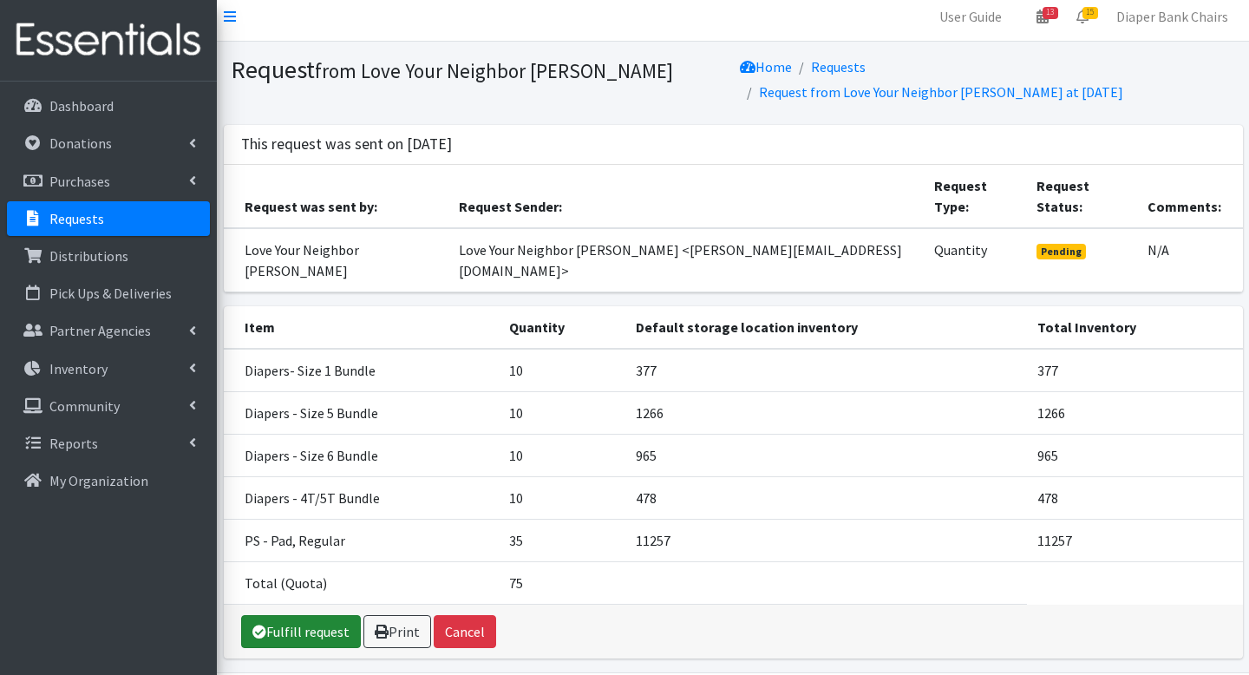
click at [263, 615] on link "Fulfill request" at bounding box center [301, 631] width 120 height 33
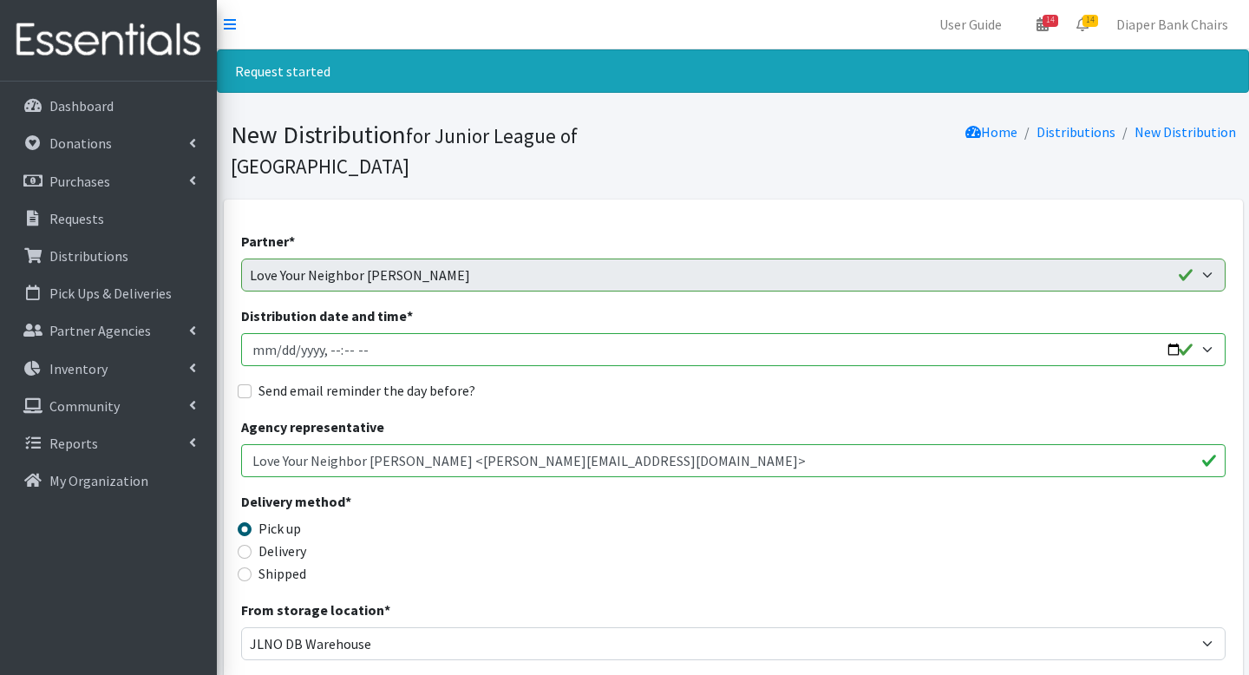
click at [1165, 333] on input "Distribution date and time *" at bounding box center [733, 349] width 985 height 33
type input "2025-08-22T09:00"
click at [239, 384] on input "Send email reminder the day before?" at bounding box center [245, 391] width 14 height 14
checkbox input "true"
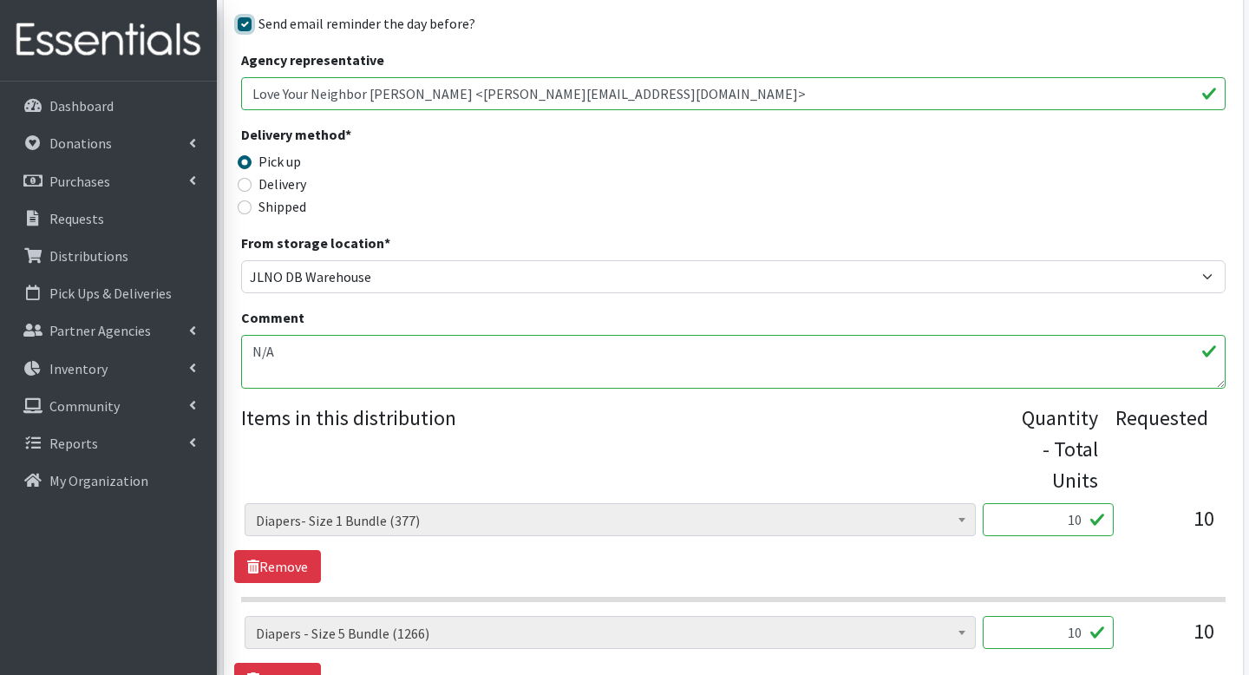
scroll to position [940, 0]
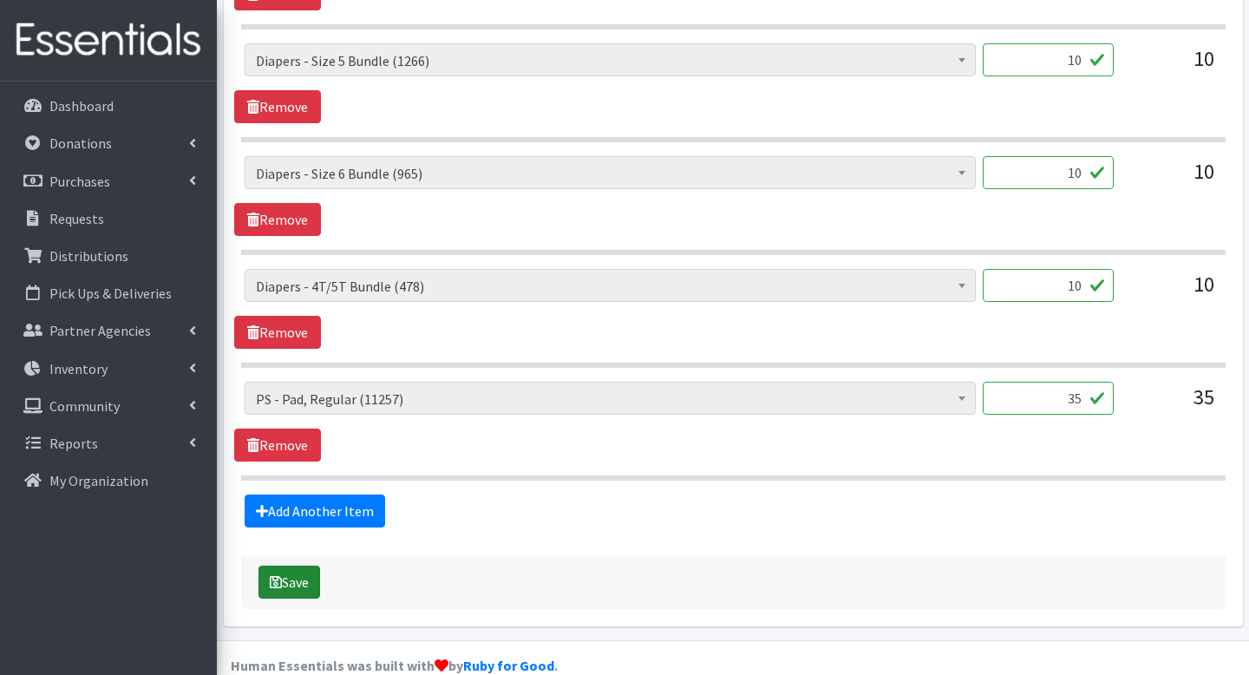
click at [291, 566] on button "Save" at bounding box center [290, 582] width 62 height 33
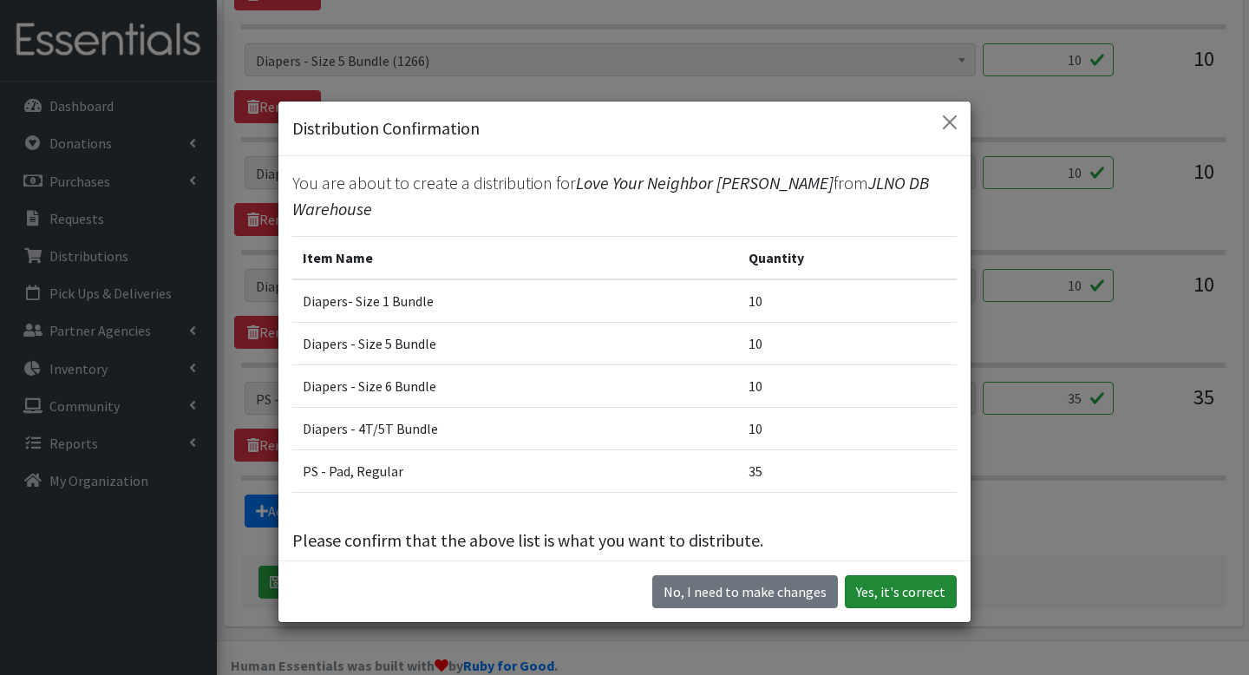
click at [891, 586] on button "Yes, it's correct" at bounding box center [901, 591] width 112 height 33
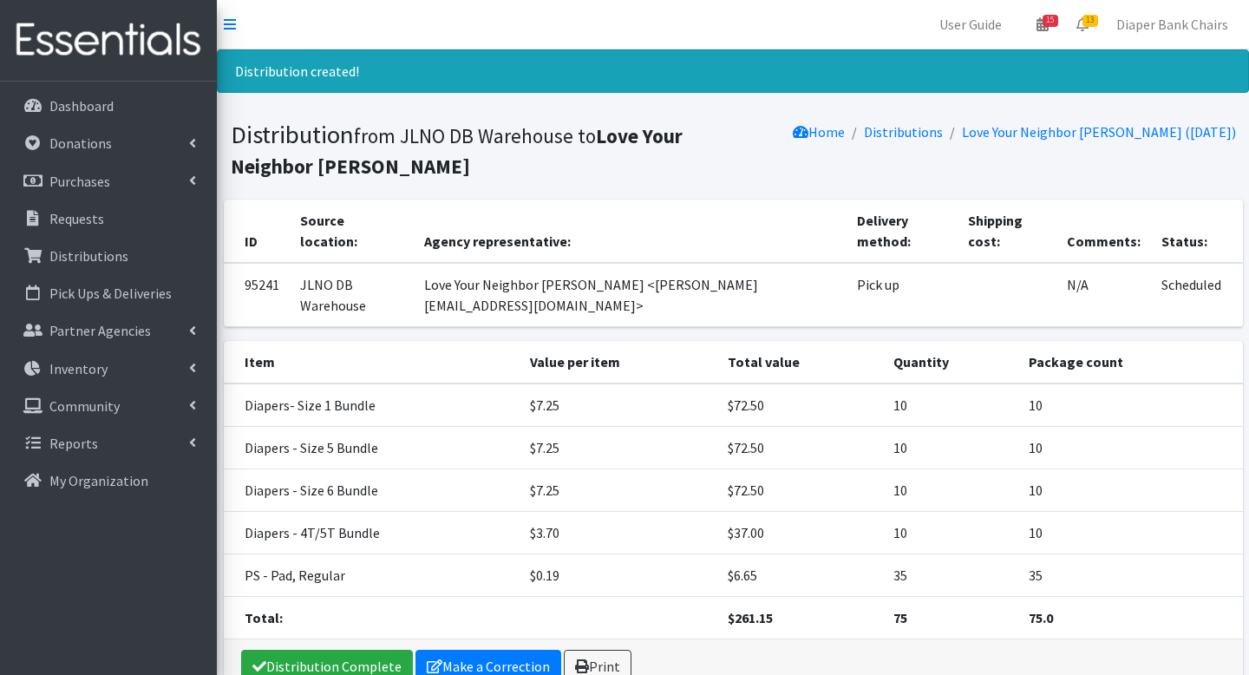
scroll to position [48, 0]
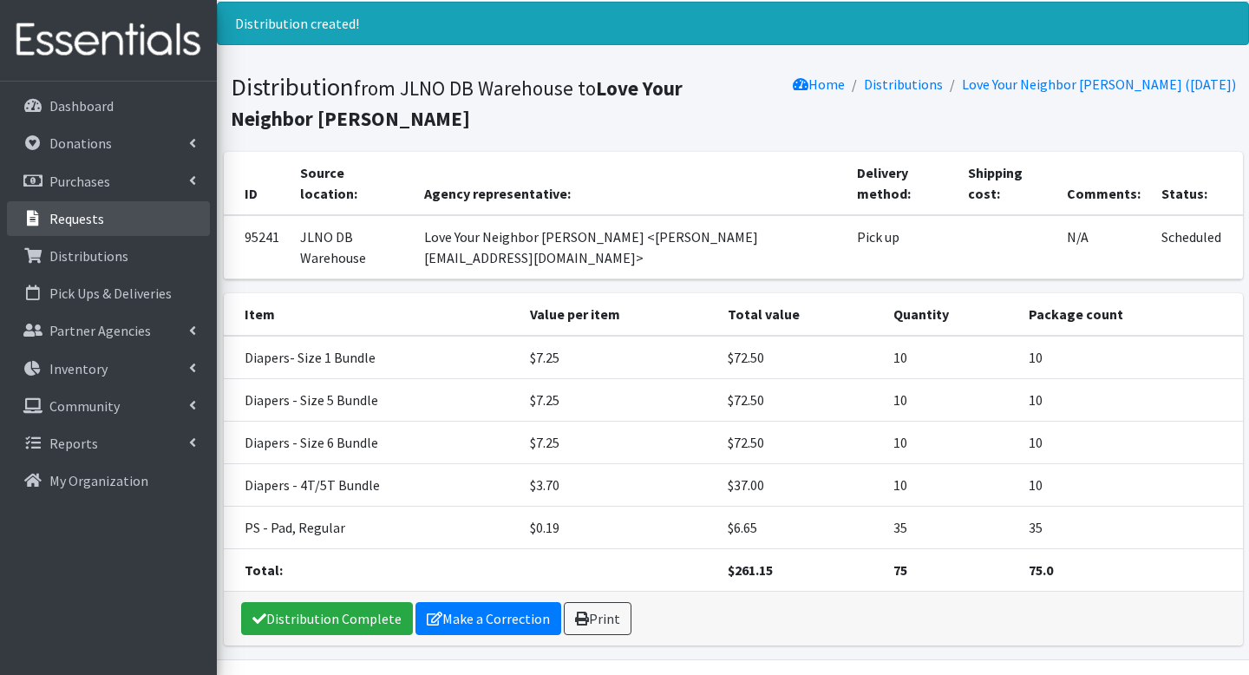
click at [59, 213] on p "Requests" at bounding box center [76, 218] width 55 height 17
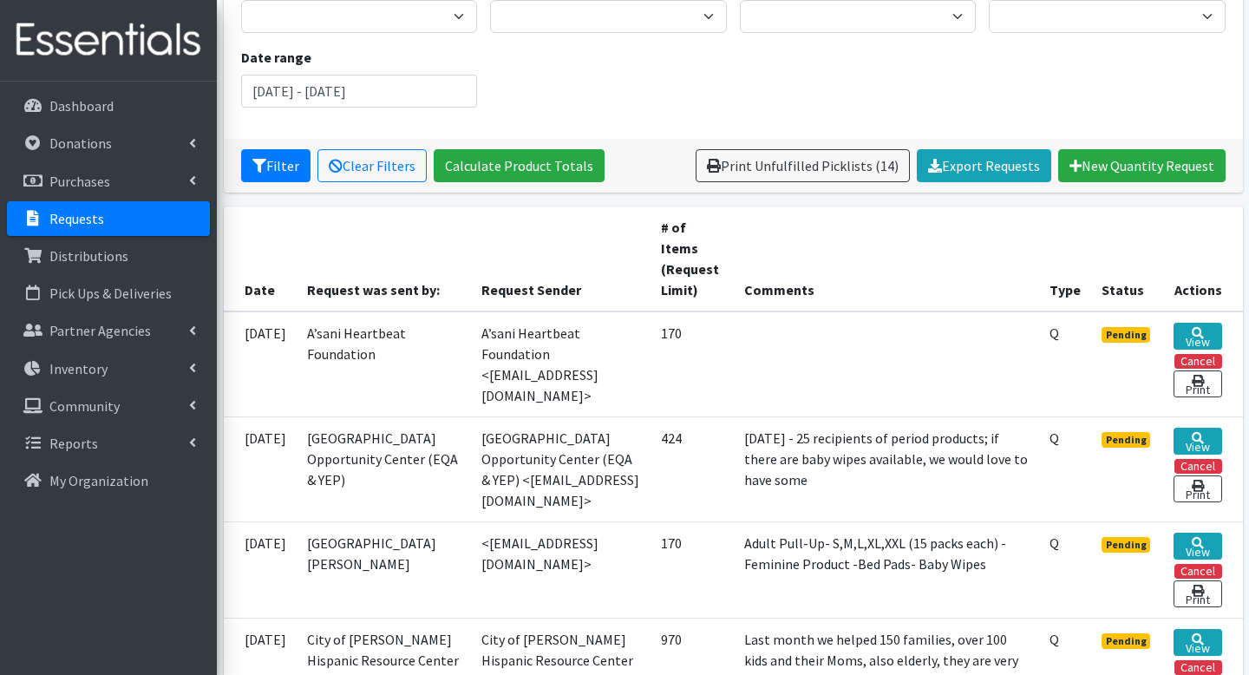
scroll to position [210, 0]
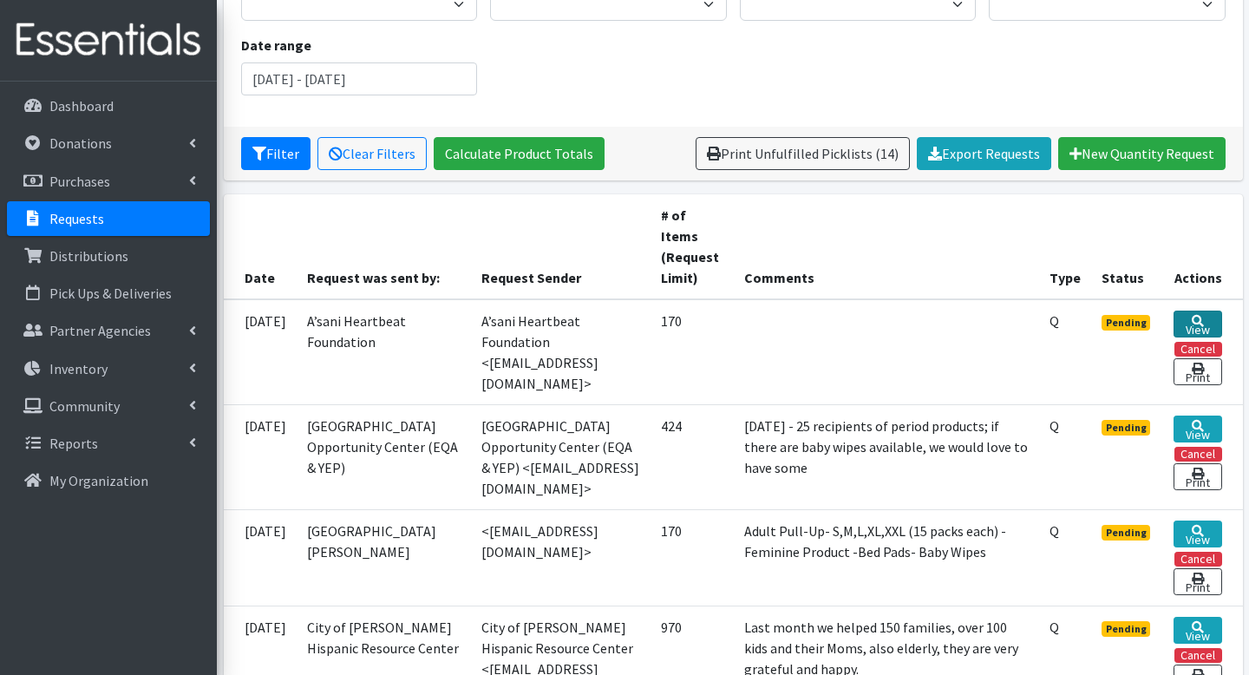
click at [1210, 327] on link "View" at bounding box center [1198, 324] width 48 height 27
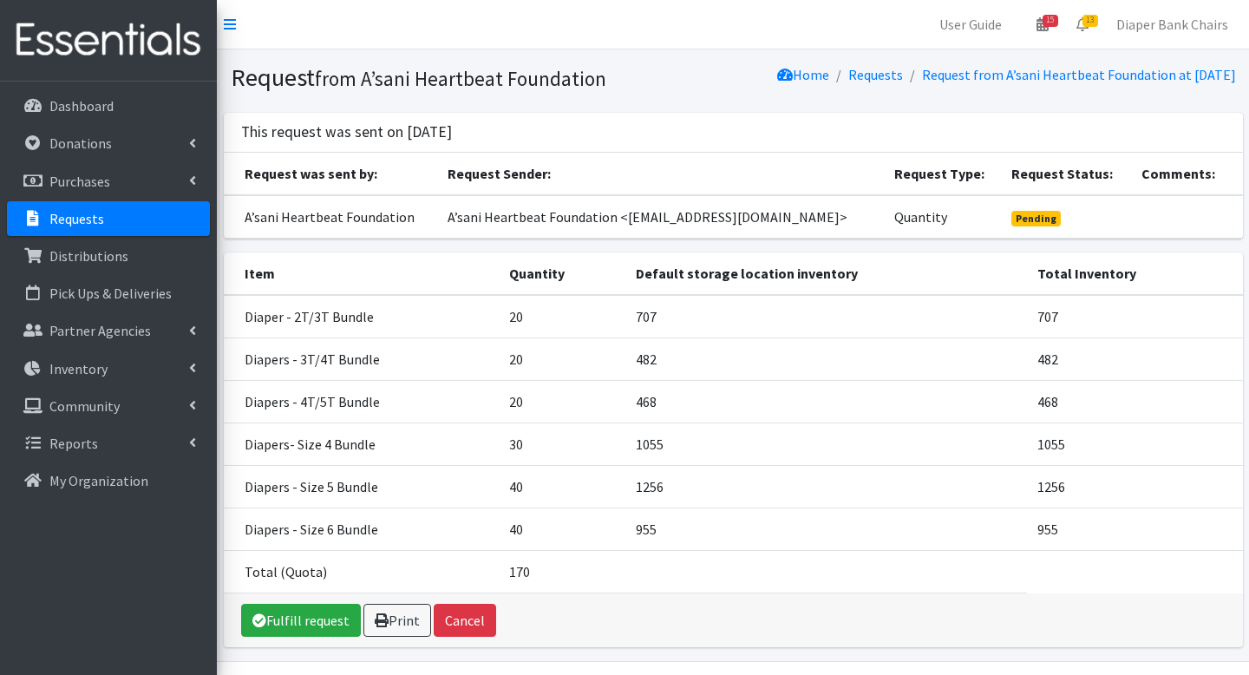
scroll to position [50, 0]
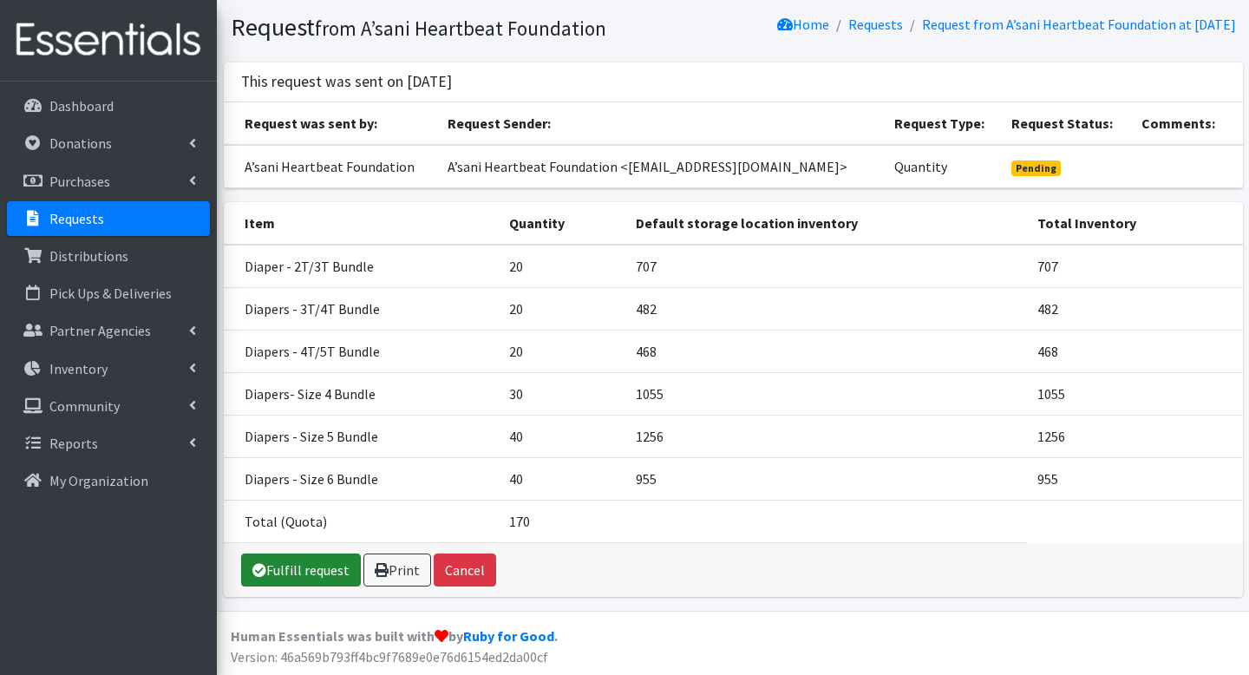
click at [312, 569] on link "Fulfill request" at bounding box center [301, 570] width 120 height 33
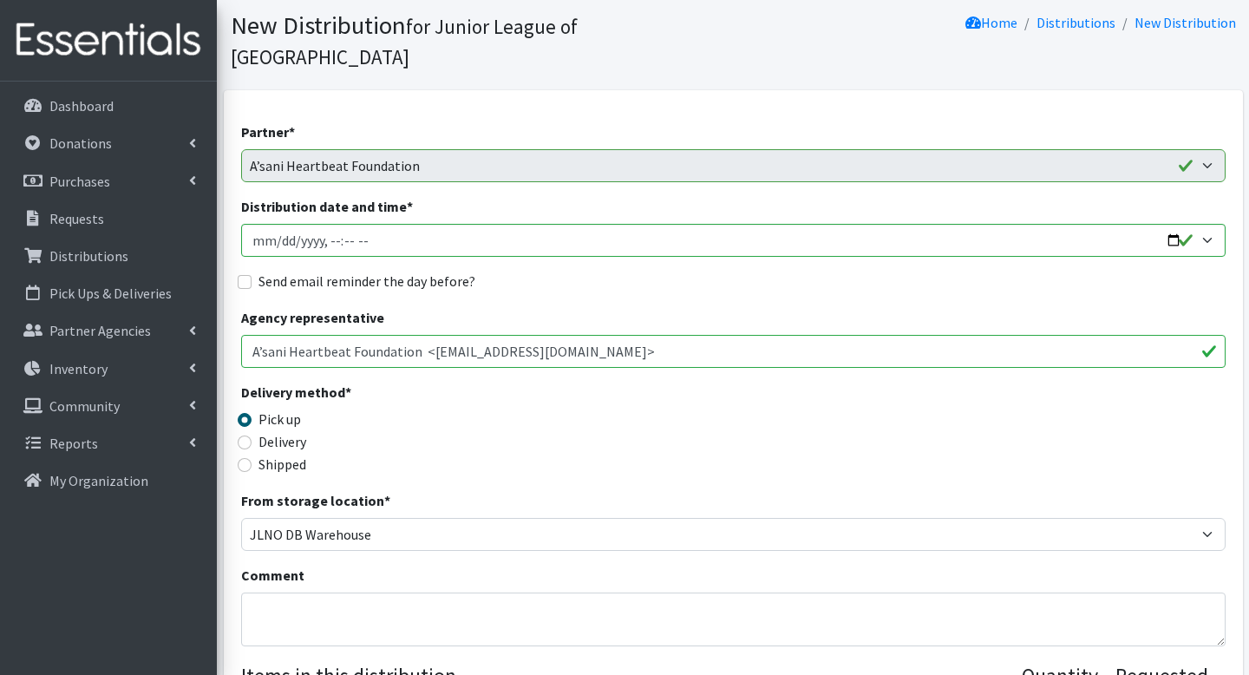
scroll to position [110, 0]
click at [1165, 223] on input "Distribution date and time *" at bounding box center [733, 239] width 985 height 33
type input "2025-08-22T09:00"
click at [702, 306] on div "Agency representative A’sani Heartbeat Foundation <bree@asanihf.org>" at bounding box center [733, 336] width 985 height 61
click at [245, 274] on input "Send email reminder the day before?" at bounding box center [245, 281] width 14 height 14
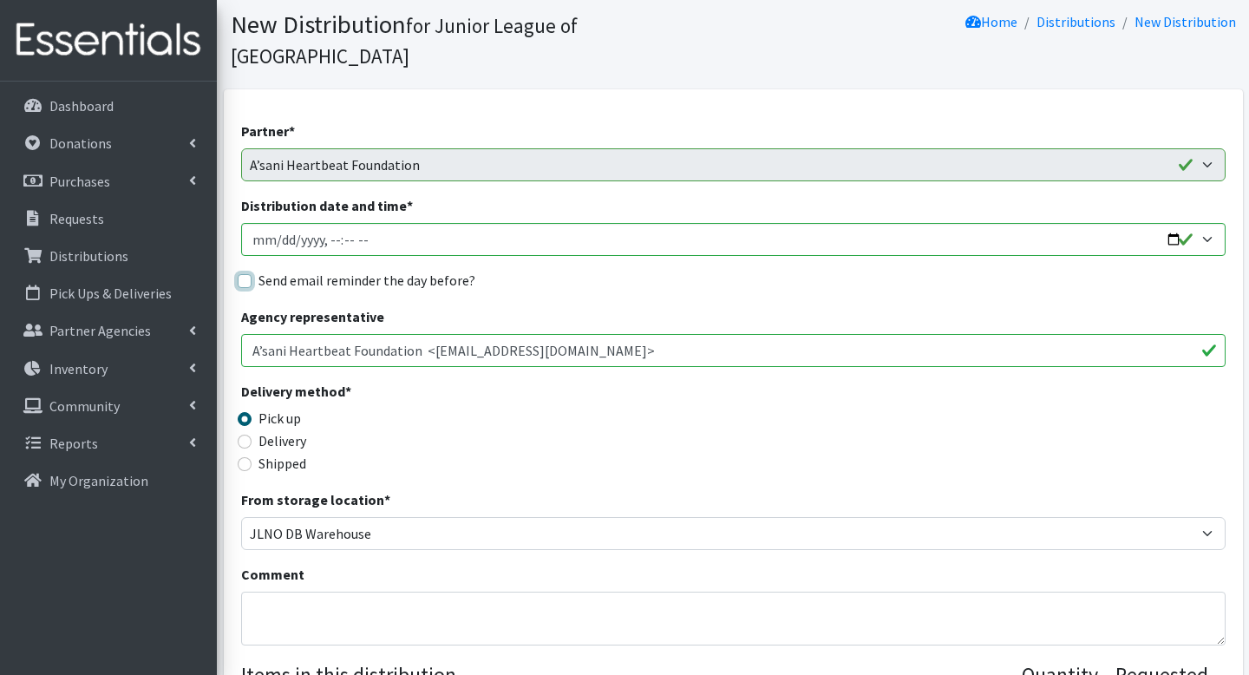
checkbox input "true"
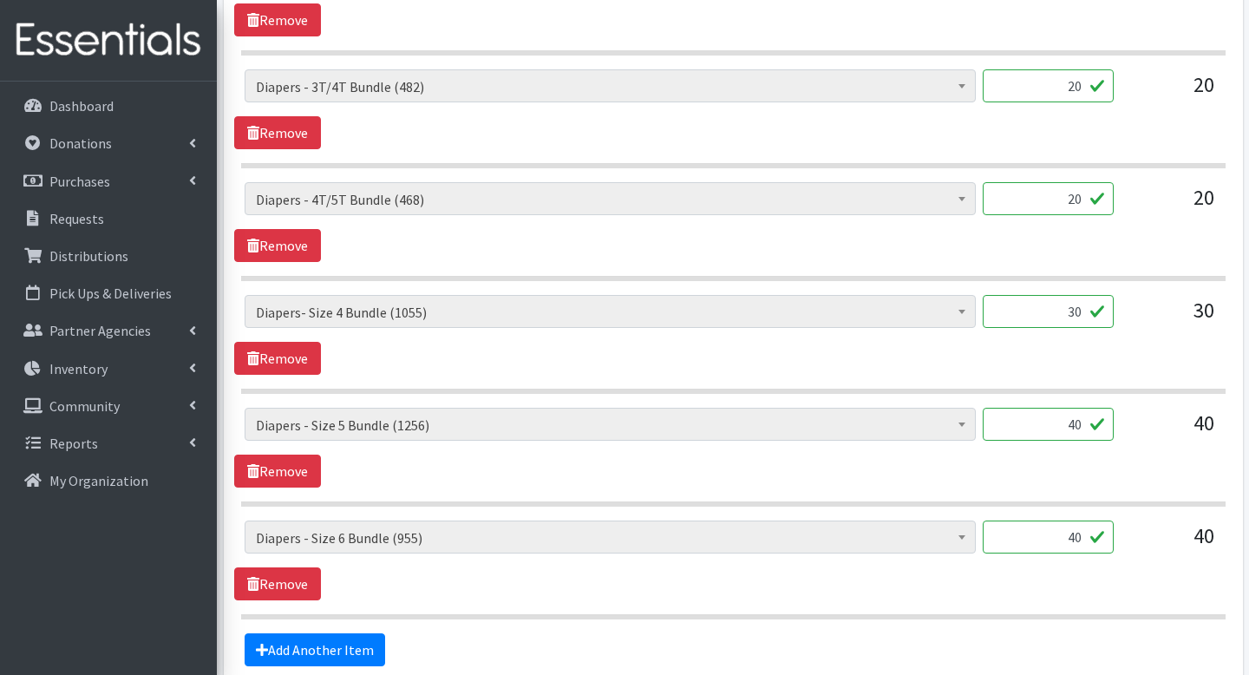
scroll to position [947, 0]
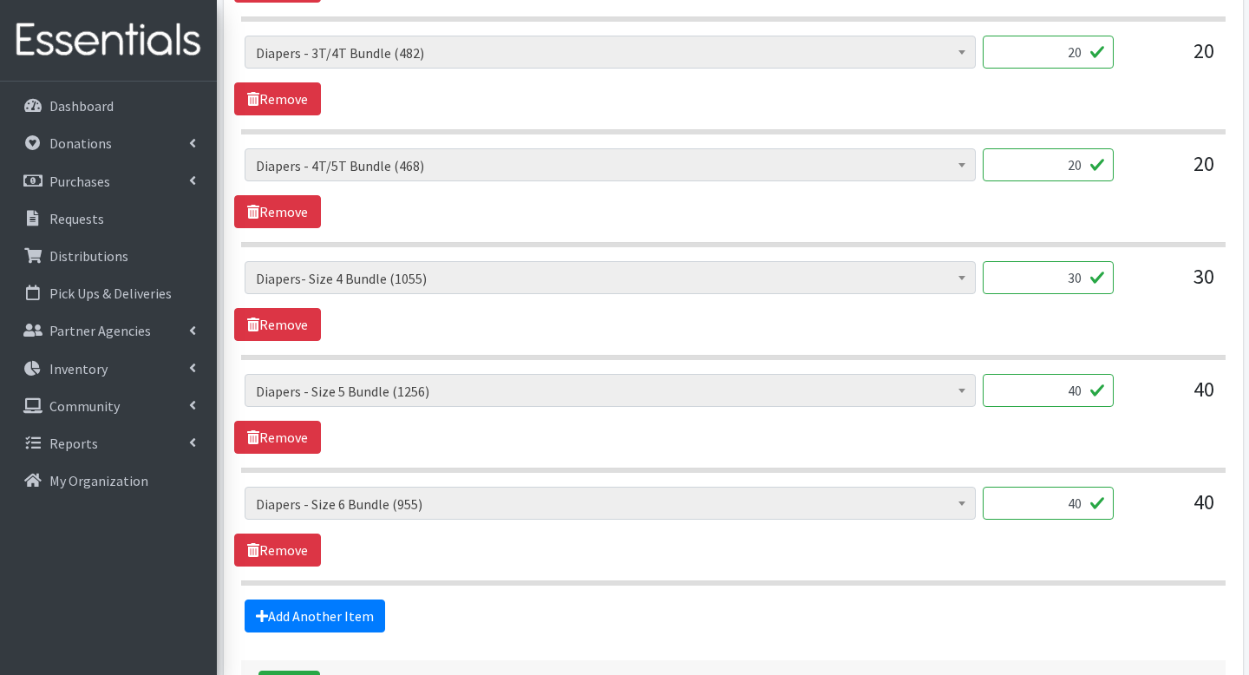
drag, startPoint x: 1054, startPoint y: 362, endPoint x: 1102, endPoint y: 363, distance: 47.7
click at [1102, 374] on input "40" at bounding box center [1048, 390] width 131 height 33
type input "30"
drag, startPoint x: 1069, startPoint y: 476, endPoint x: 1112, endPoint y: 479, distance: 43.5
click at [1112, 487] on input "40" at bounding box center [1048, 503] width 131 height 33
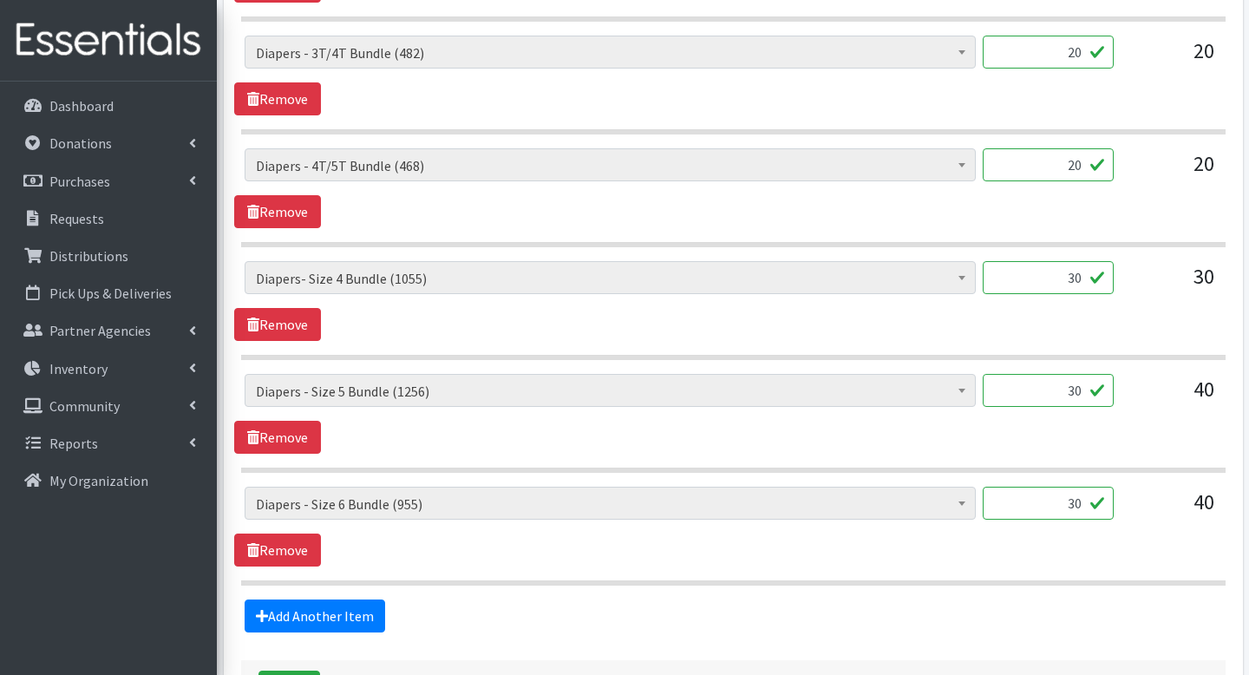
type input "30"
drag, startPoint x: 1053, startPoint y: 249, endPoint x: 1103, endPoint y: 256, distance: 49.9
click at [1103, 261] on input "30" at bounding box center [1048, 277] width 131 height 33
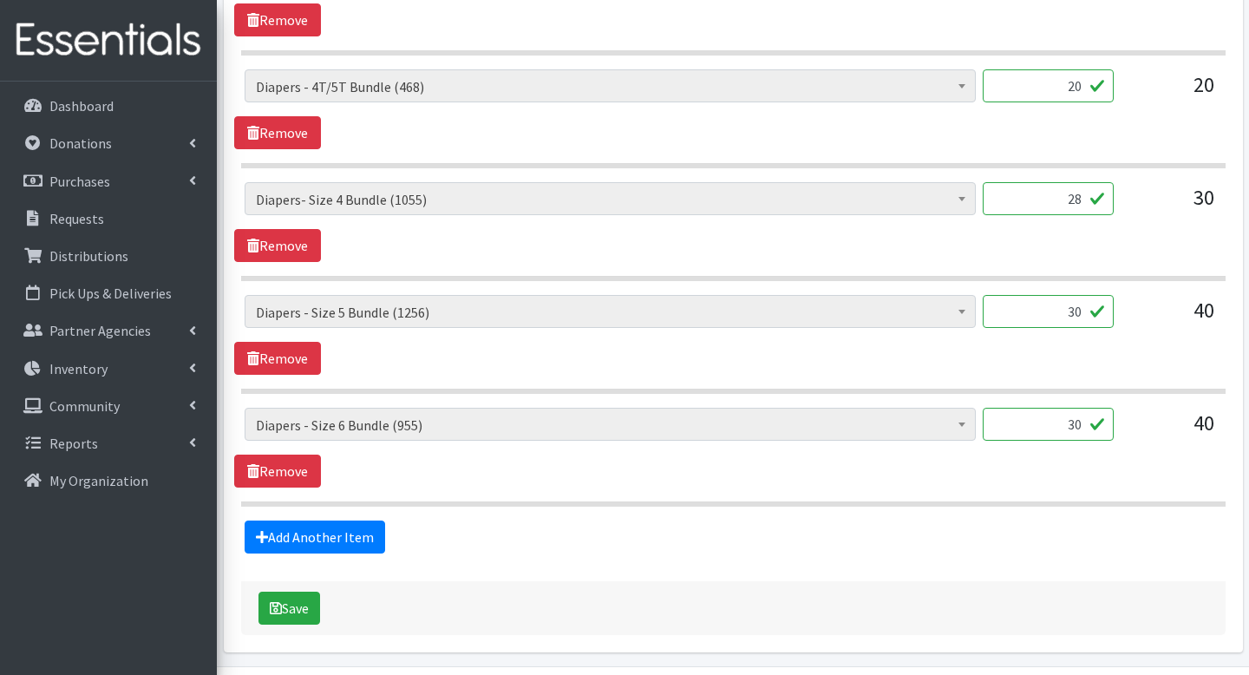
scroll to position [1028, 0]
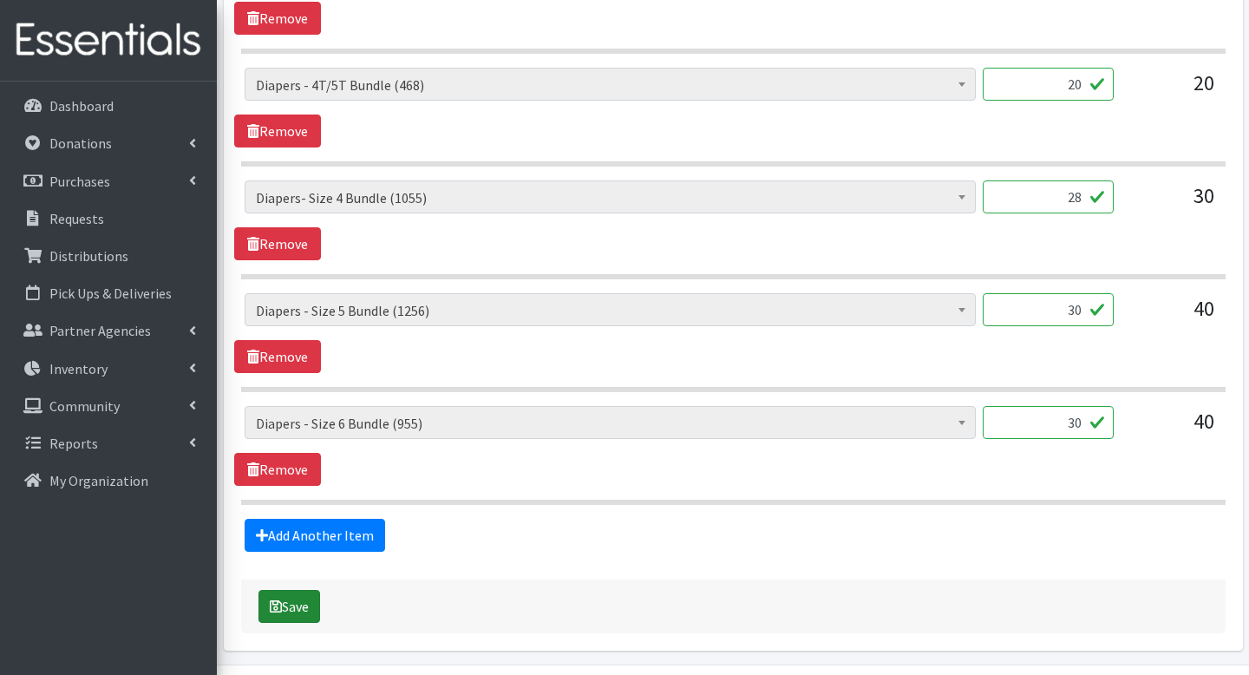
type input "28"
click at [284, 590] on button "Save" at bounding box center [290, 606] width 62 height 33
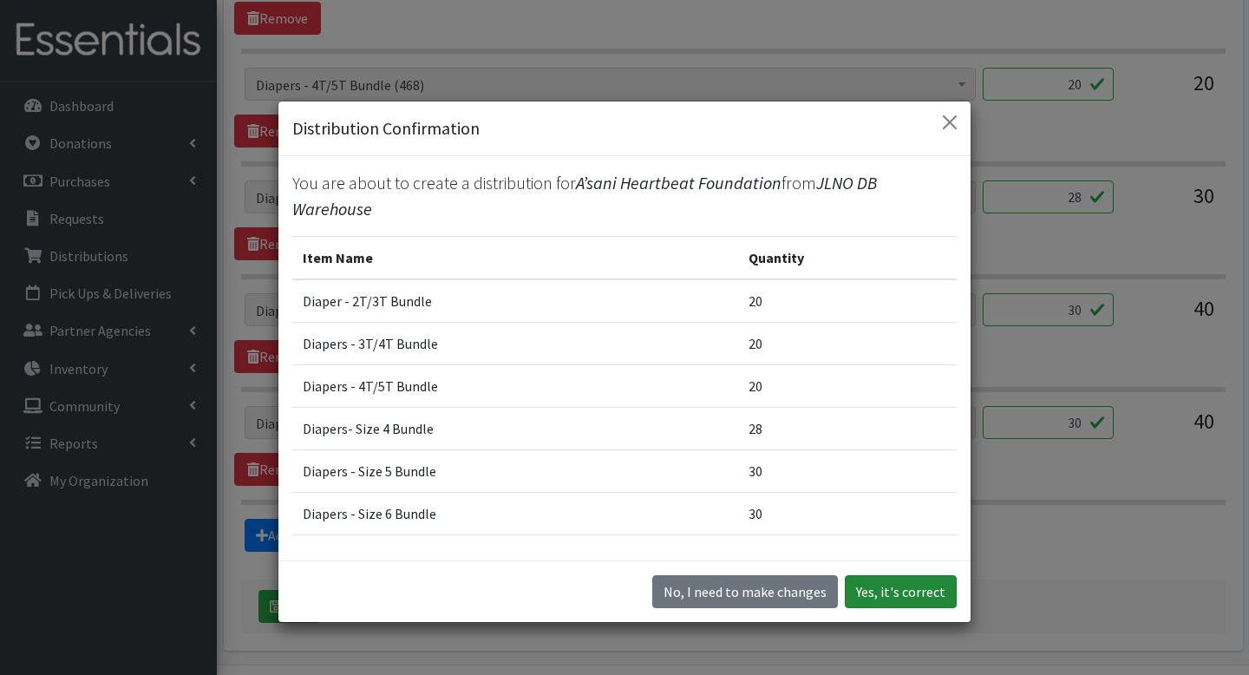
click at [890, 586] on button "Yes, it's correct" at bounding box center [901, 591] width 112 height 33
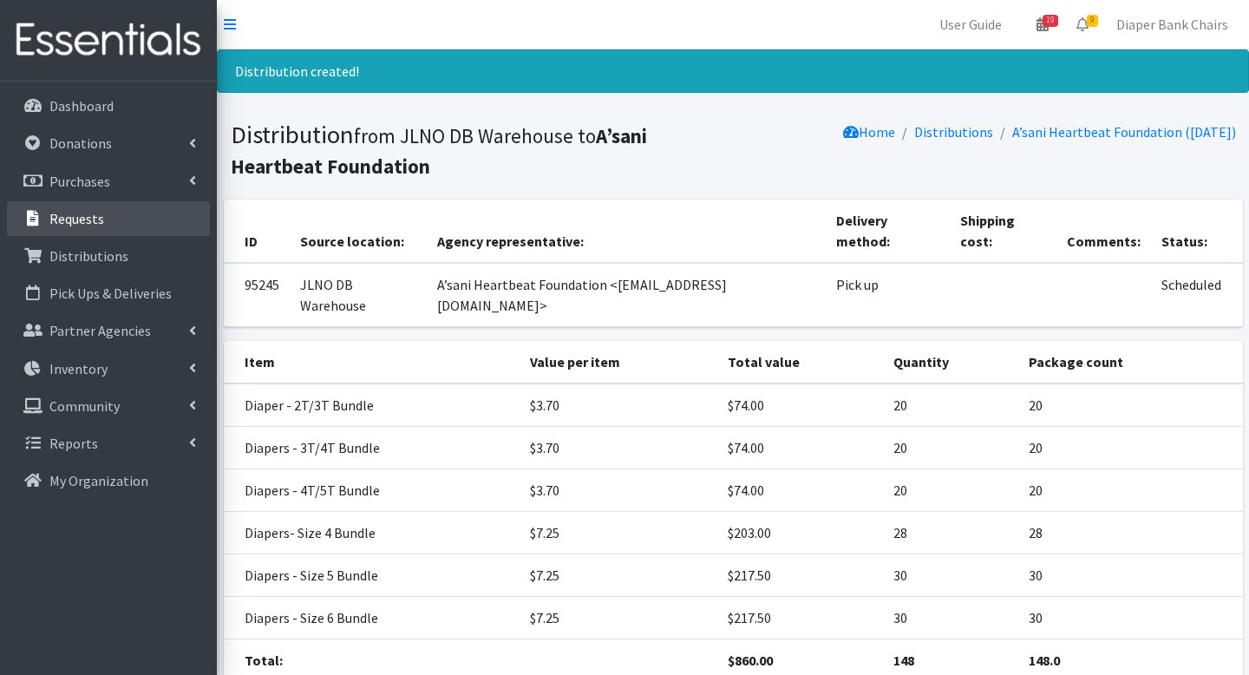
click at [77, 229] on link "Requests" at bounding box center [108, 218] width 203 height 35
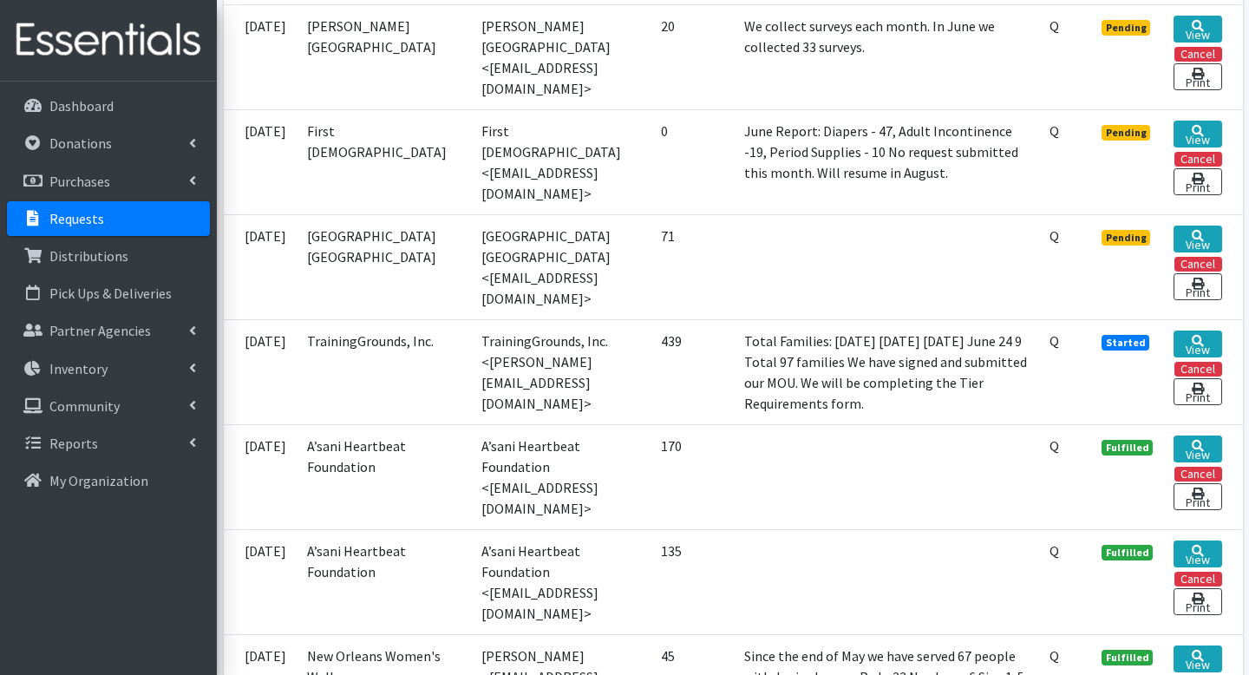
scroll to position [1097, 0]
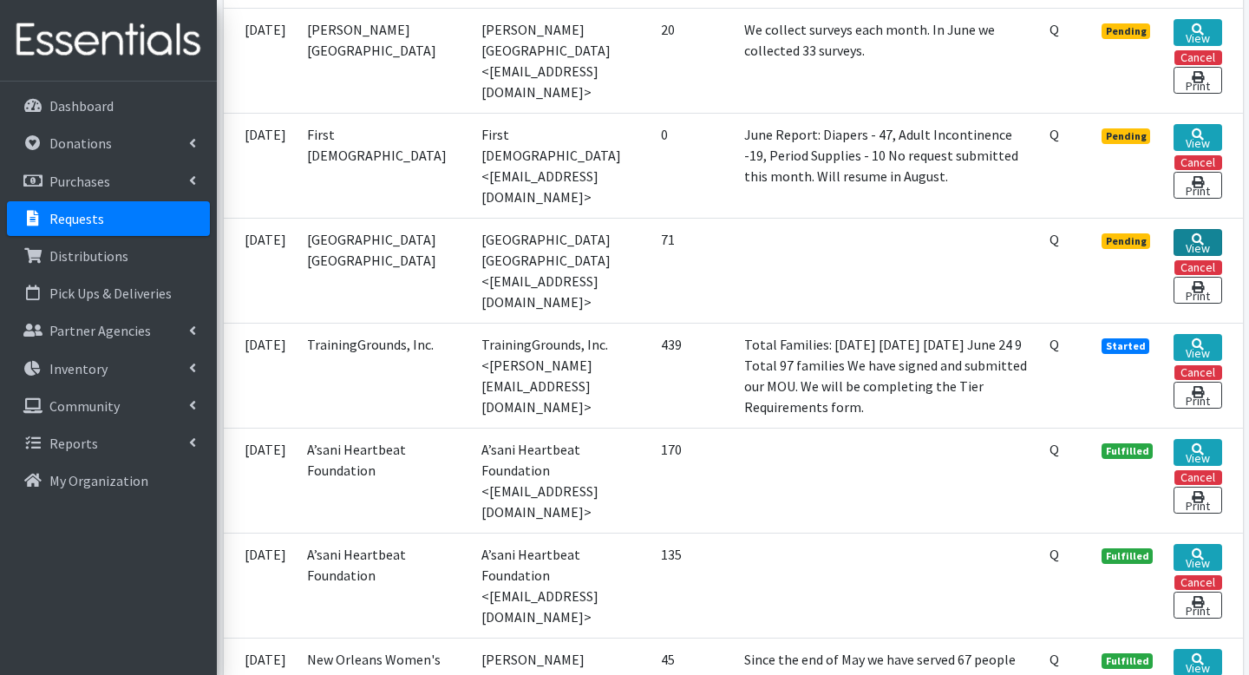
click at [1196, 233] on icon at bounding box center [1198, 239] width 12 height 12
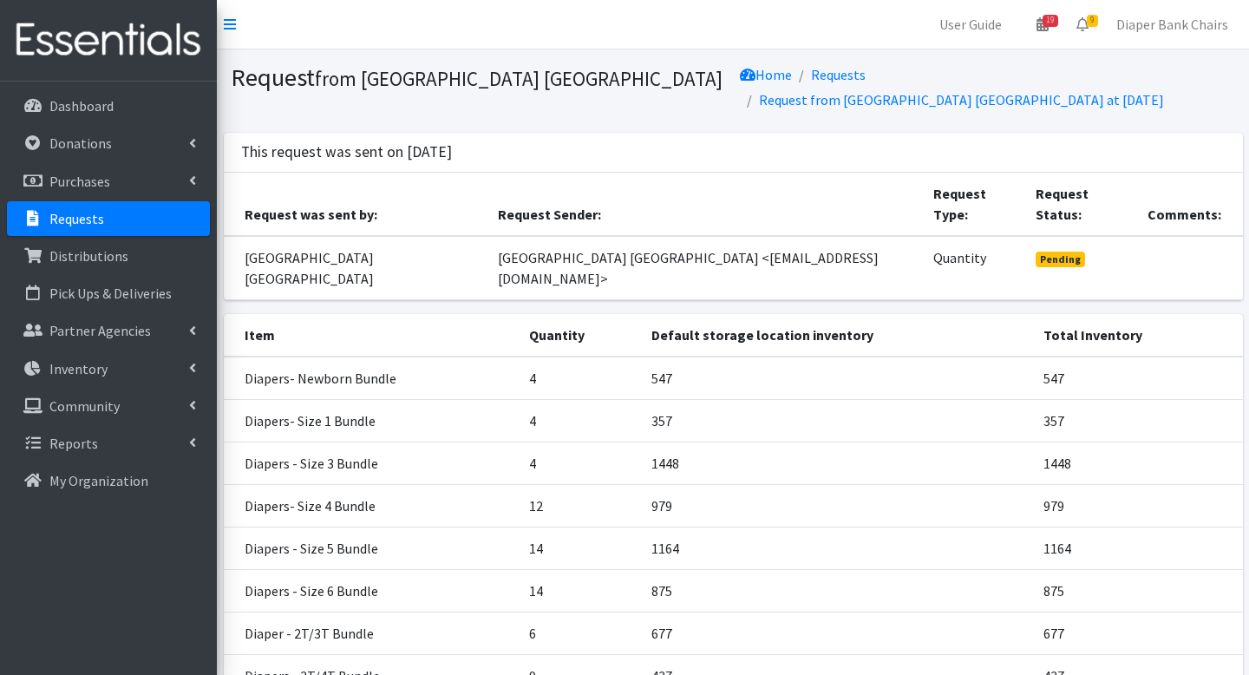
scroll to position [178, 0]
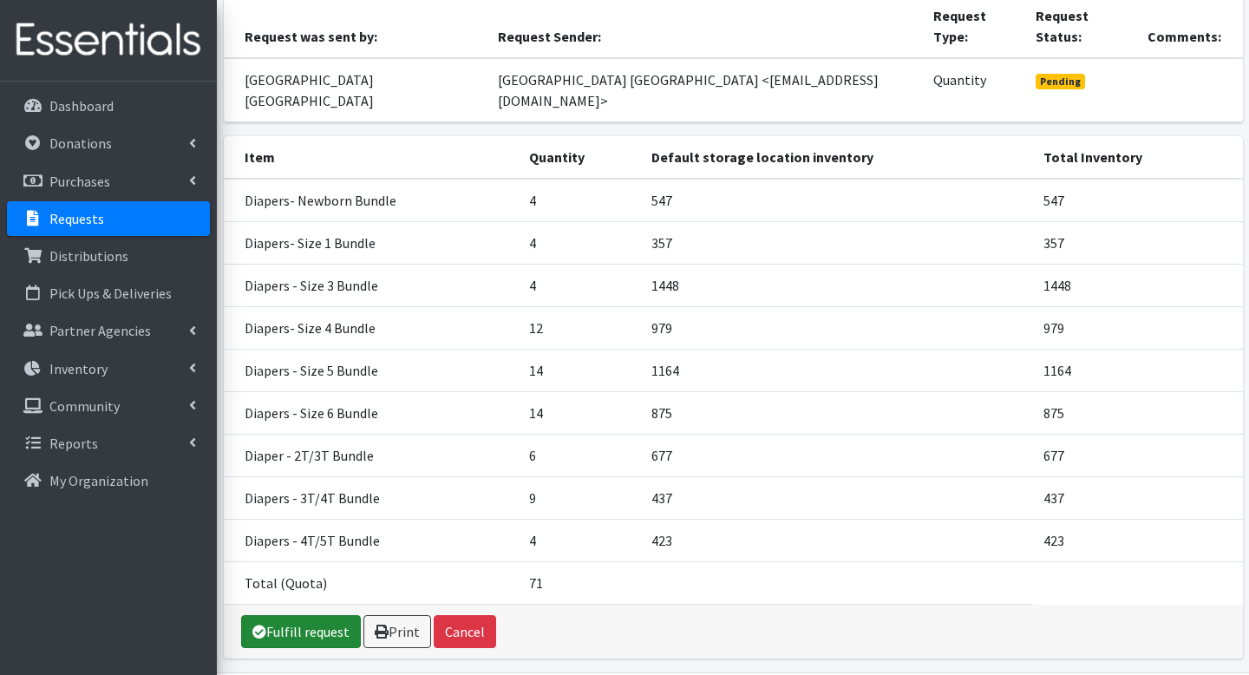
click at [319, 615] on link "Fulfill request" at bounding box center [301, 631] width 120 height 33
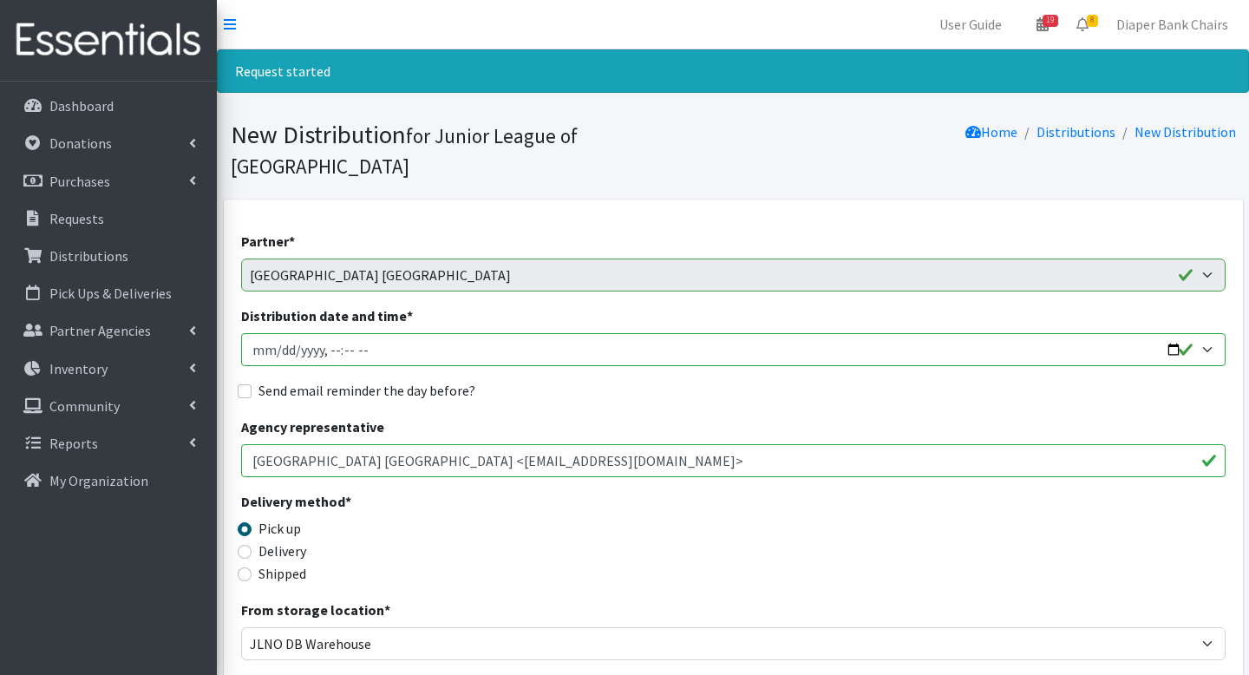
click at [1170, 333] on input "Distribution date and time *" at bounding box center [733, 349] width 985 height 33
type input "2025-08-22T09:00"
click at [625, 416] on div "Agency representative Covenant House New Orleans <kazegami@covenanthouse.org>" at bounding box center [733, 446] width 985 height 61
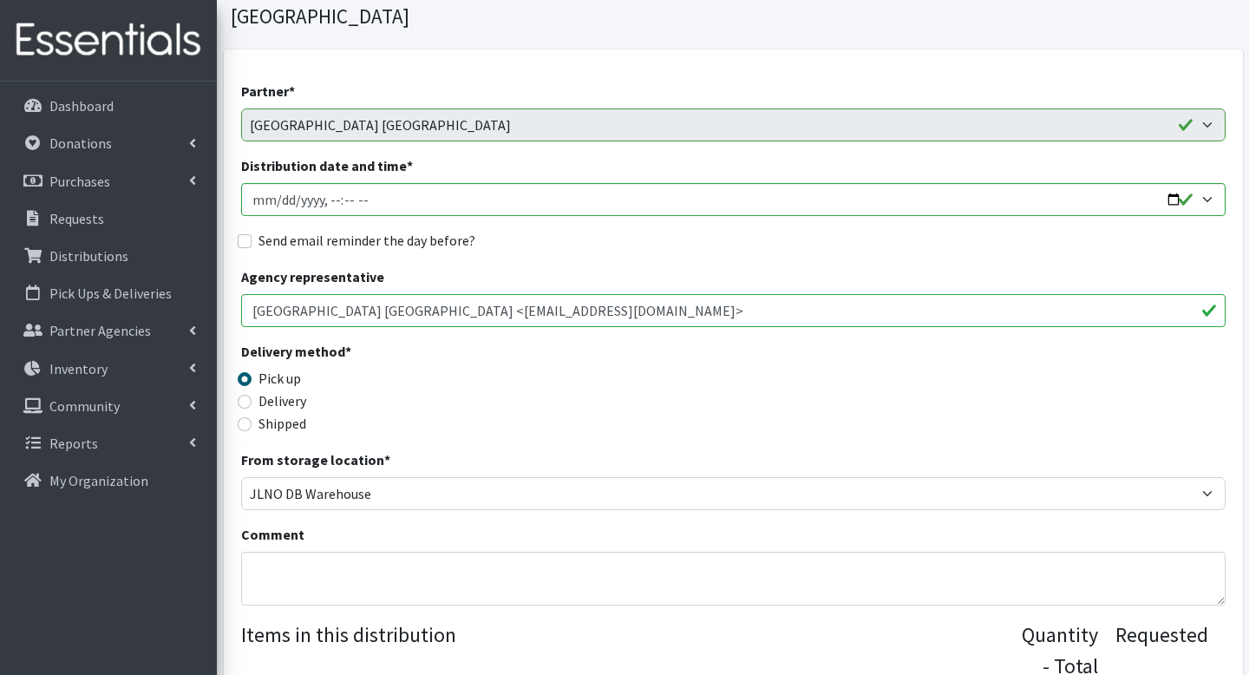
scroll to position [203, 0]
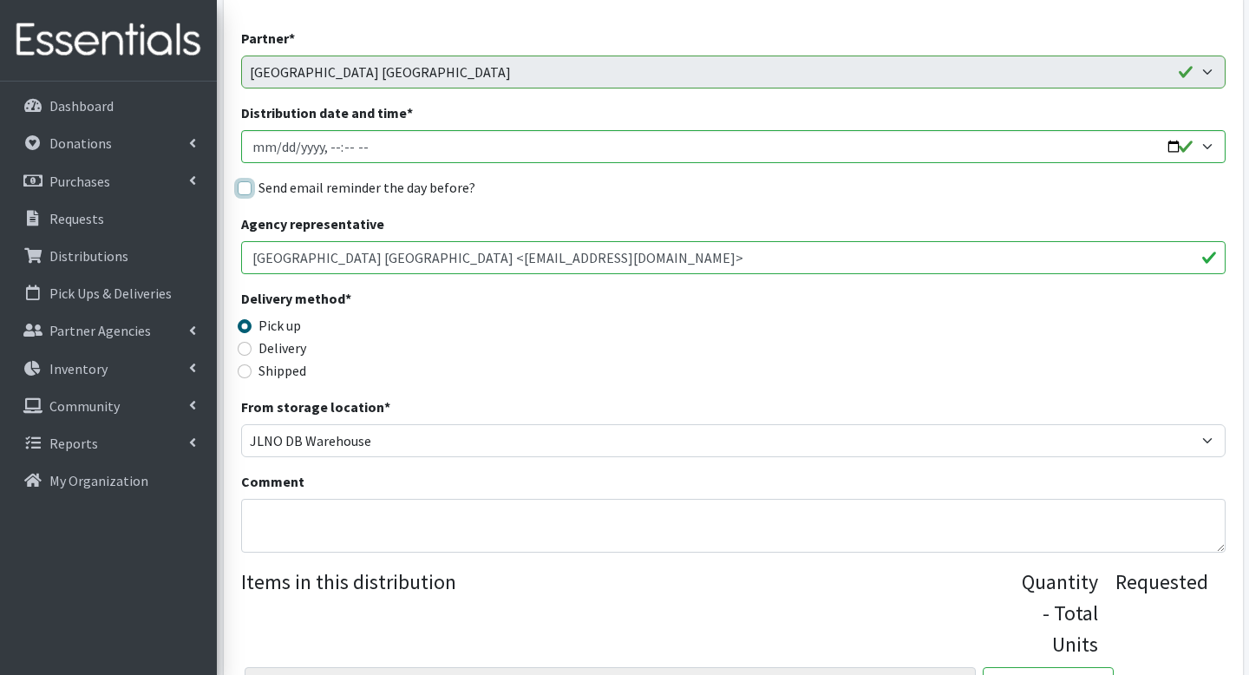
click at [241, 181] on input "Send email reminder the day before?" at bounding box center [245, 188] width 14 height 14
checkbox input "true"
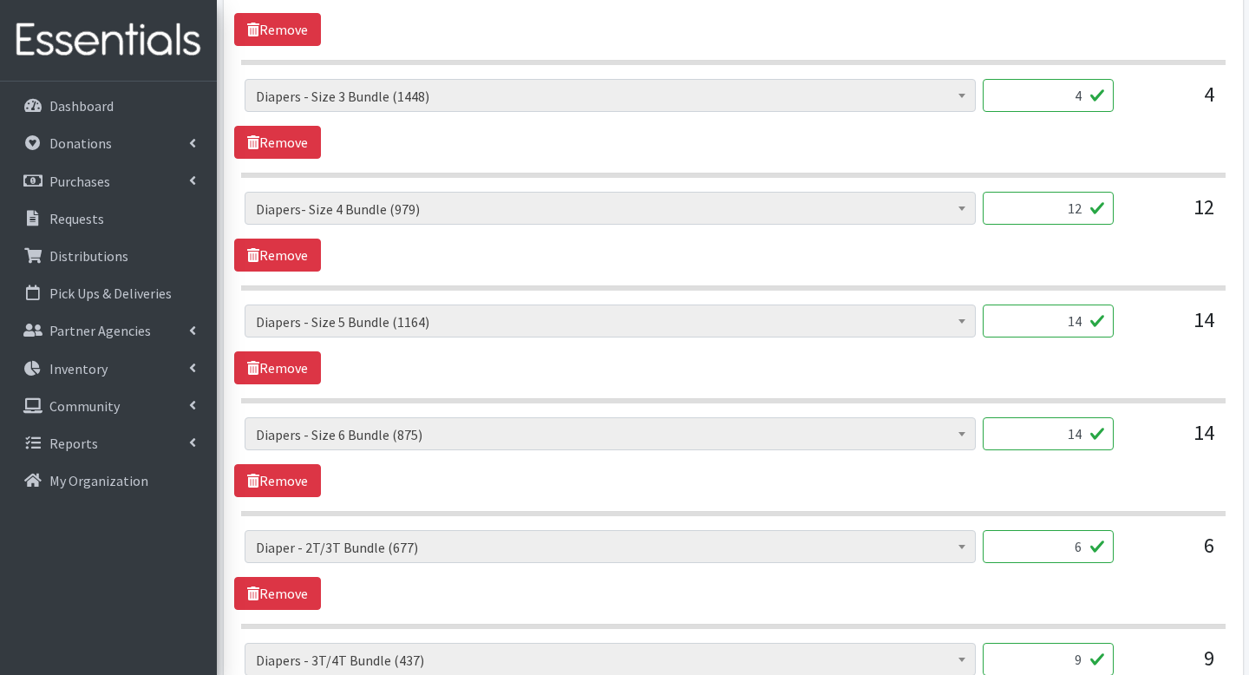
scroll to position [1391, 0]
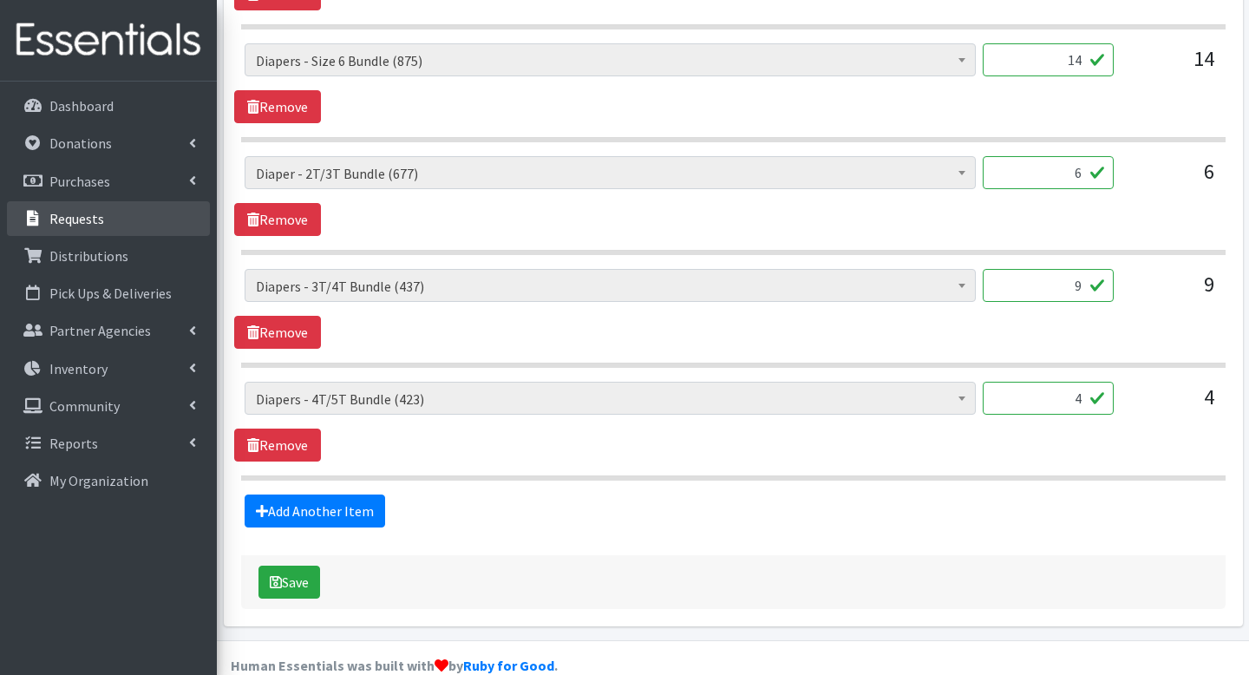
click at [95, 215] on p "Requests" at bounding box center [76, 218] width 55 height 17
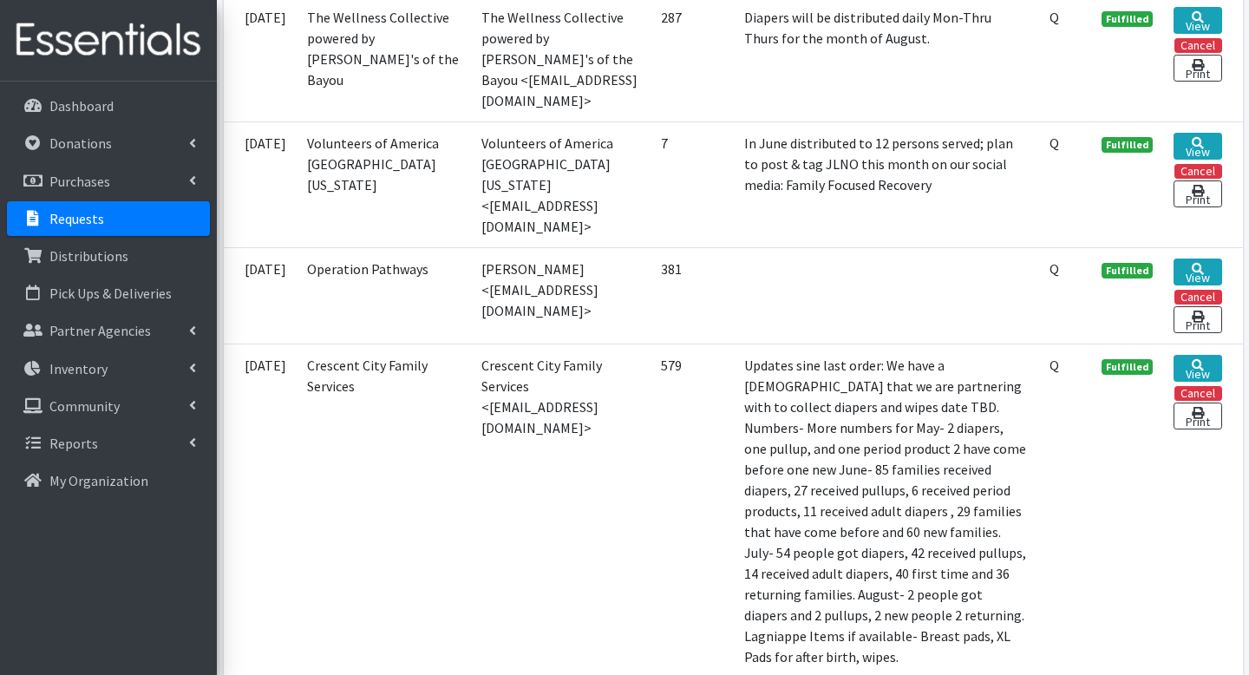
scroll to position [3319, 0]
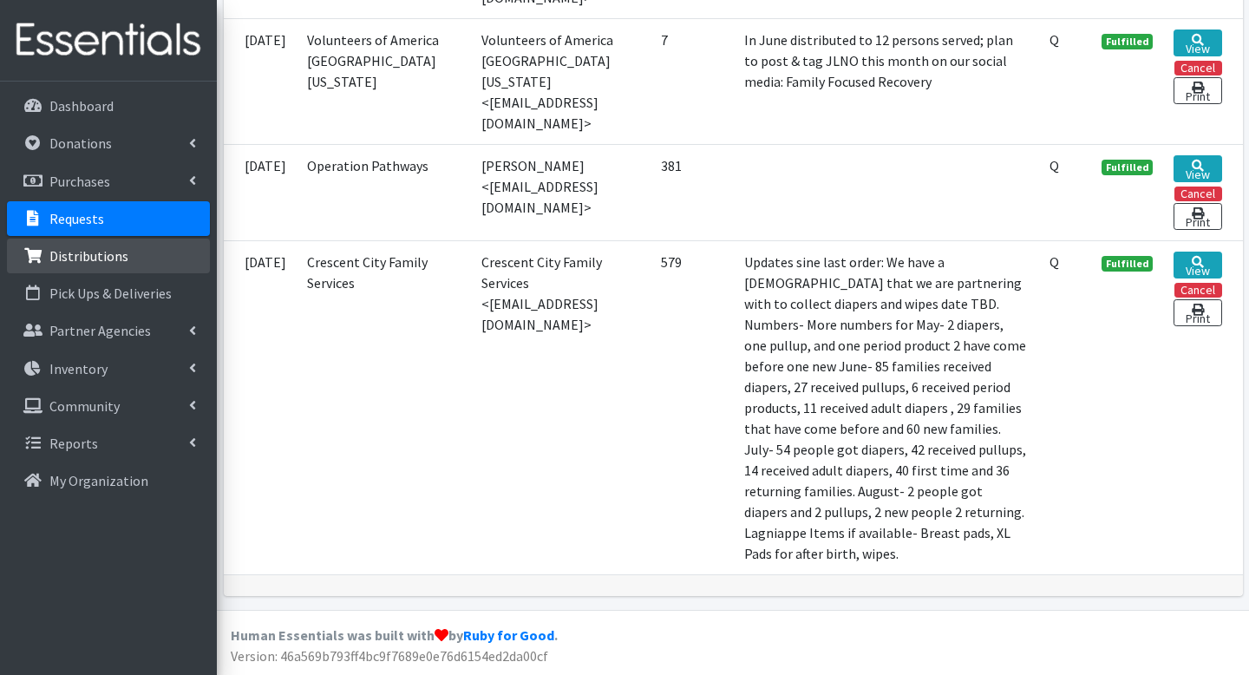
click at [78, 259] on p "Distributions" at bounding box center [88, 255] width 79 height 17
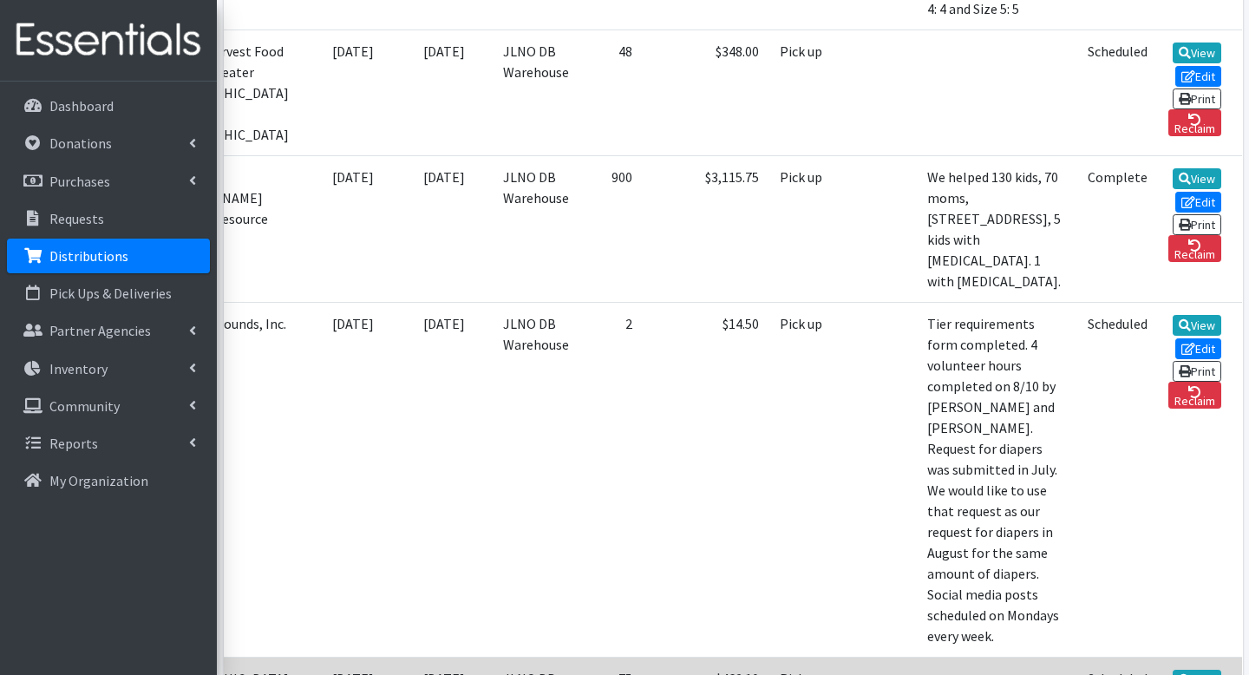
scroll to position [0, 224]
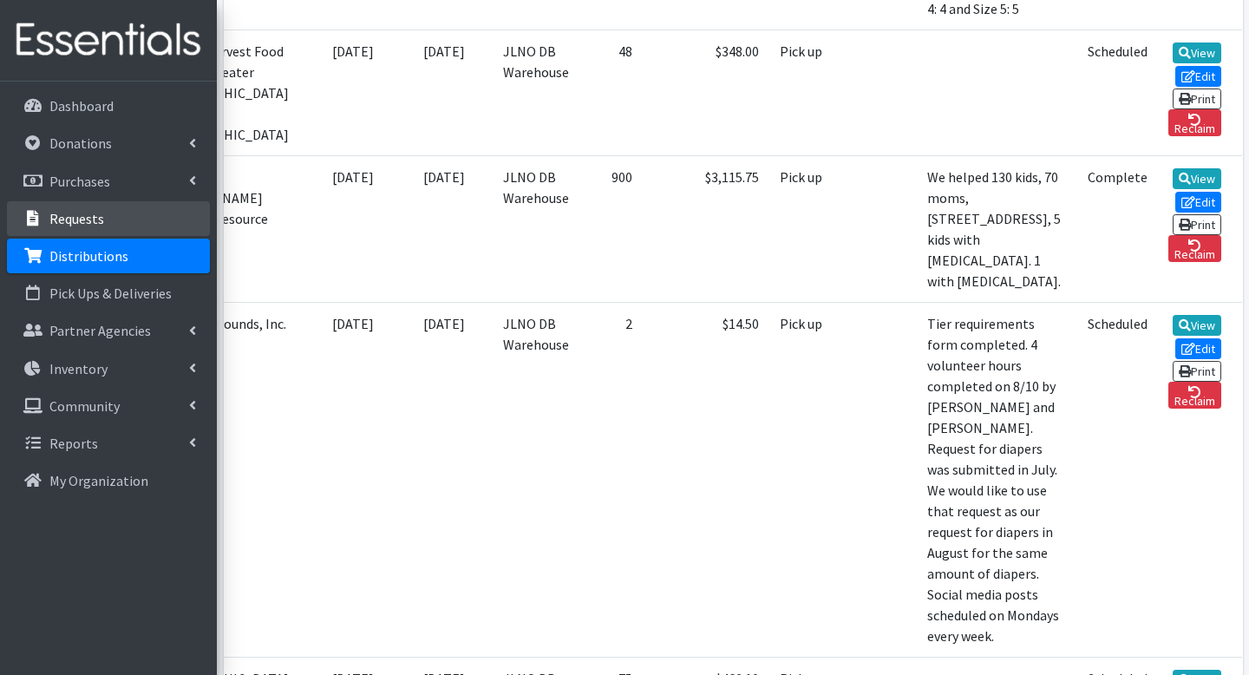
click at [70, 214] on p "Requests" at bounding box center [76, 218] width 55 height 17
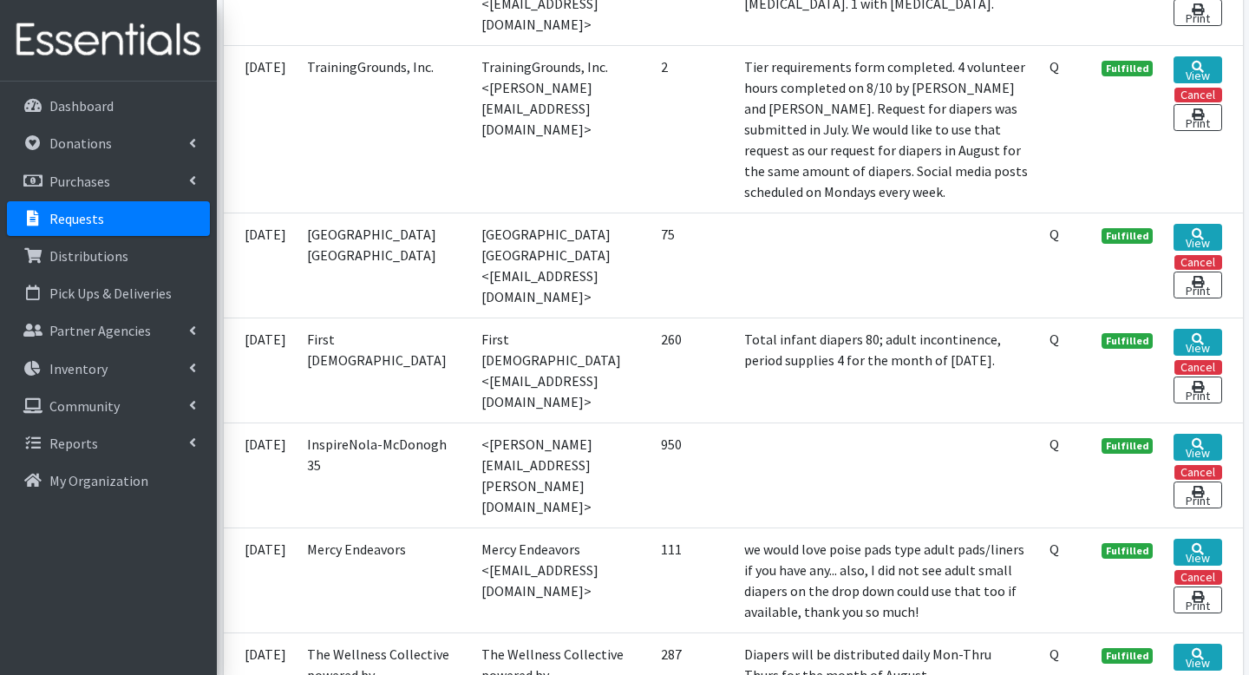
scroll to position [2578, 0]
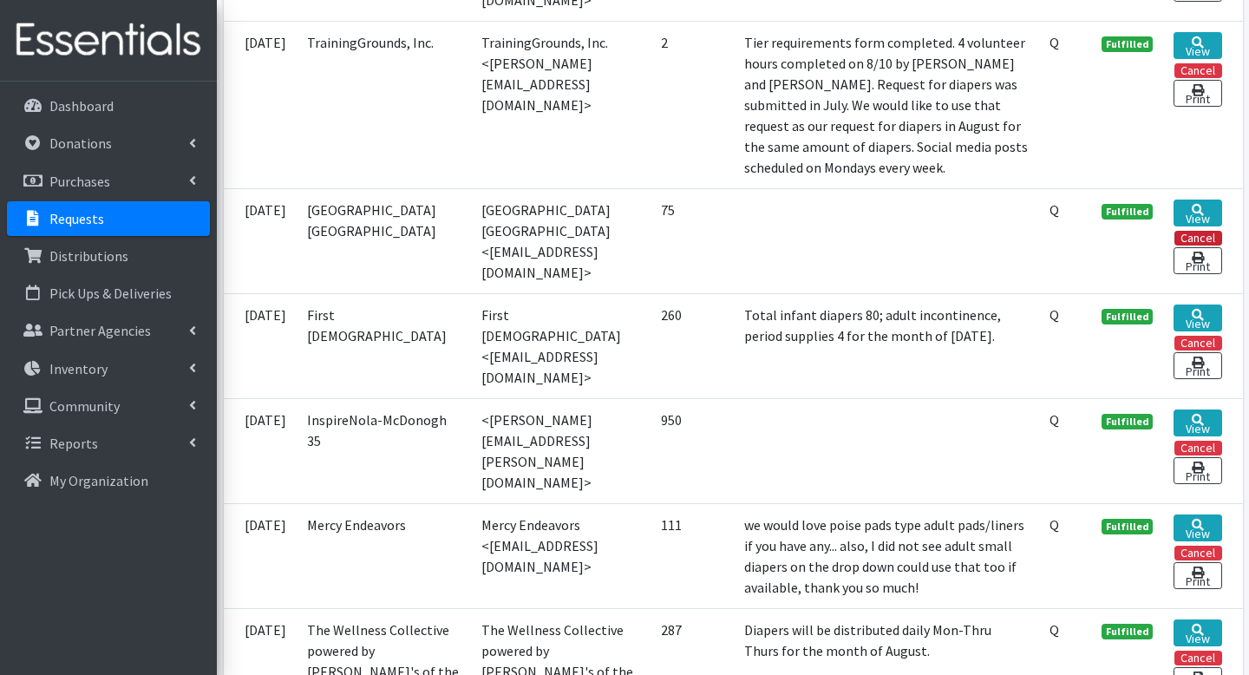
click at [1200, 246] on button "Cancel" at bounding box center [1199, 238] width 48 height 15
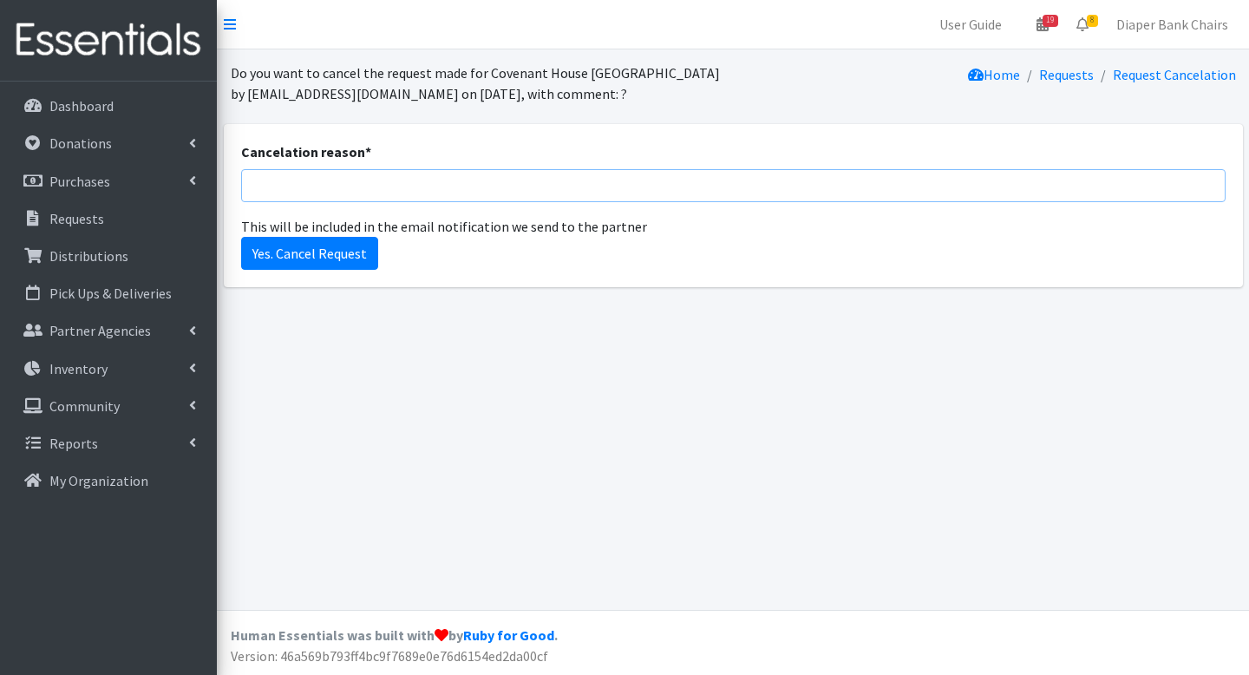
click at [324, 187] on input "Cancelation reason *" at bounding box center [733, 185] width 985 height 33
type input "Duplicate order"
click at [328, 254] on input "Yes. Cancel Request" at bounding box center [309, 253] width 137 height 33
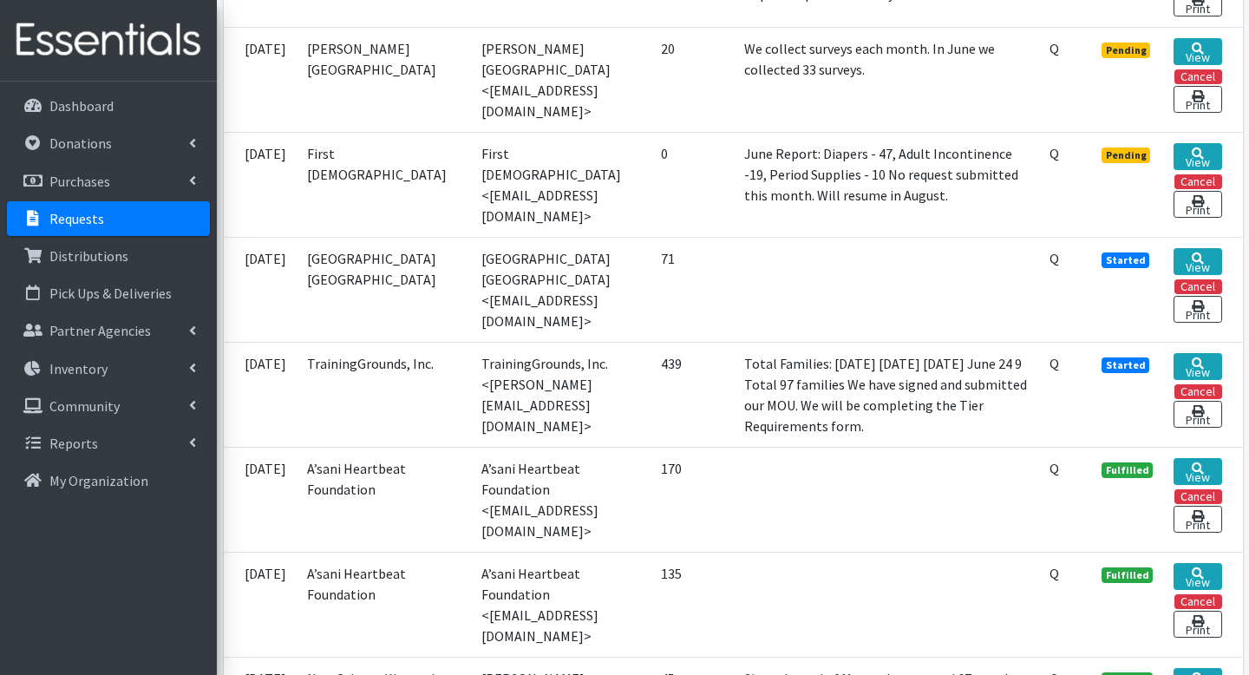
scroll to position [1036, 0]
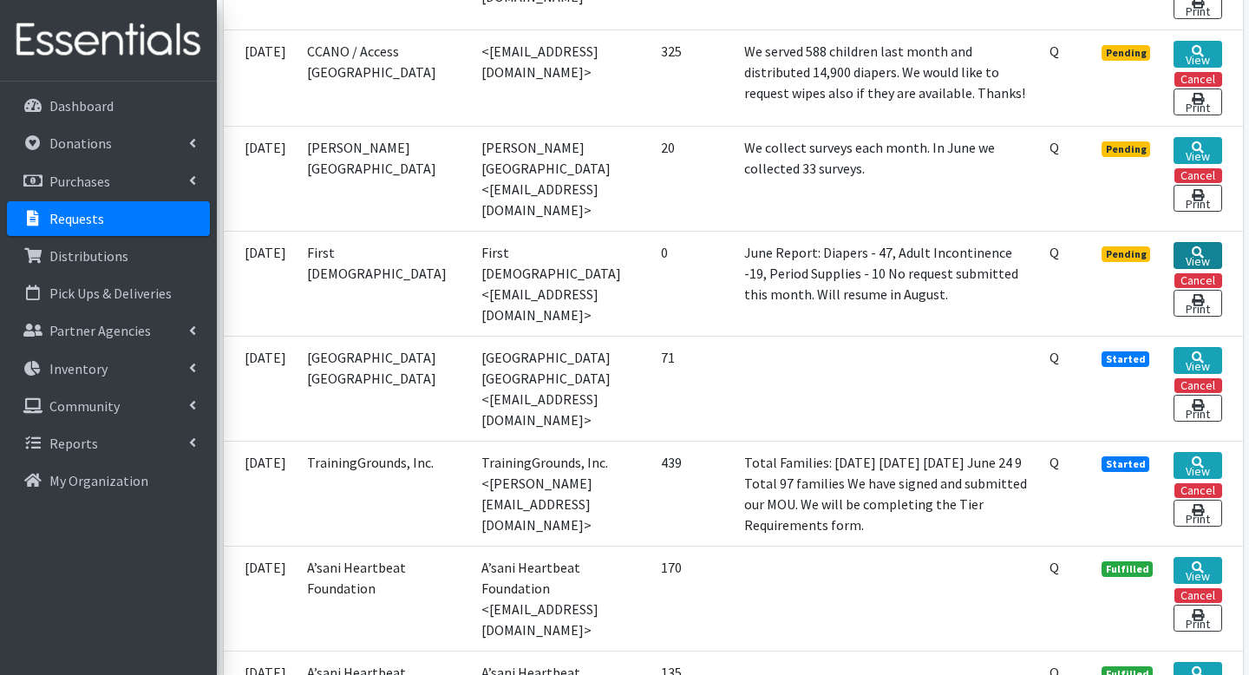
click at [1203, 246] on icon at bounding box center [1198, 252] width 12 height 12
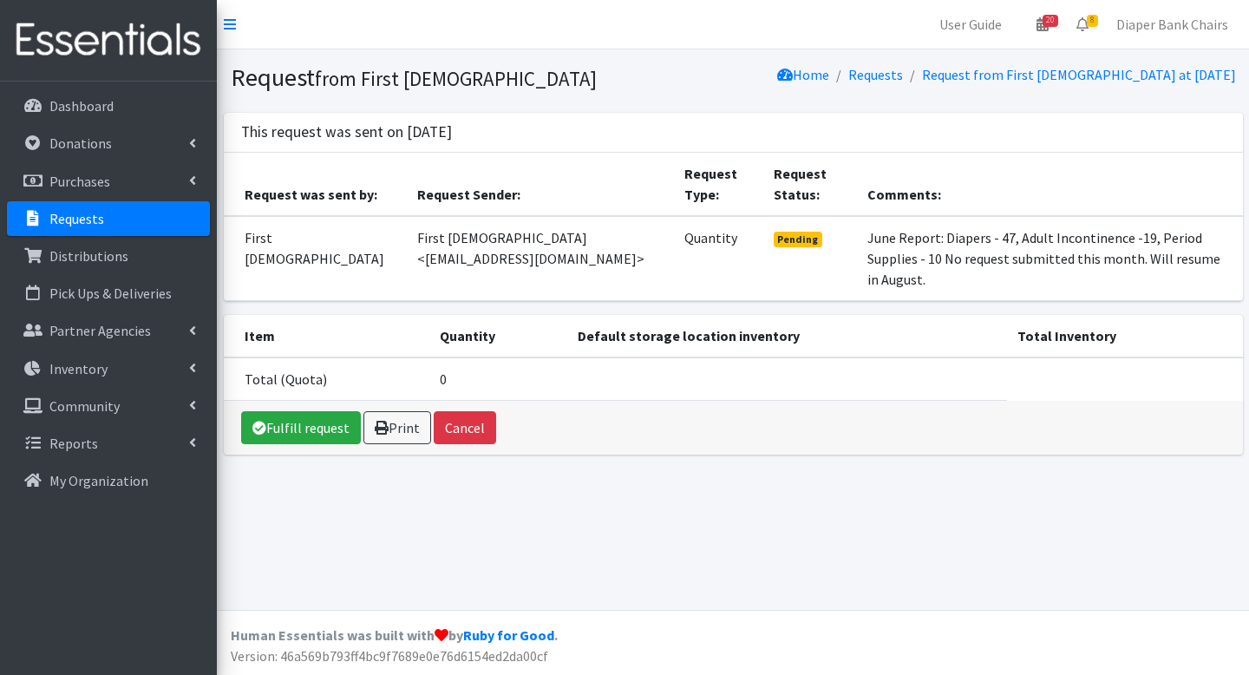
click at [113, 223] on link "Requests" at bounding box center [108, 218] width 203 height 35
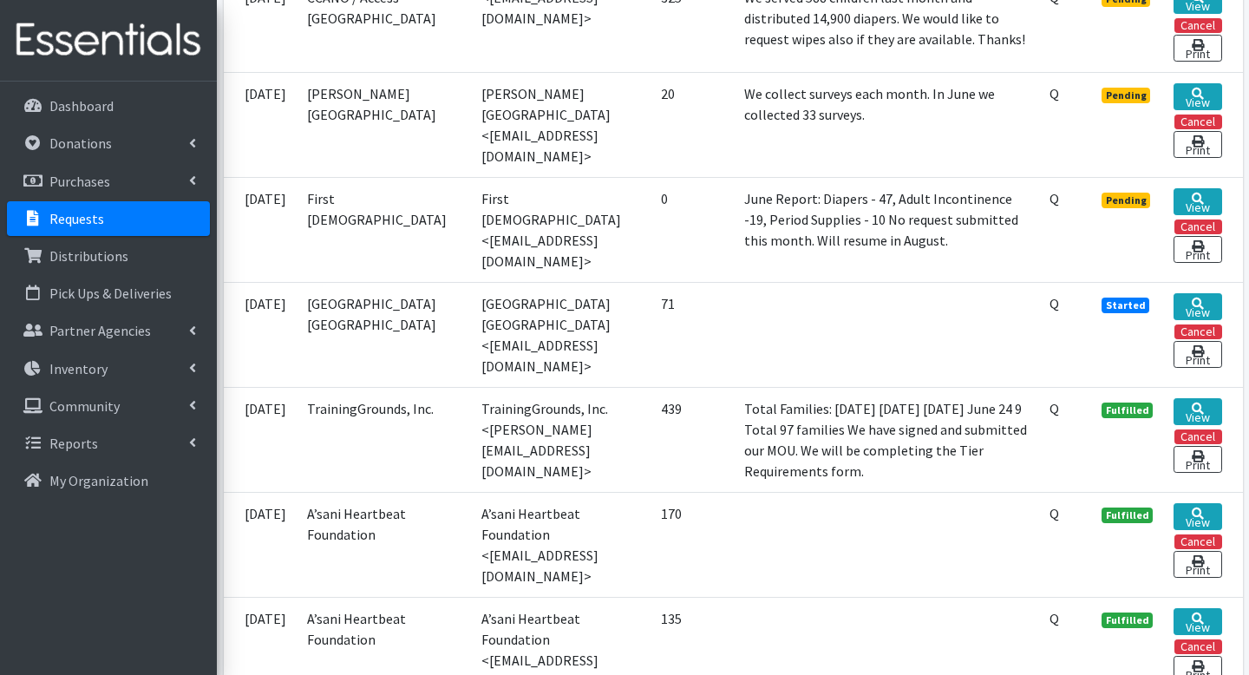
scroll to position [1034, 0]
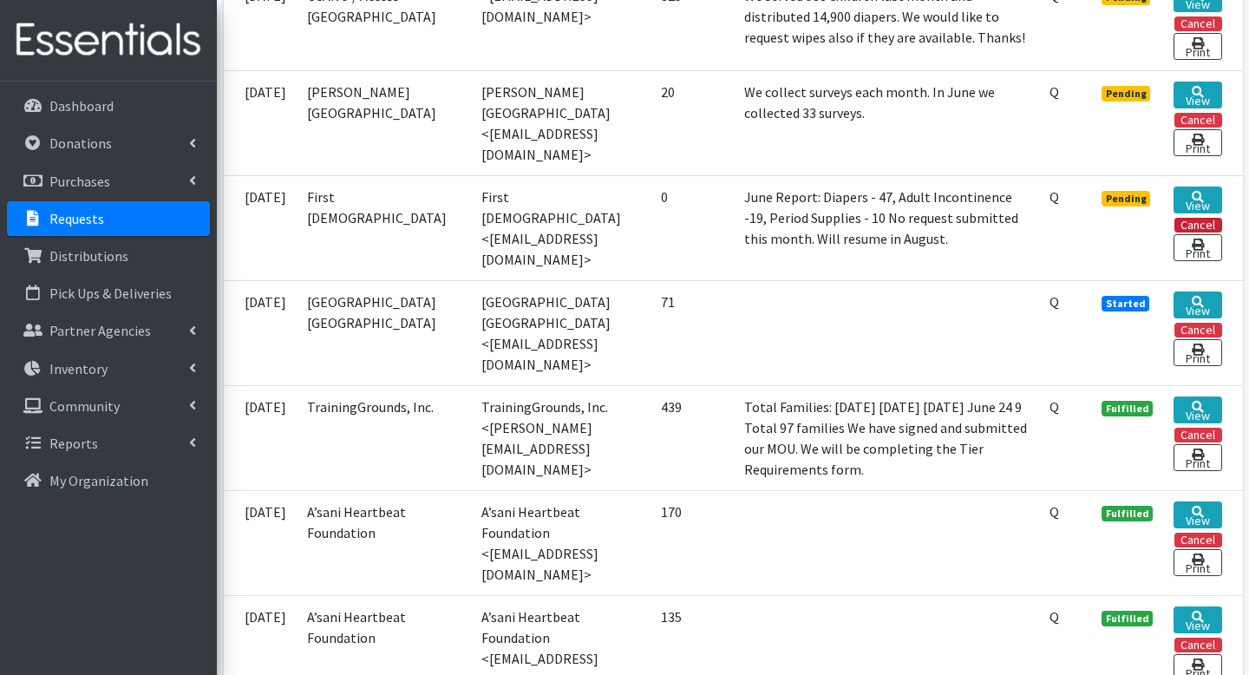
click at [1209, 219] on button "Cancel" at bounding box center [1199, 225] width 48 height 15
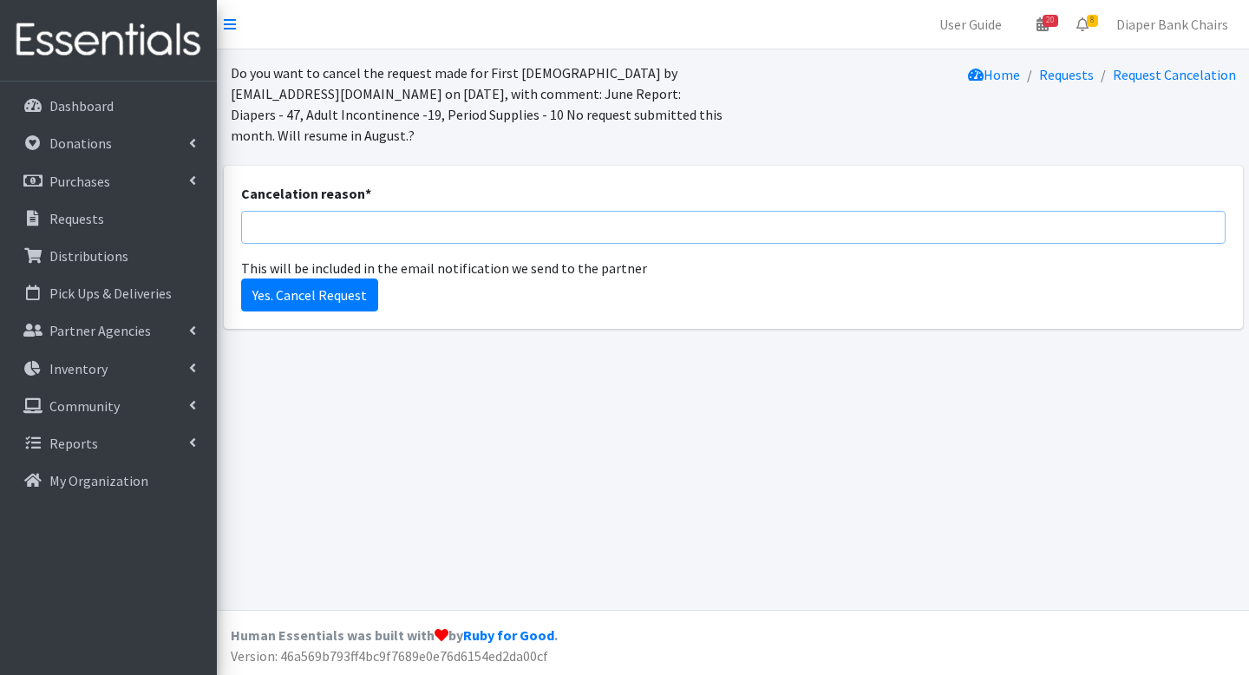
click at [337, 232] on input "Cancelation reason *" at bounding box center [733, 227] width 985 height 33
type input "Zero products ordered"
click at [331, 301] on input "Yes. Cancel Request" at bounding box center [309, 294] width 137 height 33
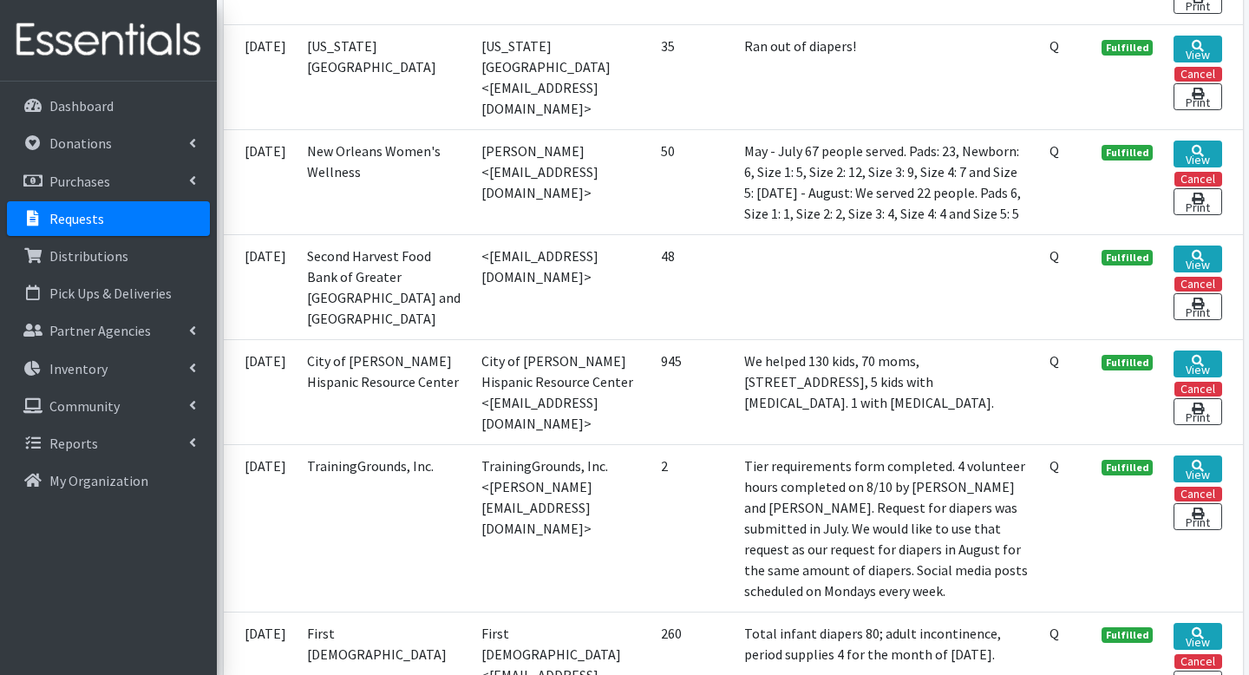
scroll to position [2108, 0]
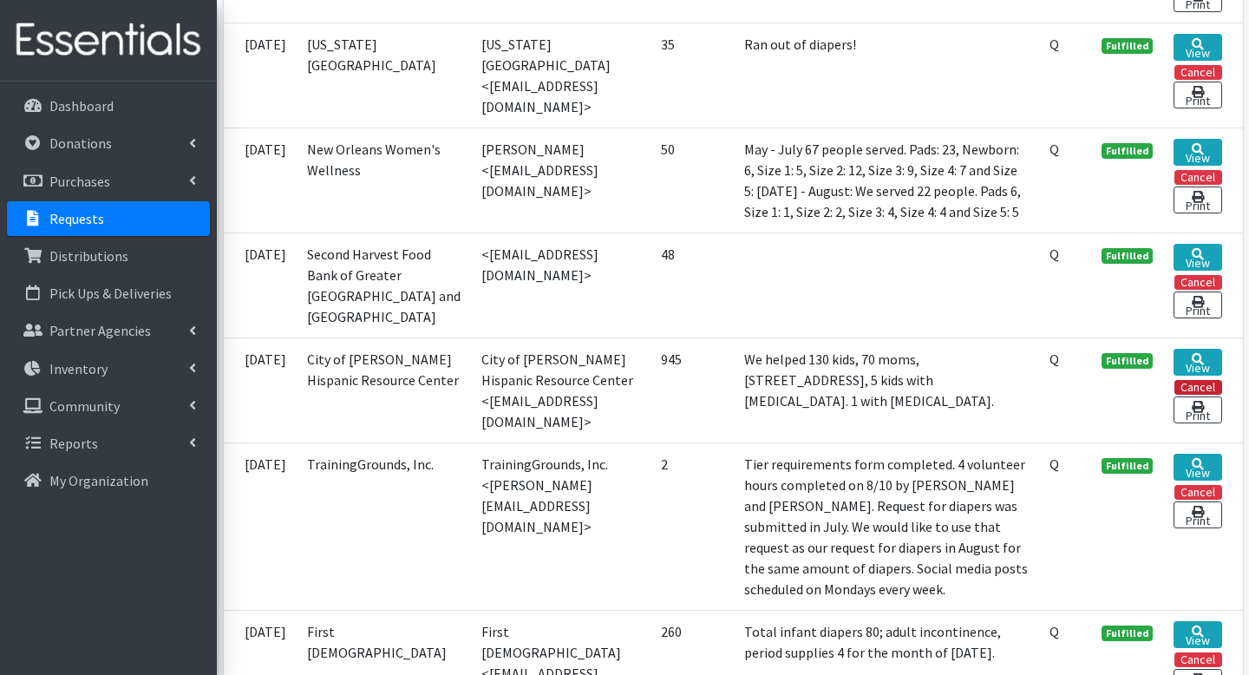
click at [1184, 395] on button "Cancel" at bounding box center [1199, 387] width 48 height 15
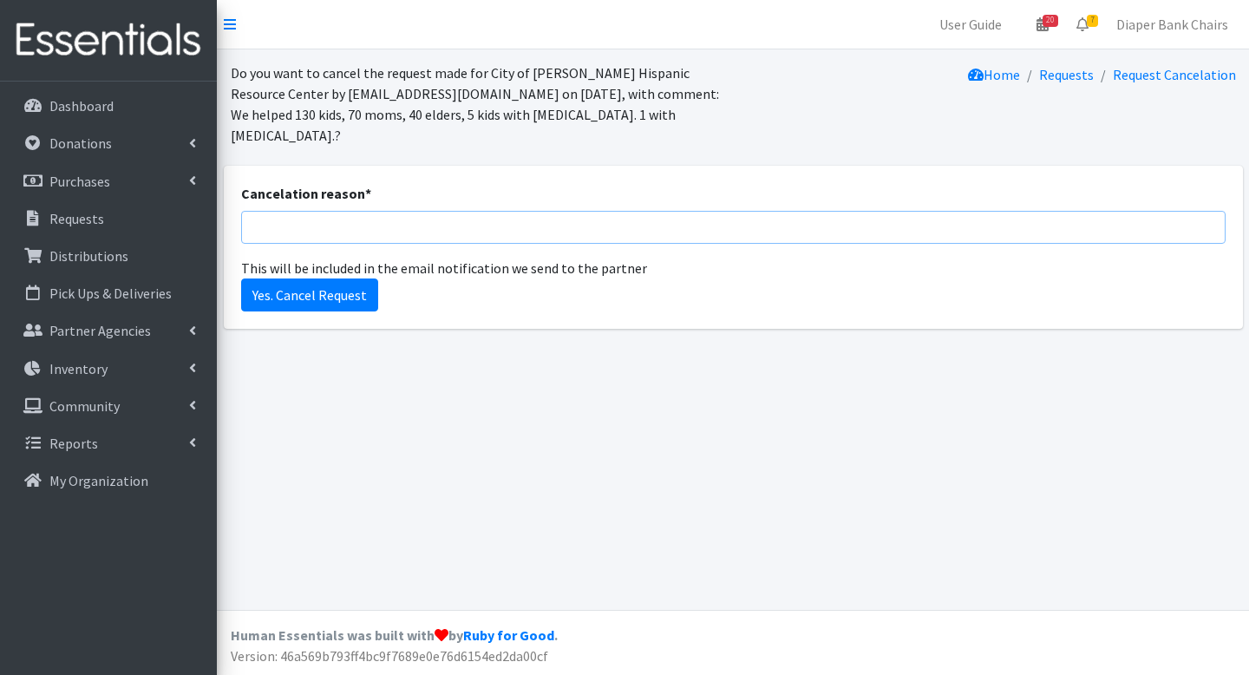
click at [408, 211] on input "Cancelation reason *" at bounding box center [733, 227] width 985 height 33
type input "Duplicate order"
click at [340, 281] on input "Yes. Cancel Request" at bounding box center [309, 294] width 137 height 33
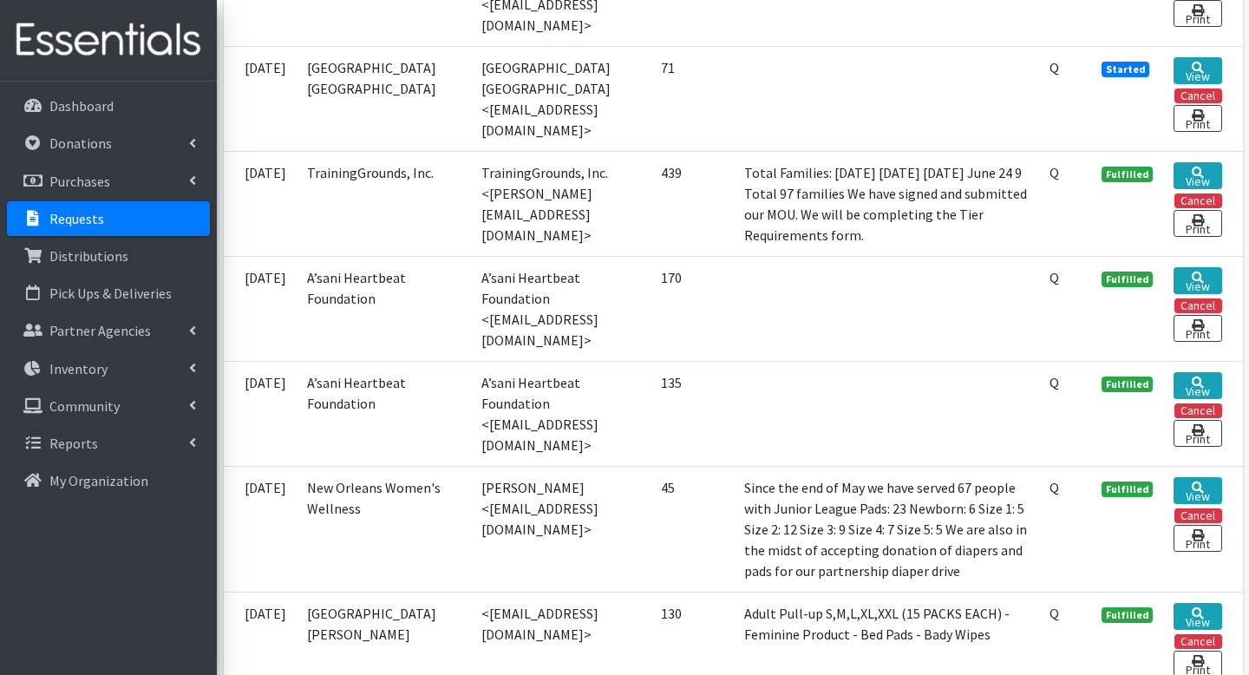
scroll to position [1224, 0]
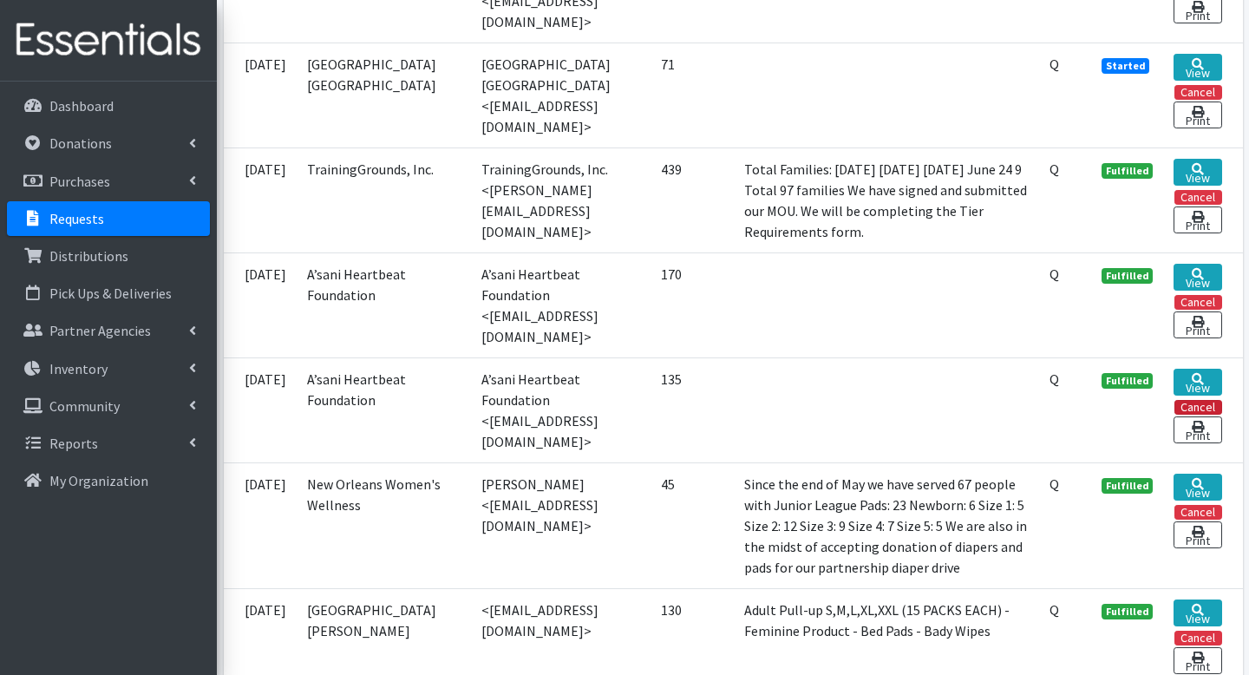
click at [1190, 403] on button "Cancel" at bounding box center [1199, 407] width 48 height 15
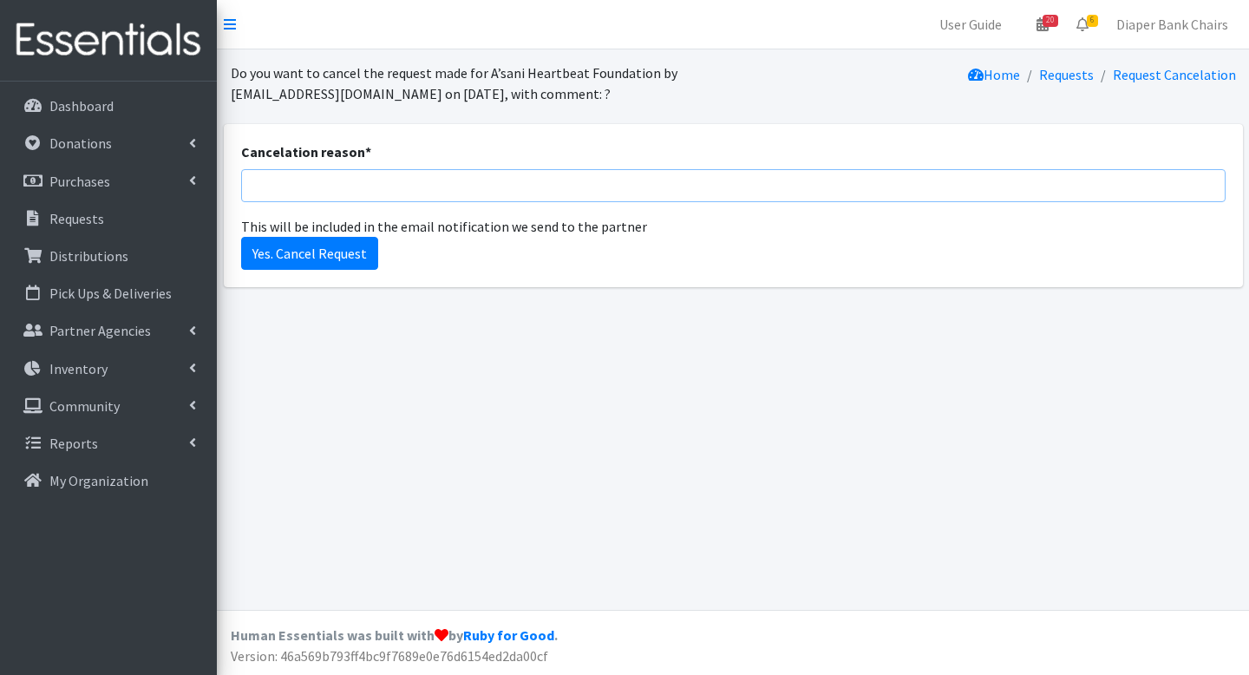
click at [363, 180] on input "Cancelation reason *" at bounding box center [733, 185] width 985 height 33
type input "duplicate order"
click at [296, 249] on input "Yes. Cancel Request" at bounding box center [309, 253] width 137 height 33
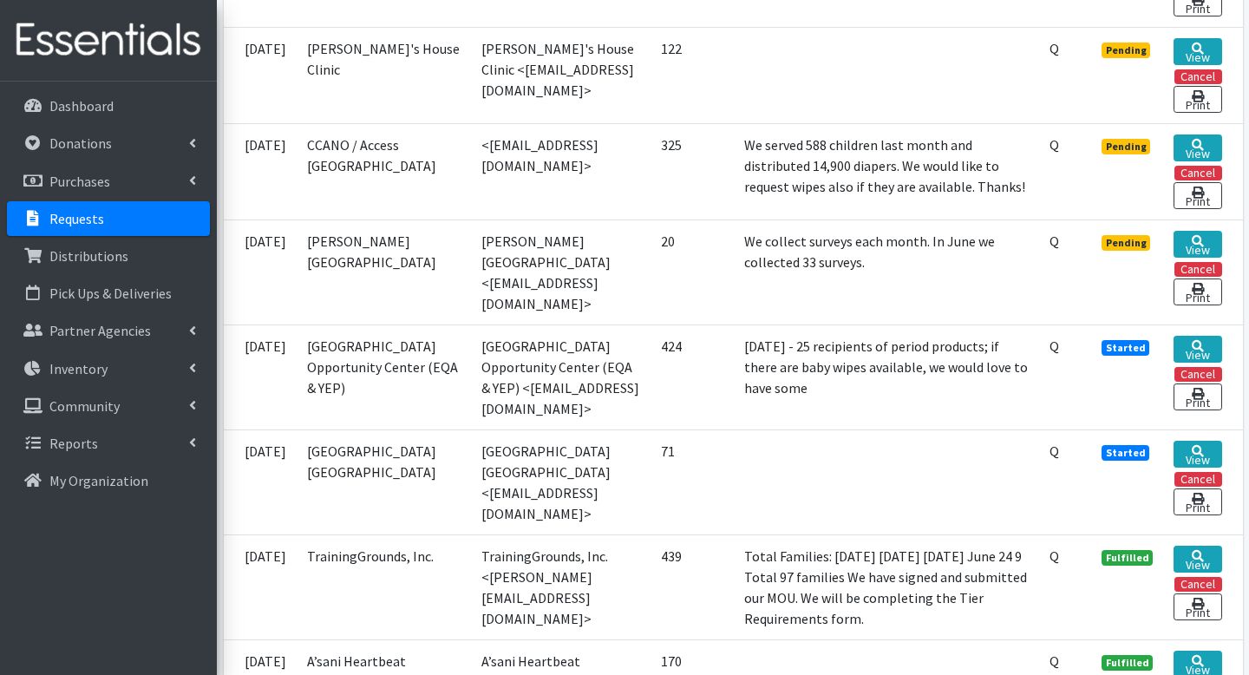
scroll to position [829, 0]
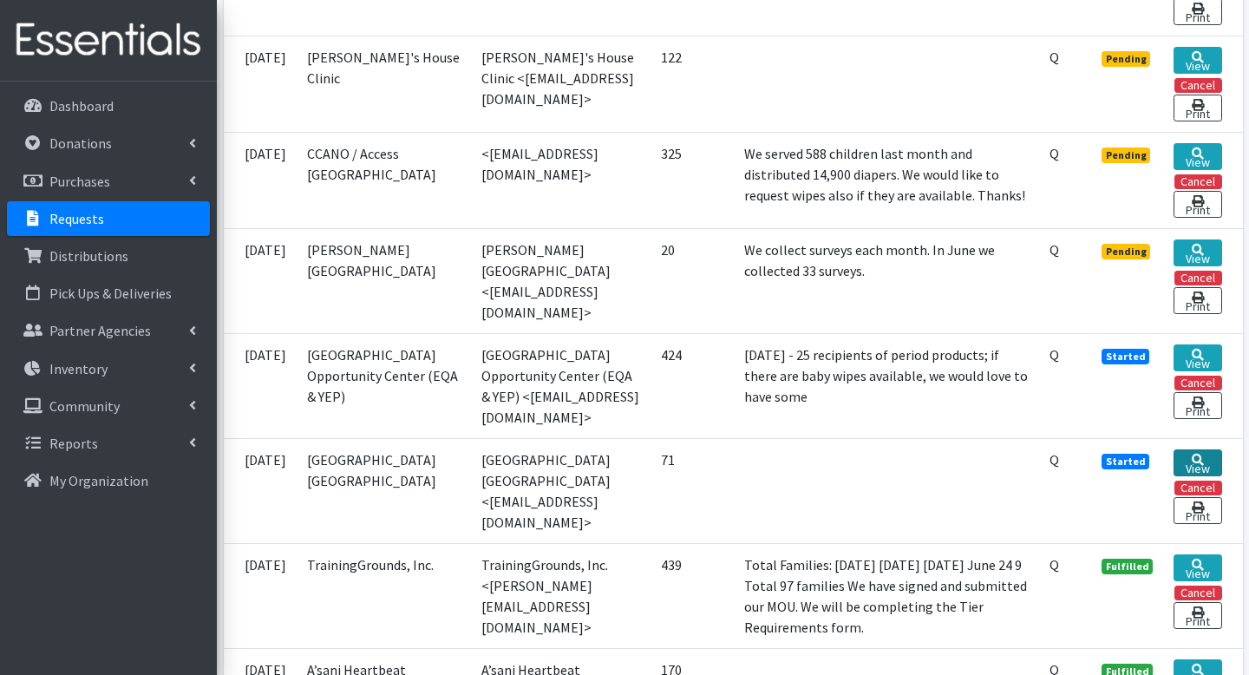
click at [1203, 457] on link "View" at bounding box center [1198, 462] width 48 height 27
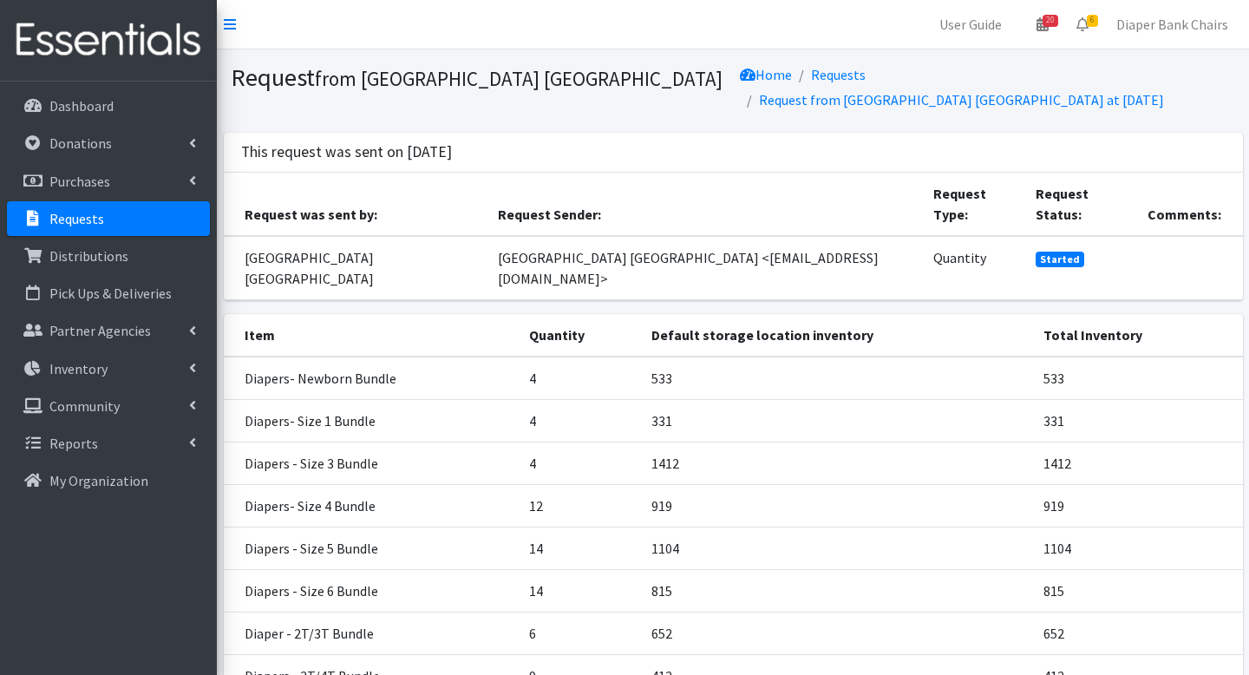
scroll to position [178, 0]
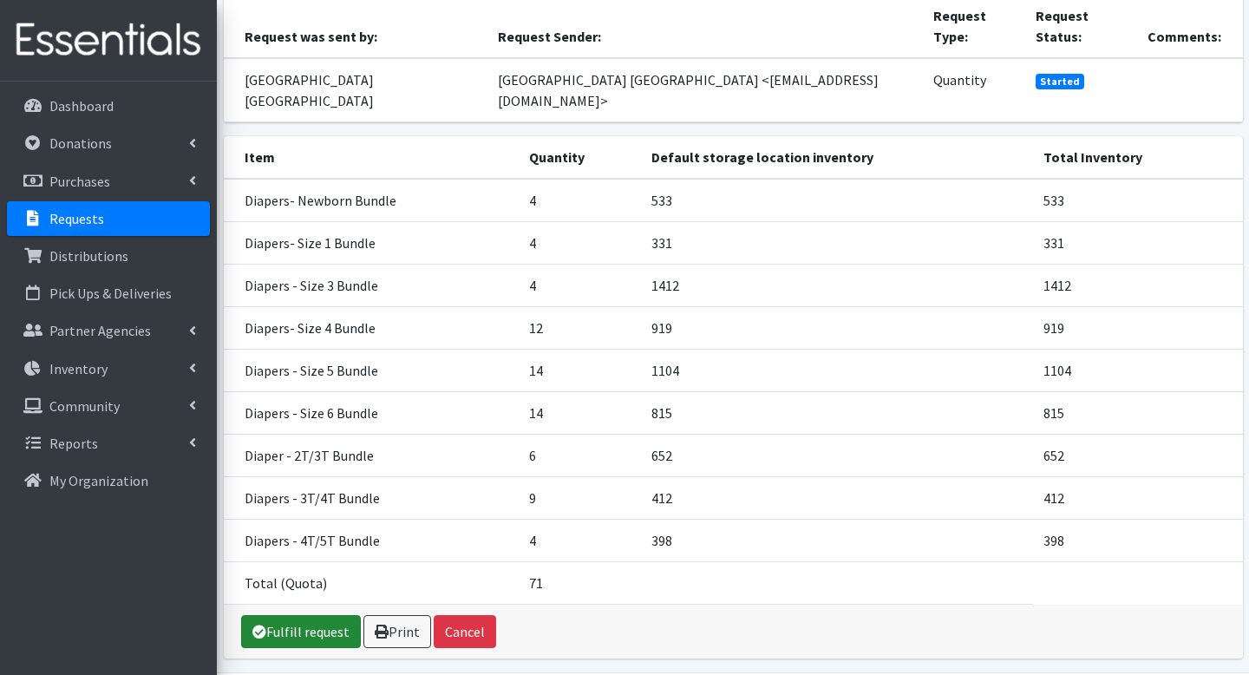
click at [290, 615] on link "Fulfill request" at bounding box center [301, 631] width 120 height 33
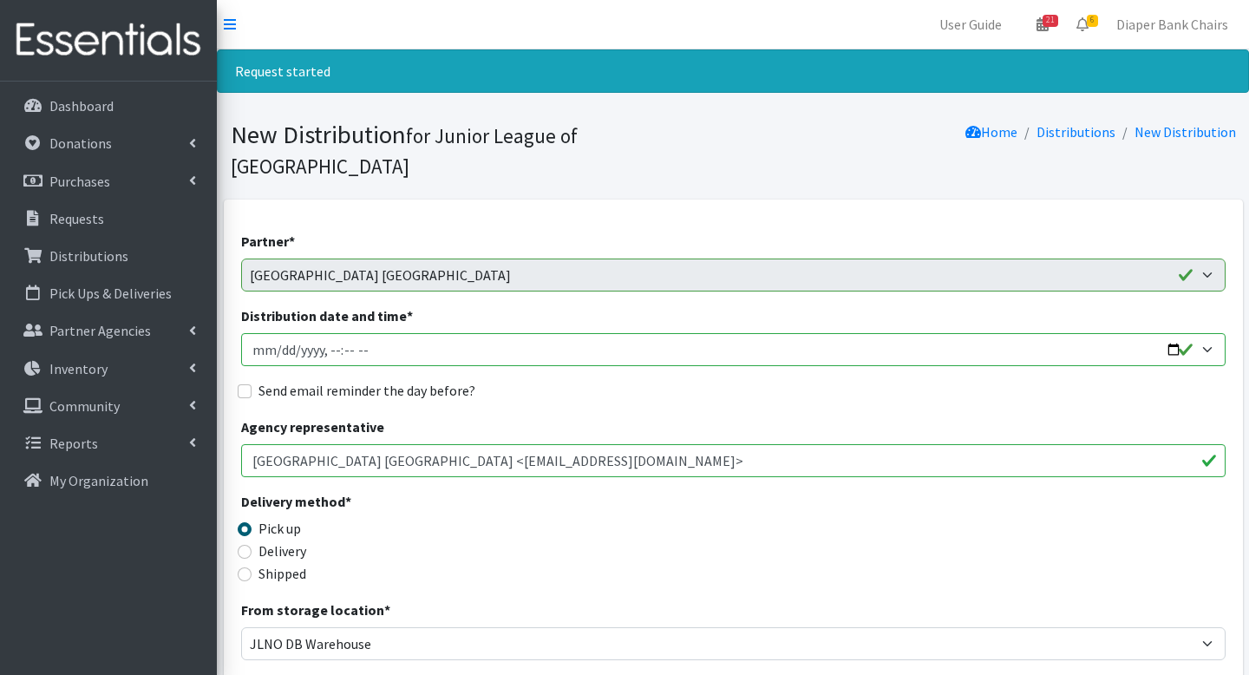
click at [1176, 333] on input "Distribution date and time *" at bounding box center [733, 349] width 985 height 33
type input "[DATE]T09:00"
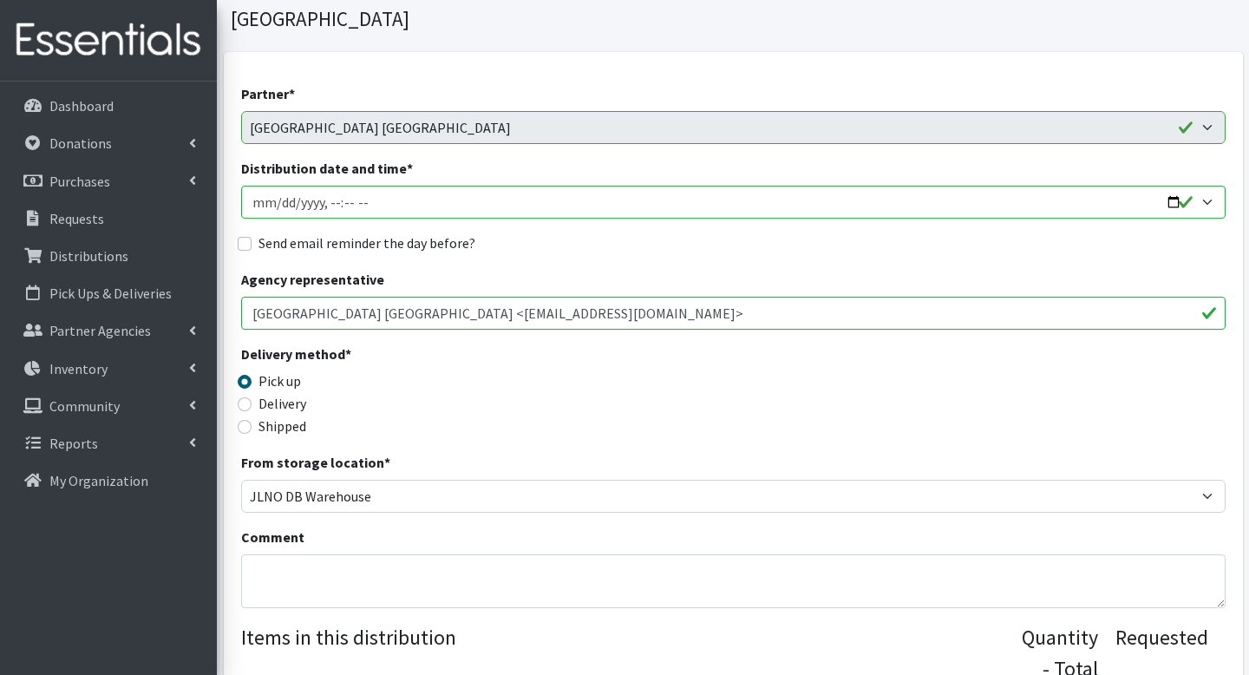
scroll to position [151, 0]
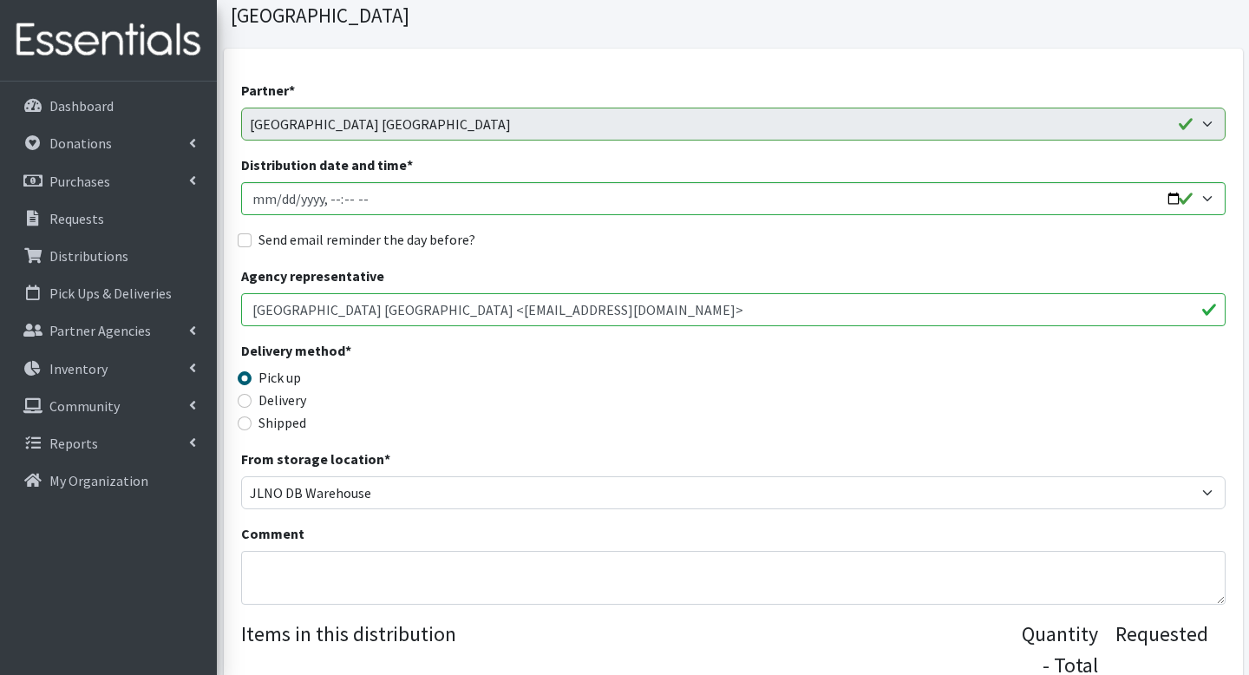
click at [243, 233] on input "Send email reminder the day before?" at bounding box center [245, 240] width 14 height 14
checkbox input "true"
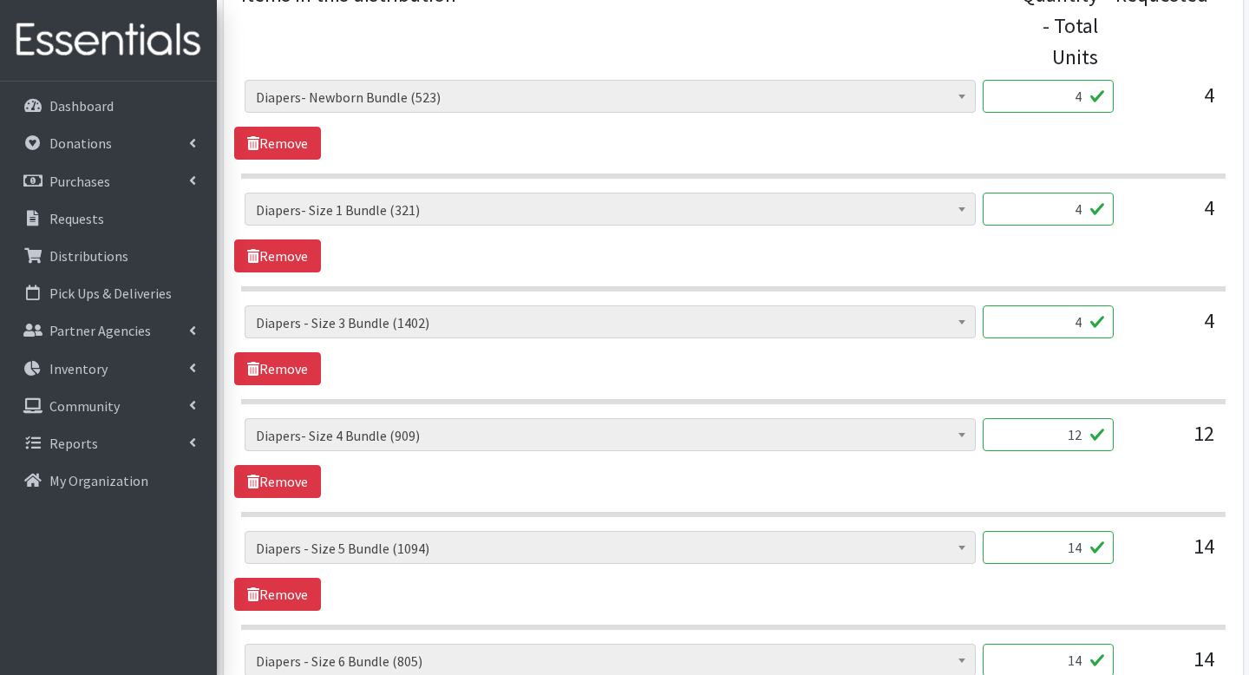
scroll to position [1391, 0]
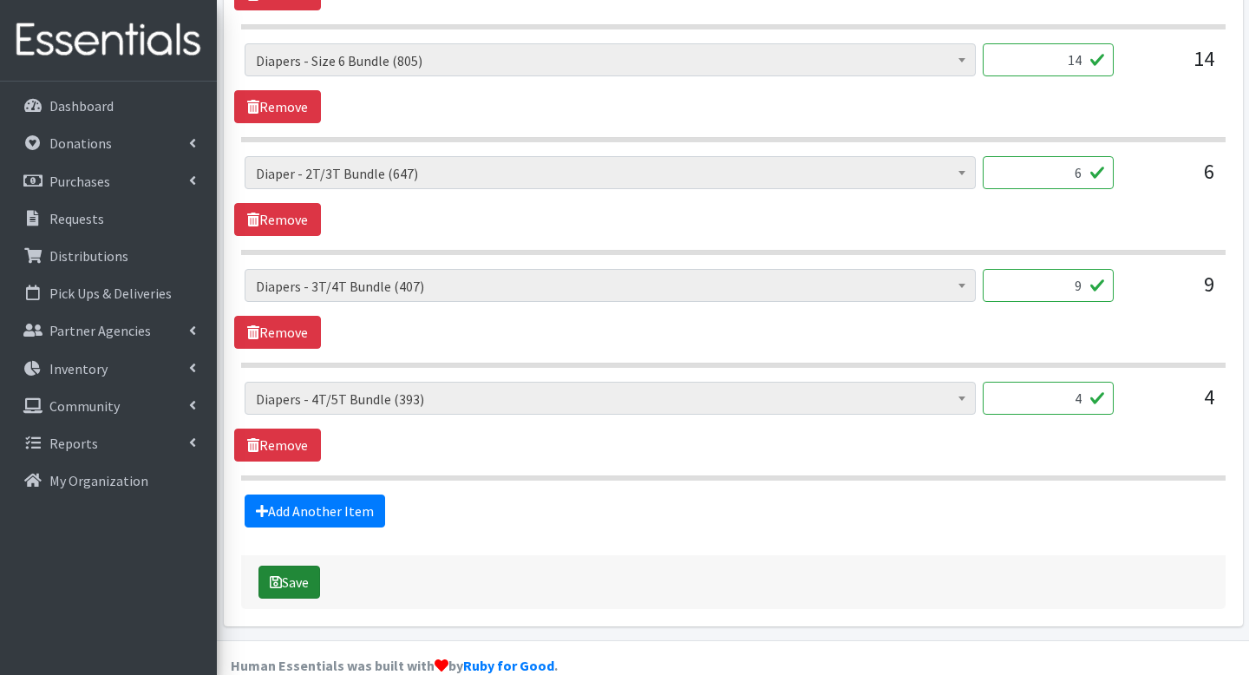
click at [287, 566] on button "Save" at bounding box center [290, 582] width 62 height 33
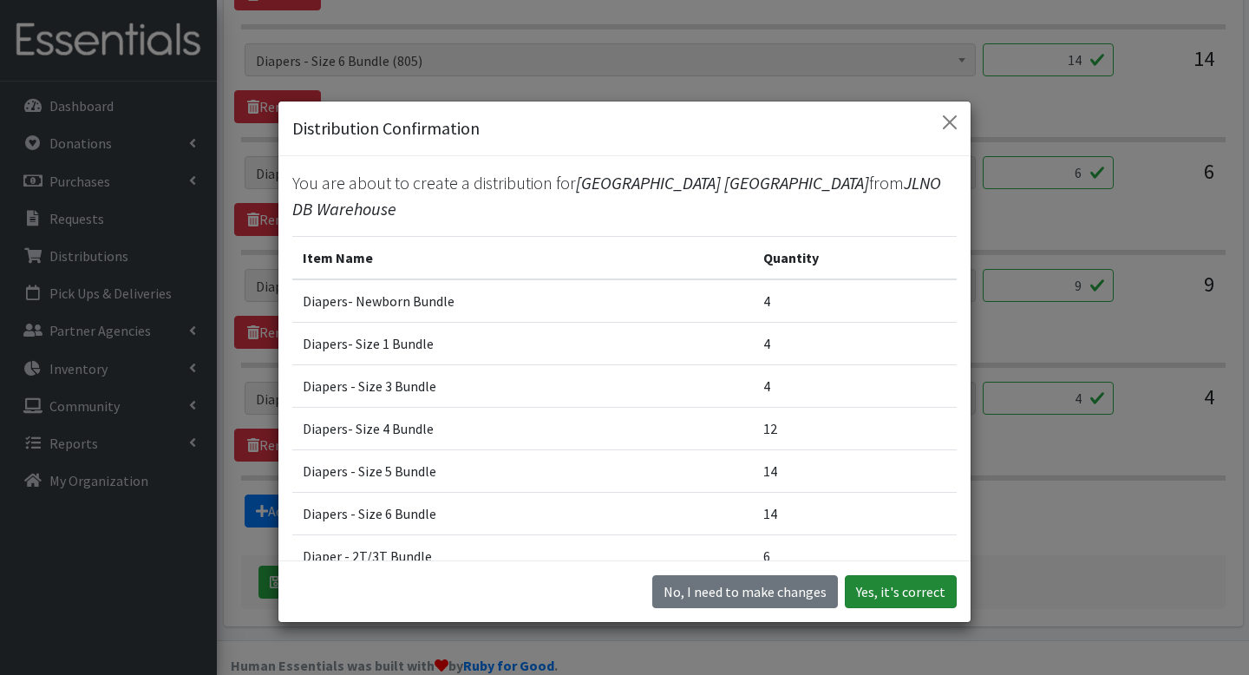
click at [900, 595] on button "Yes, it's correct" at bounding box center [901, 591] width 112 height 33
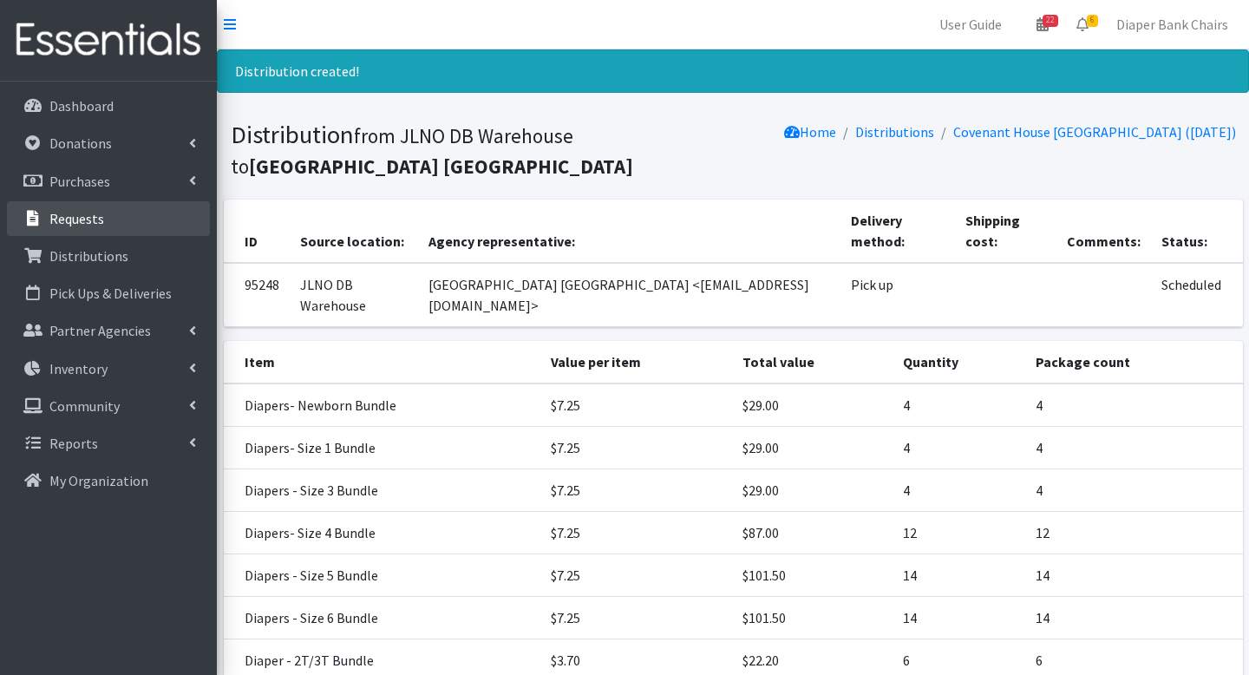
click at [86, 216] on p "Requests" at bounding box center [76, 218] width 55 height 17
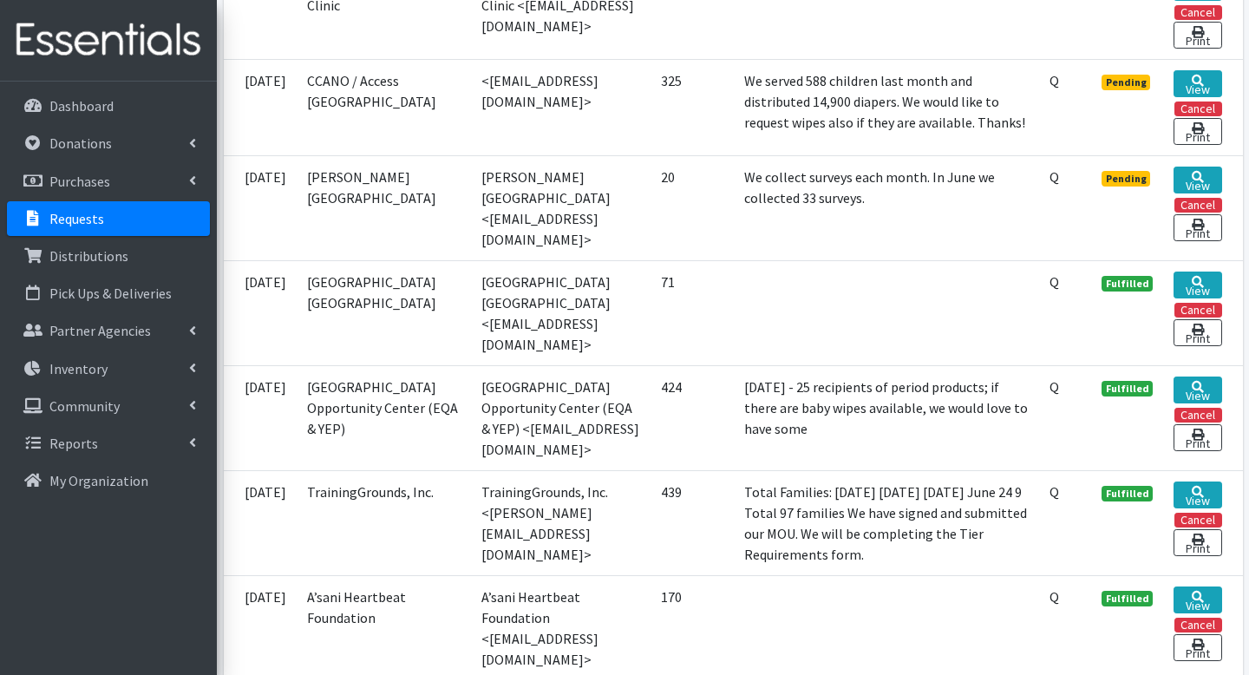
scroll to position [845, 0]
click at [1198, 189] on link "View" at bounding box center [1198, 179] width 48 height 27
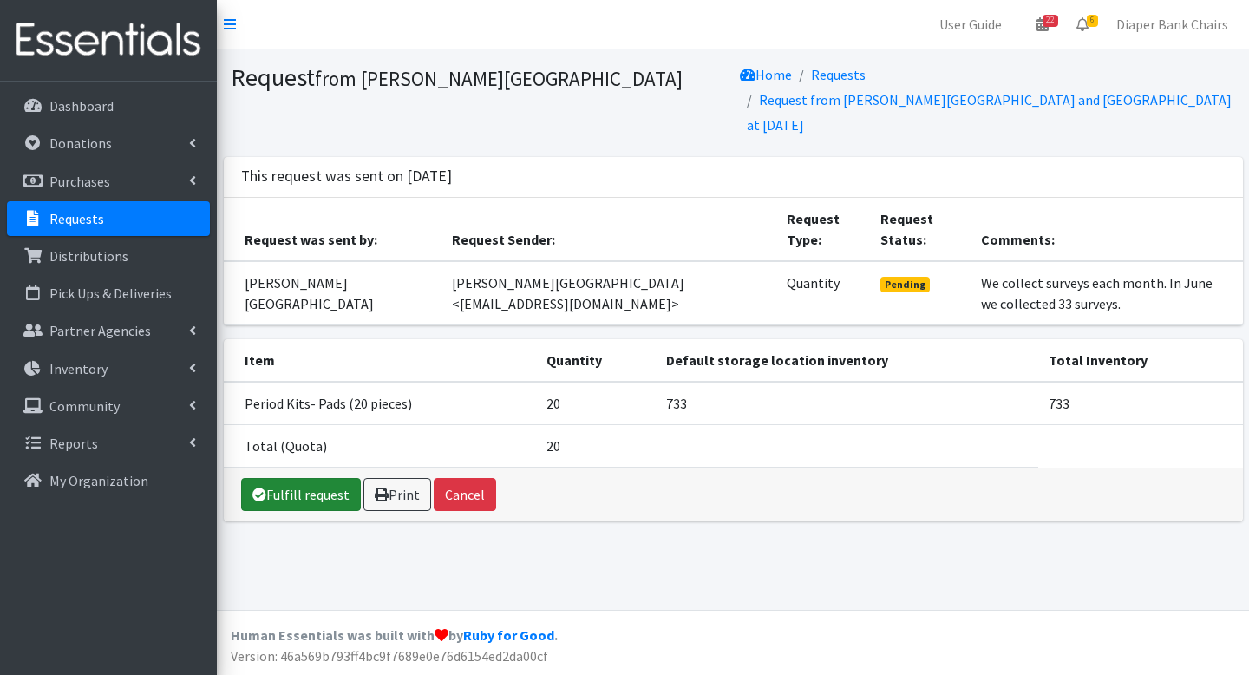
click at [303, 487] on link "Fulfill request" at bounding box center [301, 494] width 120 height 33
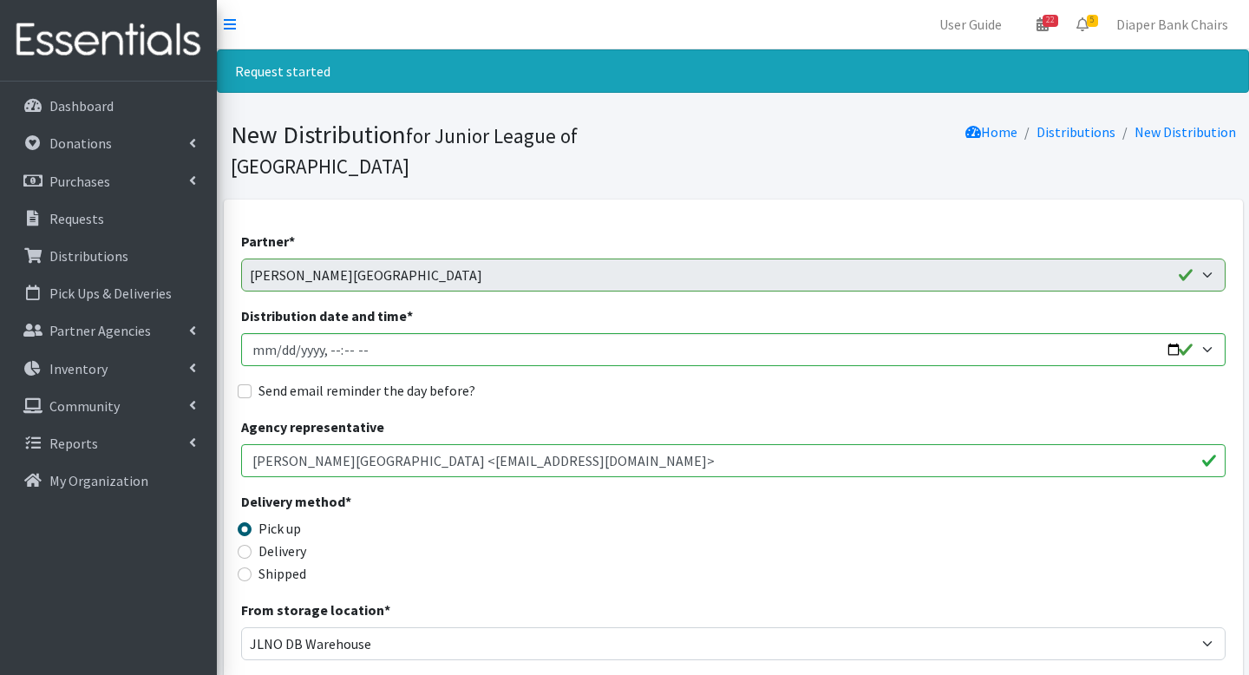
scroll to position [75, 0]
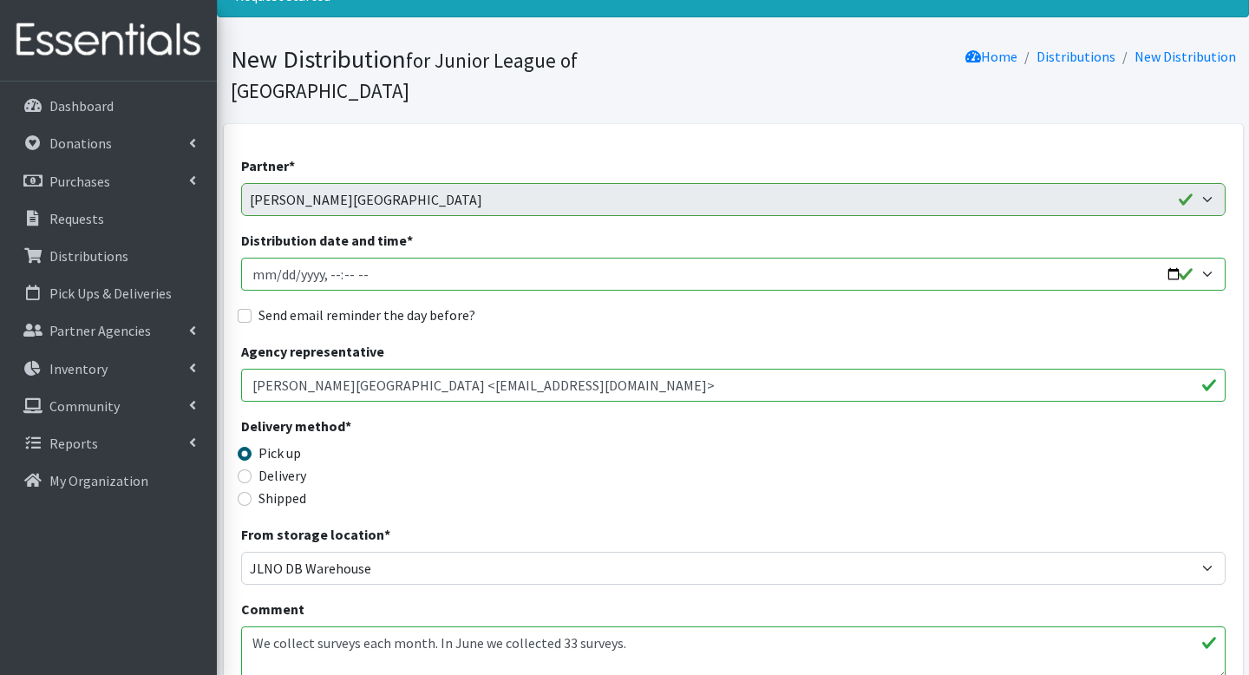
click at [1176, 258] on input "Distribution date and time *" at bounding box center [733, 274] width 985 height 33
type input "[DATE]T09:00"
click at [642, 341] on div "Agency representative Rosa F. Keller Library and Community Center <skohl@nolali…" at bounding box center [733, 371] width 985 height 61
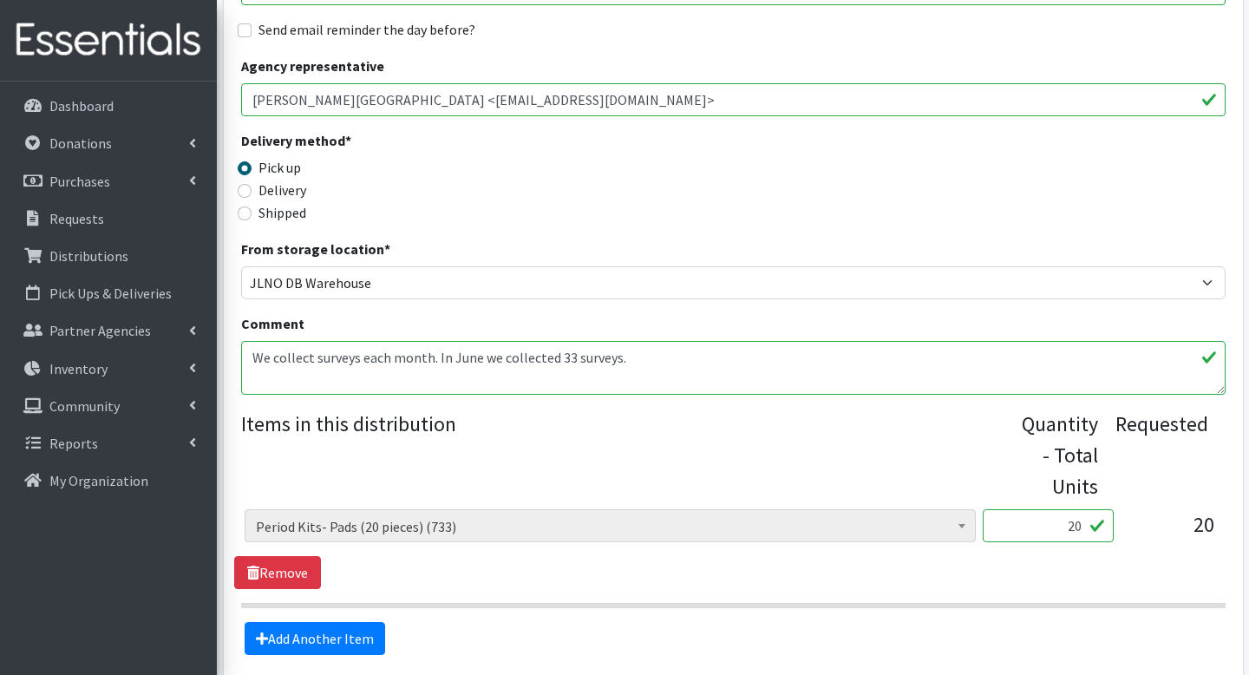
scroll to position [488, 0]
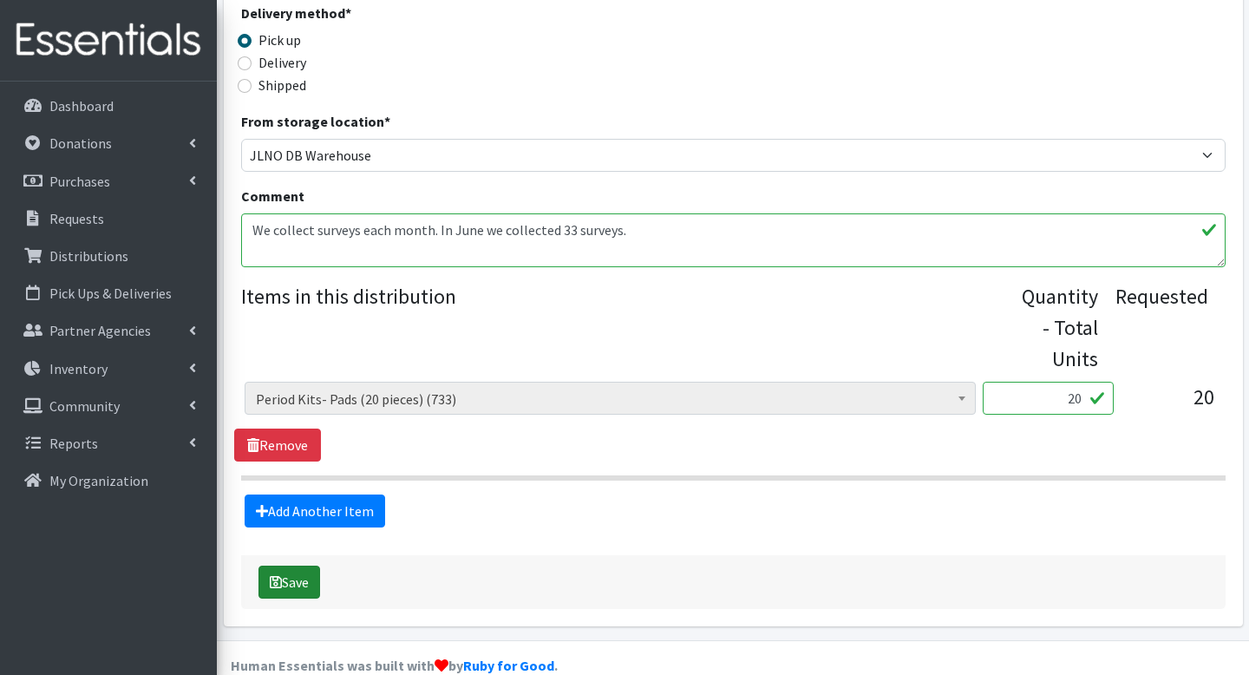
click at [294, 566] on button "Save" at bounding box center [290, 582] width 62 height 33
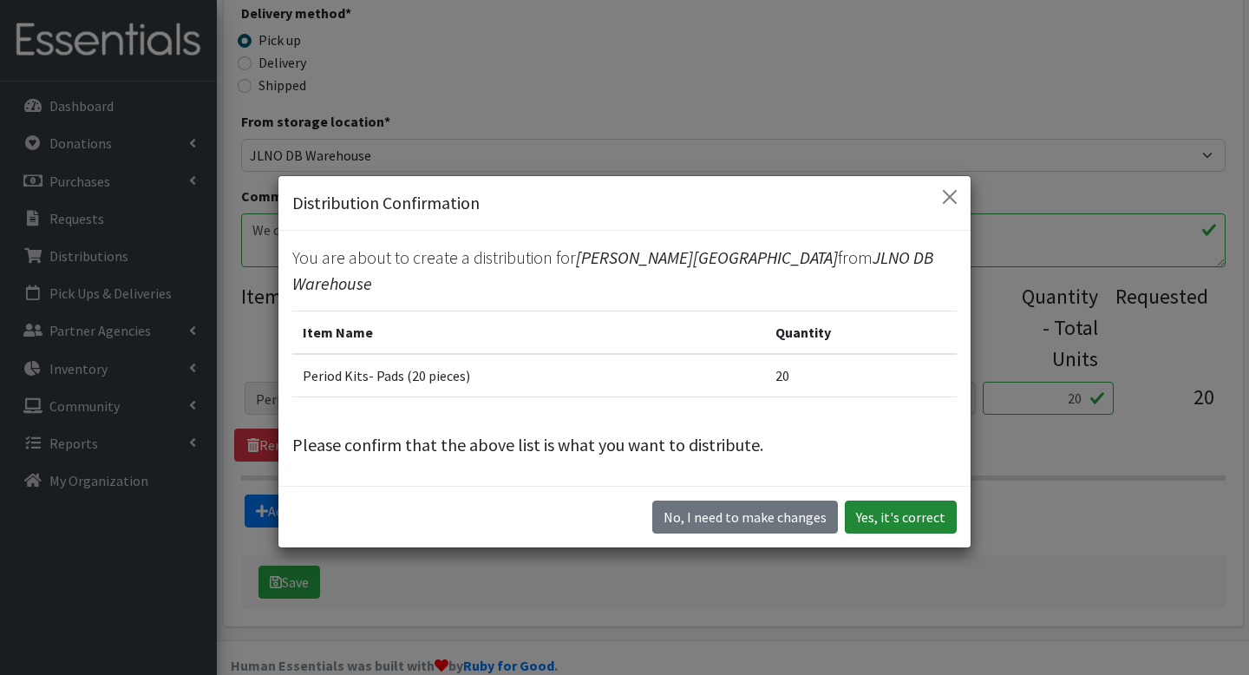
click at [898, 512] on button "Yes, it's correct" at bounding box center [901, 517] width 112 height 33
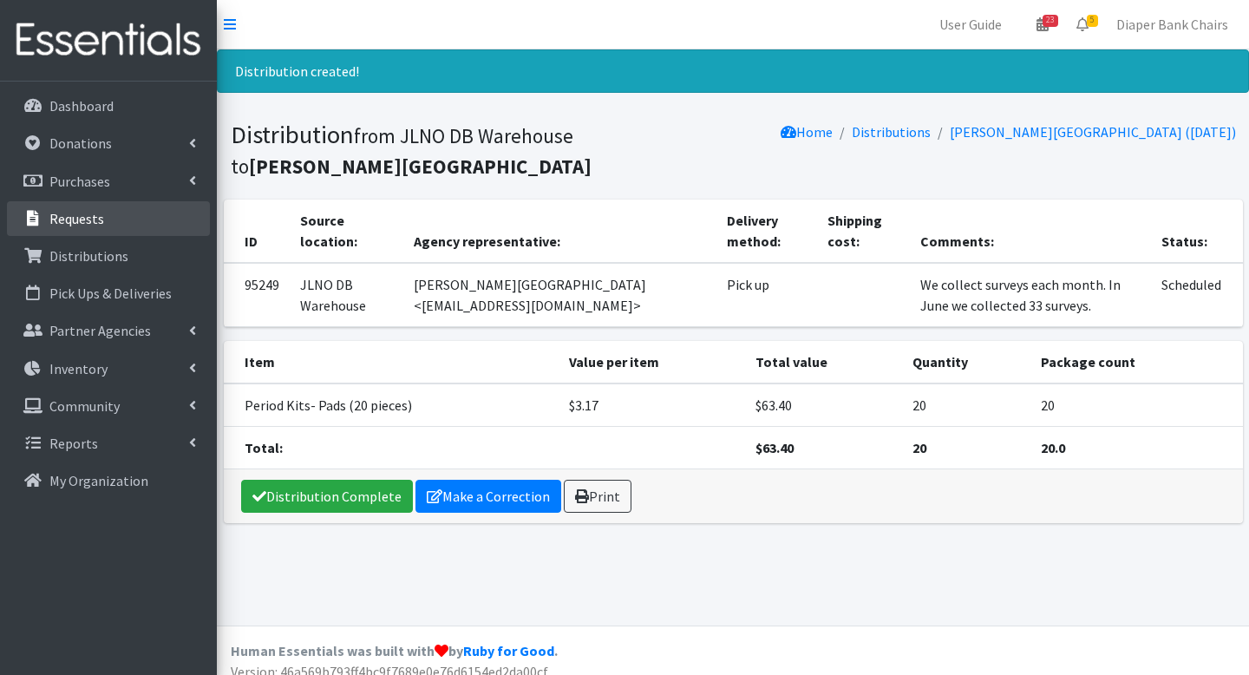
click at [73, 228] on link "Requests" at bounding box center [108, 218] width 203 height 35
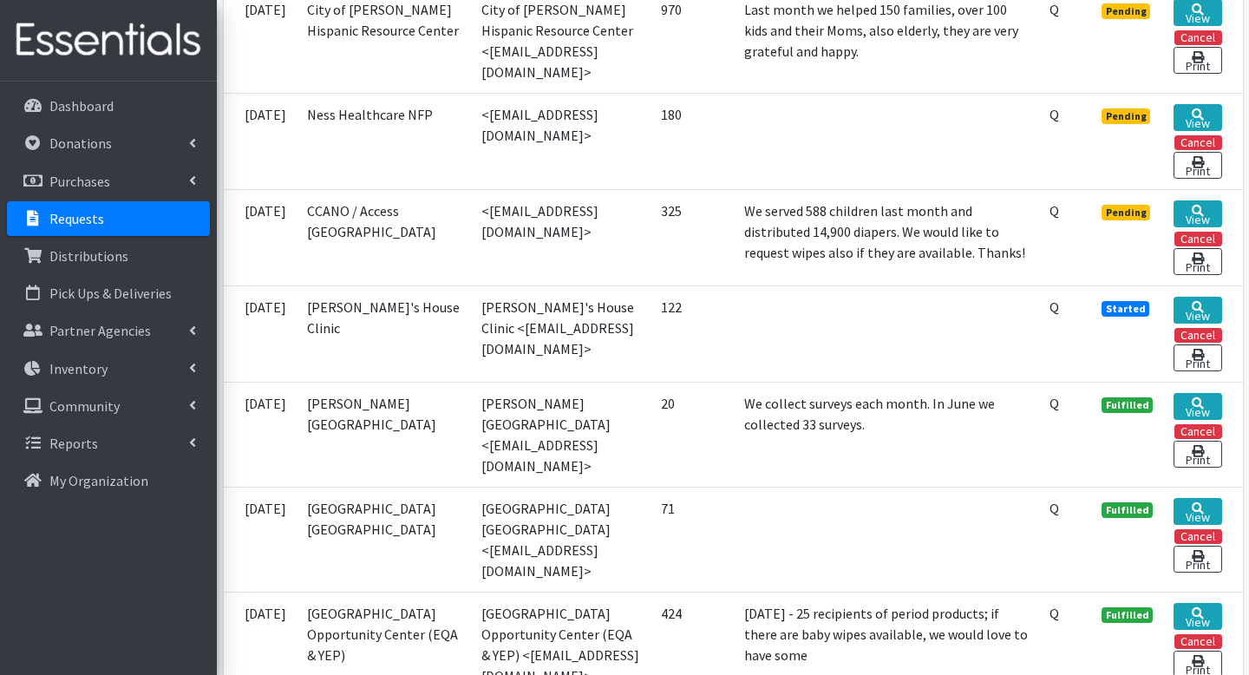
scroll to position [630, 0]
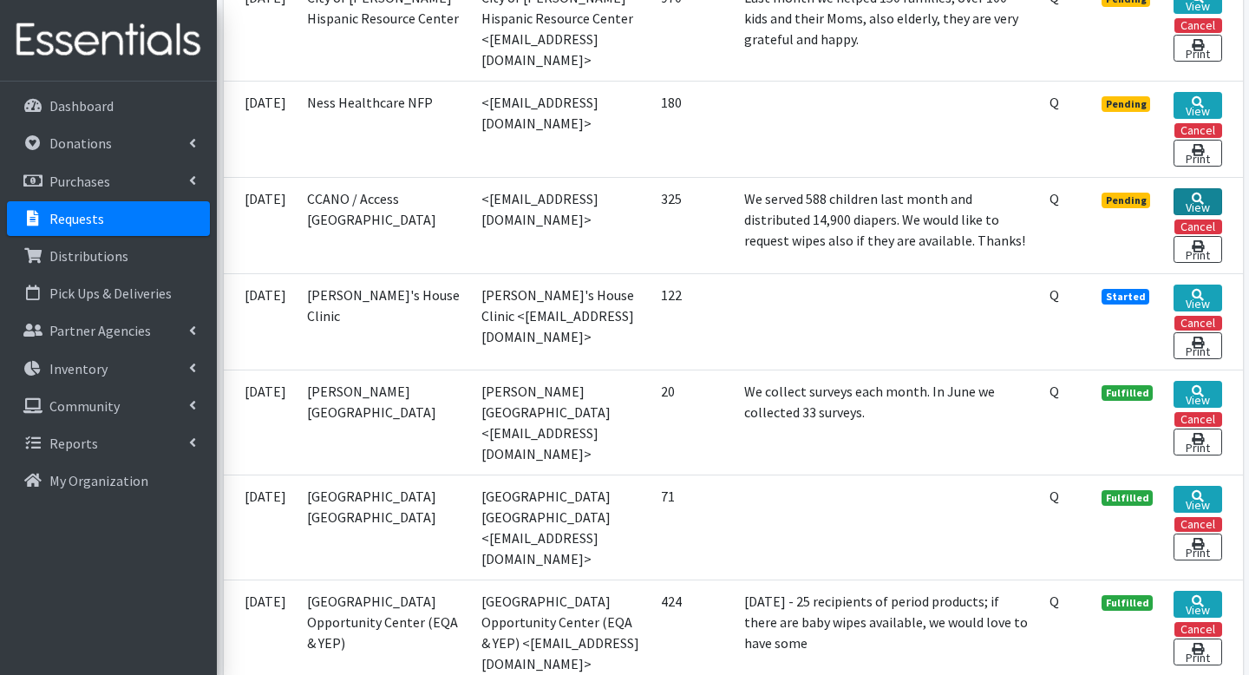
click at [1202, 200] on link "View" at bounding box center [1198, 201] width 48 height 27
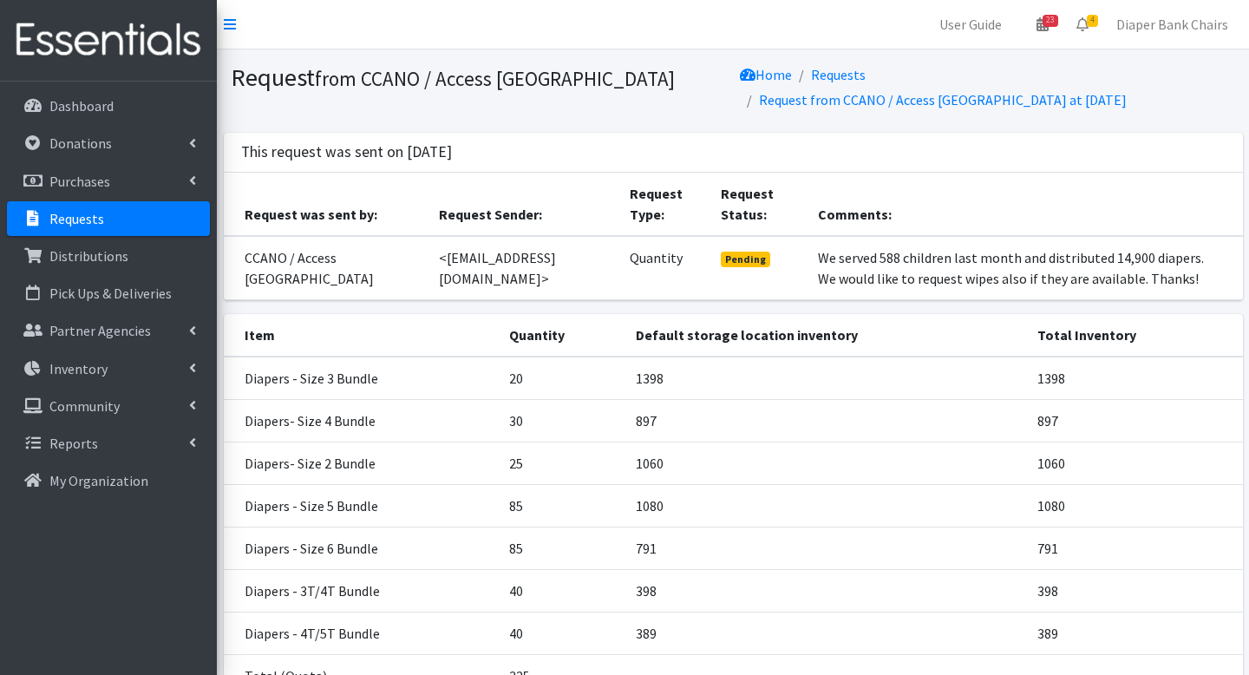
scroll to position [154, 0]
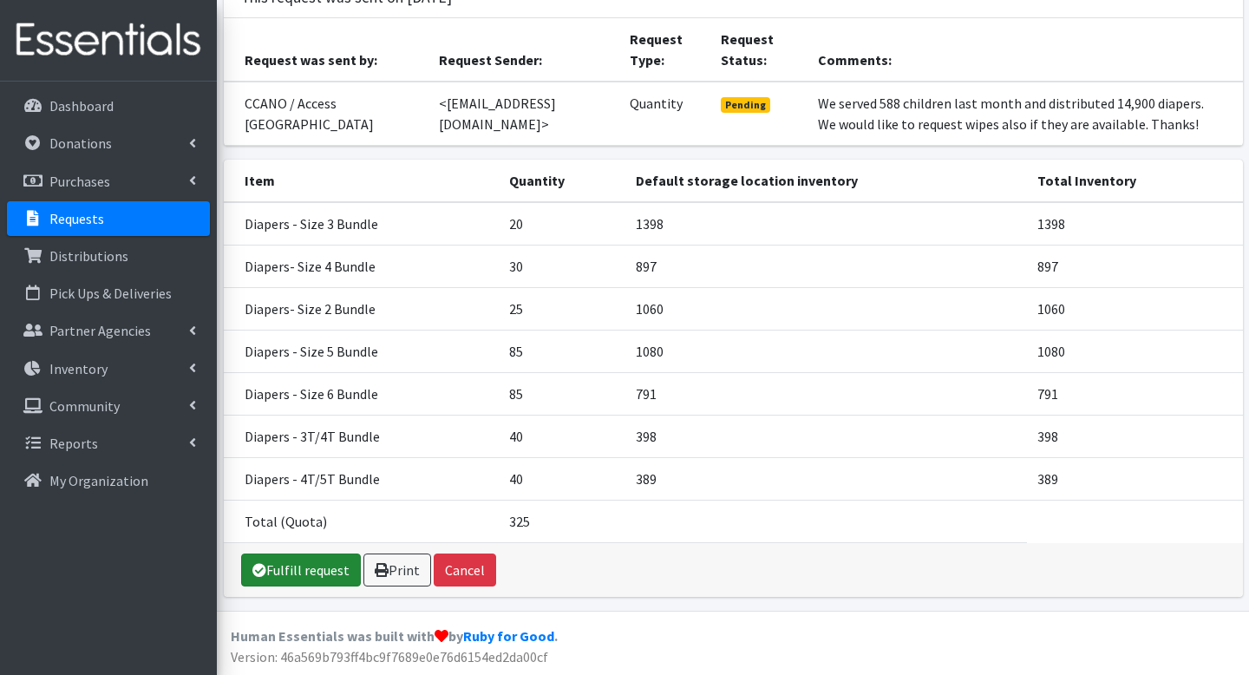
click at [285, 566] on link "Fulfill request" at bounding box center [301, 570] width 120 height 33
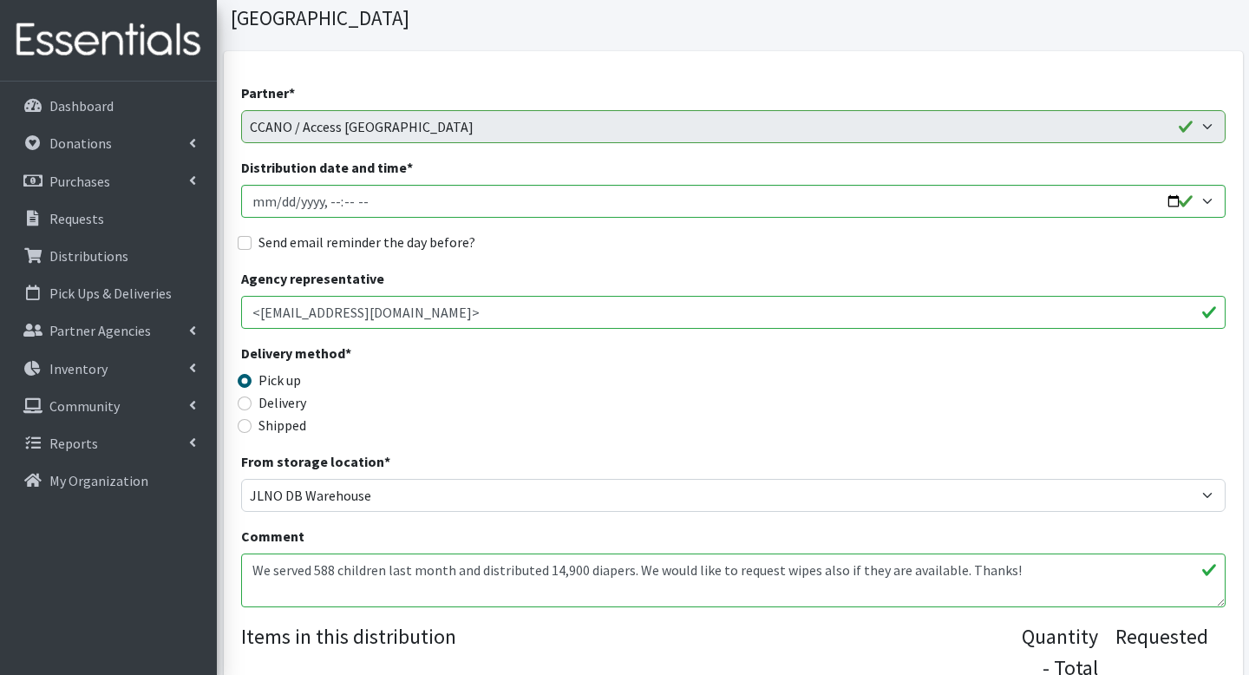
scroll to position [154, 0]
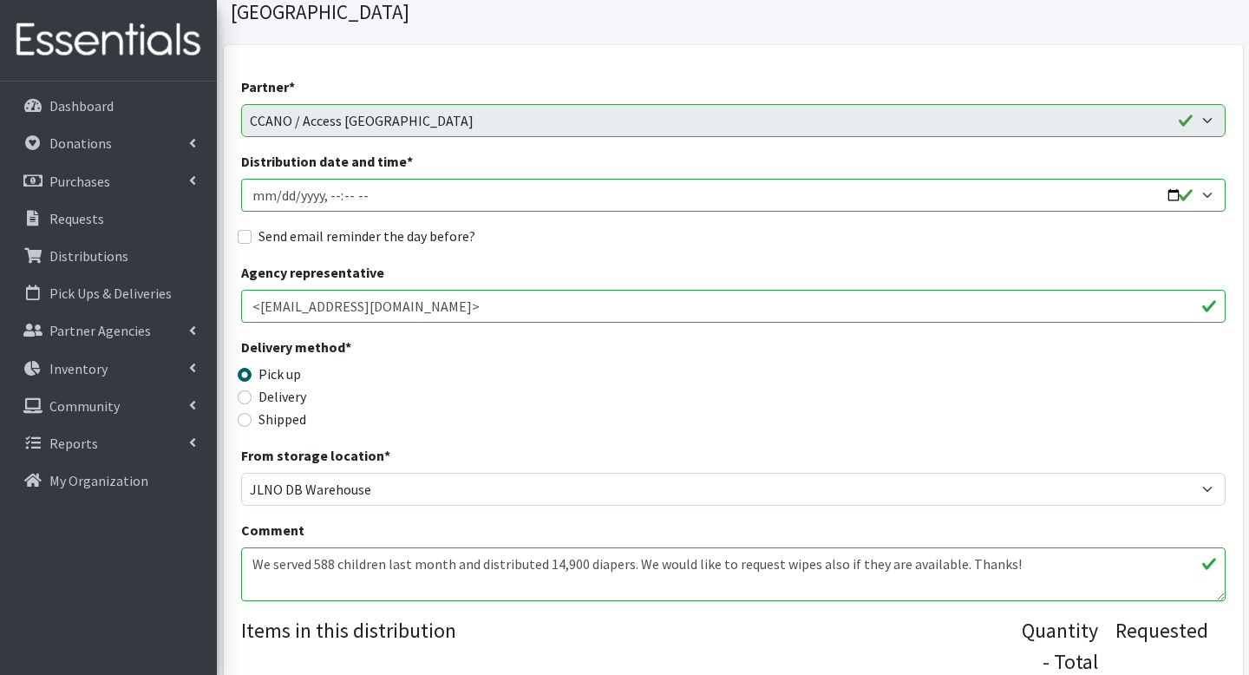
click at [1177, 179] on input "Distribution date and time *" at bounding box center [733, 195] width 985 height 33
type input "2025-08-22T09:00"
click at [682, 226] on div "Send email reminder the day before?" at bounding box center [733, 236] width 985 height 21
click at [250, 230] on input "Send email reminder the day before?" at bounding box center [245, 237] width 14 height 14
checkbox input "true"
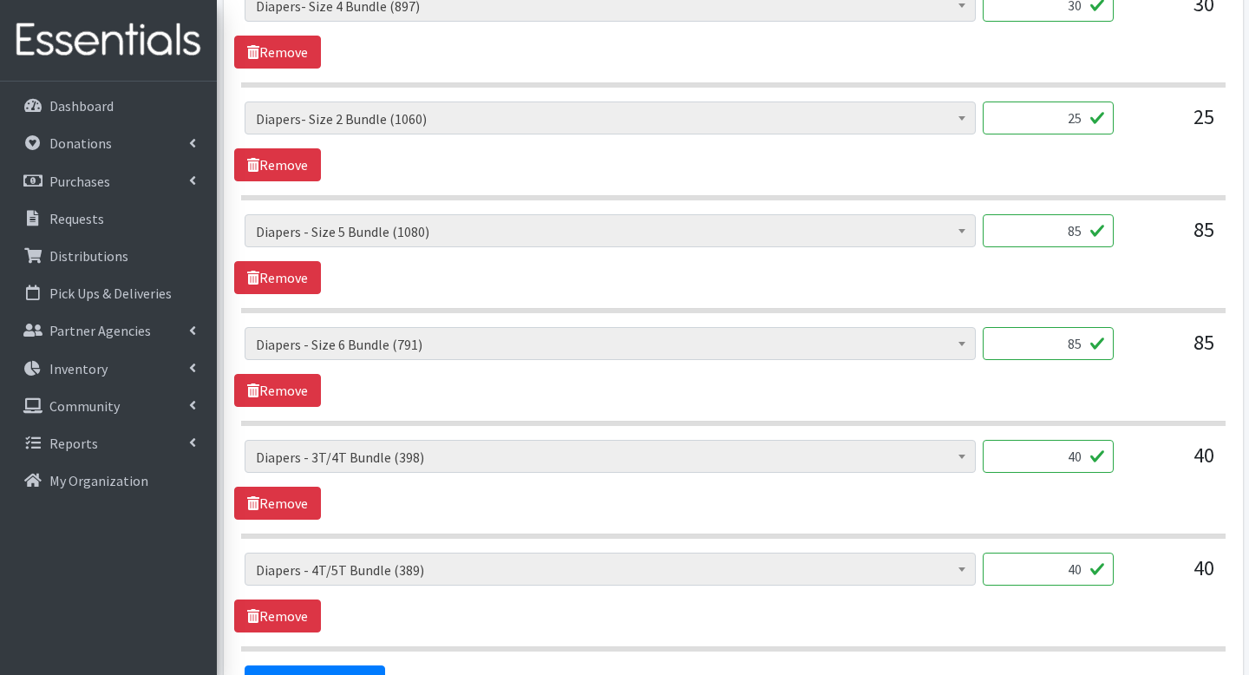
scroll to position [993, 0]
drag, startPoint x: 1056, startPoint y: 200, endPoint x: 1141, endPoint y: 205, distance: 85.2
click at [1141, 215] on div "AI- Guards (mens) (188) AI- Other (104) AI- Youth L (387) AI- Youth M (0) AI- Y…" at bounding box center [733, 238] width 977 height 47
type input "54"
drag, startPoint x: 1066, startPoint y: 313, endPoint x: 1104, endPoint y: 318, distance: 38.4
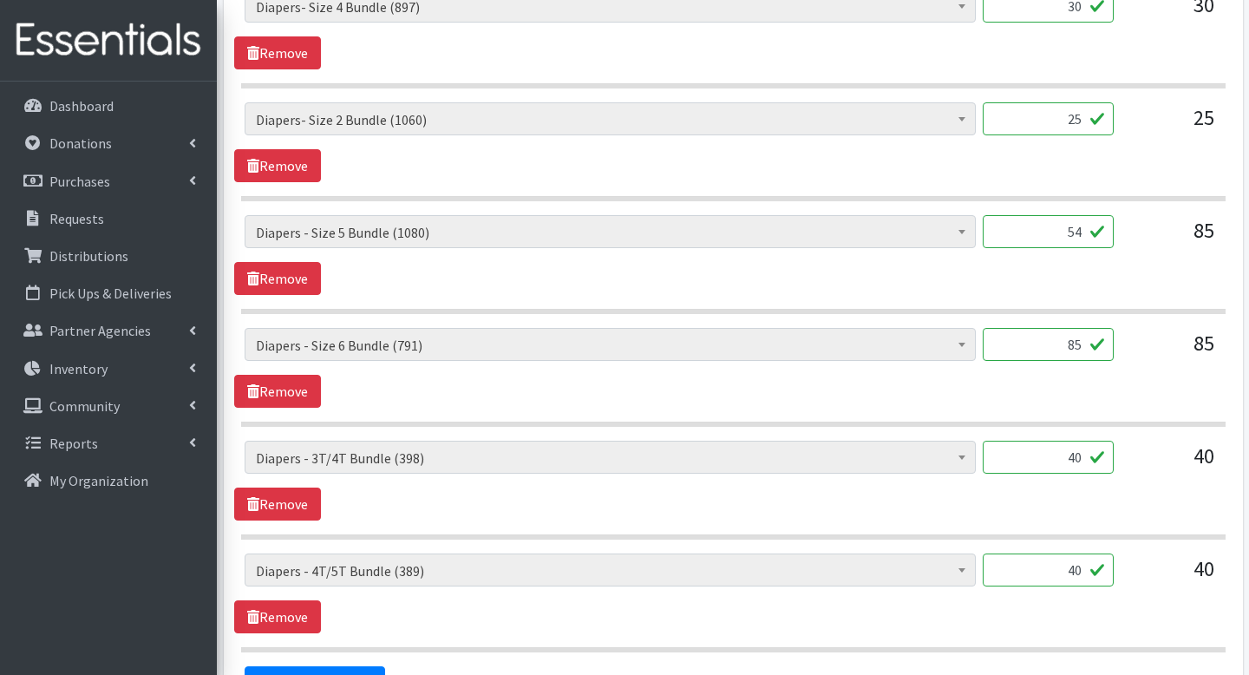
click at [1104, 328] on input "85" at bounding box center [1048, 344] width 131 height 33
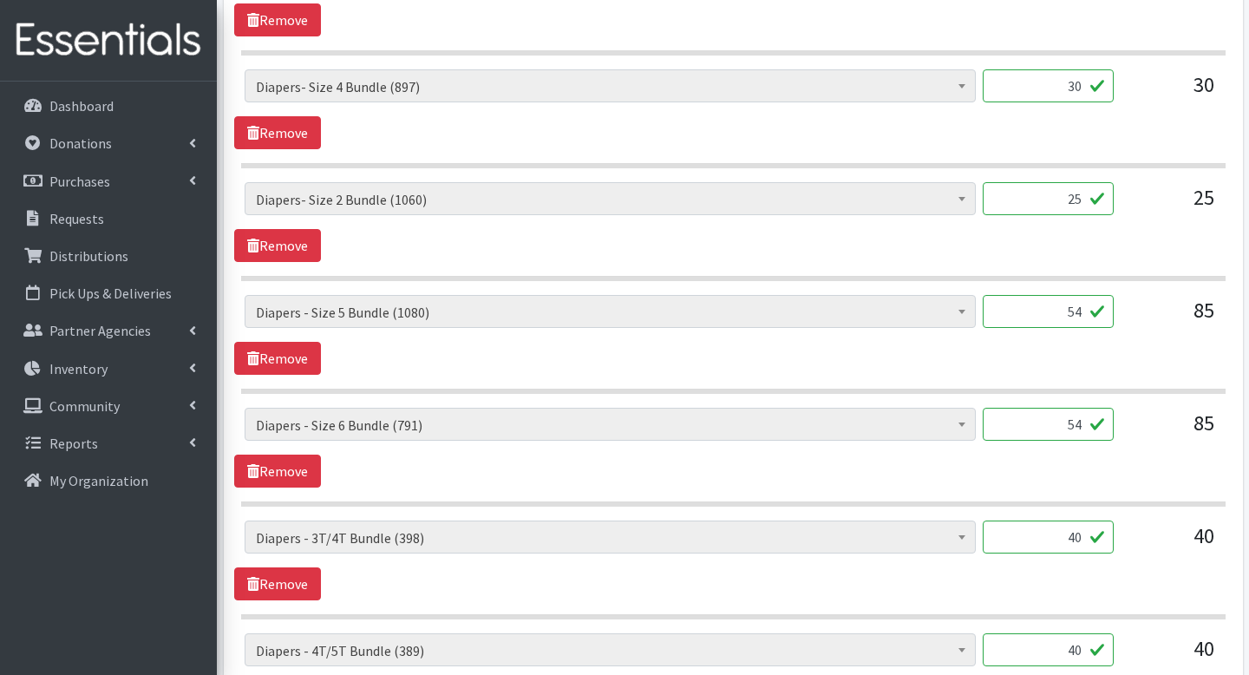
scroll to position [1165, 0]
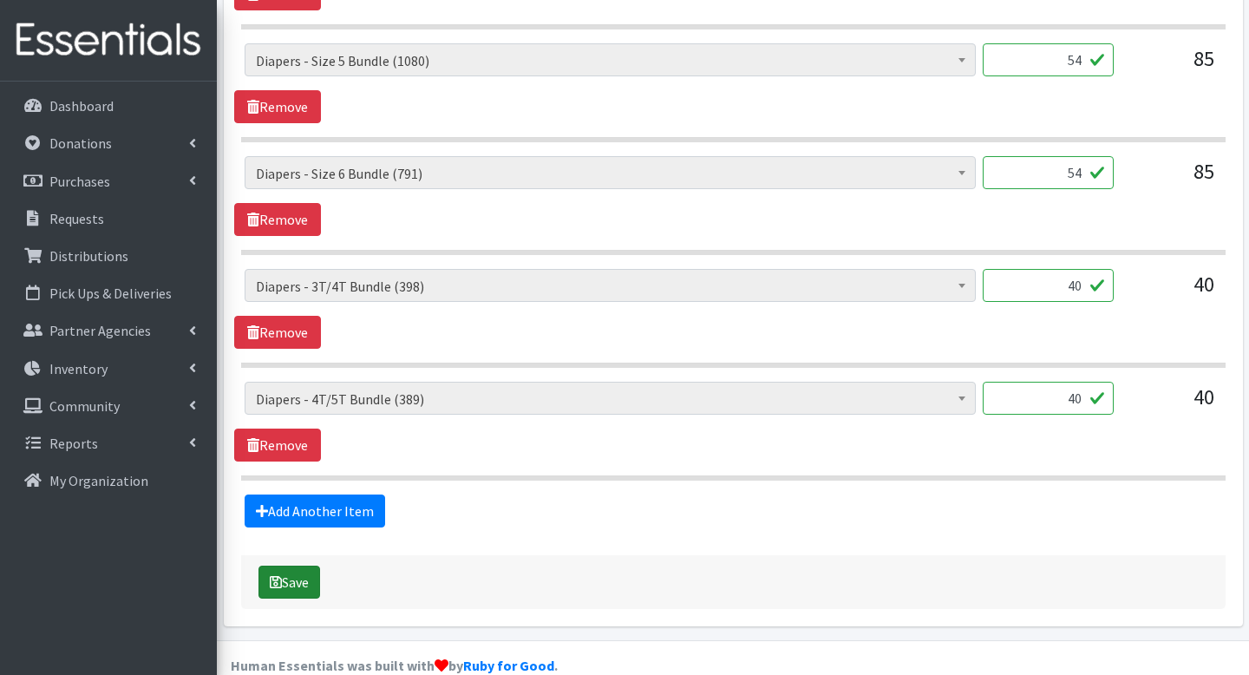
type input "54"
click at [285, 566] on button "Save" at bounding box center [290, 582] width 62 height 33
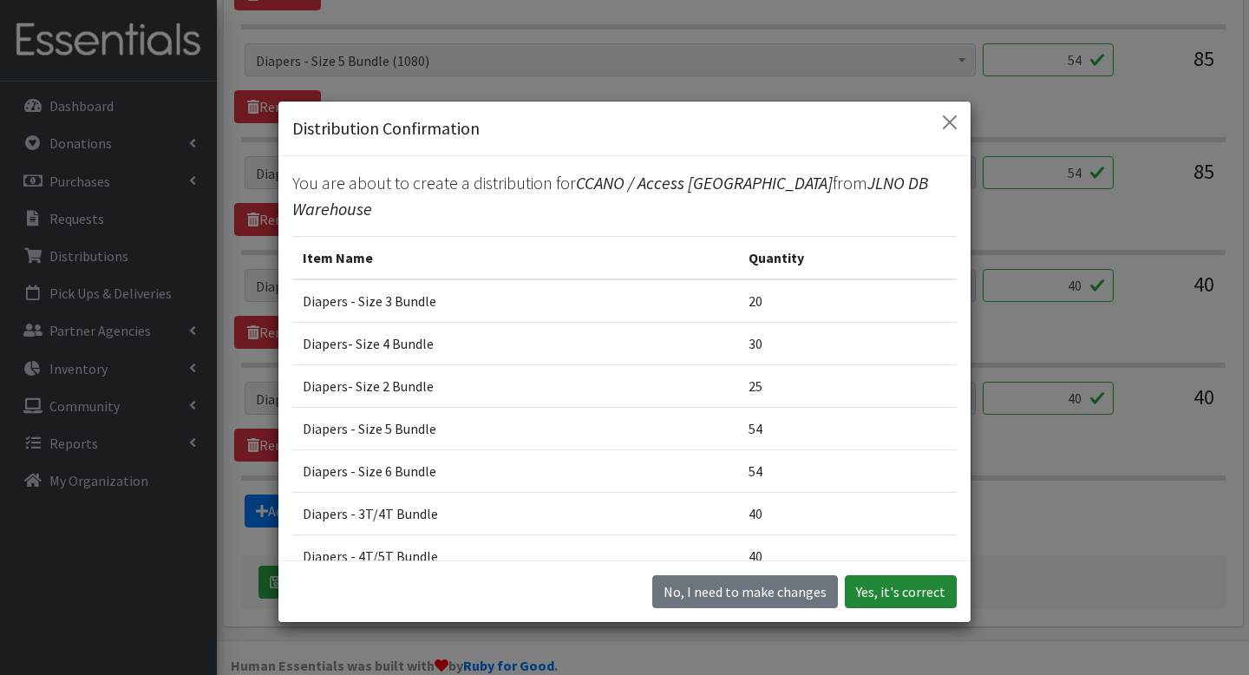
click at [887, 581] on button "Yes, it's correct" at bounding box center [901, 591] width 112 height 33
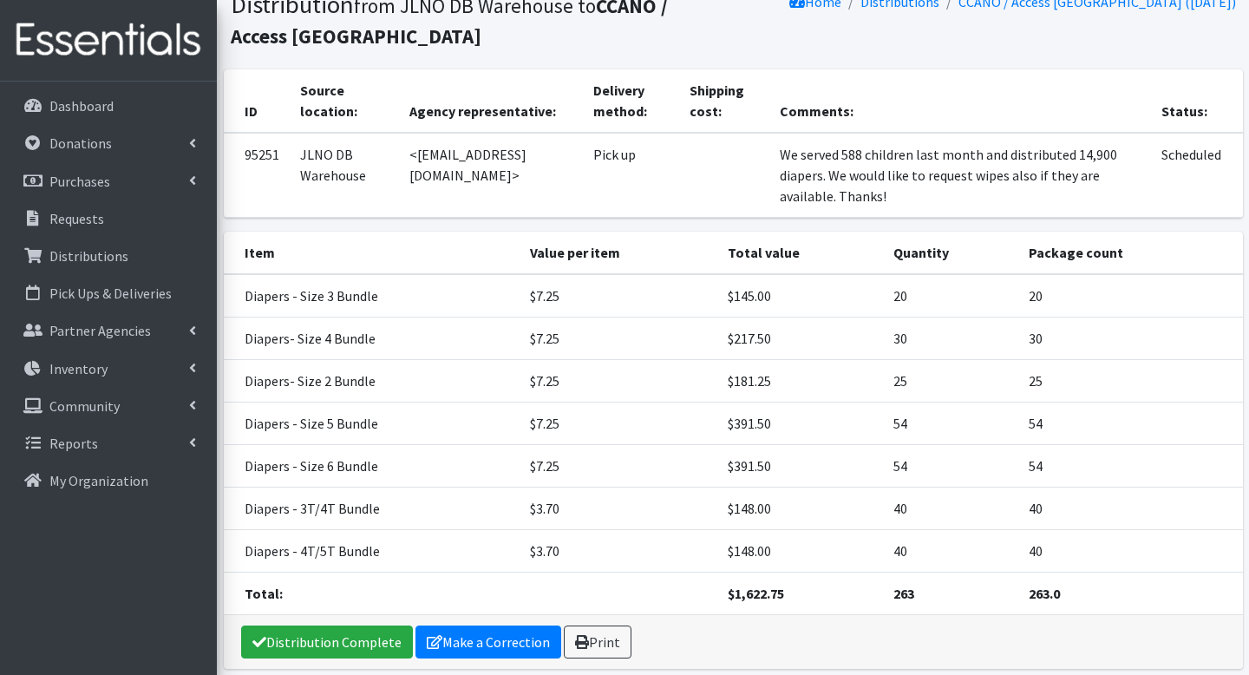
scroll to position [182, 0]
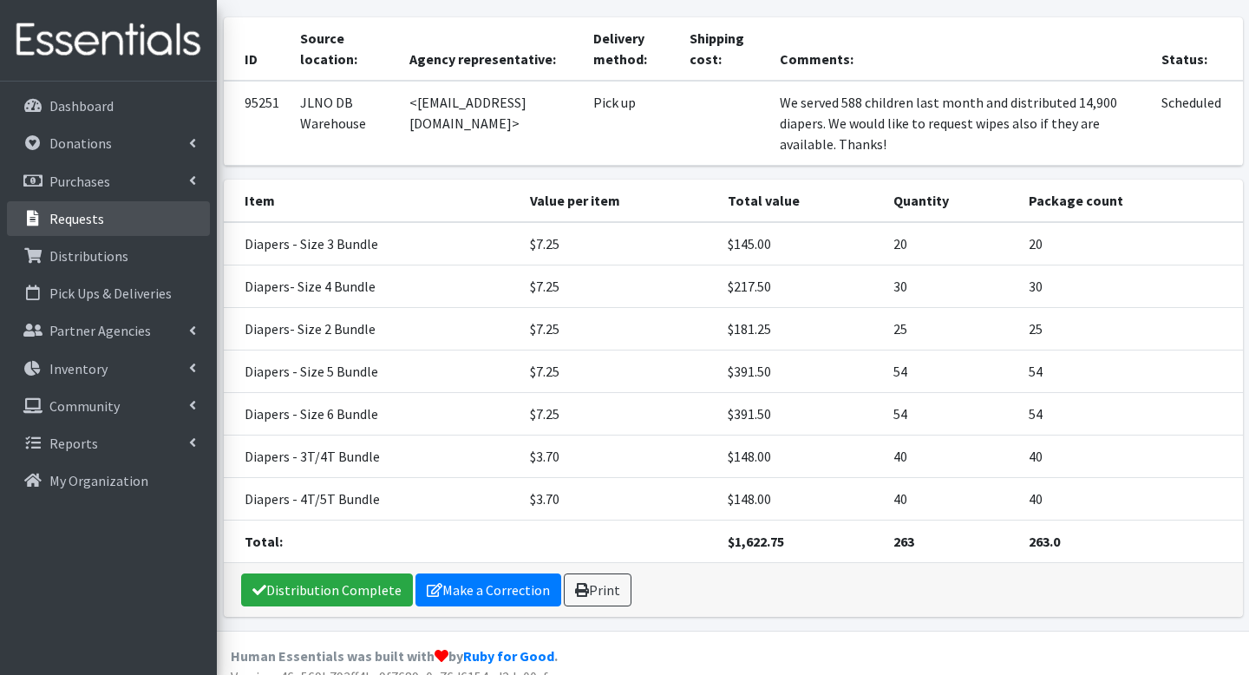
click at [25, 208] on link "Requests" at bounding box center [108, 218] width 203 height 35
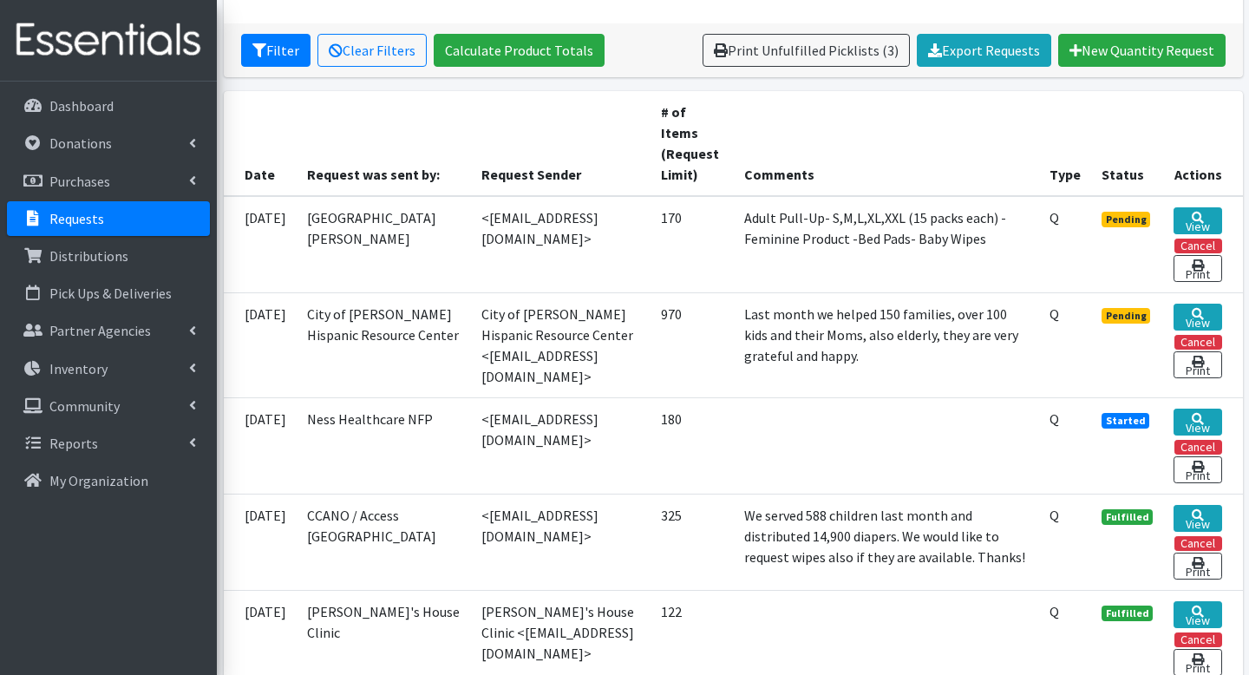
scroll to position [311, 0]
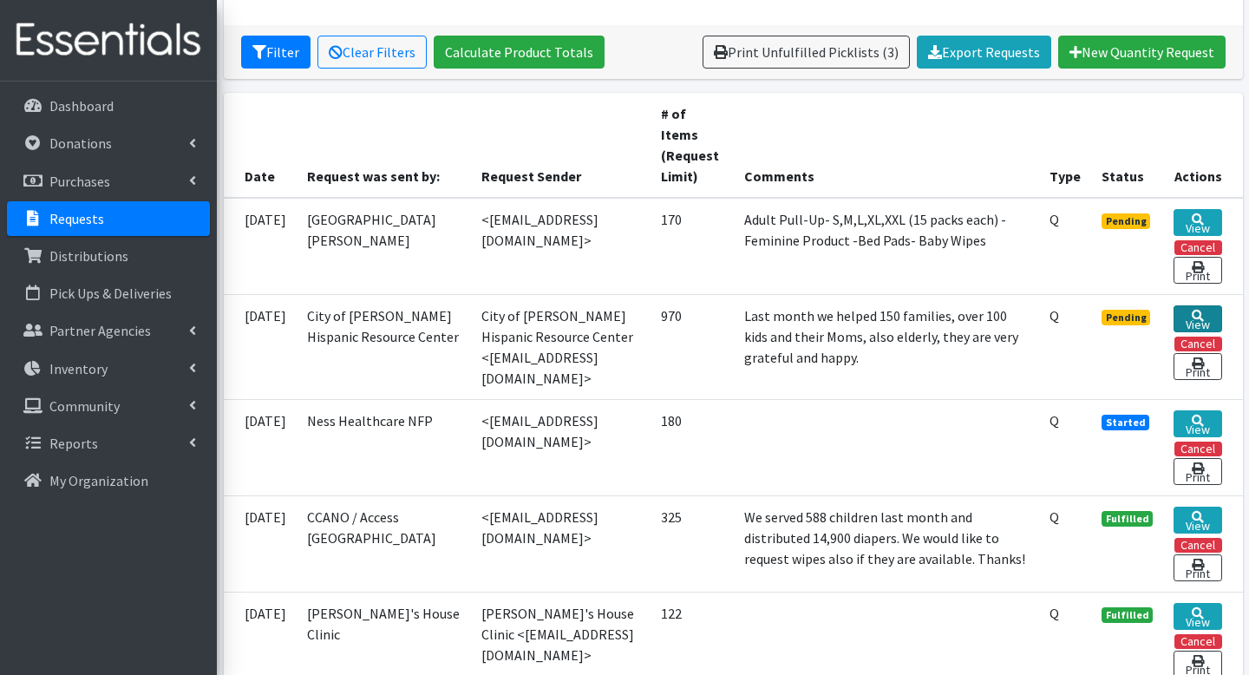
click at [1206, 320] on link "View" at bounding box center [1198, 318] width 48 height 27
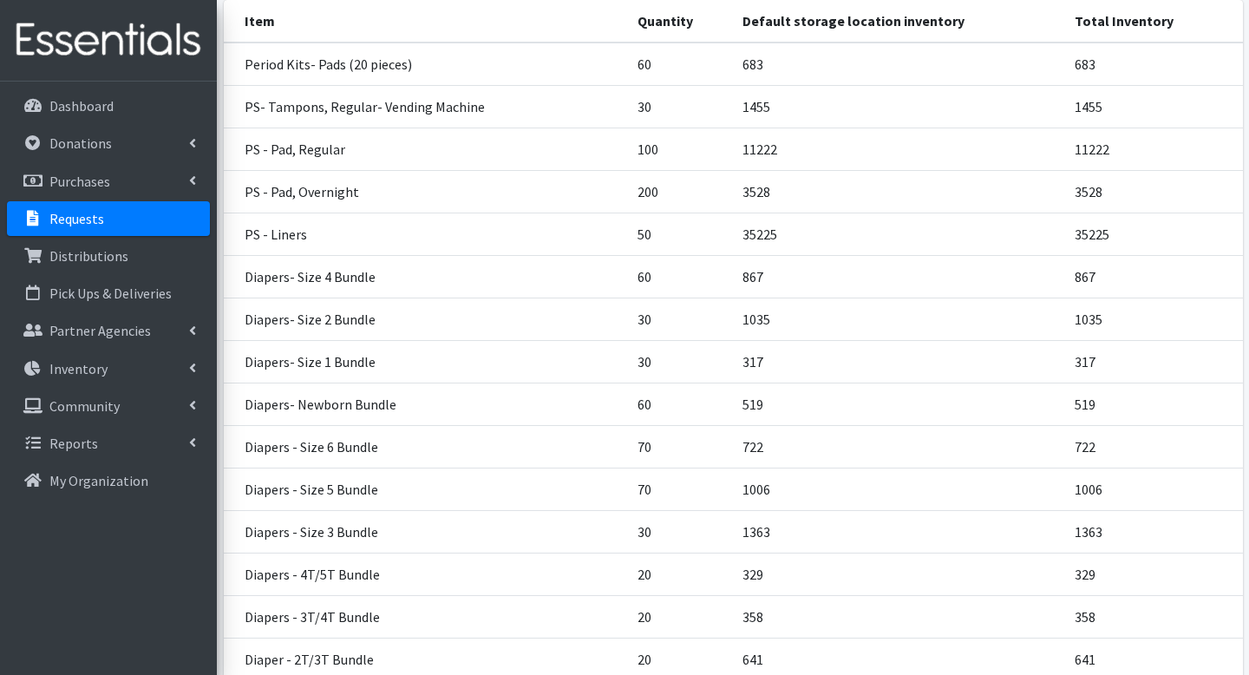
scroll to position [753, 0]
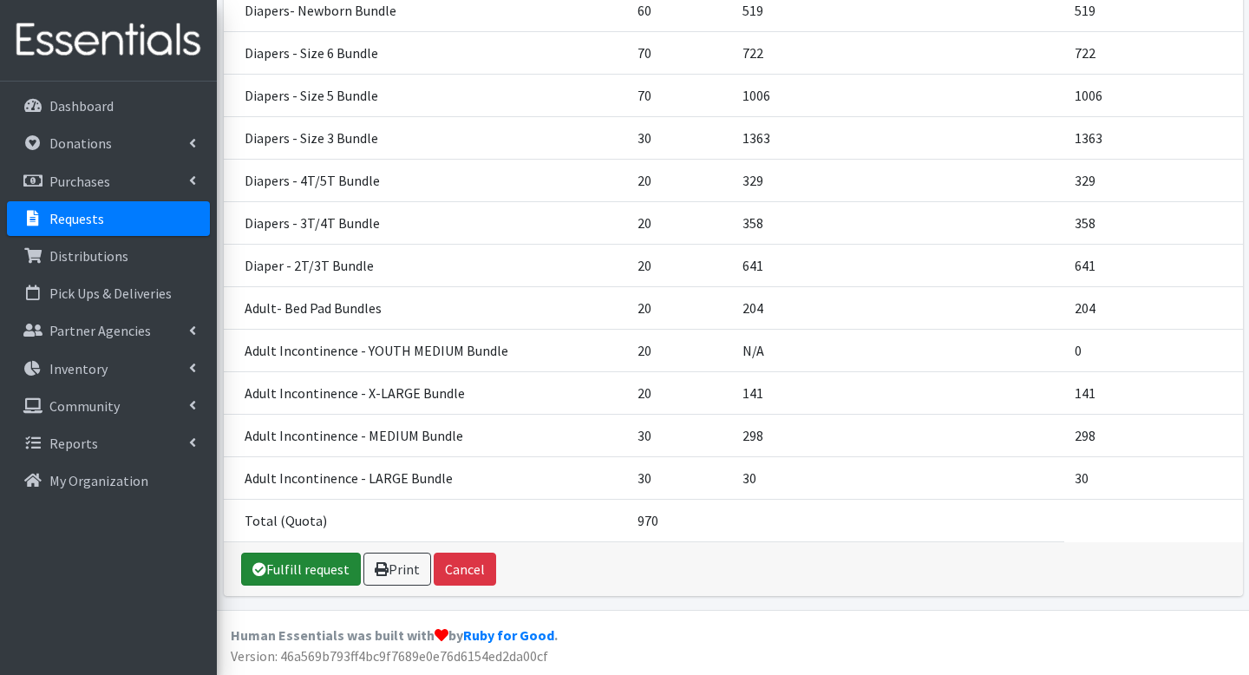
click at [278, 572] on link "Fulfill request" at bounding box center [301, 569] width 120 height 33
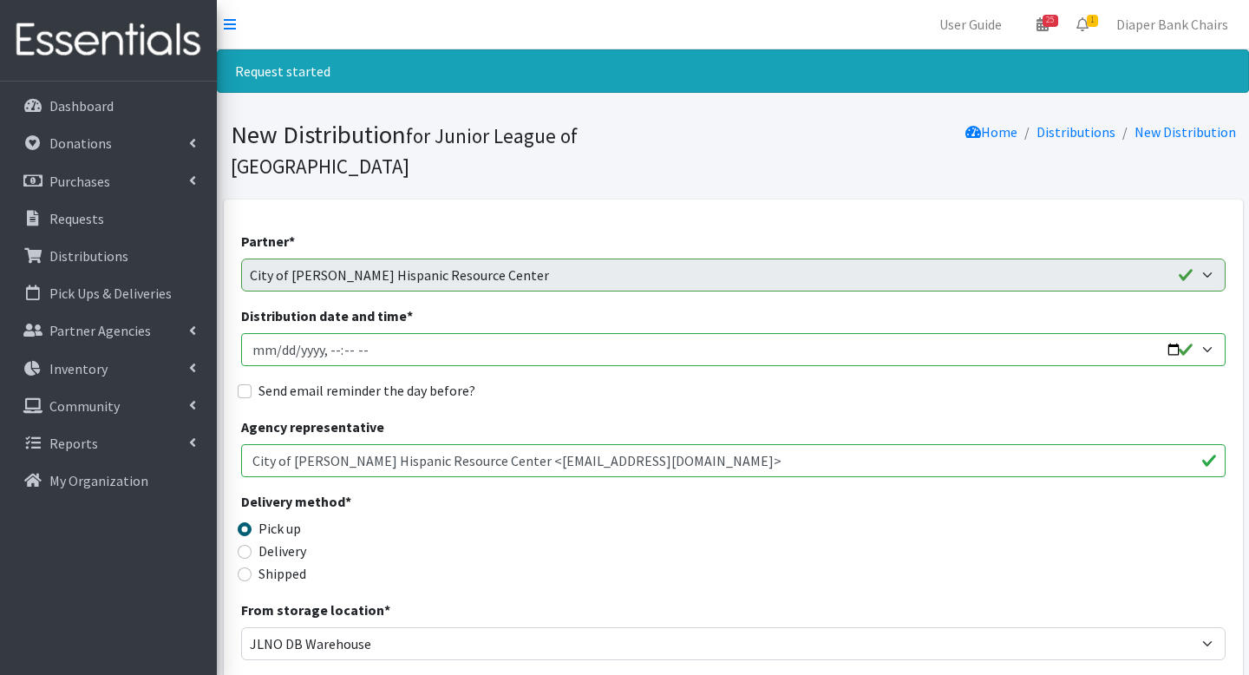
click at [1172, 333] on input "Distribution date and time *" at bounding box center [733, 349] width 985 height 33
click at [1182, 333] on input "Distribution date and time *" at bounding box center [733, 349] width 985 height 33
click at [1183, 333] on input "Distribution date and time *" at bounding box center [733, 349] width 985 height 33
click at [322, 333] on input "Distribution date and time *" at bounding box center [733, 349] width 985 height 33
click at [1178, 333] on input "Distribution date and time *" at bounding box center [733, 349] width 985 height 33
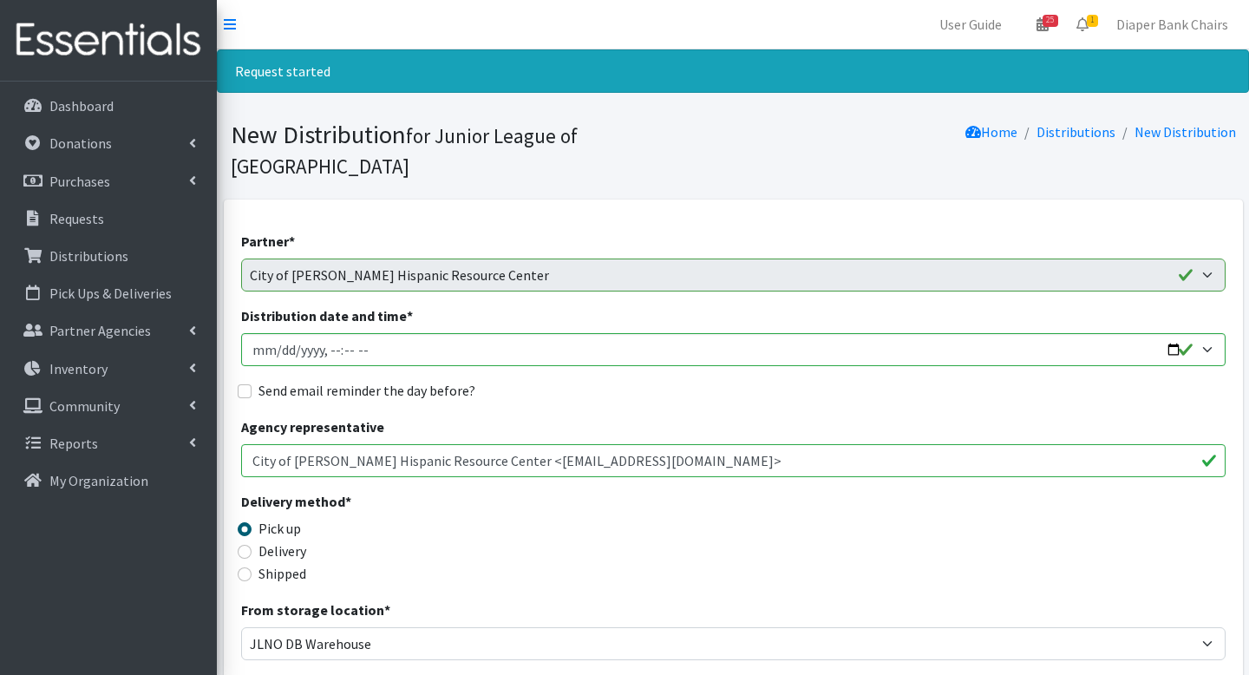
type input "[DATE]T09:00"
click at [245, 384] on input "Send email reminder the day before?" at bounding box center [245, 391] width 14 height 14
checkbox input "true"
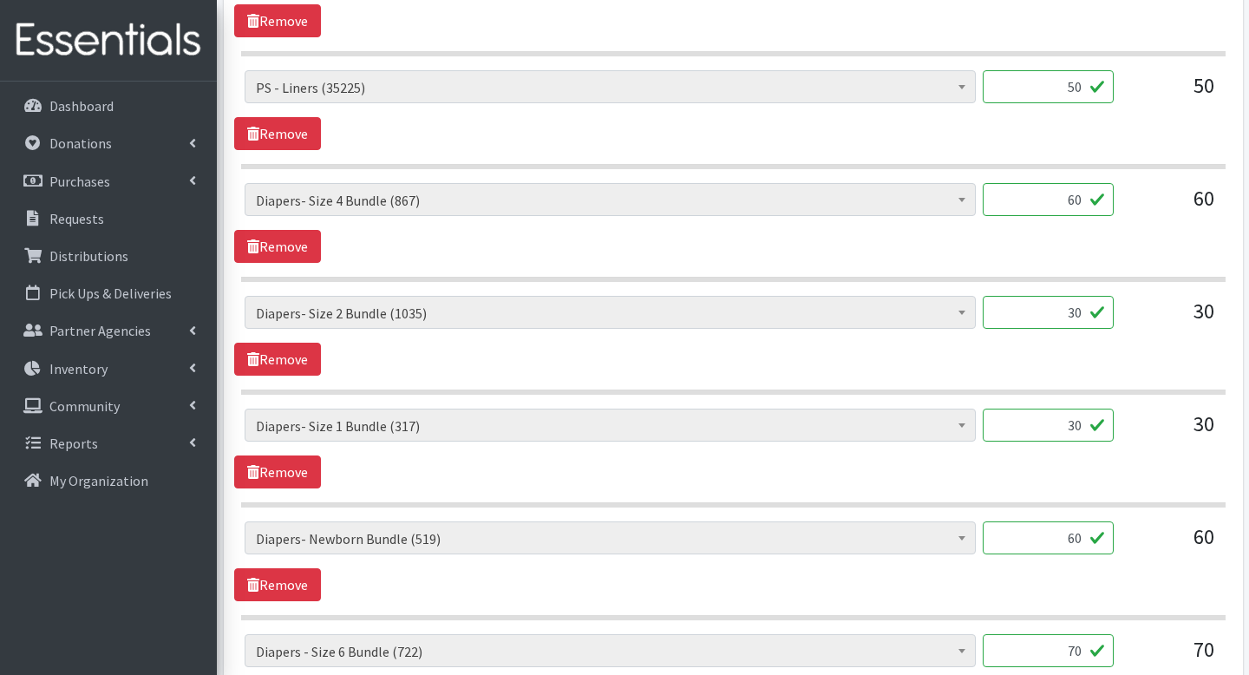
scroll to position [1239, 0]
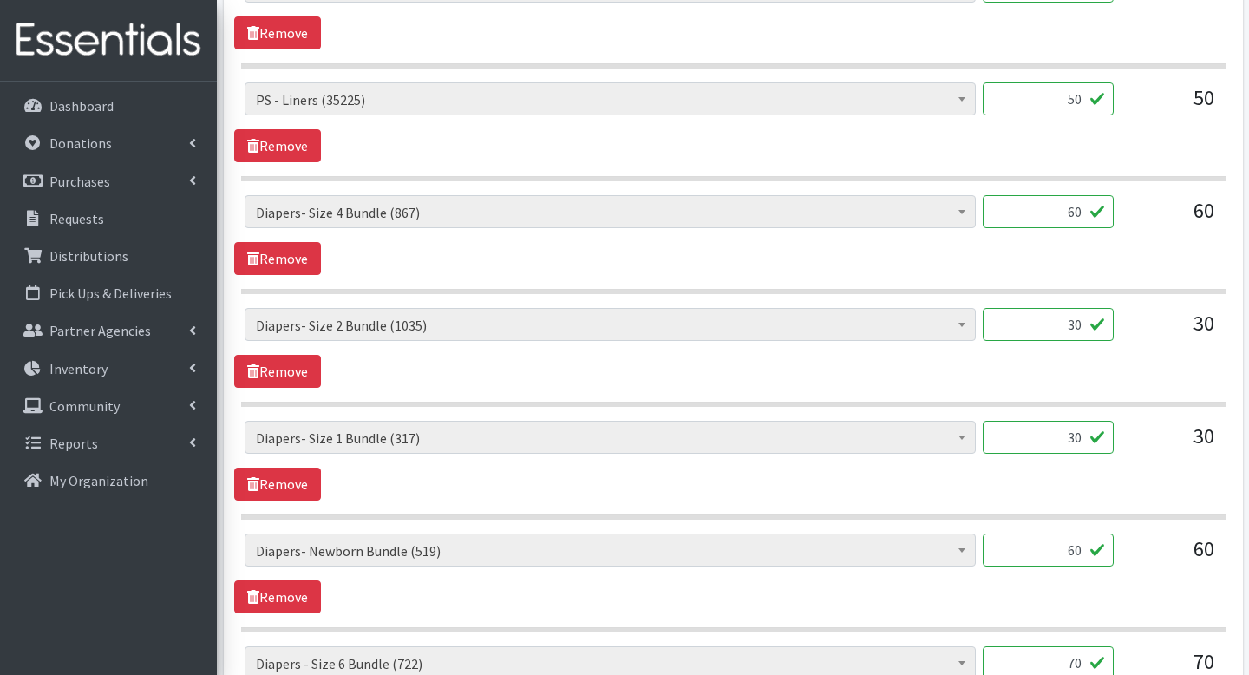
drag, startPoint x: 1058, startPoint y: 178, endPoint x: 1114, endPoint y: 179, distance: 55.5
click at [1114, 195] on div "AI- Guards (mens) (188) AI- Other (104) AI- Youth L (387) AI- Youth M (0) AI- Y…" at bounding box center [733, 218] width 977 height 47
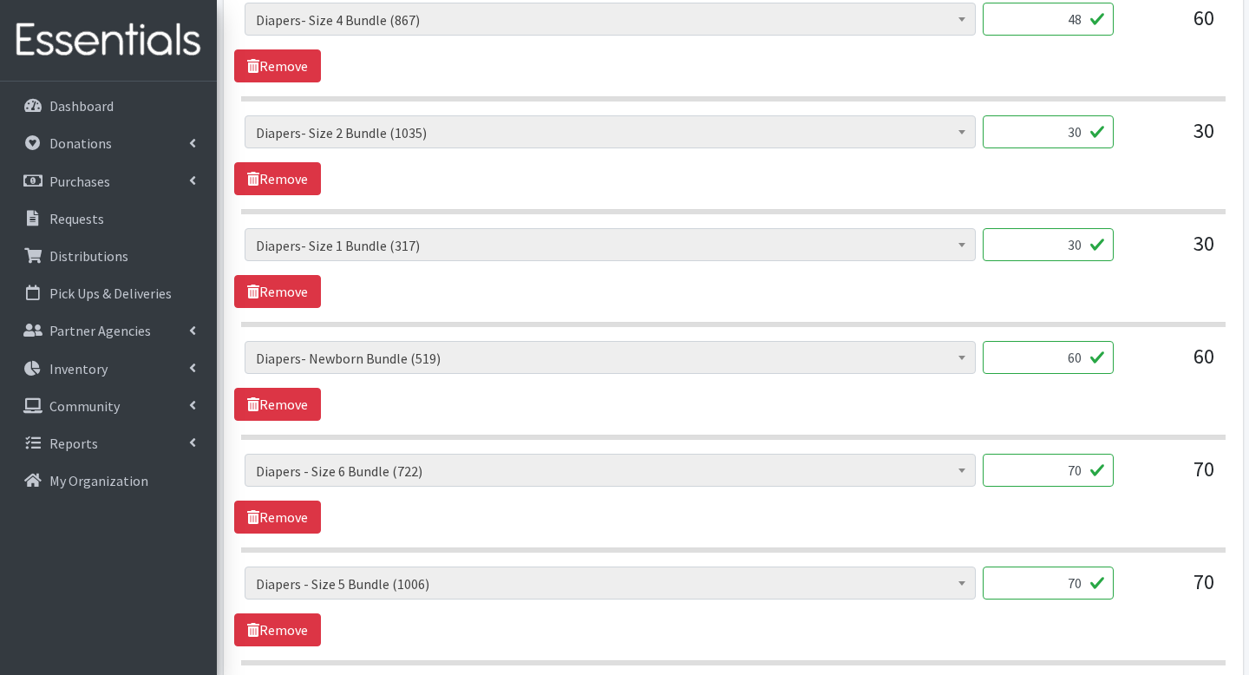
scroll to position [1433, 0]
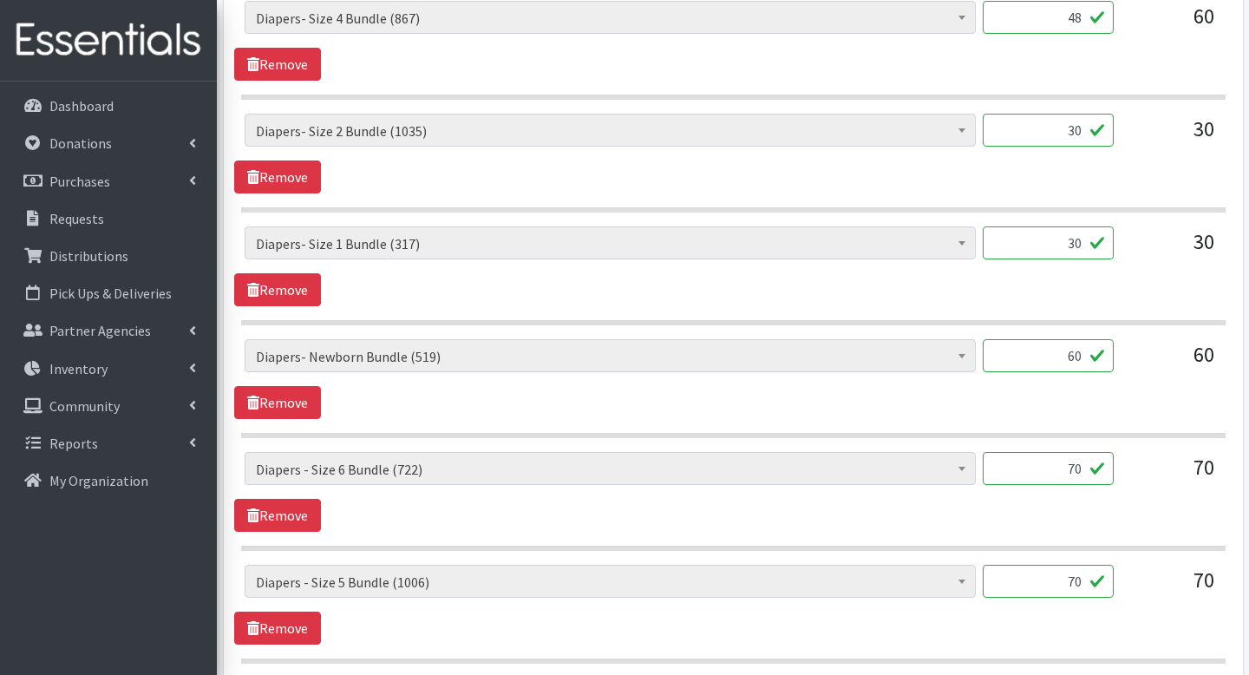
type input "48"
drag, startPoint x: 1062, startPoint y: 329, endPoint x: 1092, endPoint y: 331, distance: 30.5
click at [1092, 339] on input "60" at bounding box center [1048, 355] width 131 height 33
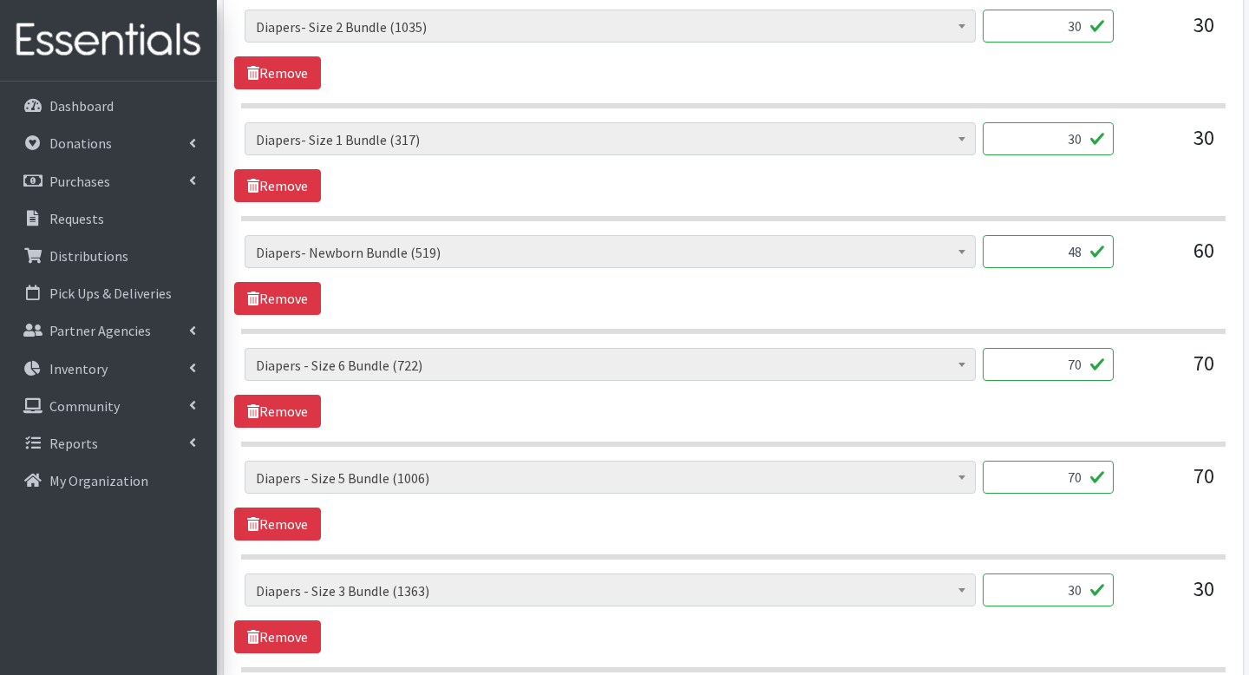
scroll to position [1538, 0]
type input "48"
drag, startPoint x: 1050, startPoint y: 338, endPoint x: 1102, endPoint y: 338, distance: 52.1
click at [1102, 347] on input "70" at bounding box center [1048, 363] width 131 height 33
type input "50"
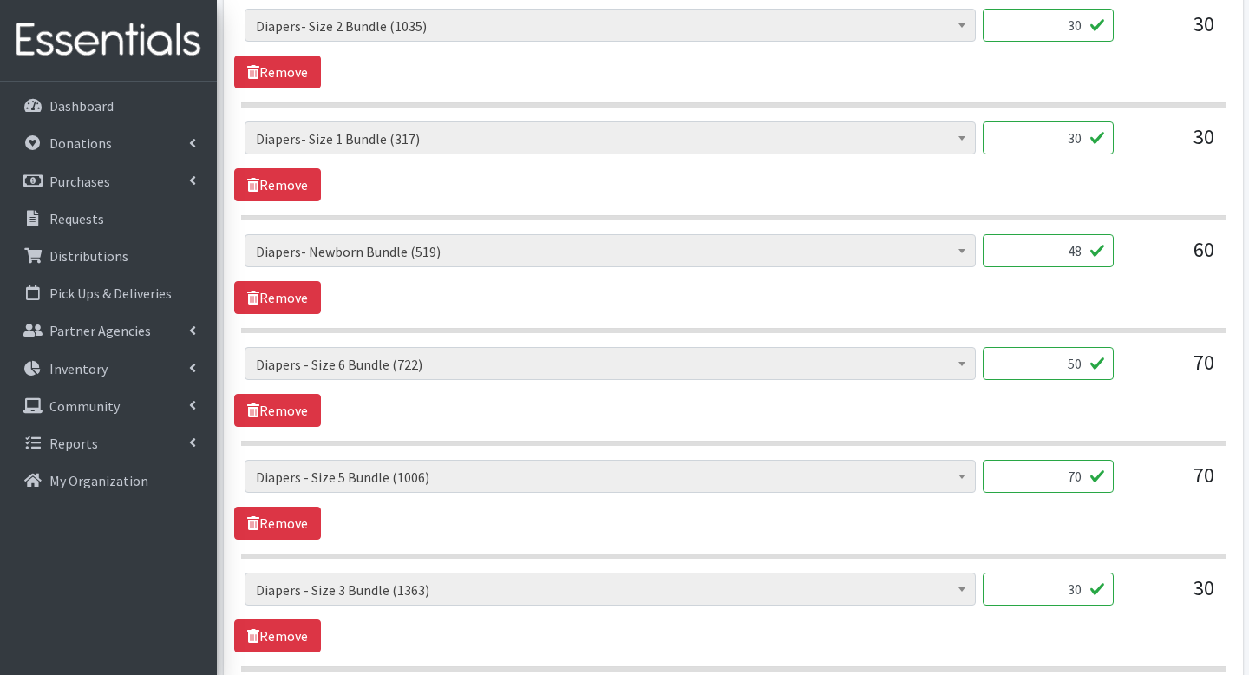
drag, startPoint x: 1067, startPoint y: 450, endPoint x: 1142, endPoint y: 453, distance: 74.7
click at [1142, 460] on div "AI- Guards (mens) (188) AI- Other (104) AI- Youth L (387) AI- Youth M (0) AI- Y…" at bounding box center [733, 483] width 977 height 47
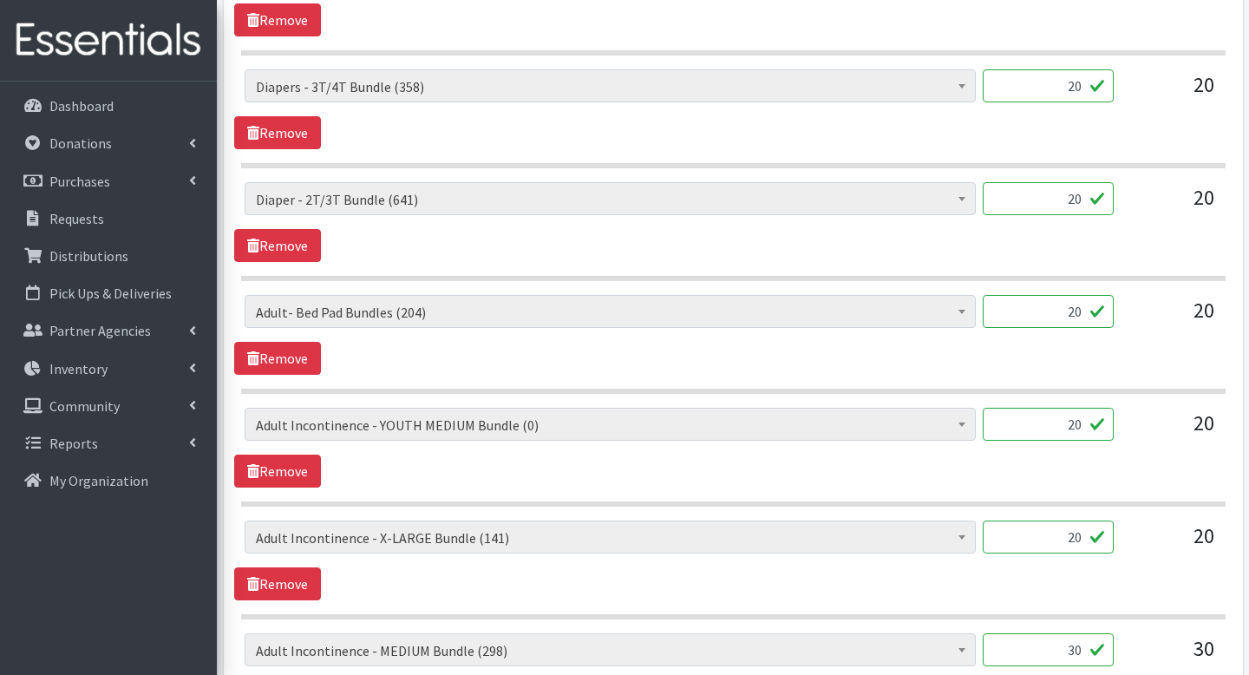
scroll to position [2269, 0]
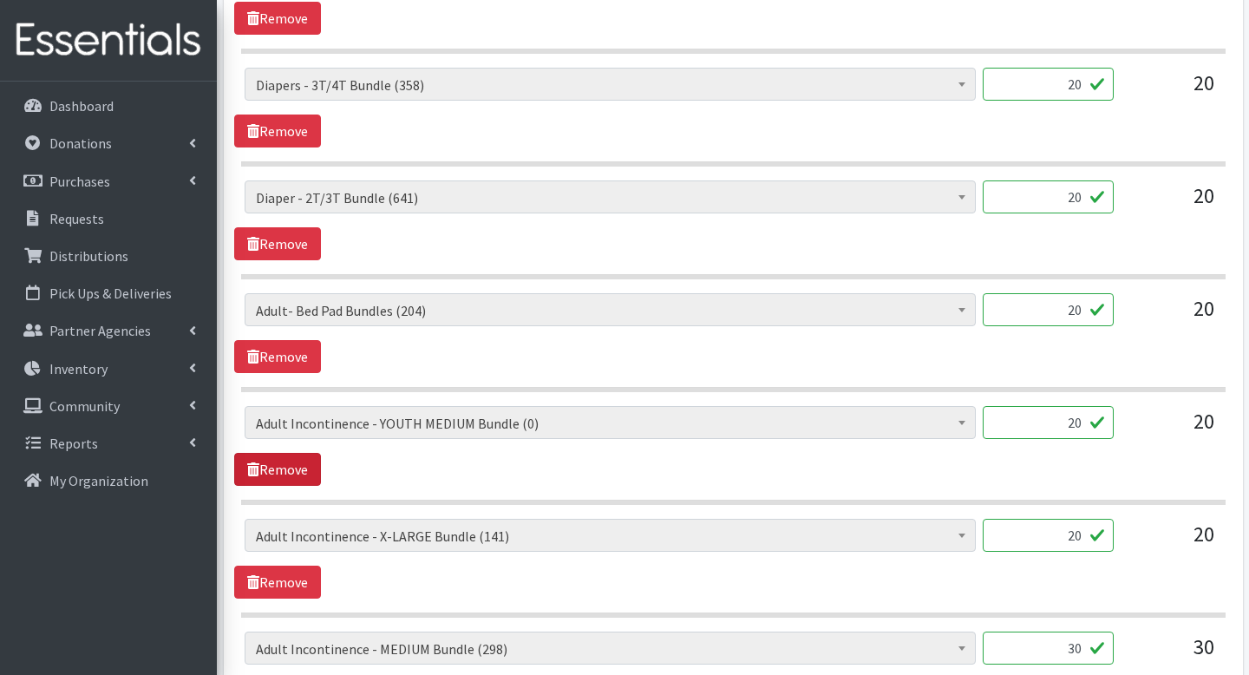
type input "56"
click at [278, 453] on link "Remove" at bounding box center [277, 469] width 87 height 33
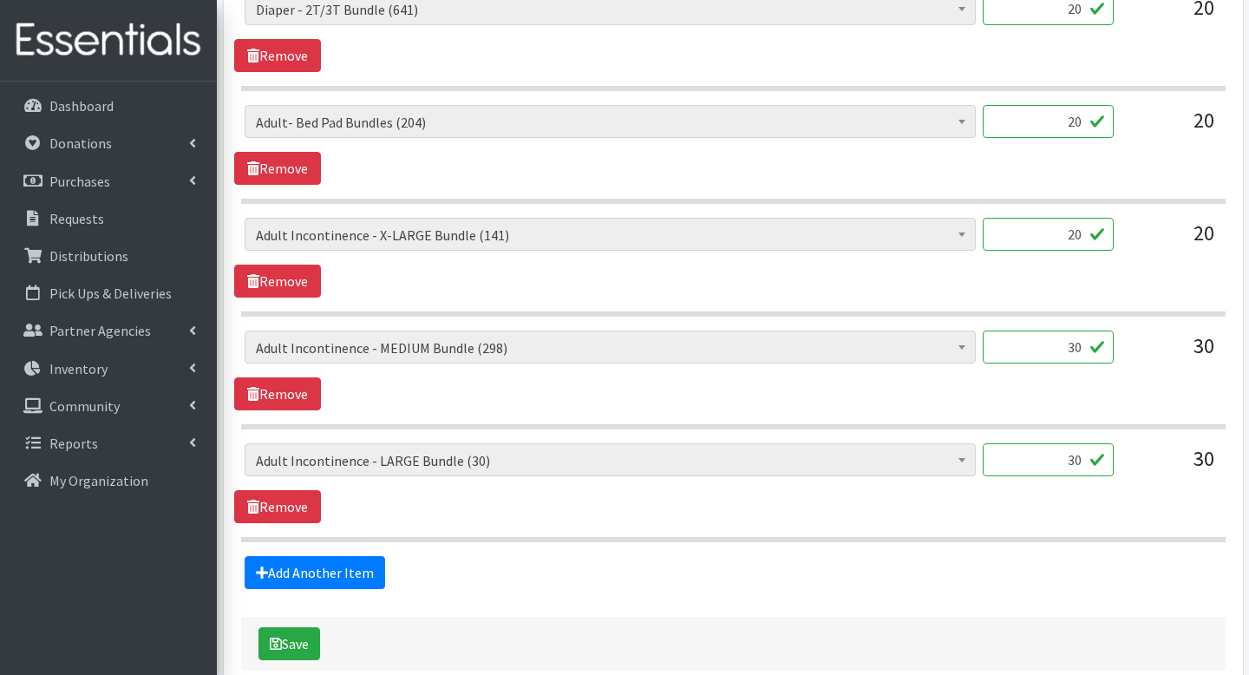
scroll to position [2519, 0]
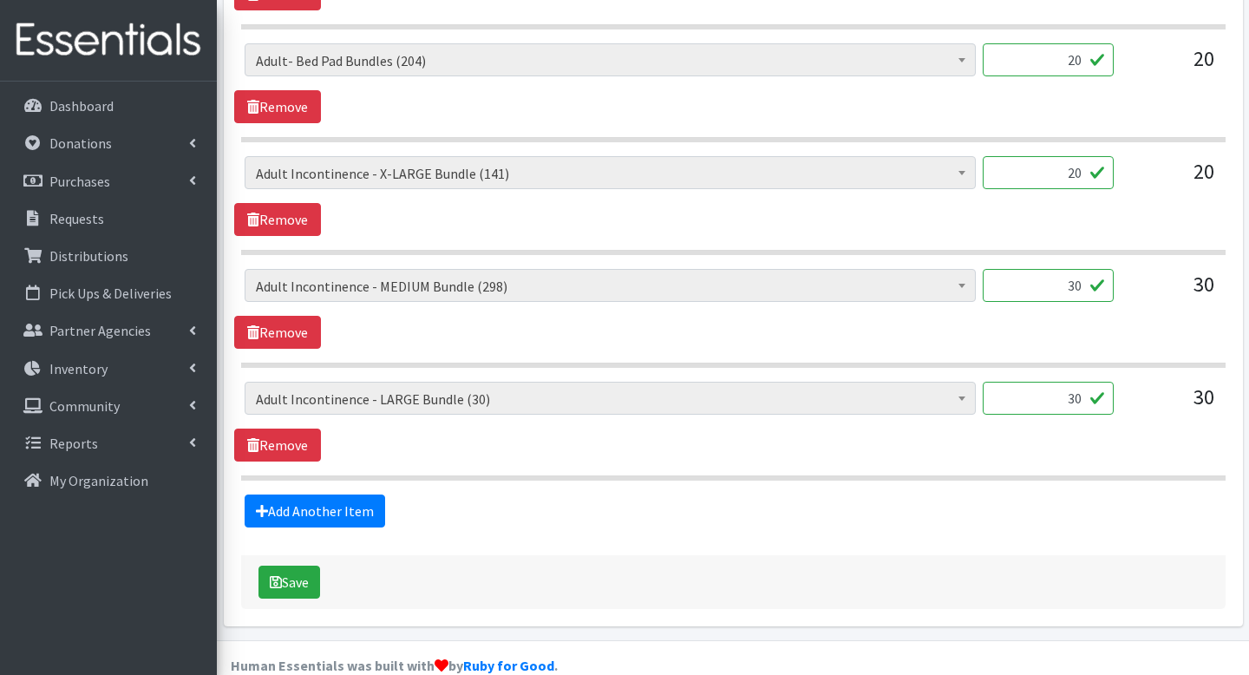
drag, startPoint x: 1063, startPoint y: 368, endPoint x: 1116, endPoint y: 368, distance: 52.9
click at [1116, 382] on div "AI- Guards (mens) (188) AI- Other (104) AI- Youth L (387) AI- Youth M (0) AI- Y…" at bounding box center [733, 405] width 977 height 47
type input "10"
drag, startPoint x: 1069, startPoint y: 252, endPoint x: 1099, endPoint y: 252, distance: 30.4
click at [1099, 269] on input "30" at bounding box center [1048, 285] width 131 height 33
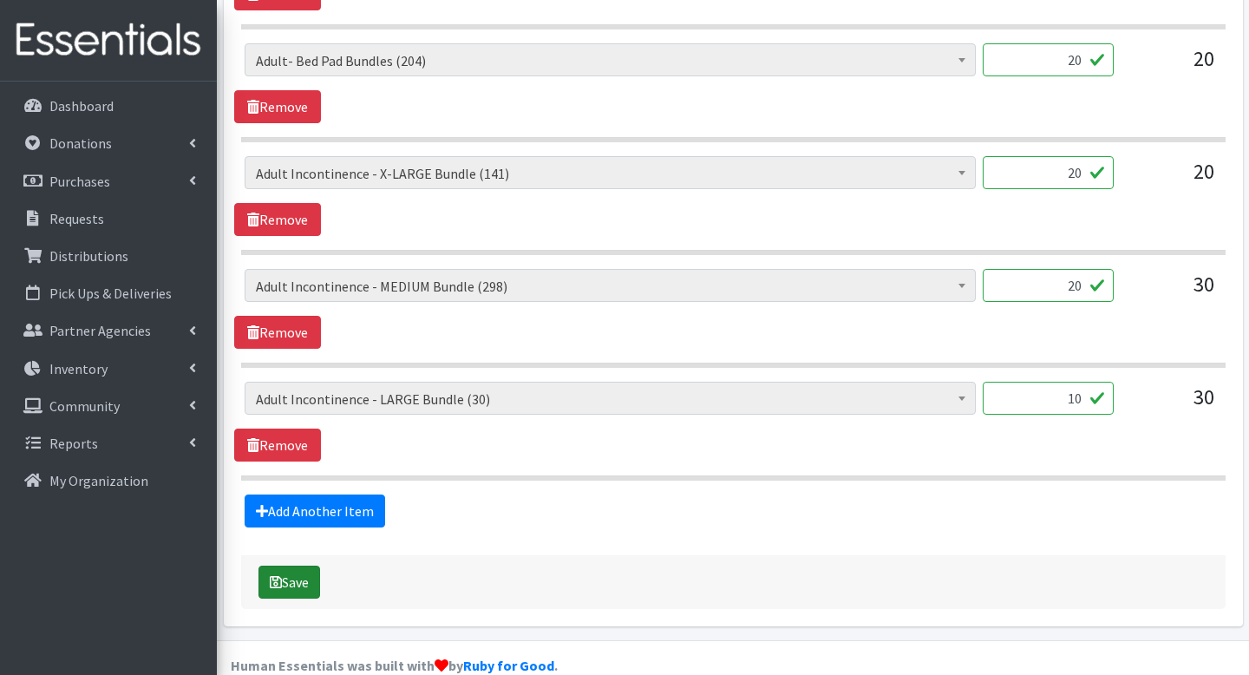
type input "20"
click at [306, 566] on button "Save" at bounding box center [290, 582] width 62 height 33
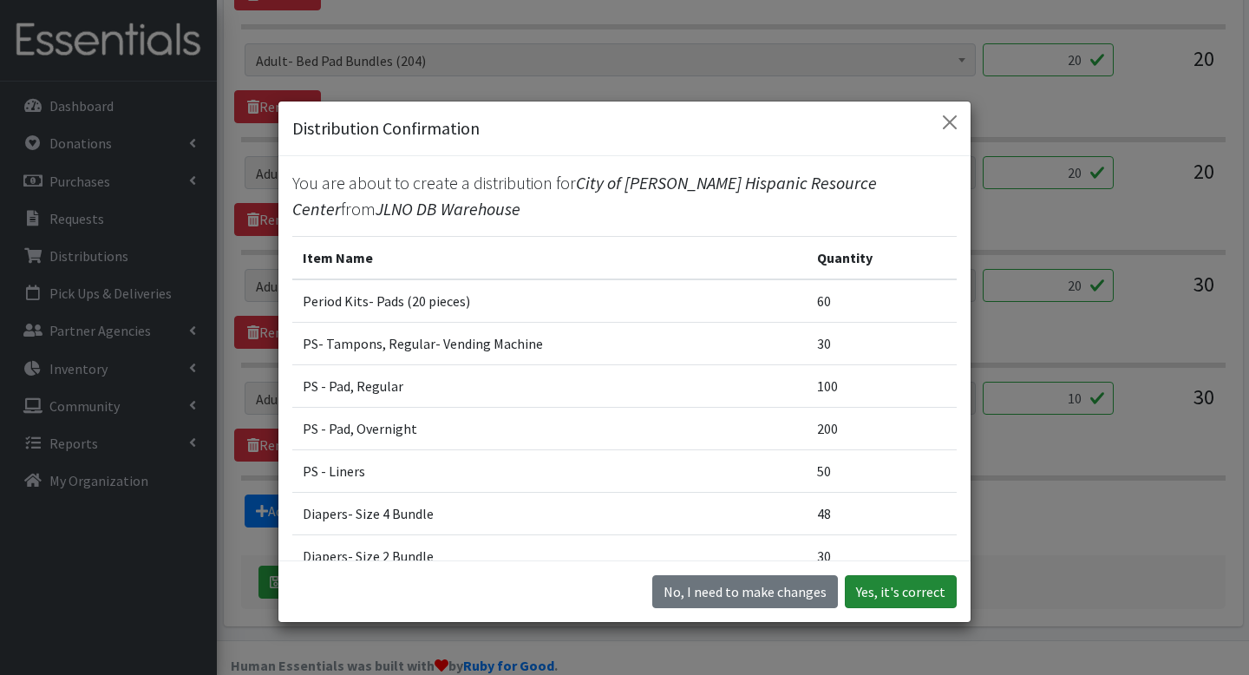
click at [876, 588] on button "Yes, it's correct" at bounding box center [901, 591] width 112 height 33
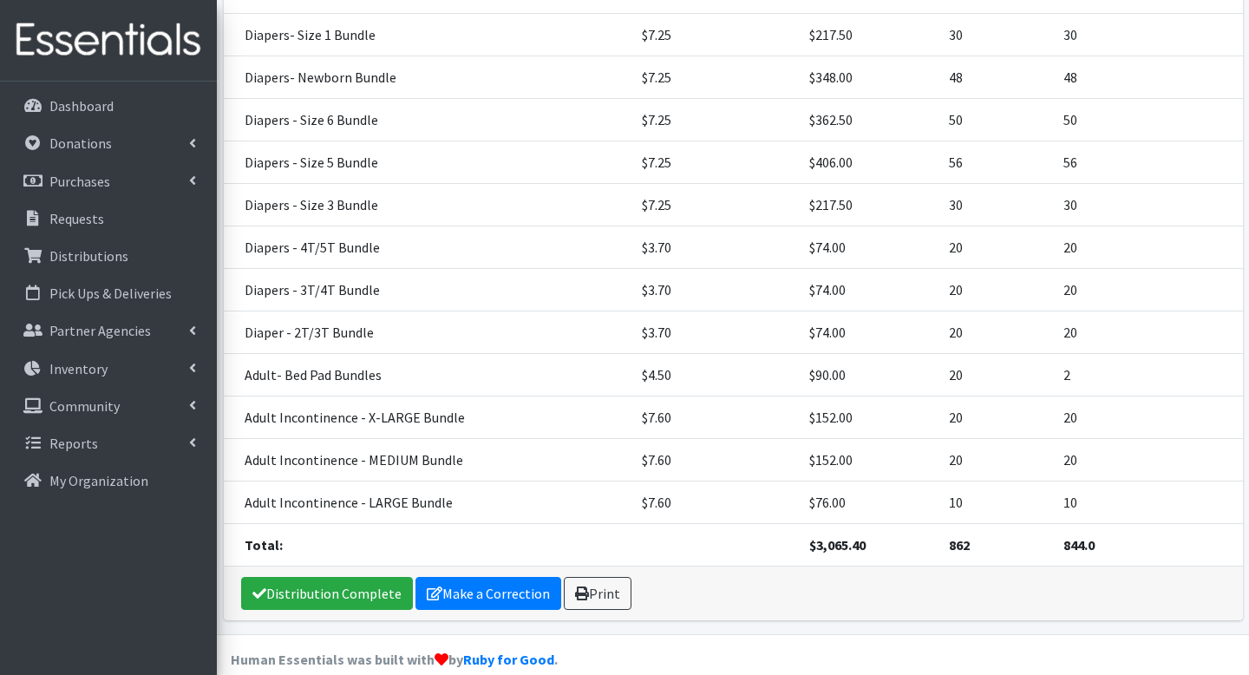
scroll to position [713, 0]
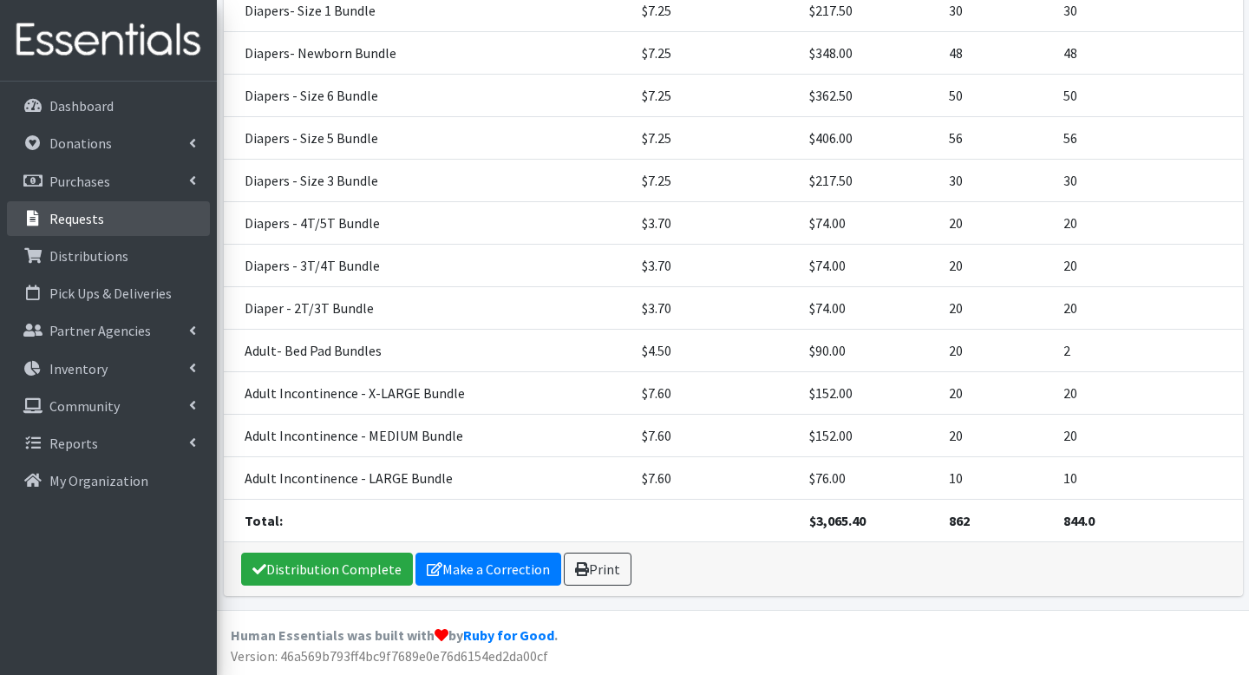
click at [77, 217] on p "Requests" at bounding box center [76, 218] width 55 height 17
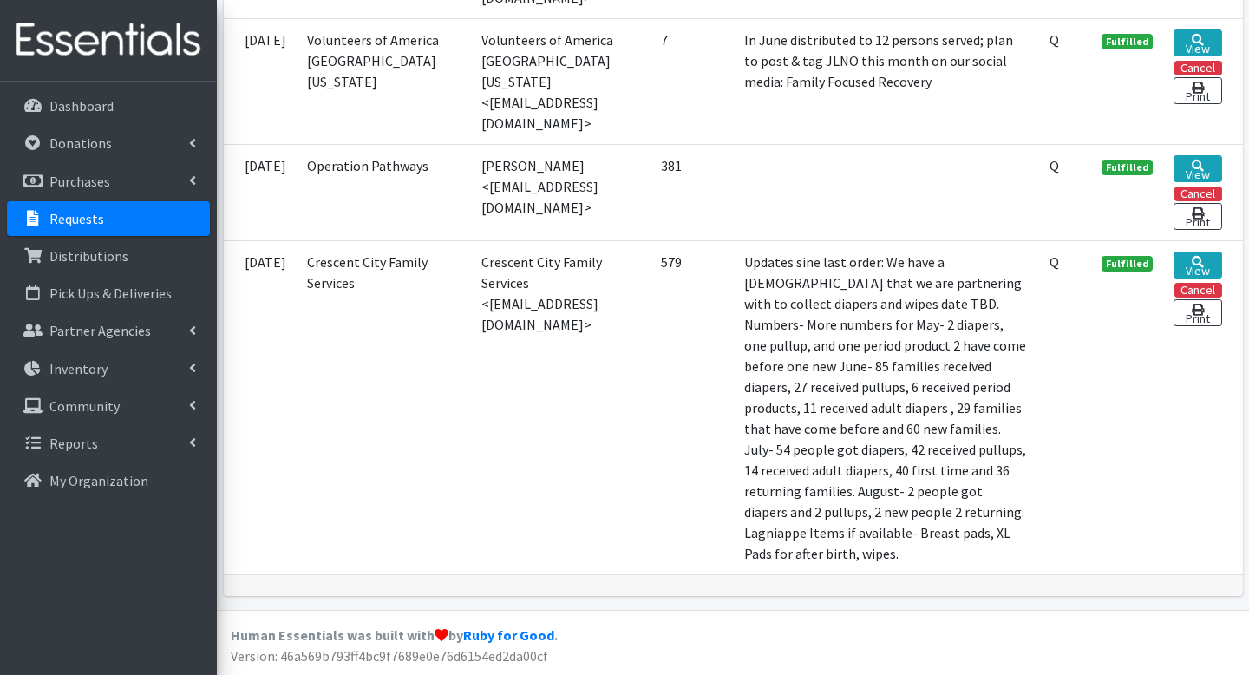
scroll to position [2916, 0]
